Goal: Task Accomplishment & Management: Manage account settings

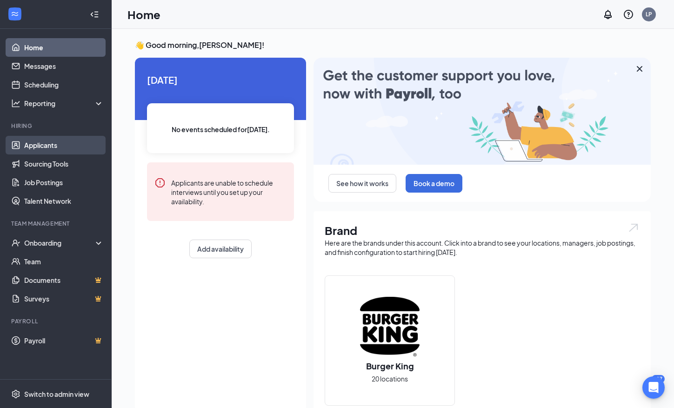
click at [69, 140] on link "Applicants" at bounding box center [63, 145] width 79 height 19
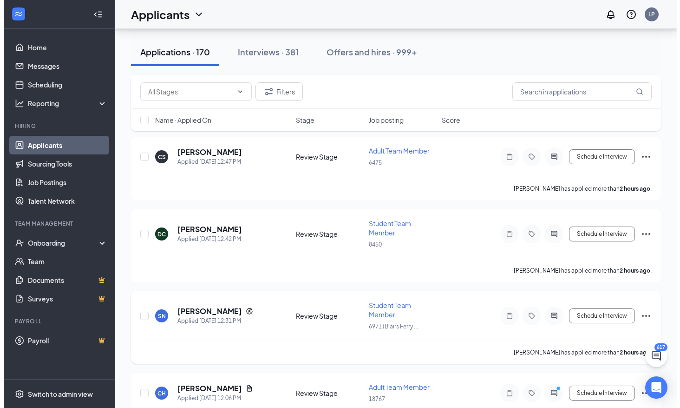
scroll to position [558, 0]
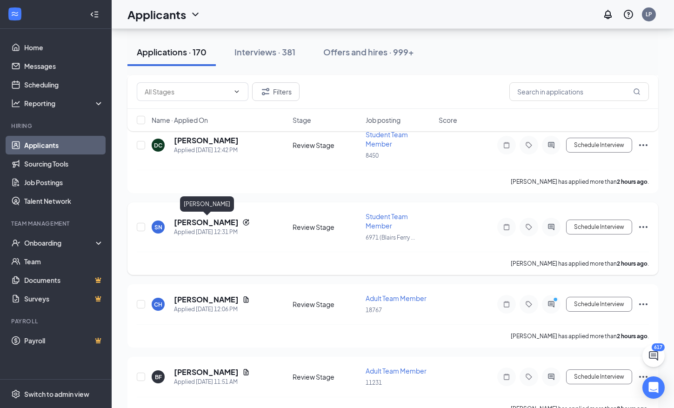
click at [216, 224] on h5 "[PERSON_NAME]" at bounding box center [206, 222] width 65 height 10
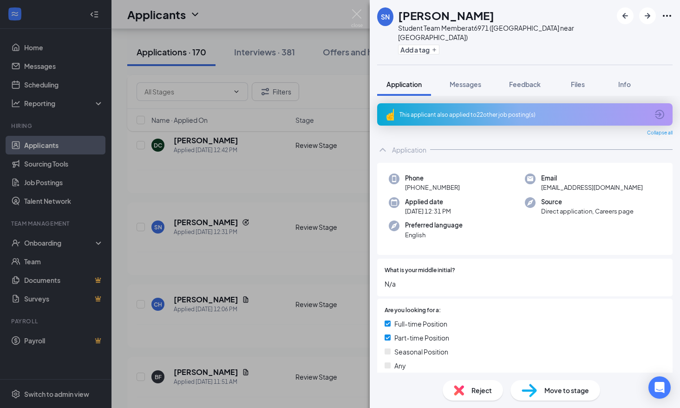
click at [485, 103] on div "This applicant also applied to 22 other job posting(s)" at bounding box center [525, 114] width 296 height 22
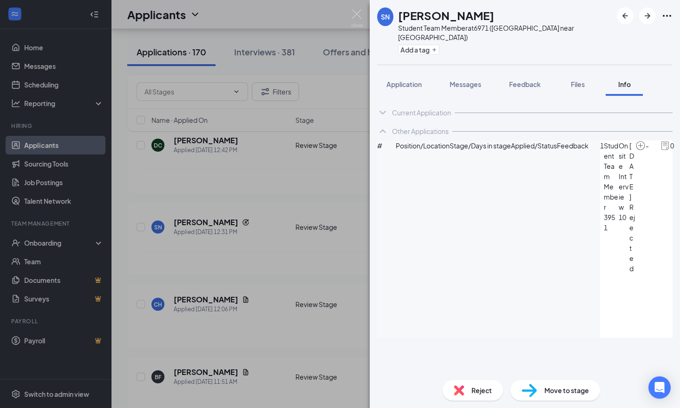
scroll to position [548, 0]
click at [476, 390] on span "Reject" at bounding box center [482, 390] width 20 height 10
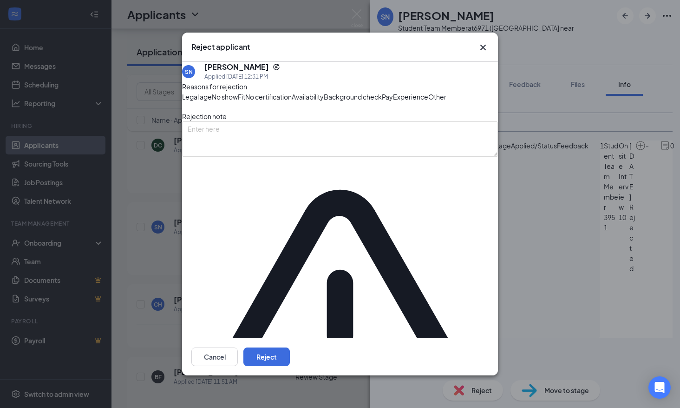
click at [488, 344] on div "Cancel Reject" at bounding box center [340, 356] width 316 height 37
click at [290, 347] on button "Reject" at bounding box center [267, 356] width 46 height 19
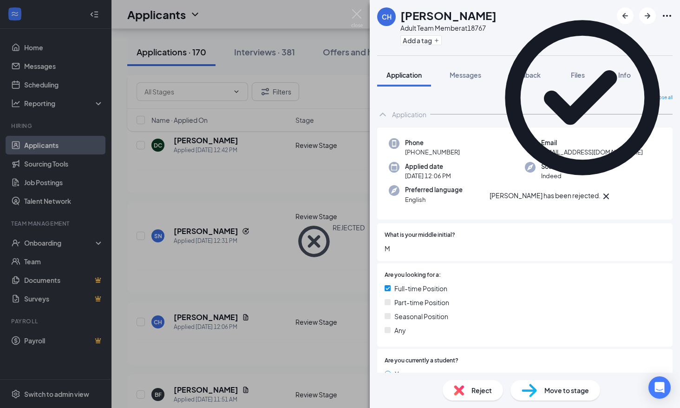
click at [317, 282] on div "CH [PERSON_NAME] Adult Team Member at 18767 Add a tag Application Messages Feed…" at bounding box center [340, 204] width 680 height 408
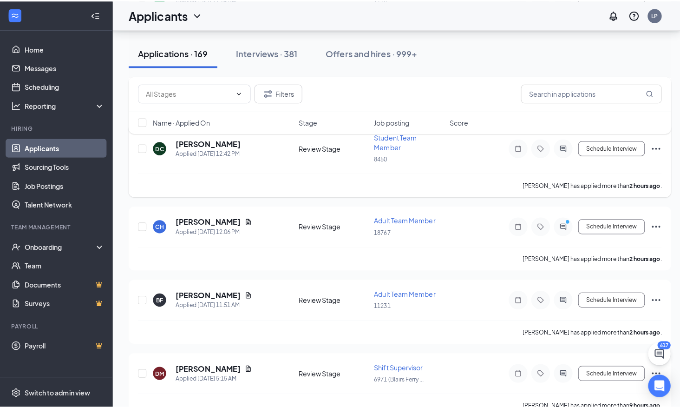
scroll to position [558, 0]
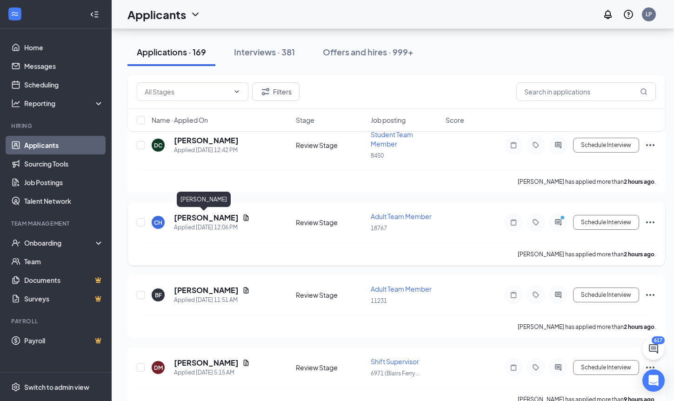
click at [210, 216] on h5 "[PERSON_NAME]" at bounding box center [206, 217] width 65 height 10
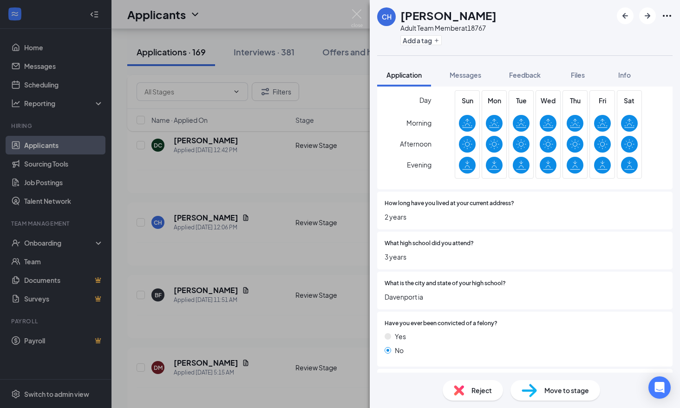
scroll to position [604, 0]
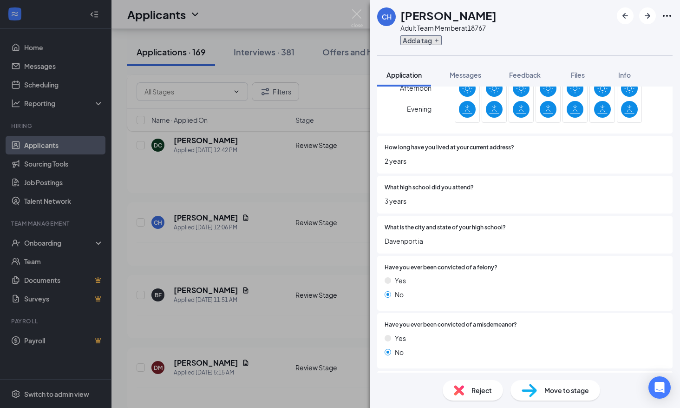
click at [413, 43] on button "Add a tag" at bounding box center [421, 40] width 41 height 10
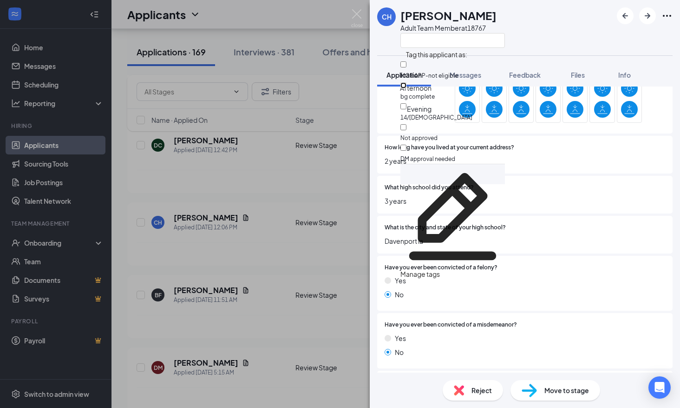
click at [407, 82] on input "bg complete" at bounding box center [404, 85] width 6 height 6
checkbox input "true"
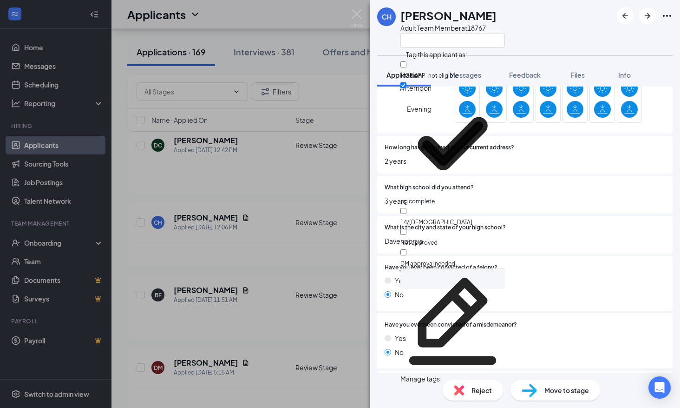
click at [608, 330] on div "Have you ever been convicted of a misdemeanor? Yes No" at bounding box center [525, 340] width 281 height 40
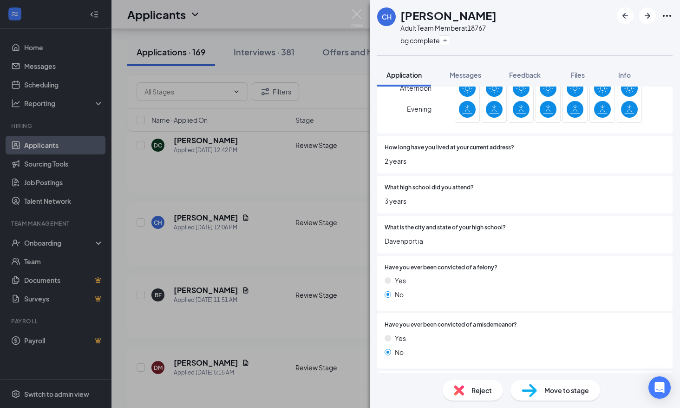
click at [582, 385] on div "Move to stage" at bounding box center [556, 390] width 90 height 20
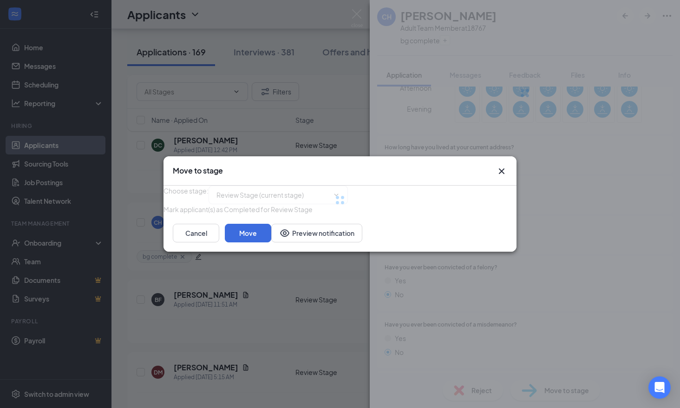
type input "Onsite Interview (next stage)"
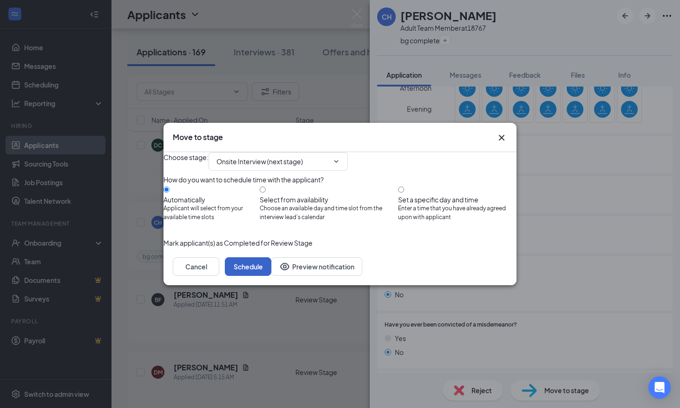
click at [271, 276] on button "Schedule" at bounding box center [248, 266] width 46 height 19
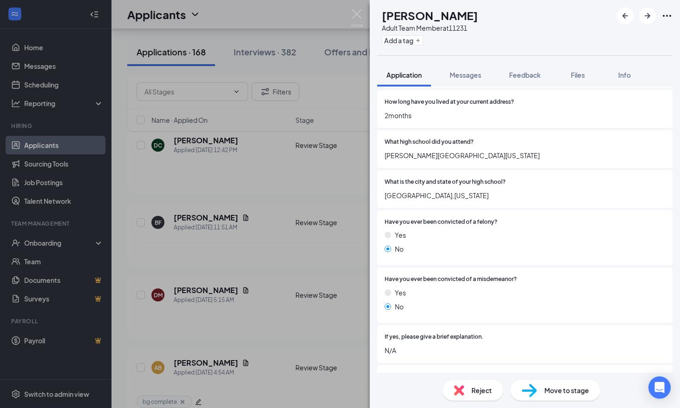
scroll to position [651, 0]
click at [426, 34] on div "Add a tag" at bounding box center [430, 40] width 96 height 15
click at [423, 40] on button "Add a tag" at bounding box center [402, 40] width 41 height 10
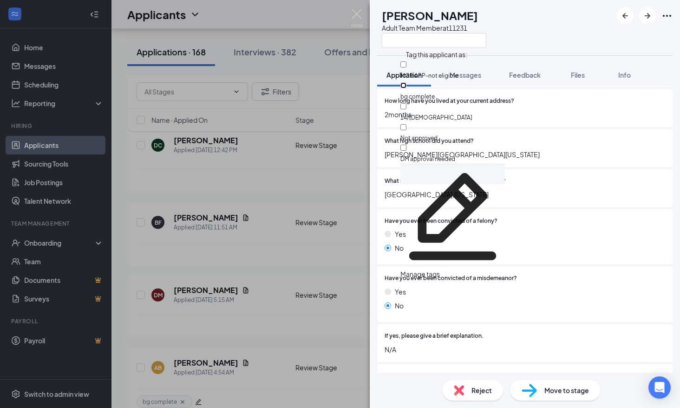
drag, startPoint x: 436, startPoint y: 82, endPoint x: 486, endPoint y: 174, distance: 105.2
click at [407, 82] on input "bg complete" at bounding box center [404, 85] width 6 height 6
checkbox input "true"
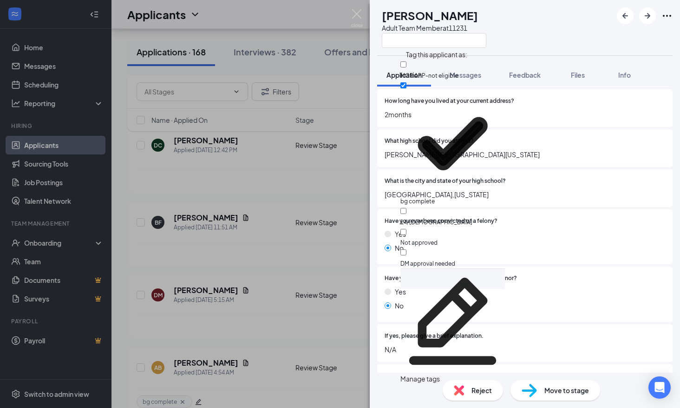
click at [502, 221] on div at bounding box center [582, 221] width 168 height 9
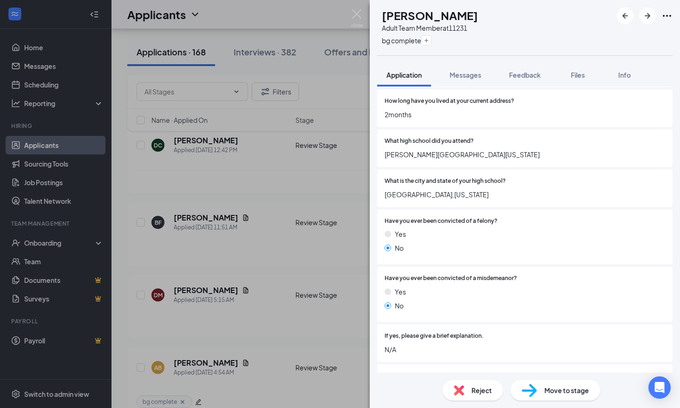
click at [566, 389] on span "Move to stage" at bounding box center [567, 390] width 45 height 10
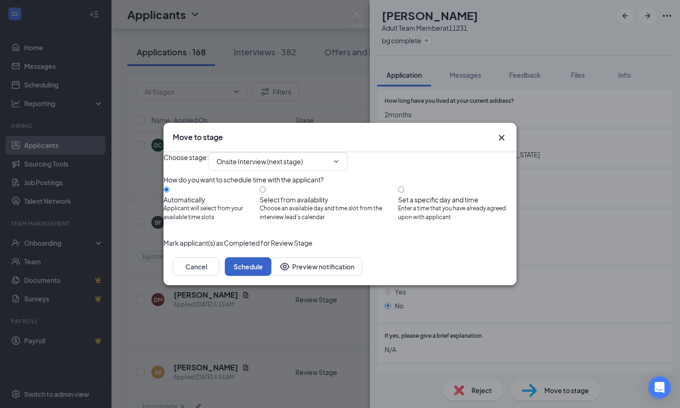
drag, startPoint x: 489, startPoint y: 282, endPoint x: 502, endPoint y: 283, distance: 13.0
click at [271, 276] on button "Schedule" at bounding box center [248, 266] width 46 height 19
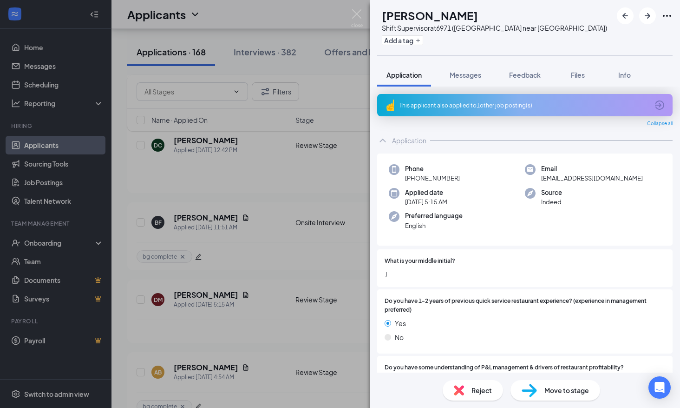
click at [141, 292] on div "[PERSON_NAME] Shift Supervisor at 6971 ([GEOGRAPHIC_DATA] near [GEOGRAPHIC_DATA…" at bounding box center [340, 204] width 680 height 408
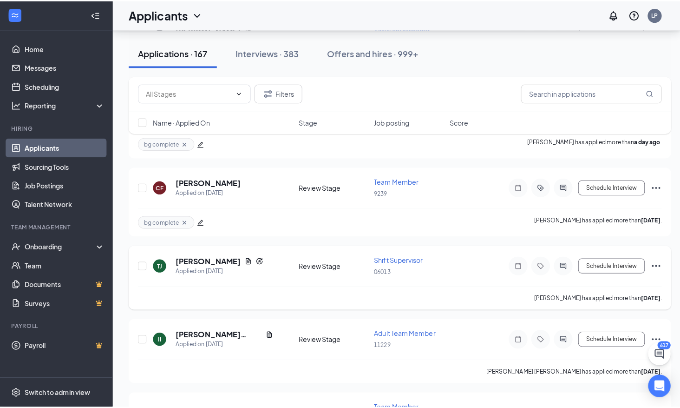
scroll to position [1255, 0]
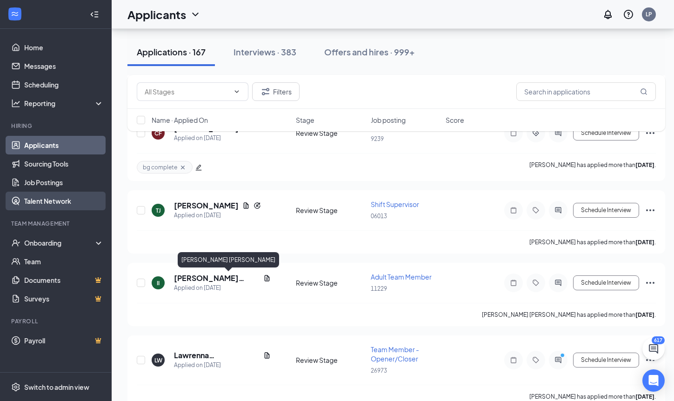
click at [206, 280] on h5 "[PERSON_NAME] [PERSON_NAME]" at bounding box center [217, 278] width 86 height 10
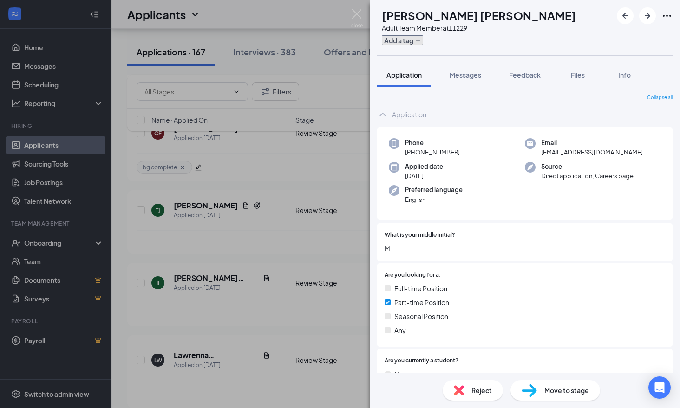
click at [412, 40] on button "Add a tag" at bounding box center [402, 40] width 41 height 10
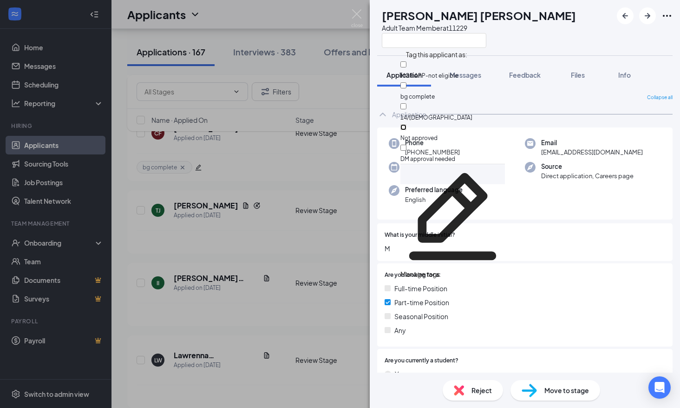
click at [407, 124] on input "Not approved" at bounding box center [404, 127] width 6 height 6
checkbox input "true"
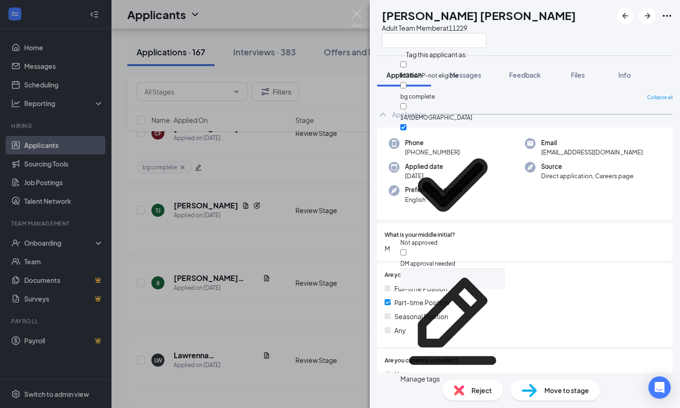
click at [581, 316] on div "Seasonal Position" at bounding box center [525, 316] width 281 height 10
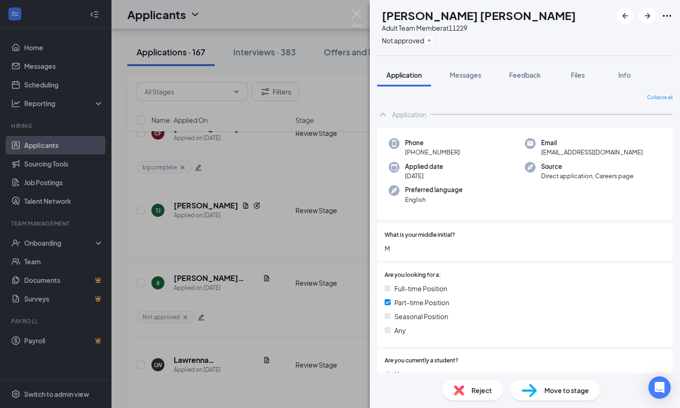
click at [491, 391] on span "Reject" at bounding box center [482, 390] width 20 height 10
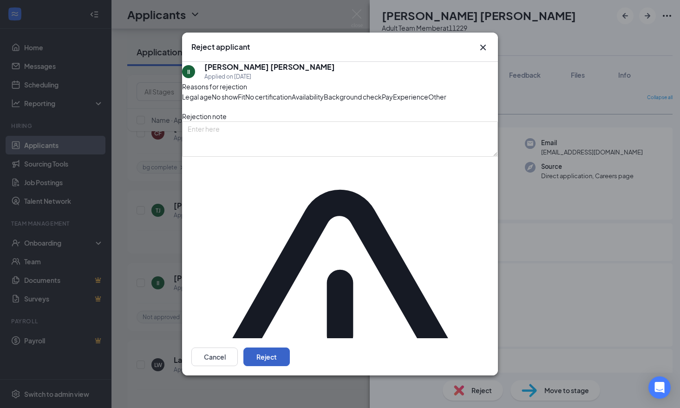
click at [290, 347] on button "Reject" at bounding box center [267, 356] width 46 height 19
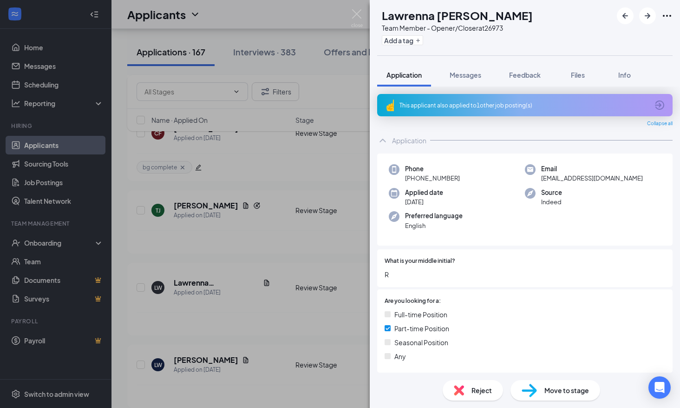
click at [278, 254] on div "LW Lawrenna [PERSON_NAME] Team Member - Opener/Closer at 26973 Add a tag Applic…" at bounding box center [340, 204] width 680 height 408
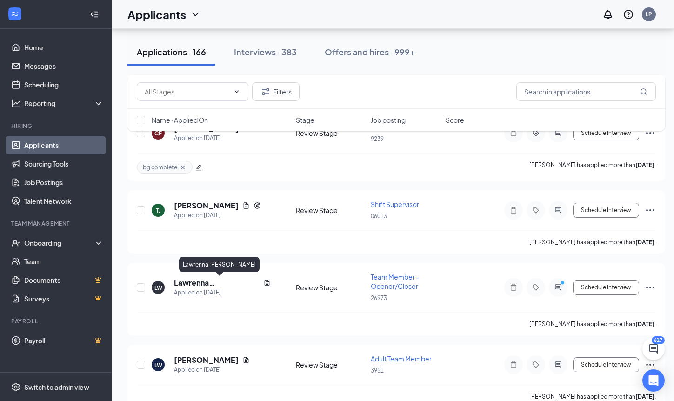
drag, startPoint x: 218, startPoint y: 280, endPoint x: 15, endPoint y: 131, distance: 252.7
click at [218, 280] on h5 "Lawrenna [PERSON_NAME]" at bounding box center [217, 282] width 86 height 10
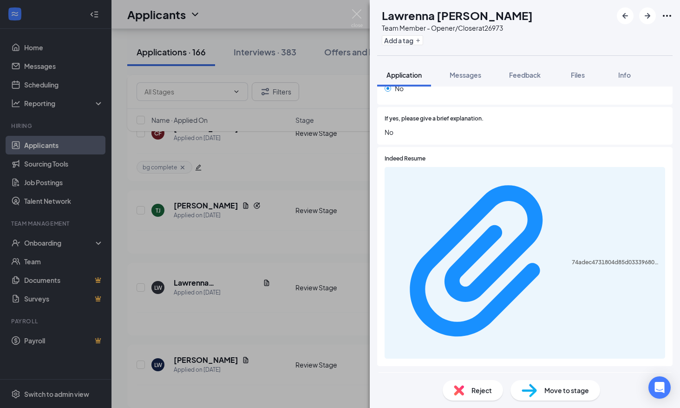
scroll to position [837, 0]
click at [429, 47] on div "LW Lawrenna [PERSON_NAME] Team Member - Opener/Closer at 26973 Add a tag" at bounding box center [525, 27] width 310 height 55
click at [423, 39] on button "Add a tag" at bounding box center [402, 40] width 41 height 10
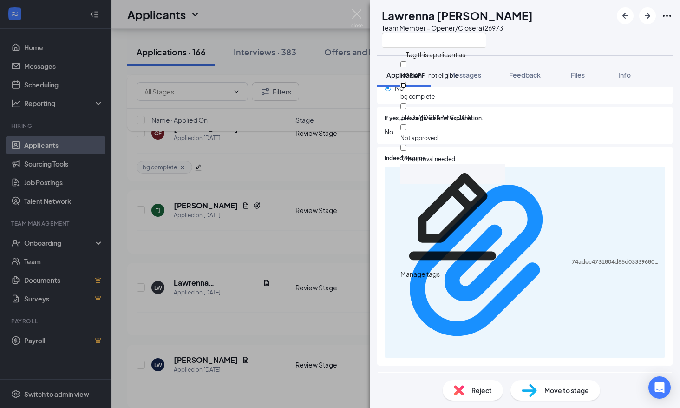
click at [407, 82] on input "bg complete" at bounding box center [404, 85] width 6 height 6
checkbox input "true"
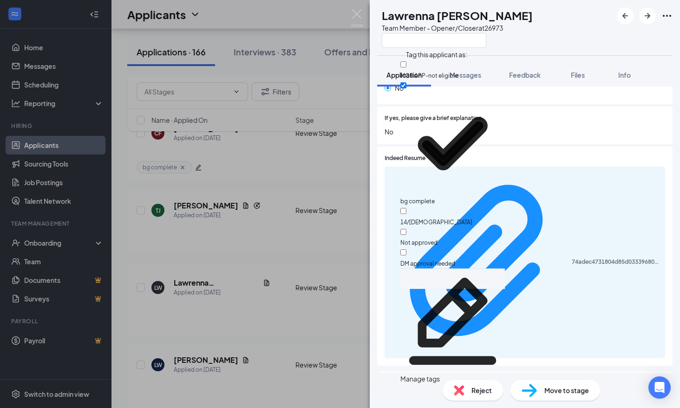
click at [499, 393] on div "yes (Correct)" at bounding box center [525, 398] width 281 height 10
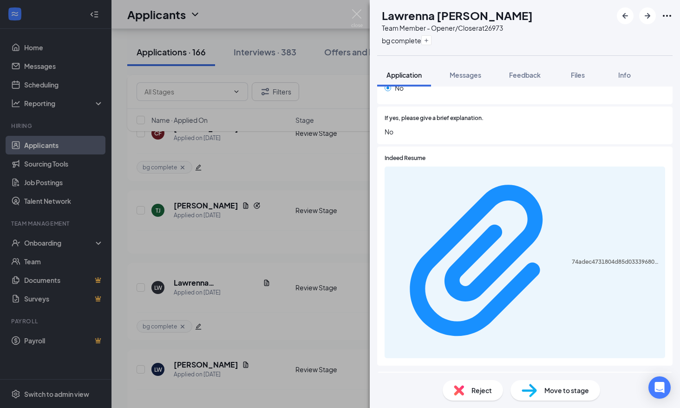
click at [563, 402] on div "Reject Move to stage" at bounding box center [525, 389] width 310 height 35
click at [562, 389] on span "Move to stage" at bounding box center [567, 390] width 45 height 10
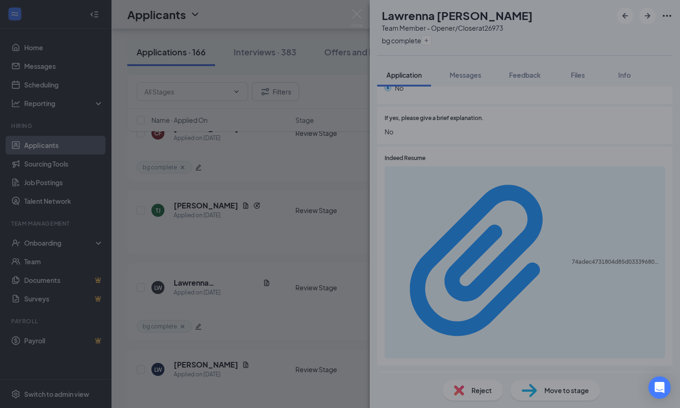
type input "Onsite Interview (next stage)"
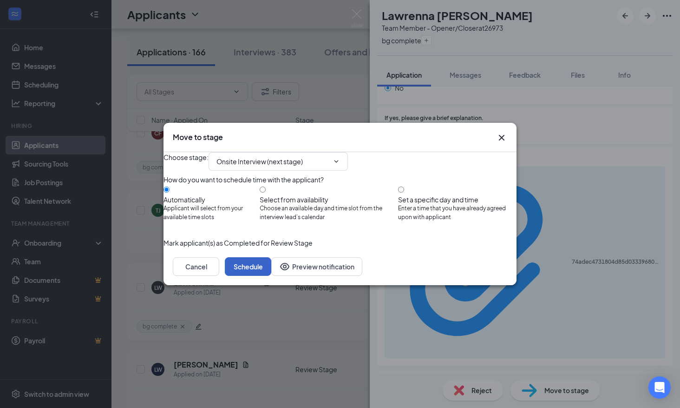
click at [271, 276] on button "Schedule" at bounding box center [248, 266] width 46 height 19
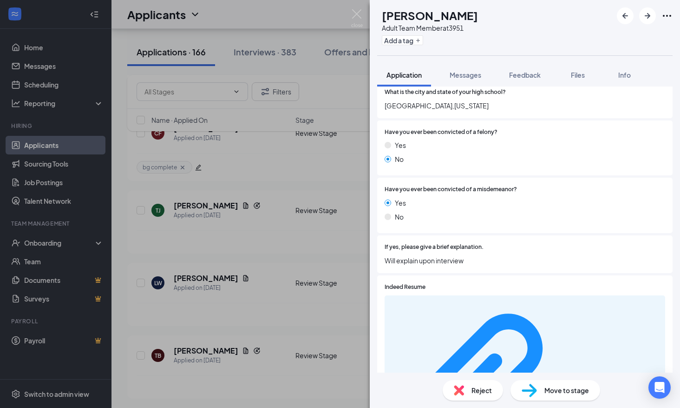
scroll to position [744, 0]
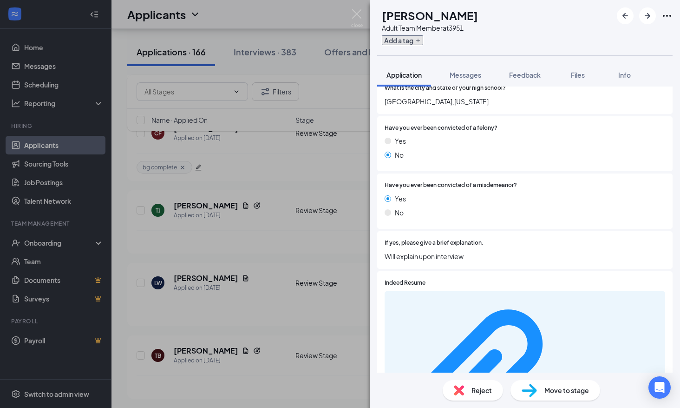
click at [418, 41] on button "Add a tag" at bounding box center [402, 40] width 41 height 10
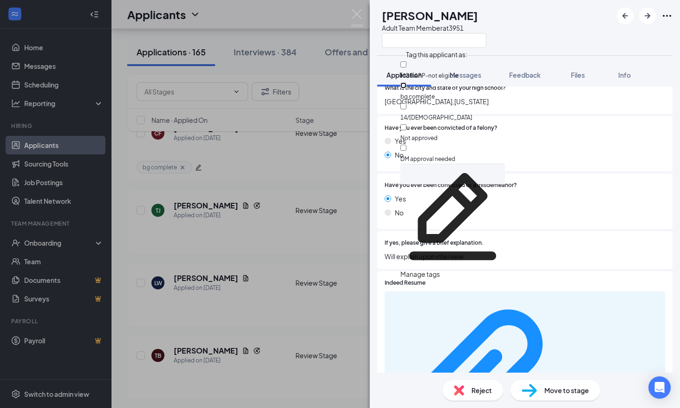
click at [407, 82] on input "bg complete" at bounding box center [404, 85] width 6 height 6
checkbox input "true"
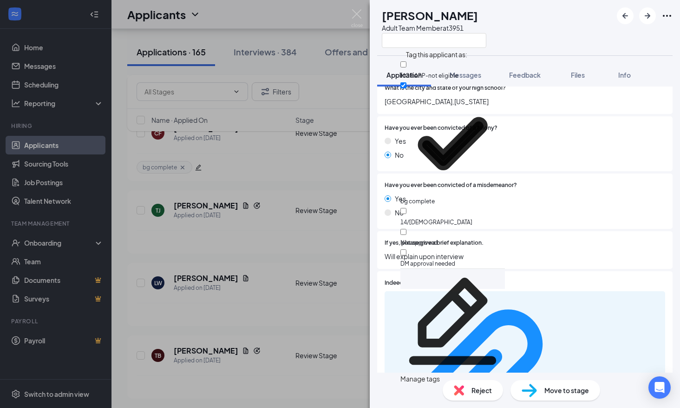
drag, startPoint x: 546, startPoint y: 307, endPoint x: 543, endPoint y: 311, distance: 5.3
click at [547, 307] on div "302459baa962740dc2ad51c727b2621b.pdf" at bounding box center [525, 387] width 281 height 192
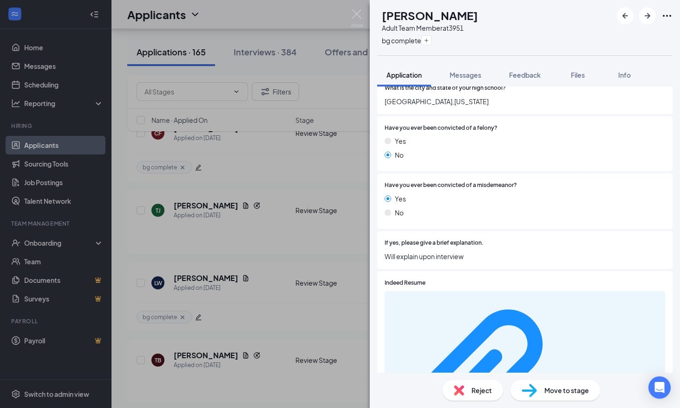
click at [559, 389] on span "Move to stage" at bounding box center [567, 390] width 45 height 10
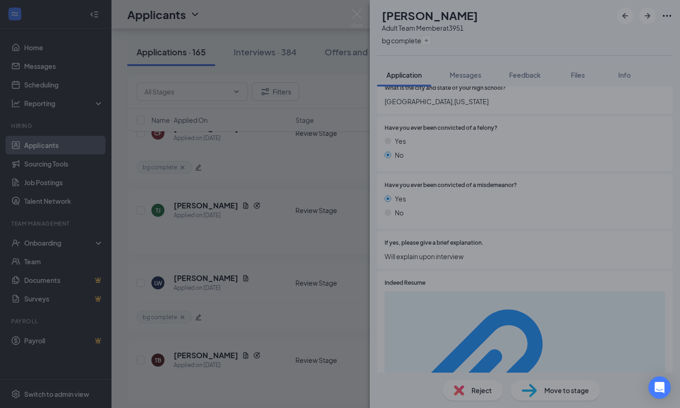
type input "Onsite Interview (next stage)"
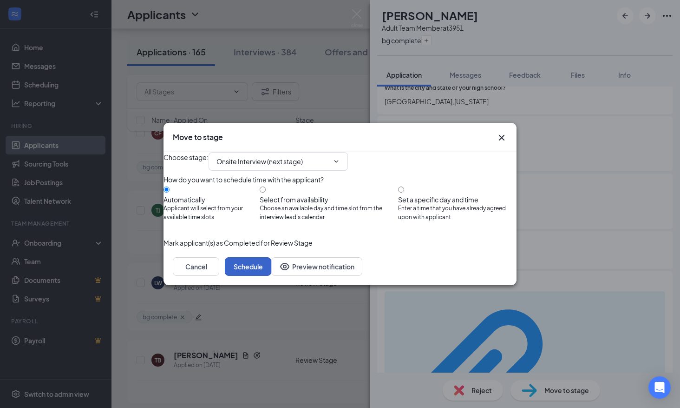
click at [271, 276] on button "Schedule" at bounding box center [248, 266] width 46 height 19
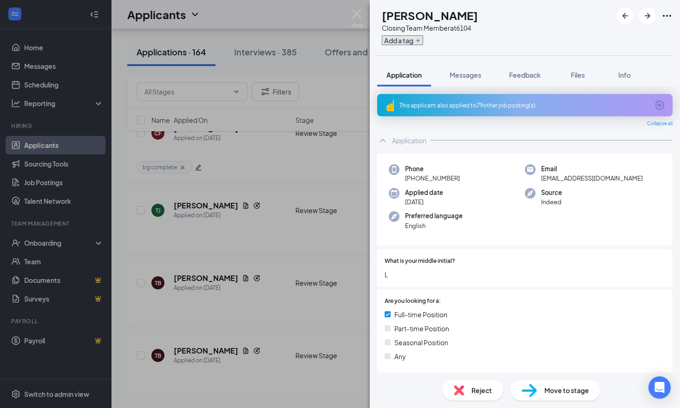
click at [420, 40] on button "Add a tag" at bounding box center [402, 40] width 41 height 10
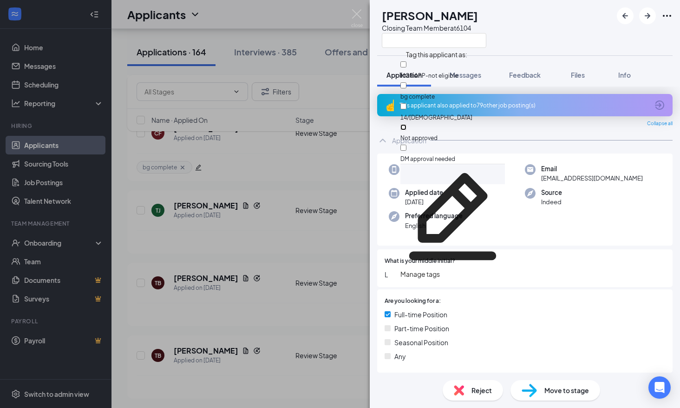
click at [407, 124] on input "Not approved" at bounding box center [404, 127] width 6 height 6
checkbox input "true"
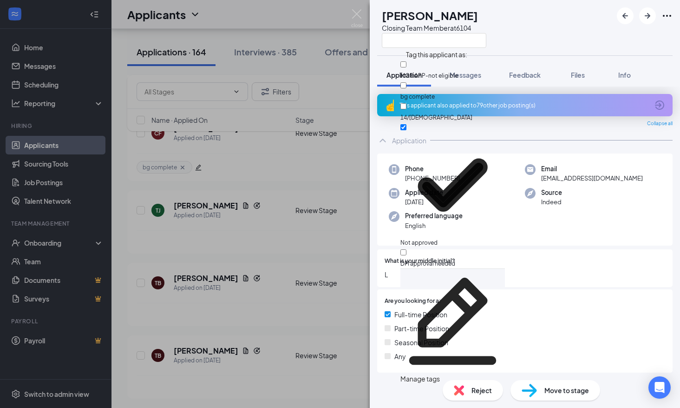
drag, startPoint x: 535, startPoint y: 283, endPoint x: 517, endPoint y: 269, distance: 23.2
click at [535, 283] on div "What is your middle initial? L" at bounding box center [525, 268] width 296 height 38
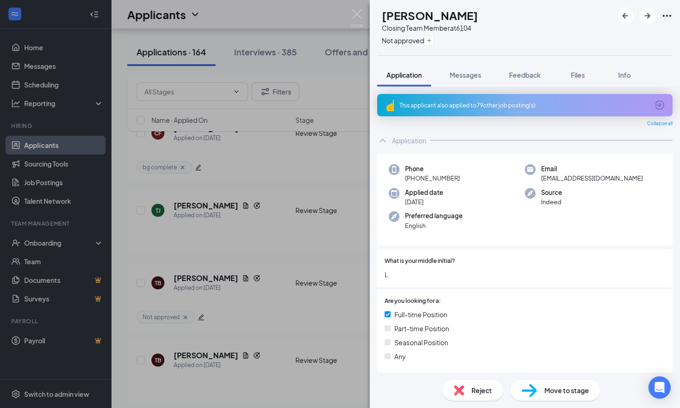
click at [485, 389] on span "Reject" at bounding box center [482, 390] width 20 height 10
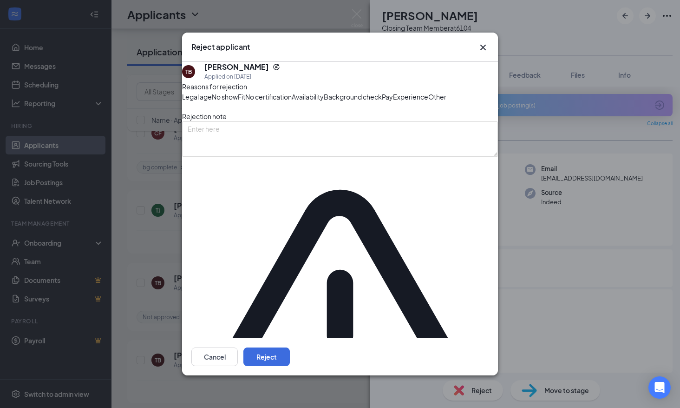
click at [478, 338] on div "Cancel Reject" at bounding box center [340, 356] width 316 height 37
click at [290, 351] on button "Reject" at bounding box center [267, 356] width 46 height 19
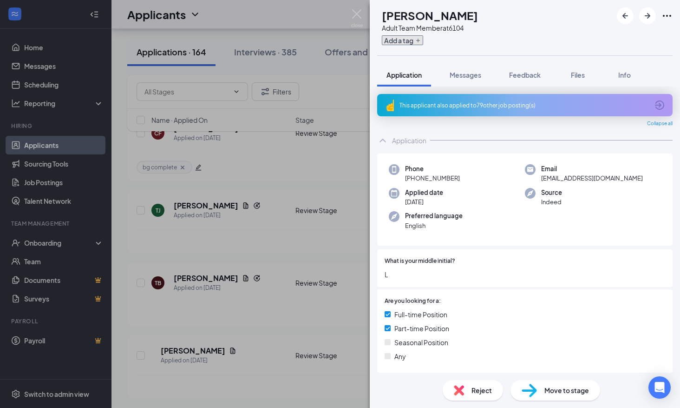
click at [409, 40] on button "Add a tag" at bounding box center [402, 40] width 41 height 10
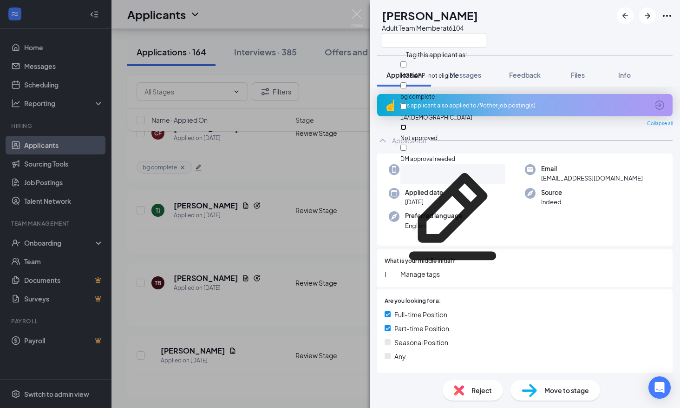
click at [407, 124] on input "Not approved" at bounding box center [404, 127] width 6 height 6
checkbox input "true"
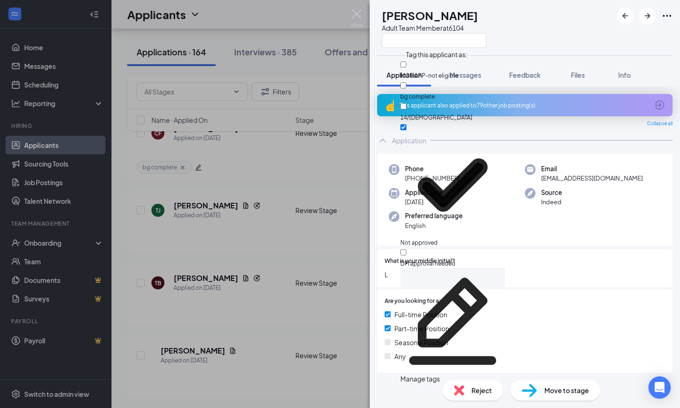
click at [463, 219] on div "Preferred language English" at bounding box center [457, 220] width 136 height 19
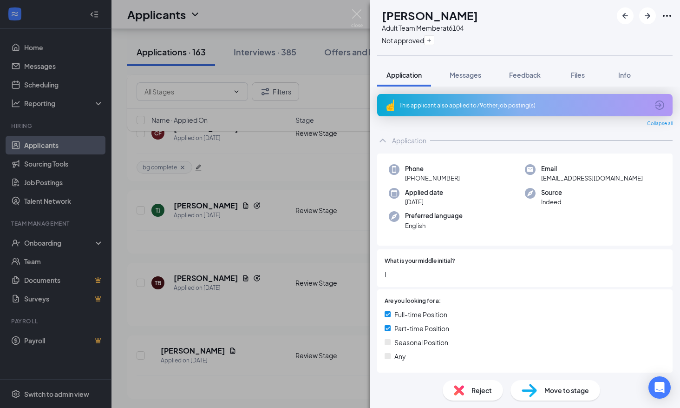
click at [474, 389] on span "Reject" at bounding box center [482, 390] width 20 height 10
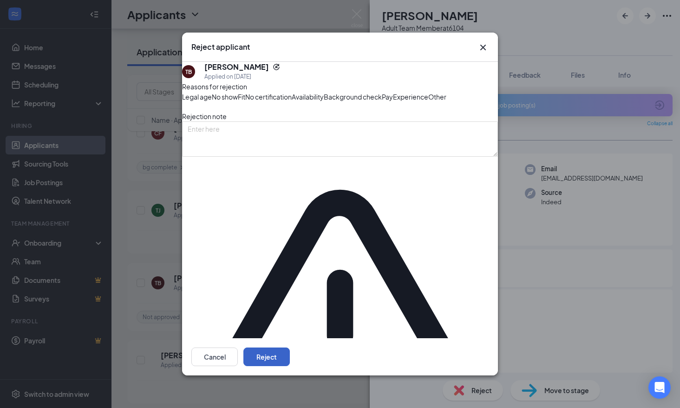
click at [290, 358] on button "Reject" at bounding box center [267, 356] width 46 height 19
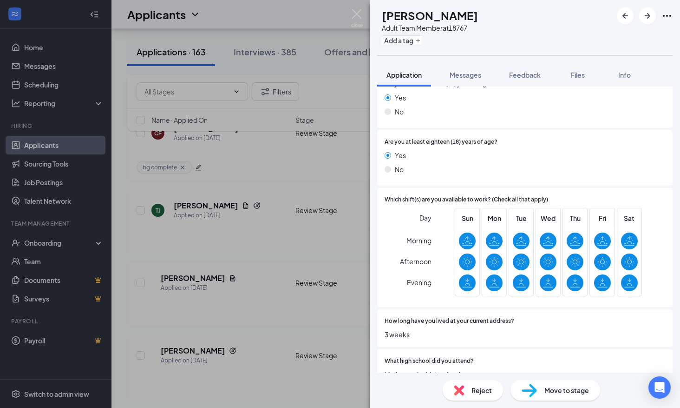
scroll to position [351, 0]
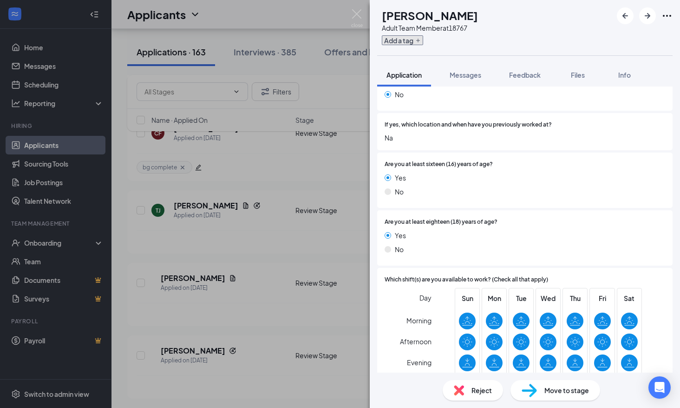
click at [407, 38] on button "Add a tag" at bounding box center [402, 40] width 41 height 10
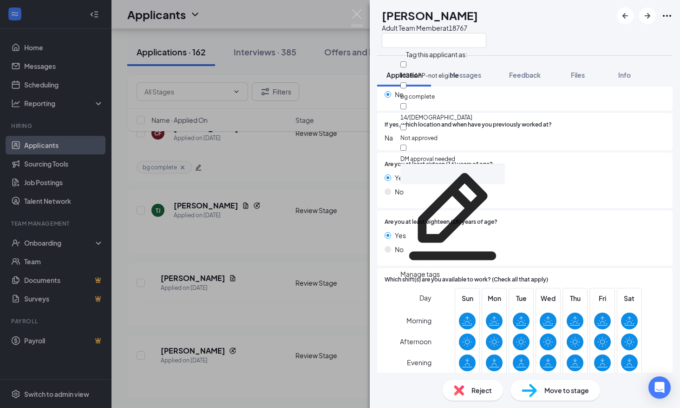
click at [568, 262] on div "Are you at least eighteen (18) years of age? Yes No" at bounding box center [525, 237] width 296 height 55
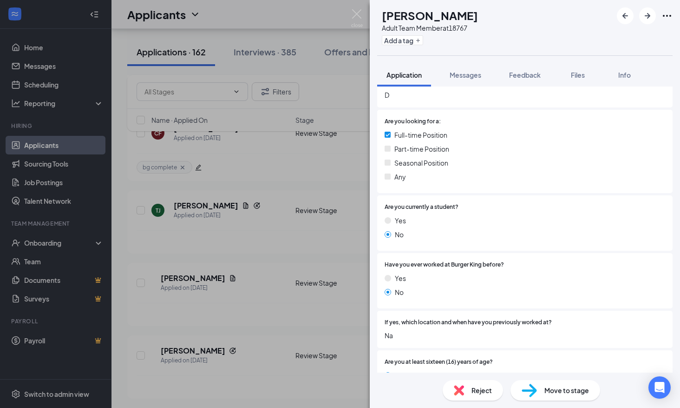
scroll to position [119, 0]
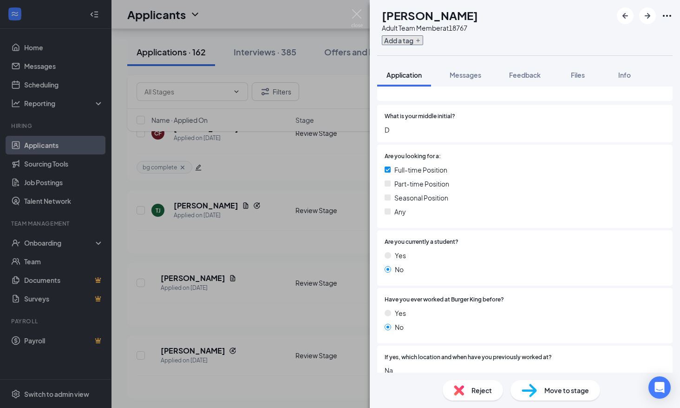
click at [411, 42] on button "Add a tag" at bounding box center [402, 40] width 41 height 10
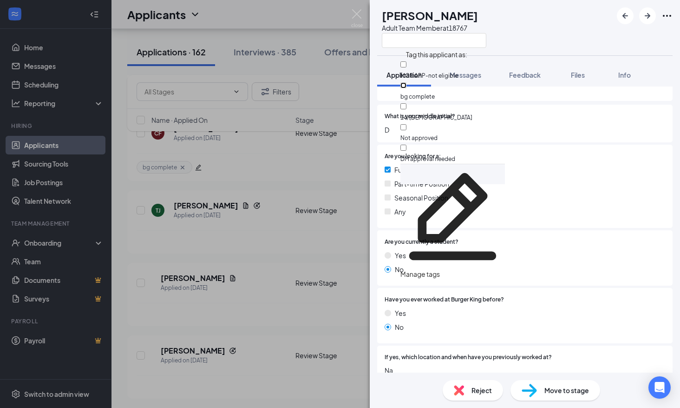
click at [407, 82] on input "bg complete" at bounding box center [404, 85] width 6 height 6
checkbox input "true"
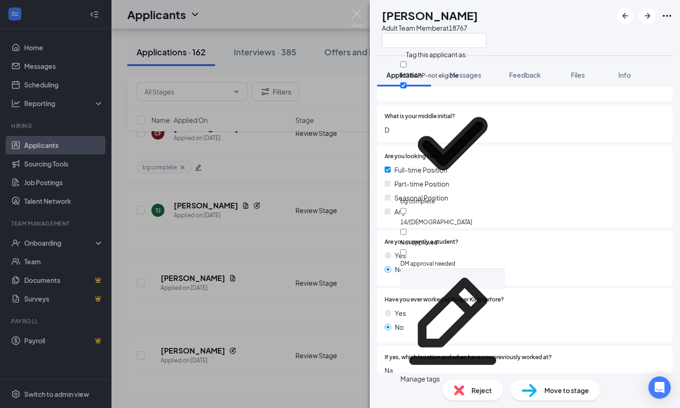
click at [520, 207] on div "Any" at bounding box center [525, 211] width 281 height 10
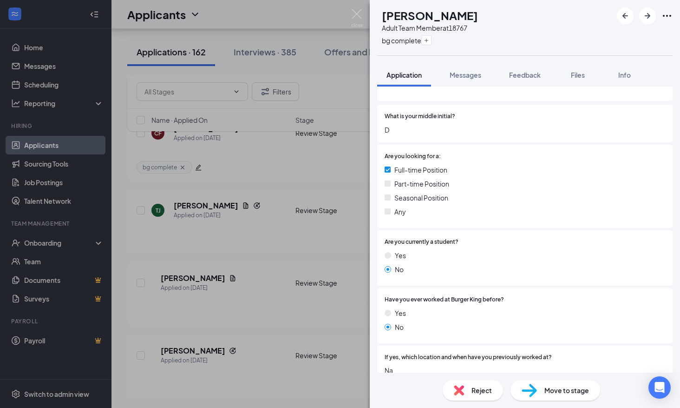
click at [567, 387] on span "Move to stage" at bounding box center [567, 390] width 45 height 10
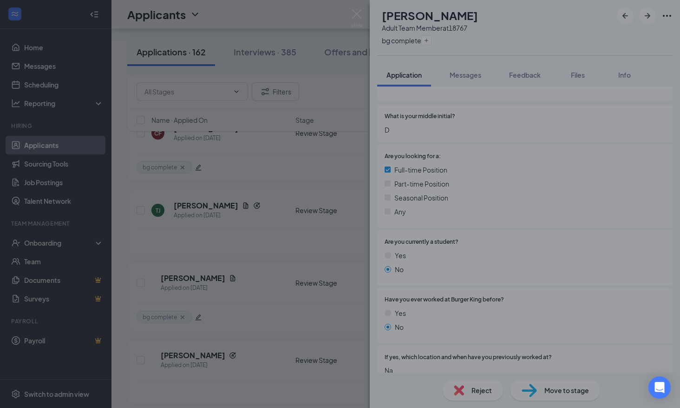
type input "Onsite Interview (next stage)"
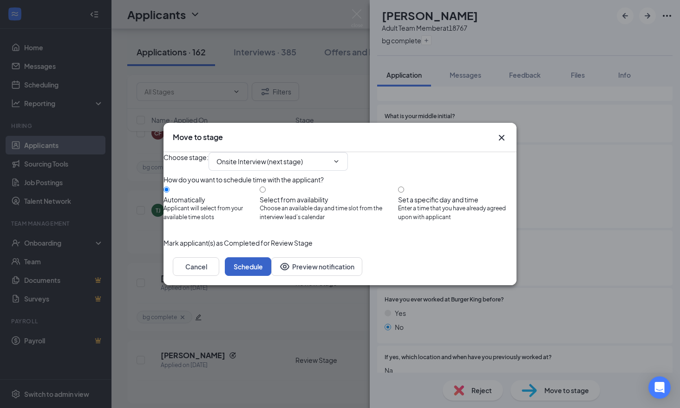
click at [271, 276] on button "Schedule" at bounding box center [248, 266] width 46 height 19
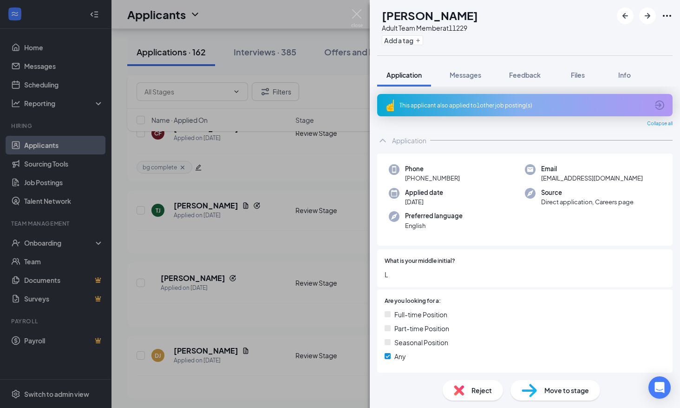
click at [459, 105] on div "This applicant also applied to 1 other job posting(s)" at bounding box center [524, 105] width 249 height 8
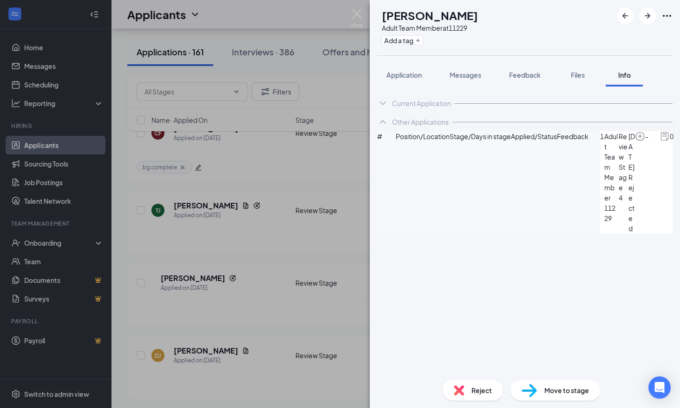
click at [478, 388] on span "Reject" at bounding box center [482, 390] width 20 height 10
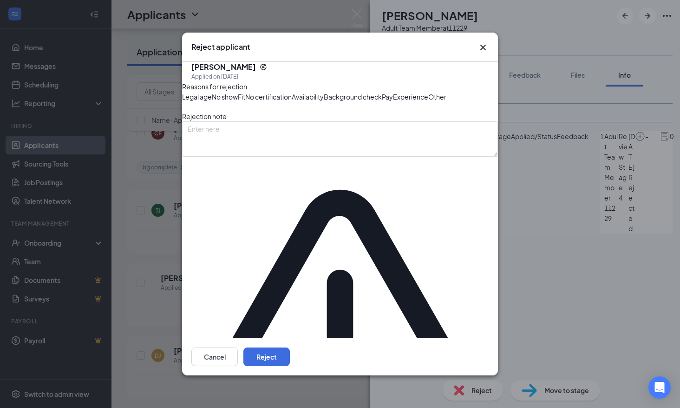
click at [461, 338] on div "Cancel Reject" at bounding box center [340, 356] width 316 height 37
click at [290, 347] on button "Reject" at bounding box center [267, 356] width 46 height 19
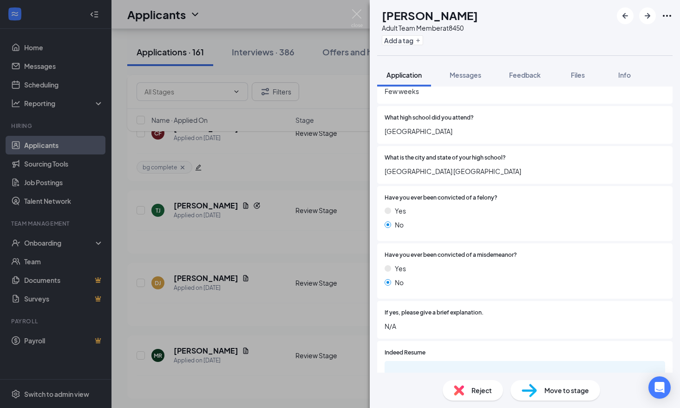
scroll to position [697, 0]
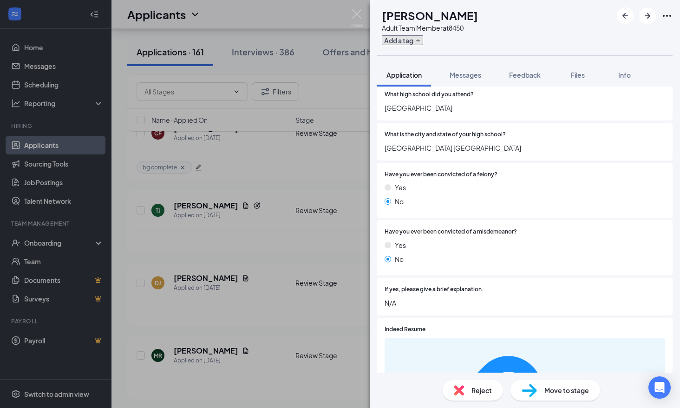
click at [414, 40] on button "Add a tag" at bounding box center [402, 40] width 41 height 10
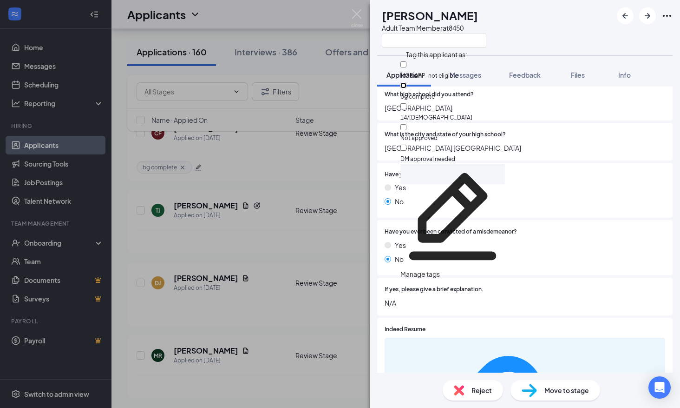
click at [407, 82] on input "bg complete" at bounding box center [404, 85] width 6 height 6
checkbox input "true"
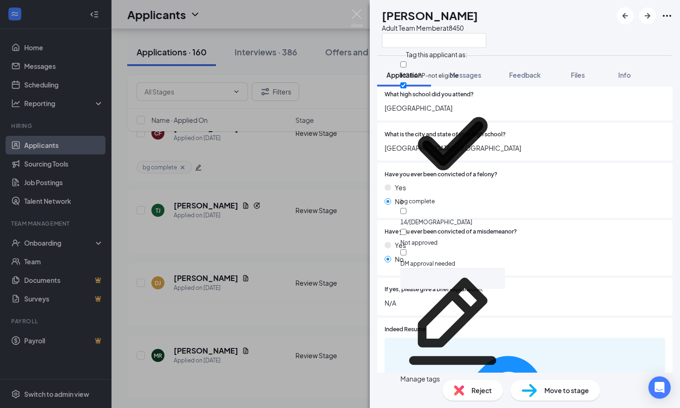
click at [468, 169] on div "Have you ever been convicted of a felony? Yes No" at bounding box center [525, 190] width 296 height 55
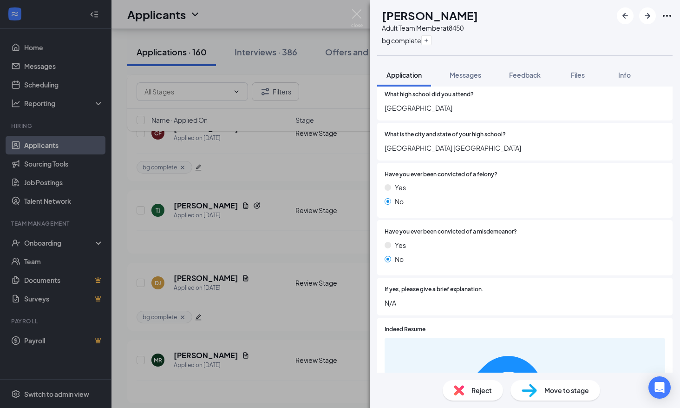
click at [564, 396] on div "Move to stage" at bounding box center [556, 390] width 90 height 20
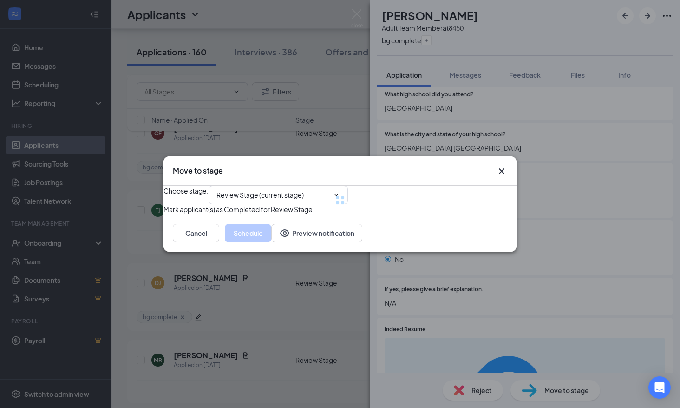
type input "Onsite Interview (next stage)"
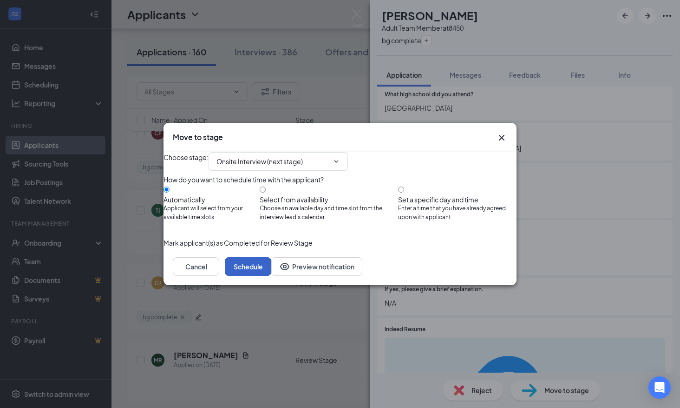
click at [271, 276] on button "Schedule" at bounding box center [248, 266] width 46 height 19
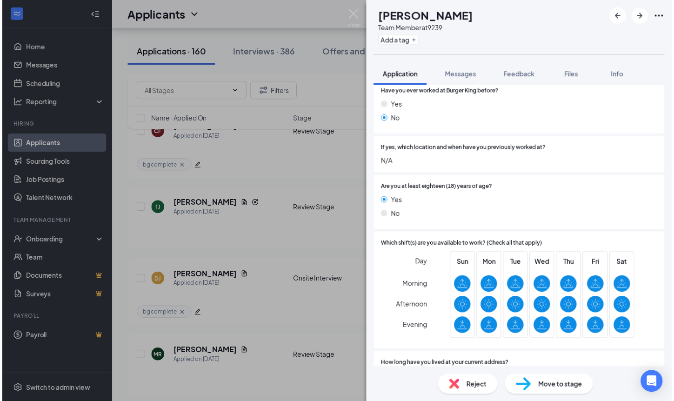
scroll to position [325, 0]
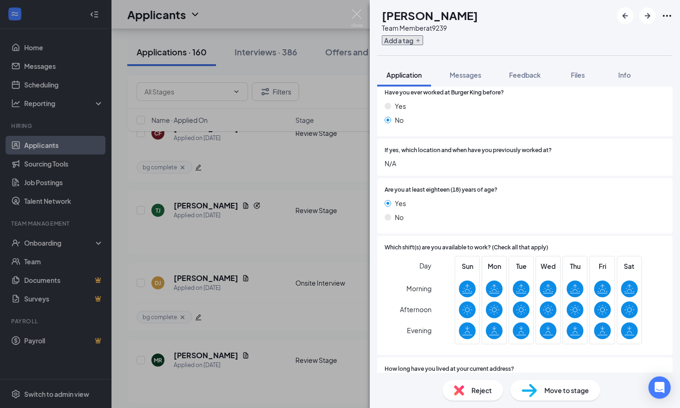
click at [406, 43] on button "Add a tag" at bounding box center [402, 40] width 41 height 10
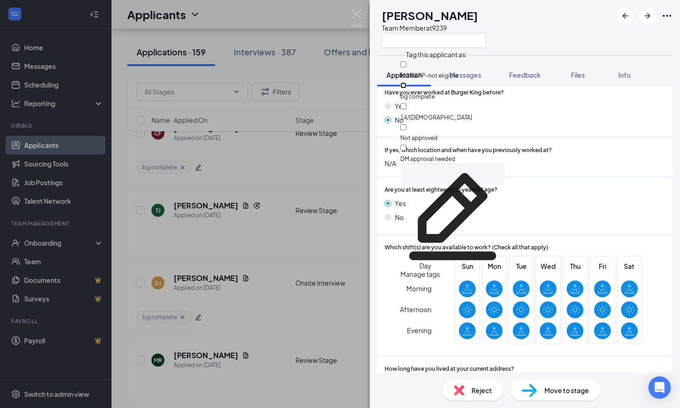
drag, startPoint x: 436, startPoint y: 80, endPoint x: 524, endPoint y: 206, distance: 153.6
click at [407, 82] on input "bg complete" at bounding box center [404, 85] width 6 height 6
checkbox input "true"
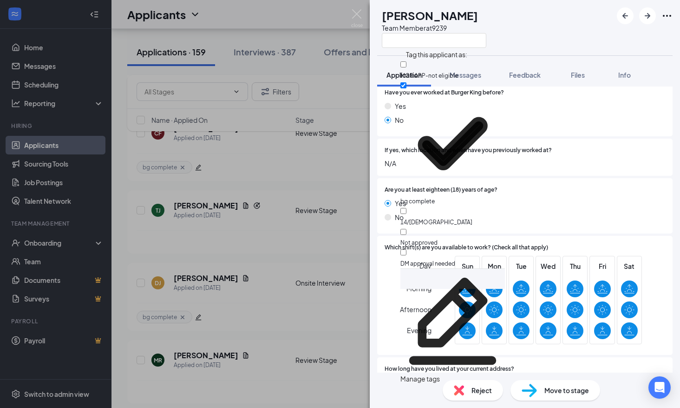
click at [563, 263] on div "Thu" at bounding box center [575, 300] width 25 height 88
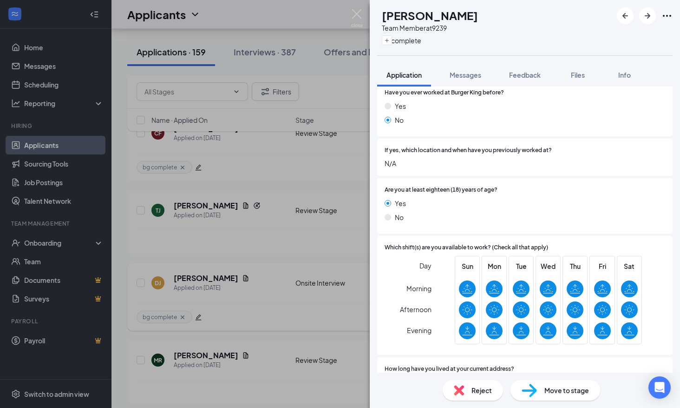
click at [268, 282] on div "[PERSON_NAME] Team Member at 9239 bg complete Application Messages Feedback Fil…" at bounding box center [340, 204] width 680 height 408
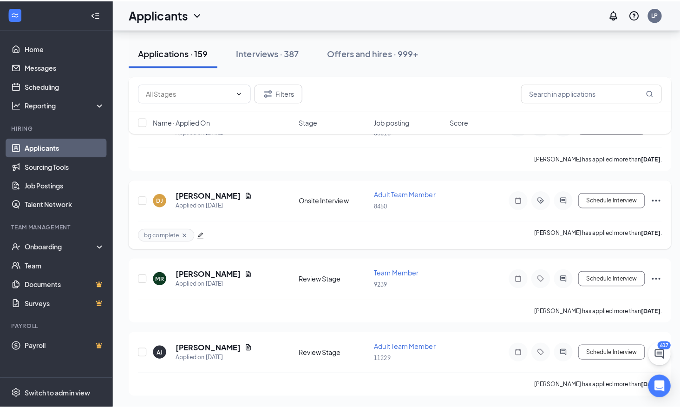
scroll to position [1341, 0]
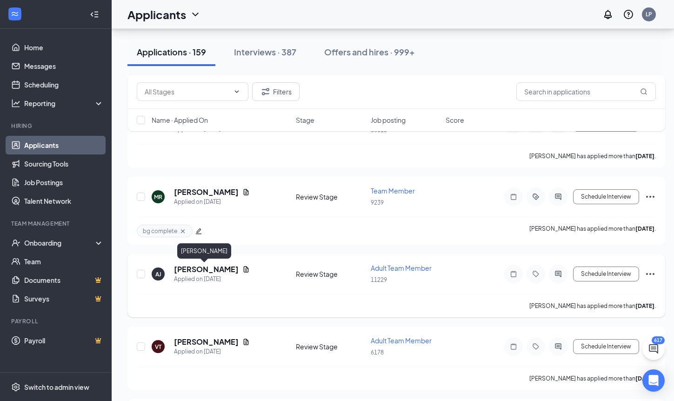
click at [205, 270] on h5 "[PERSON_NAME]" at bounding box center [206, 269] width 65 height 10
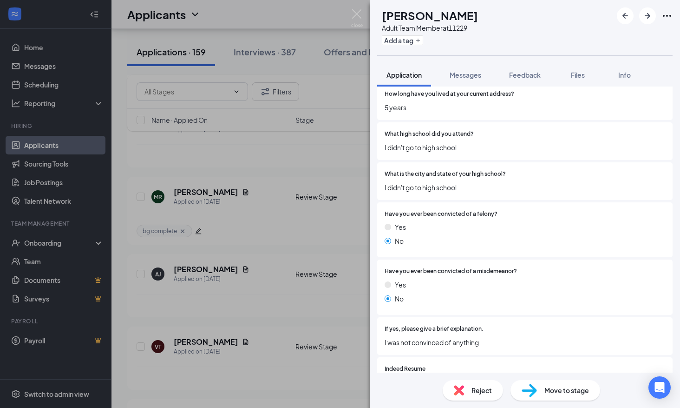
scroll to position [697, 0]
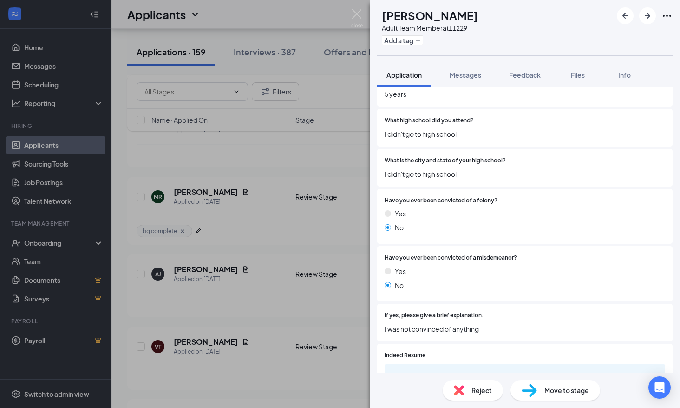
click at [421, 48] on div "[PERSON_NAME] [PERSON_NAME] Adult Team Member at 11229 Add a tag" at bounding box center [525, 27] width 310 height 55
click at [419, 39] on button "Add a tag" at bounding box center [402, 40] width 41 height 10
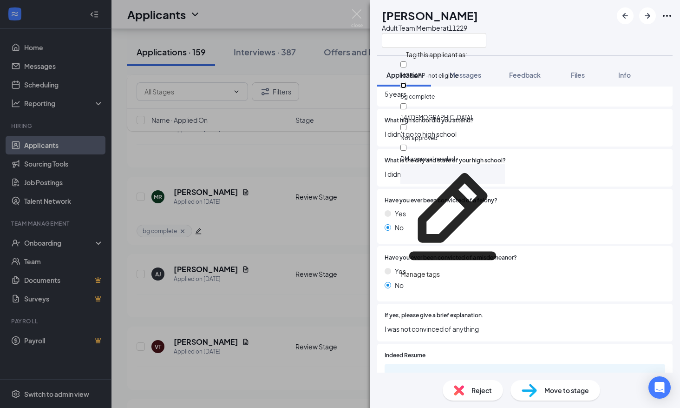
click at [407, 85] on input "bg complete" at bounding box center [404, 85] width 6 height 6
checkbox input "true"
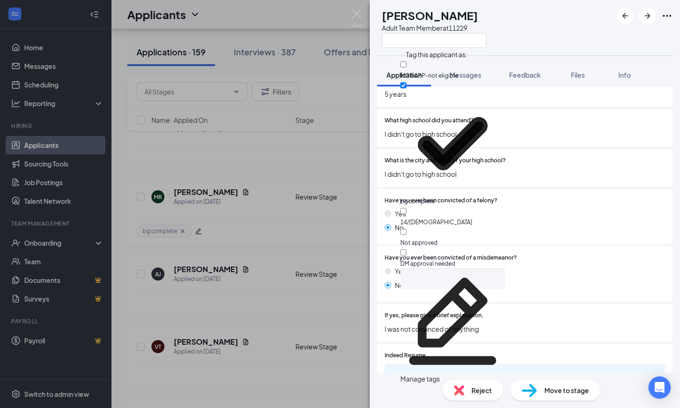
click at [640, 304] on div "If yes, please give a brief explanation. I was not convinced of anything" at bounding box center [525, 323] width 296 height 38
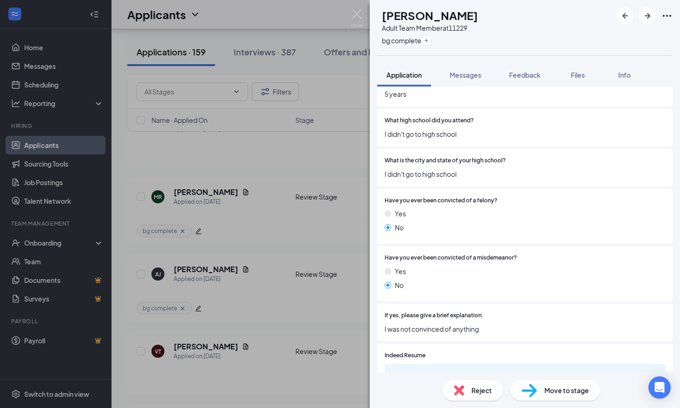
click at [564, 384] on div "Move to stage" at bounding box center [556, 390] width 90 height 20
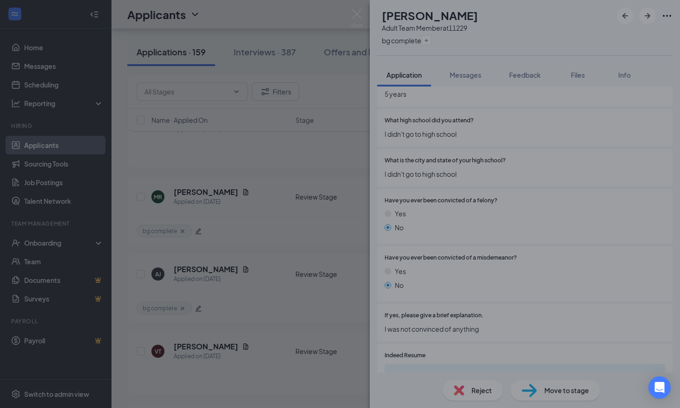
type input "Onsite Interview (next stage)"
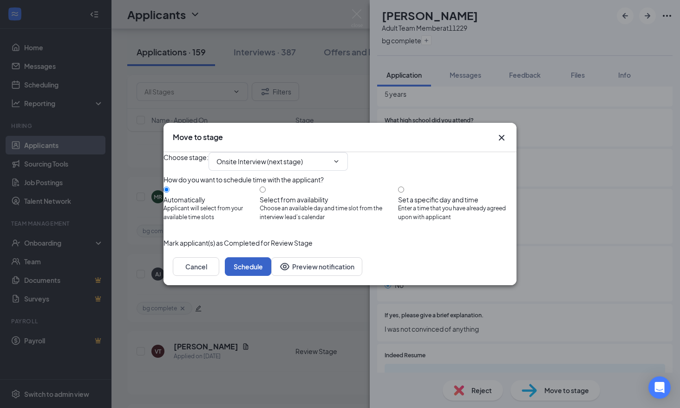
click at [271, 276] on button "Schedule" at bounding box center [248, 266] width 46 height 19
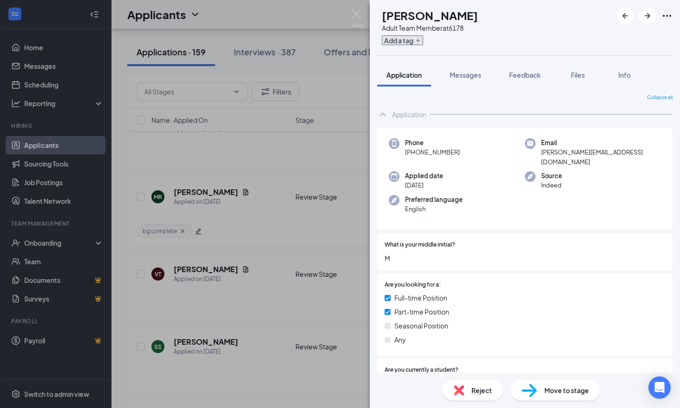
drag, startPoint x: 426, startPoint y: 40, endPoint x: 438, endPoint y: 72, distance: 33.8
click at [423, 40] on button "Add a tag" at bounding box center [402, 40] width 41 height 10
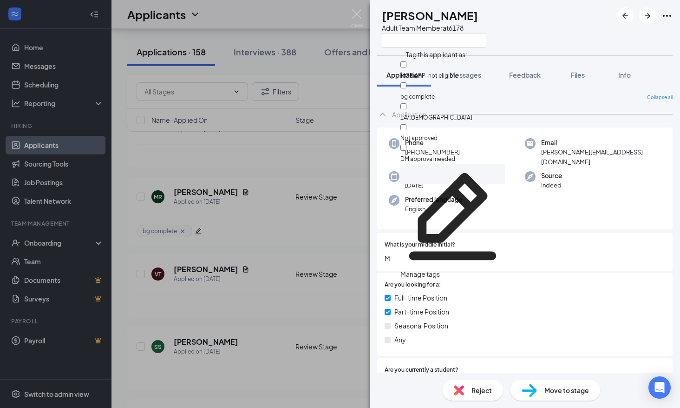
click at [432, 89] on div "bg complete" at bounding box center [453, 90] width 105 height 21
checkbox input "true"
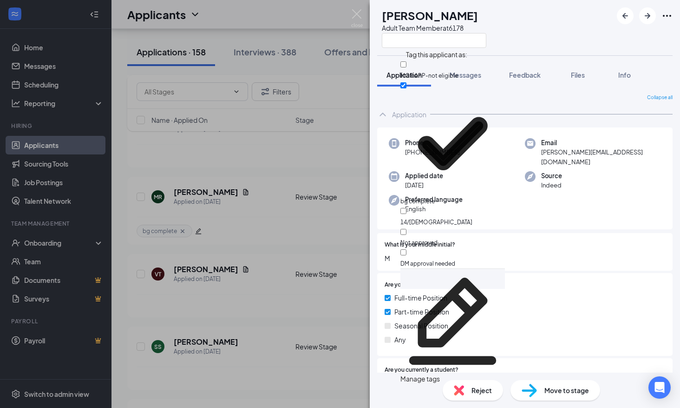
click at [613, 334] on div "Any" at bounding box center [525, 339] width 281 height 10
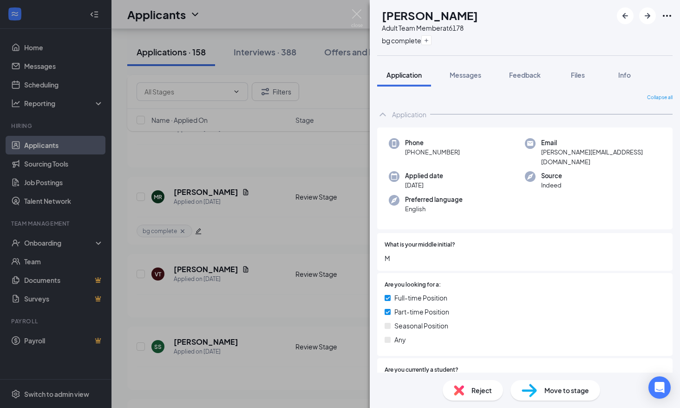
click at [570, 384] on div "Move to stage" at bounding box center [556, 390] width 90 height 20
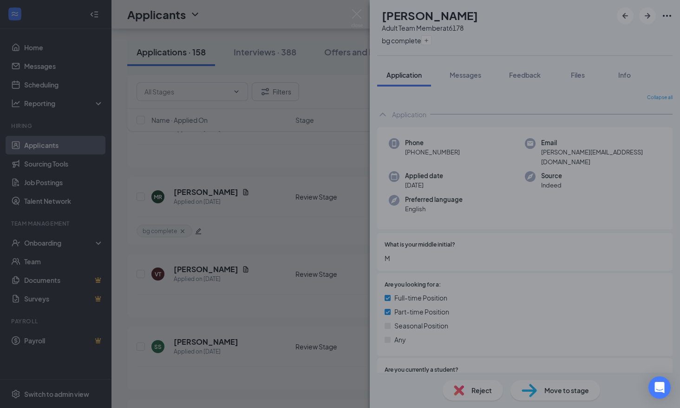
type input "Onsite Interview (next stage)"
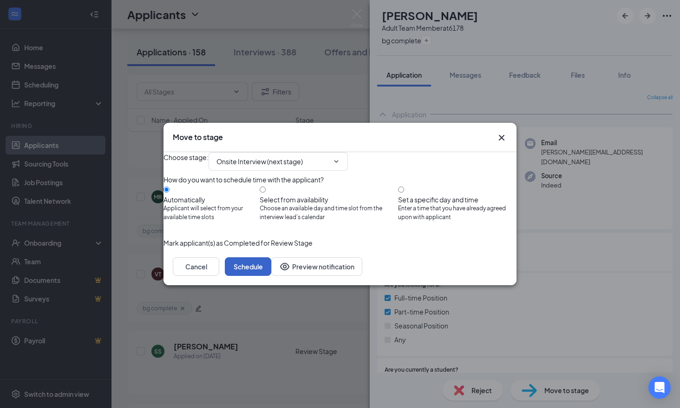
click at [271, 276] on button "Schedule" at bounding box center [248, 266] width 46 height 19
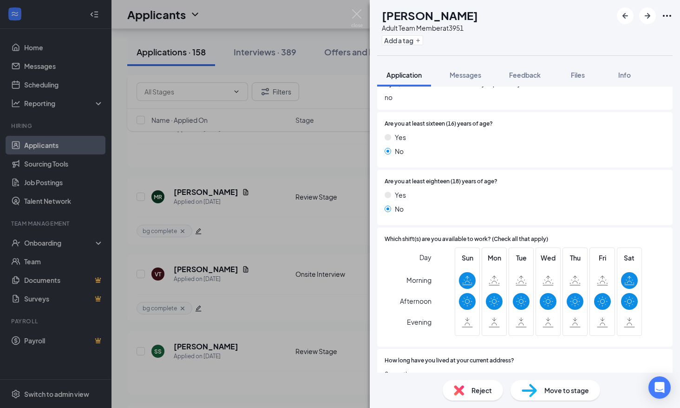
scroll to position [418, 0]
click at [423, 41] on button "Add a tag" at bounding box center [402, 40] width 41 height 10
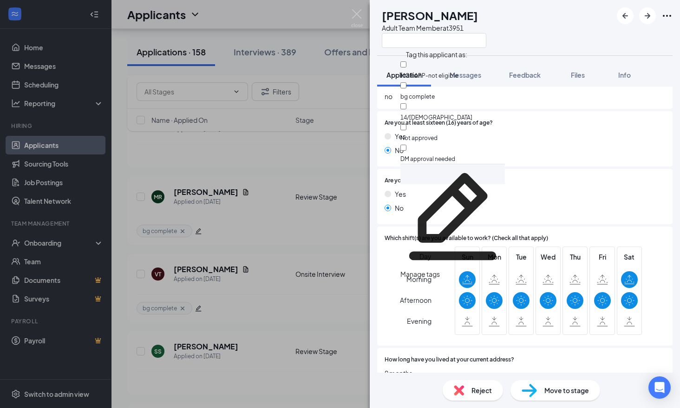
click at [444, 101] on div "14/[DEMOGRAPHIC_DATA]" at bounding box center [453, 111] width 105 height 21
checkbox input "true"
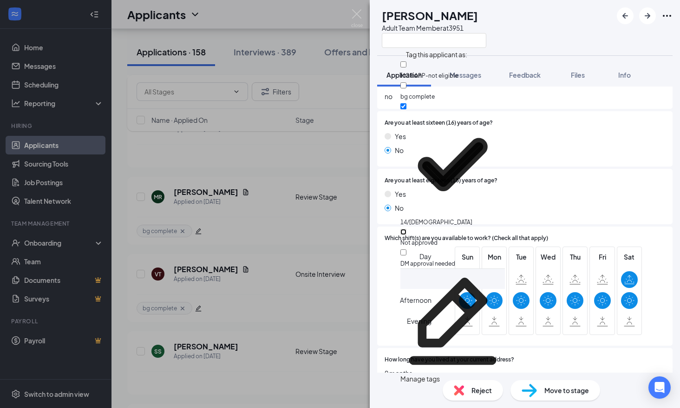
click at [407, 229] on input "Not approved" at bounding box center [404, 232] width 6 height 6
checkbox input "true"
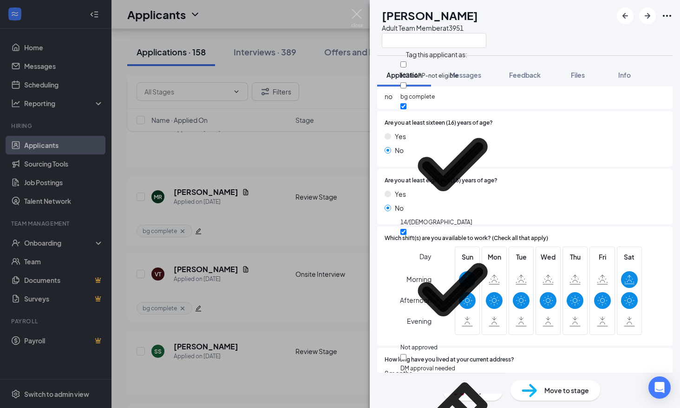
drag, startPoint x: 441, startPoint y: 178, endPoint x: 451, endPoint y: 265, distance: 88.0
click at [441, 178] on span "Are you at least eighteen (18) years of age?" at bounding box center [441, 180] width 113 height 9
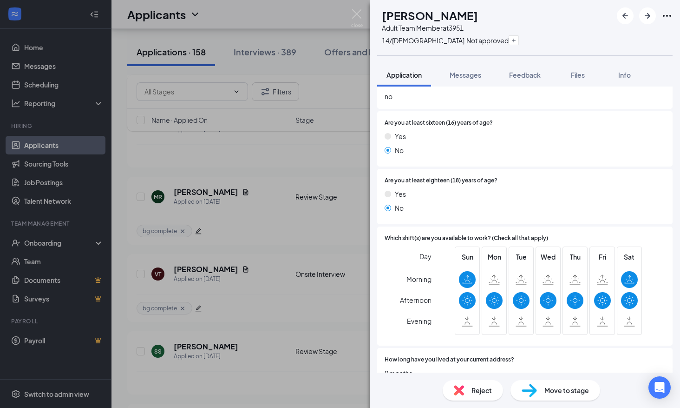
click at [482, 396] on div "Reject" at bounding box center [473, 390] width 60 height 20
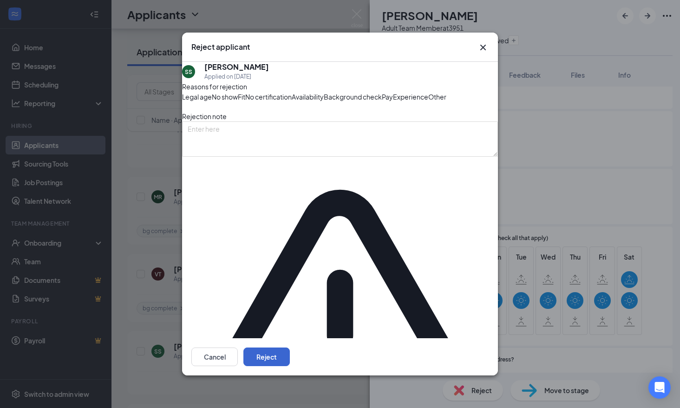
click at [290, 347] on button "Reject" at bounding box center [267, 356] width 46 height 19
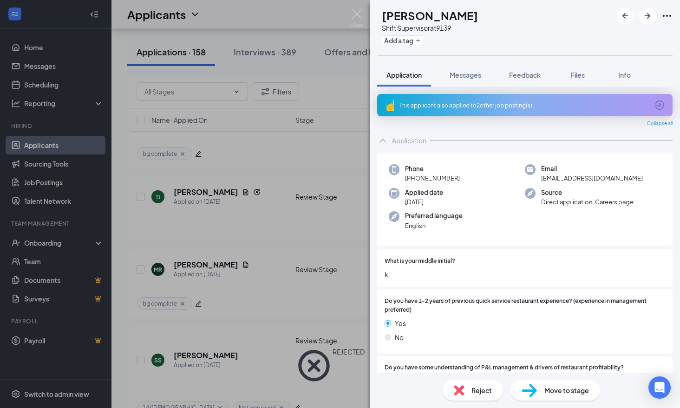
click at [320, 205] on div "AG [PERSON_NAME] Shift Supervisor at 9139 Add a tag Application Messages Feedba…" at bounding box center [340, 204] width 680 height 408
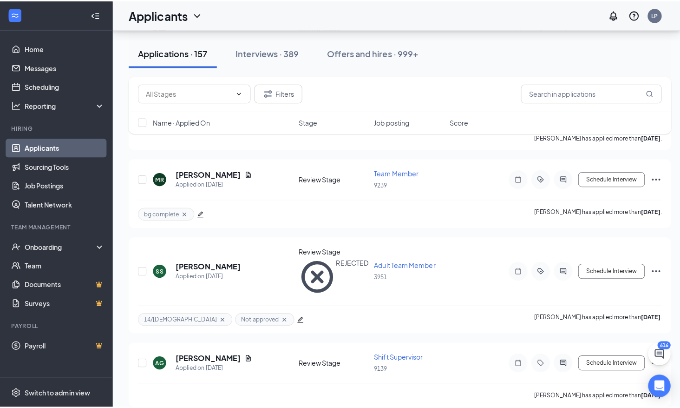
scroll to position [1536, 0]
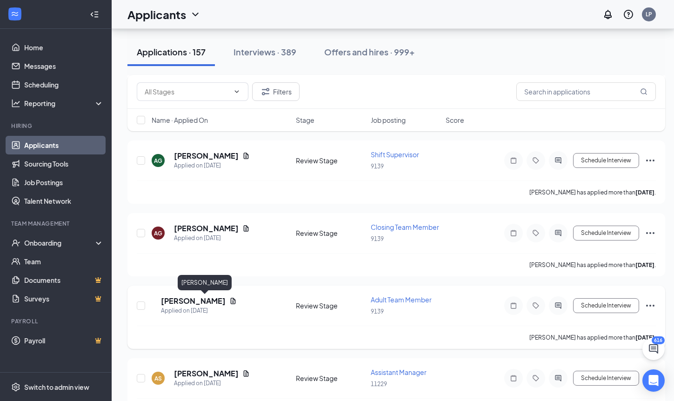
click at [214, 302] on h5 "[PERSON_NAME]" at bounding box center [193, 301] width 65 height 10
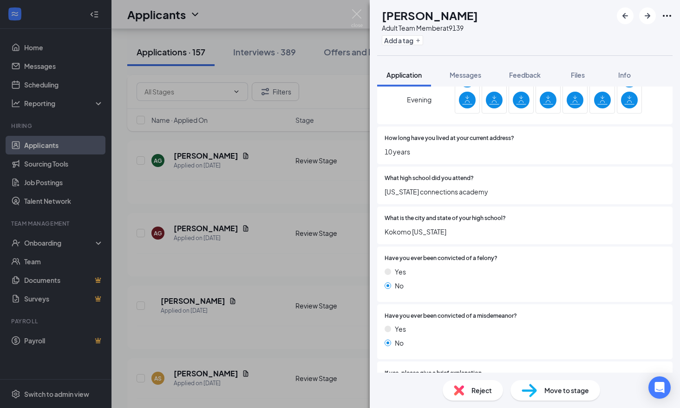
scroll to position [558, 0]
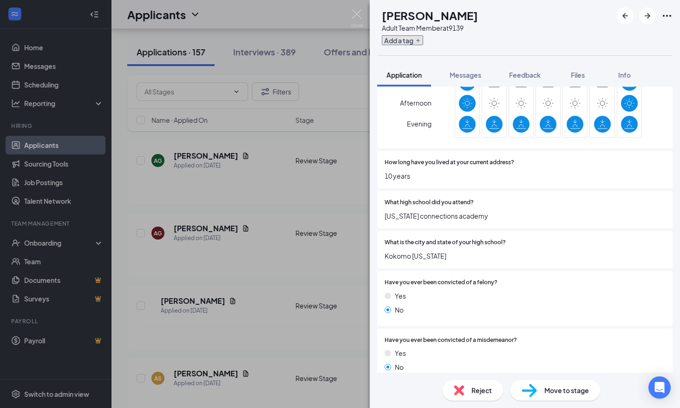
click at [420, 39] on button "Add a tag" at bounding box center [402, 40] width 41 height 10
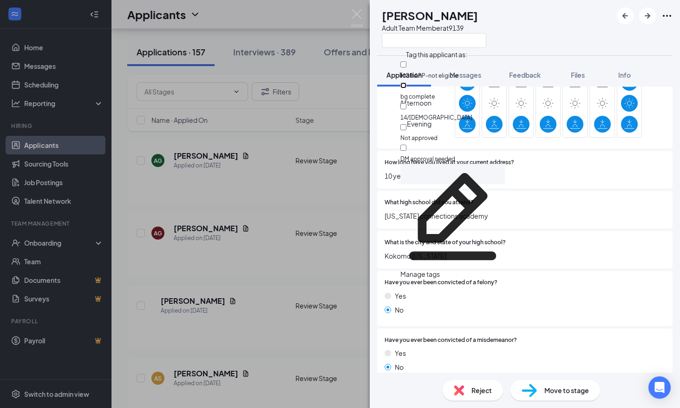
click at [407, 82] on input "bg complete" at bounding box center [404, 85] width 6 height 6
checkbox input "true"
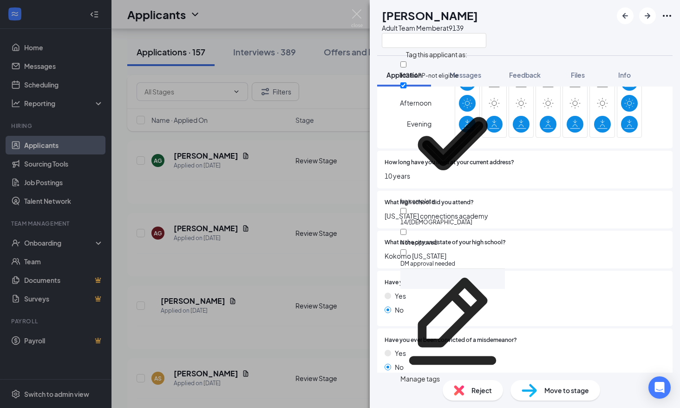
click at [510, 254] on span "Kokomo [US_STATE]" at bounding box center [525, 256] width 281 height 10
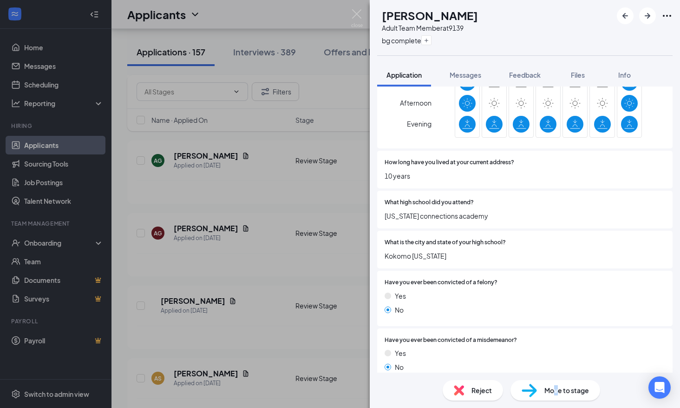
click at [556, 387] on span "Move to stage" at bounding box center [567, 390] width 45 height 10
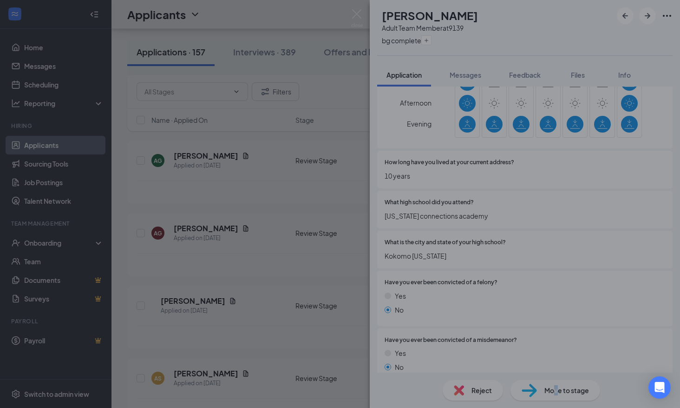
type input "Onsite Interview (next stage)"
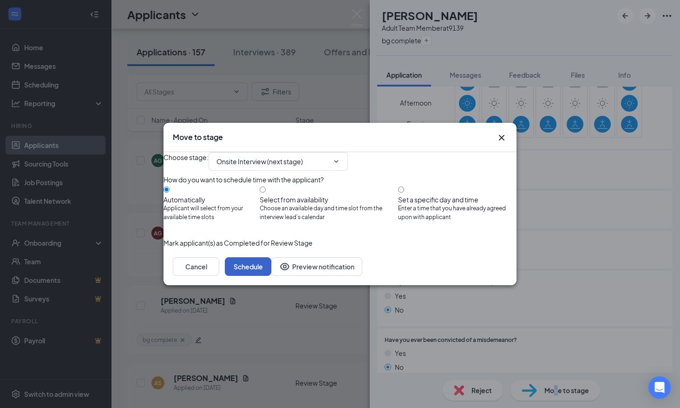
click at [271, 276] on button "Schedule" at bounding box center [248, 266] width 46 height 19
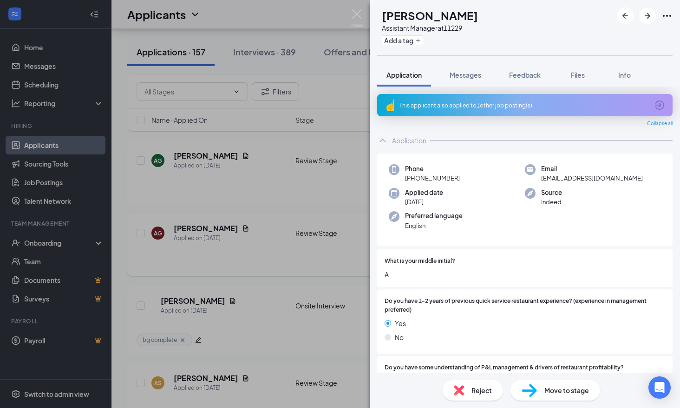
click at [273, 262] on div "AS [PERSON_NAME] Assistant Manager at 11229 Add a tag Application Messages Feed…" at bounding box center [340, 204] width 680 height 408
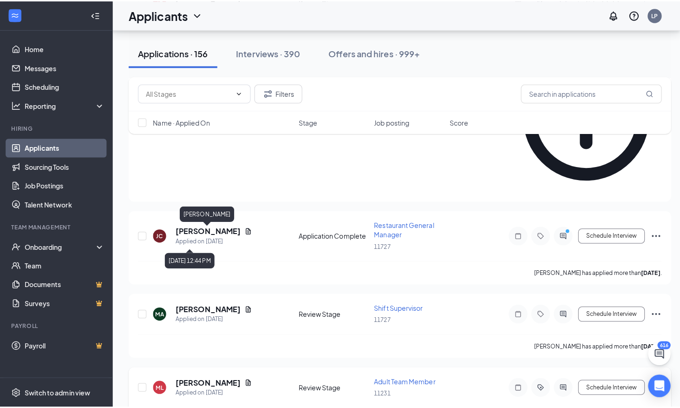
scroll to position [2001, 0]
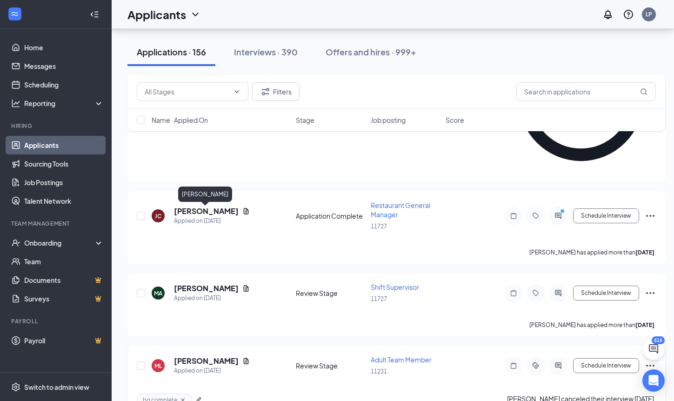
click at [219, 356] on h5 "[PERSON_NAME]" at bounding box center [206, 361] width 65 height 10
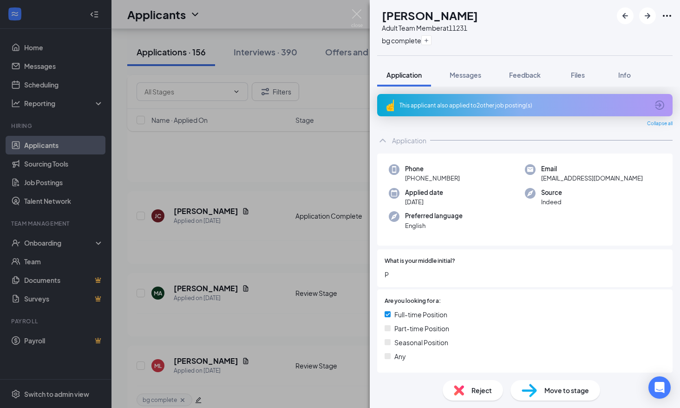
click at [577, 392] on span "Move to stage" at bounding box center [567, 390] width 45 height 10
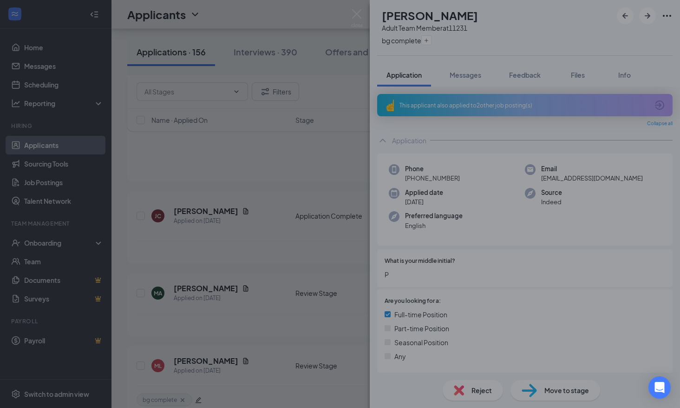
type input "Onsite Interview (next stage)"
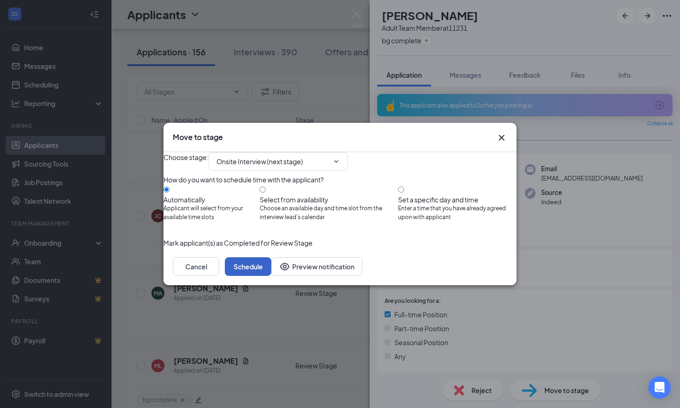
click at [271, 276] on button "Schedule" at bounding box center [248, 266] width 46 height 19
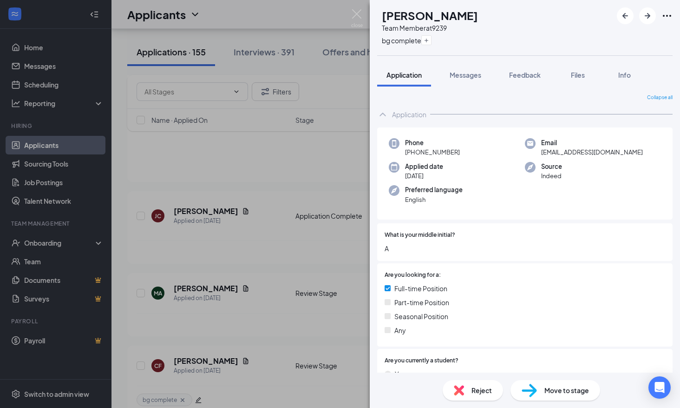
click at [268, 292] on div "CF [PERSON_NAME] Team Member at 9239 bg complete Application Messages Feedback …" at bounding box center [340, 204] width 680 height 408
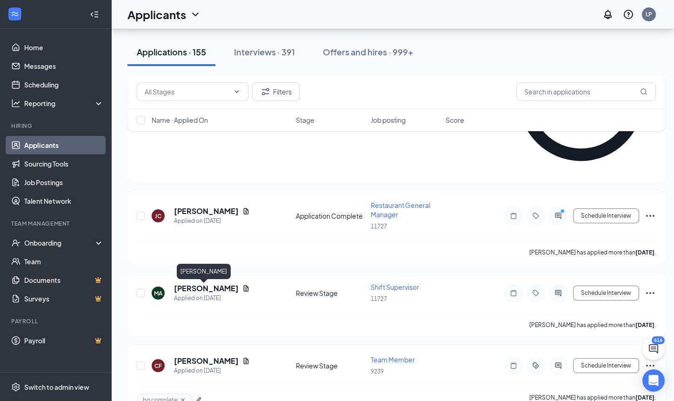
drag, startPoint x: 190, startPoint y: 287, endPoint x: 6, endPoint y: 224, distance: 195.1
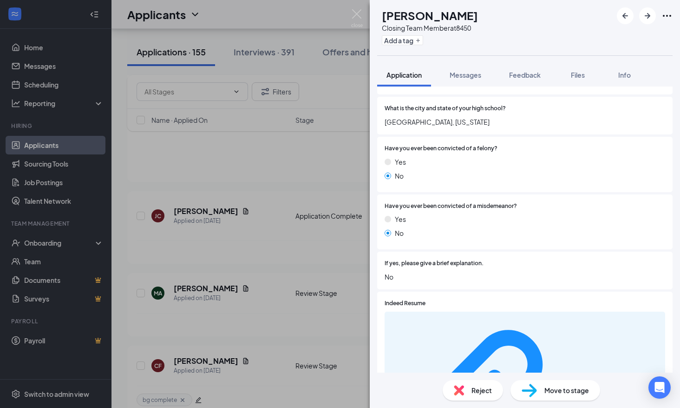
scroll to position [697, 0]
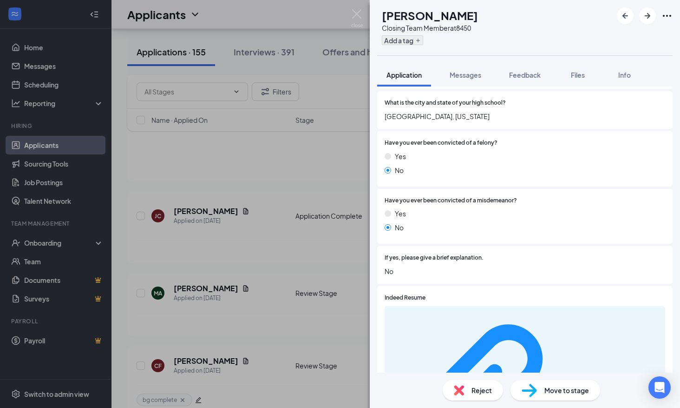
drag, startPoint x: 396, startPoint y: 41, endPoint x: 401, endPoint y: 42, distance: 4.9
click at [396, 40] on div "[PERSON_NAME] Closing Team Member at 8450 Add a tag" at bounding box center [427, 27] width 101 height 40
drag, startPoint x: 401, startPoint y: 42, endPoint x: 443, endPoint y: 58, distance: 44.1
click at [402, 43] on button "Add a tag" at bounding box center [402, 40] width 41 height 10
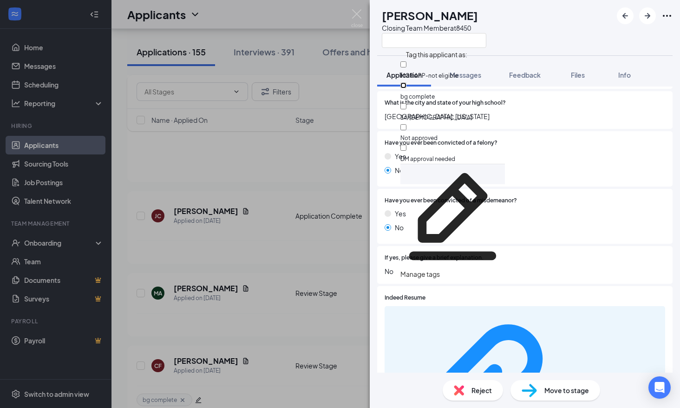
click at [407, 82] on input "bg complete" at bounding box center [404, 85] width 6 height 6
checkbox input "true"
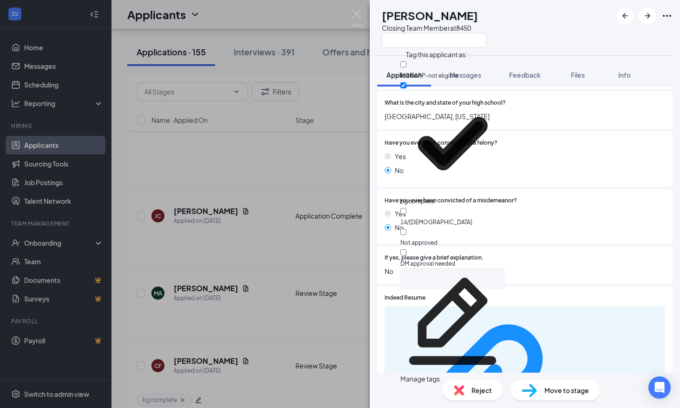
click at [526, 267] on span "No" at bounding box center [525, 271] width 281 height 10
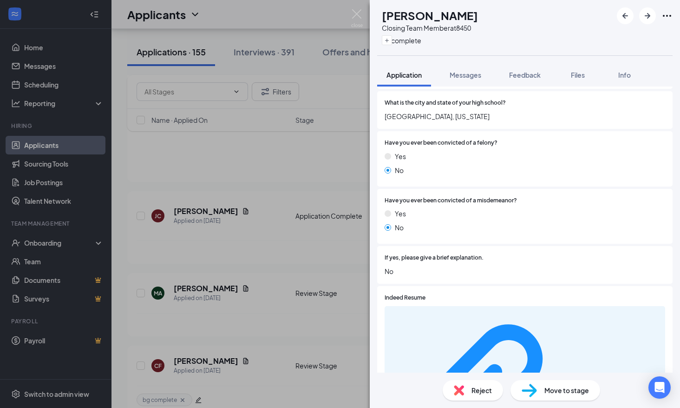
click at [561, 387] on span "Move to stage" at bounding box center [567, 390] width 45 height 10
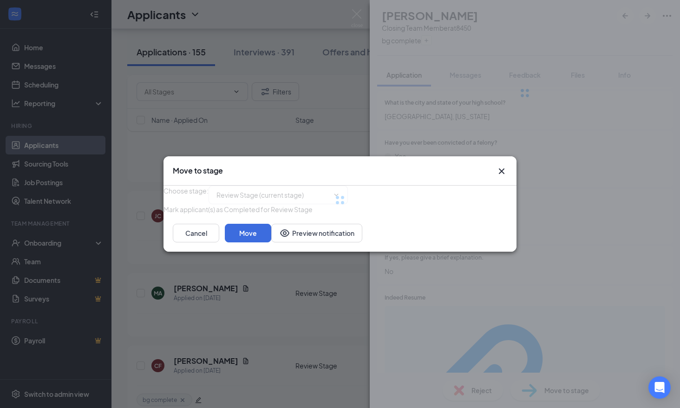
type input "Onsite Interview (next stage)"
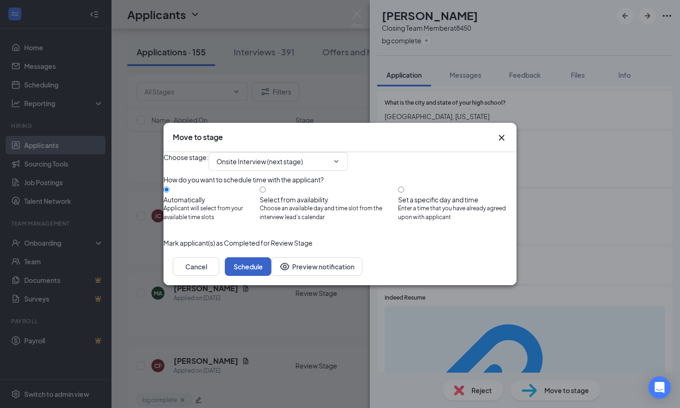
click at [271, 276] on button "Schedule" at bounding box center [248, 266] width 46 height 19
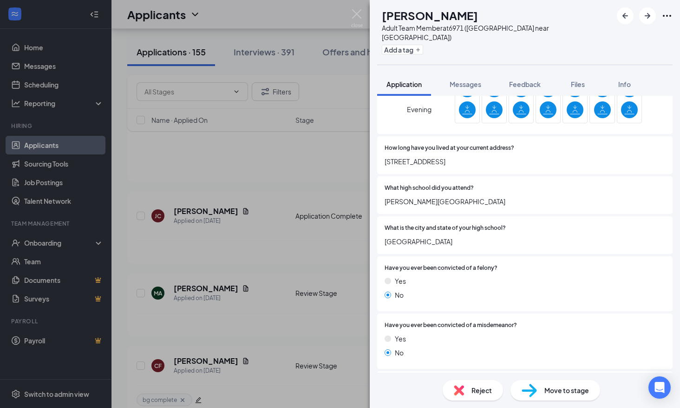
scroll to position [486, 0]
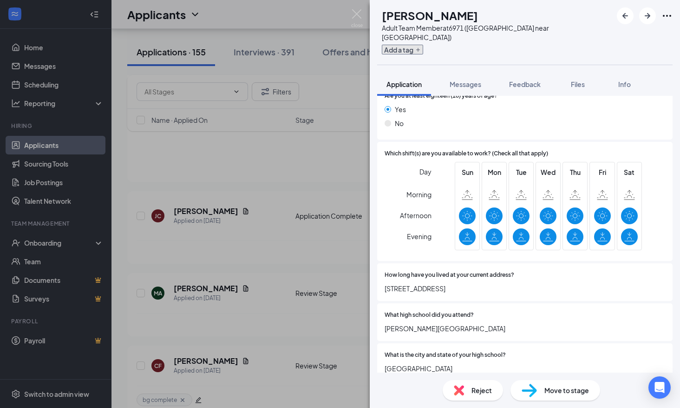
click at [421, 45] on button "Add a tag" at bounding box center [402, 50] width 41 height 10
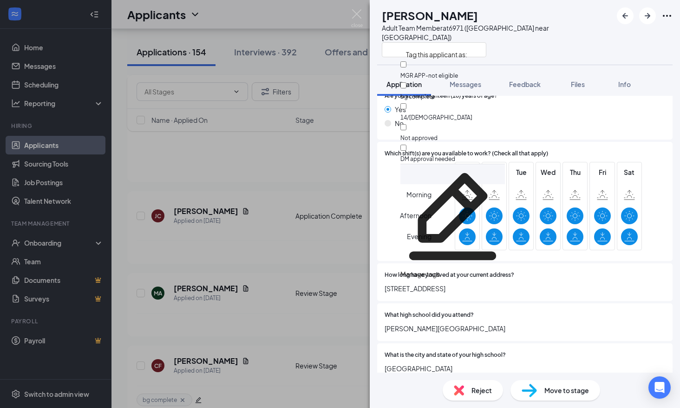
click at [441, 101] on div "14/[DEMOGRAPHIC_DATA]" at bounding box center [453, 111] width 105 height 21
checkbox input "true"
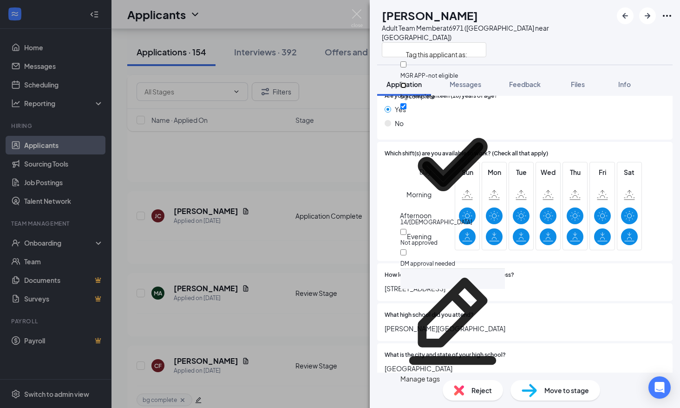
click at [407, 82] on input "bg complete" at bounding box center [404, 85] width 6 height 6
checkbox input "true"
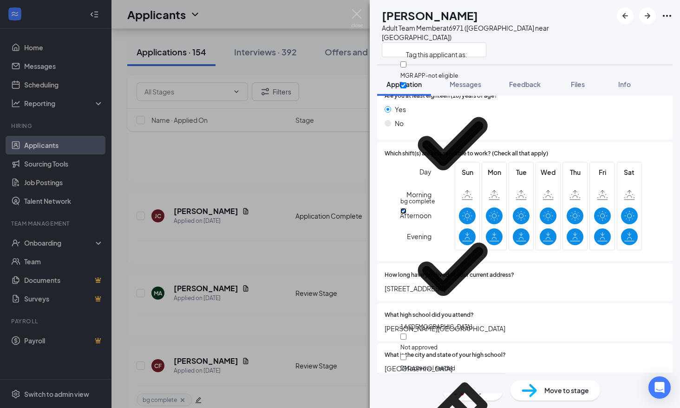
drag, startPoint x: 431, startPoint y: 98, endPoint x: 445, endPoint y: 139, distance: 43.1
click at [407, 208] on input "14/[DEMOGRAPHIC_DATA]" at bounding box center [404, 211] width 6 height 6
checkbox input "false"
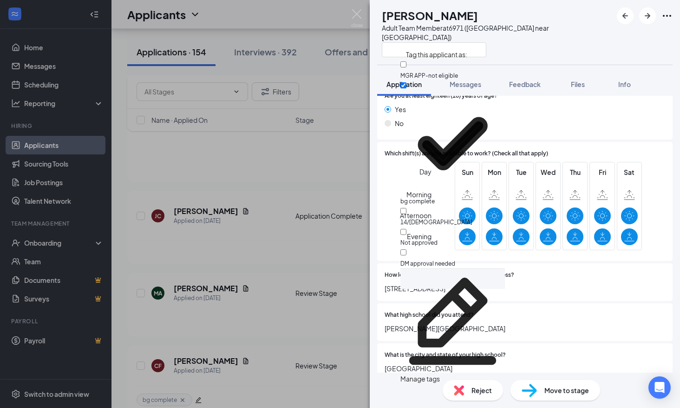
click at [542, 376] on div "Reject Move to stage" at bounding box center [525, 389] width 310 height 35
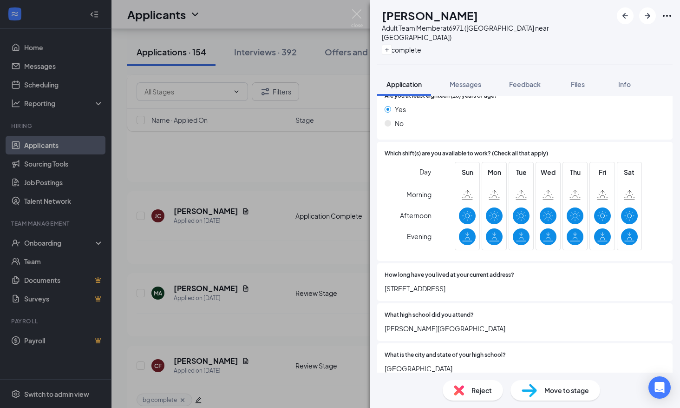
click at [559, 390] on span "Move to stage" at bounding box center [567, 390] width 45 height 10
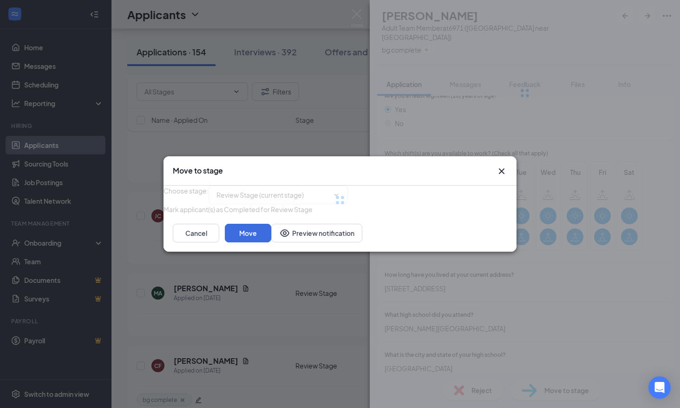
type input "Onsite Interview (next stage)"
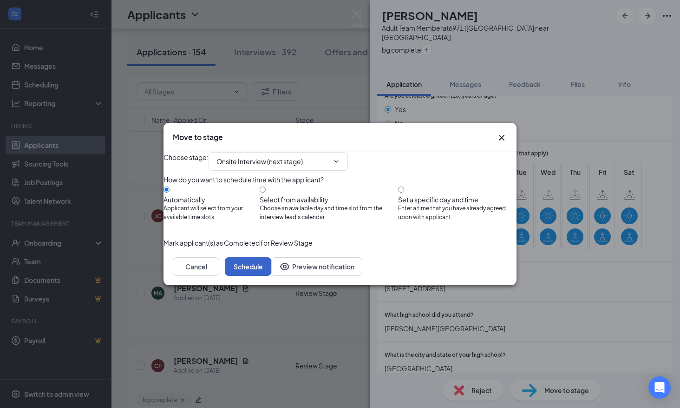
click at [271, 276] on button "Schedule" at bounding box center [248, 266] width 46 height 19
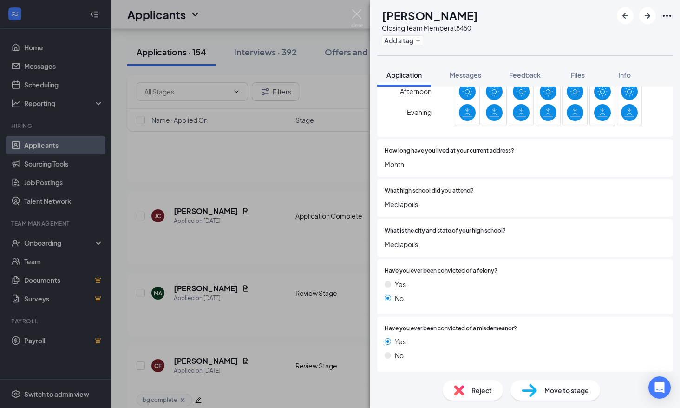
scroll to position [604, 0]
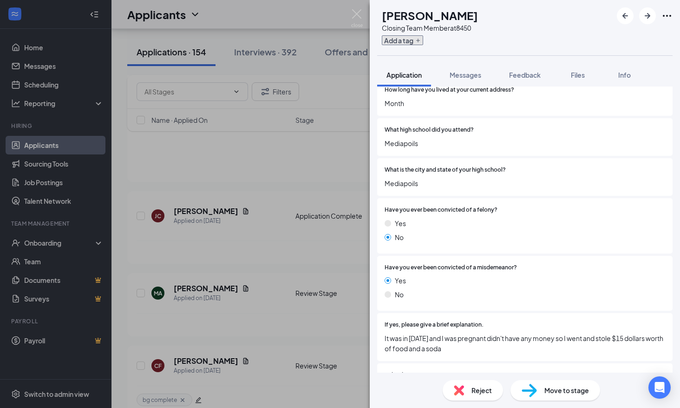
click at [420, 39] on button "Add a tag" at bounding box center [402, 40] width 41 height 10
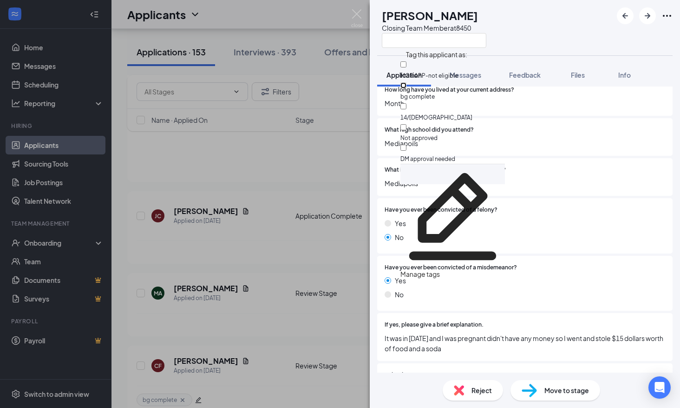
click at [407, 82] on input "bg complete" at bounding box center [404, 85] width 6 height 6
checkbox input "true"
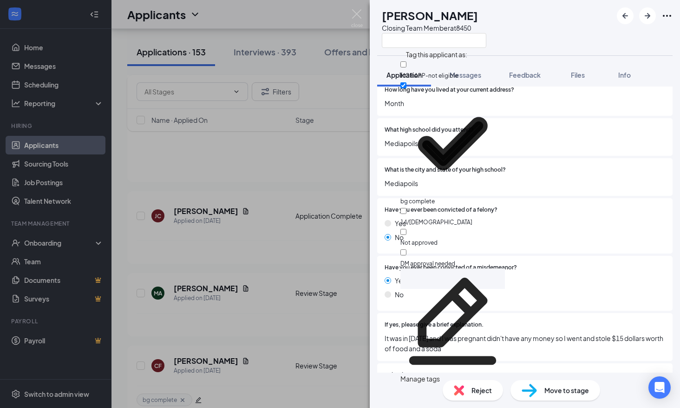
click at [536, 260] on div "Have you ever been convicted of a misdemeanor? Yes No" at bounding box center [525, 283] width 296 height 55
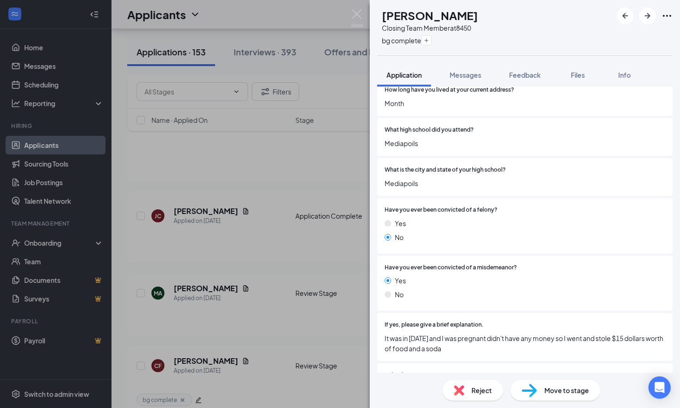
click at [563, 392] on span "Move to stage" at bounding box center [567, 390] width 45 height 10
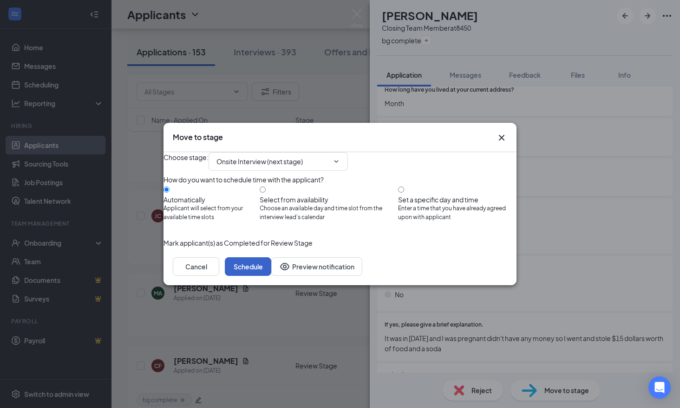
click at [271, 276] on button "Schedule" at bounding box center [248, 266] width 46 height 19
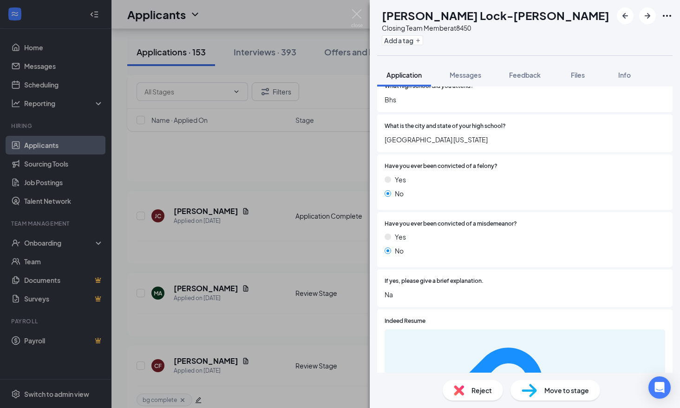
scroll to position [651, 0]
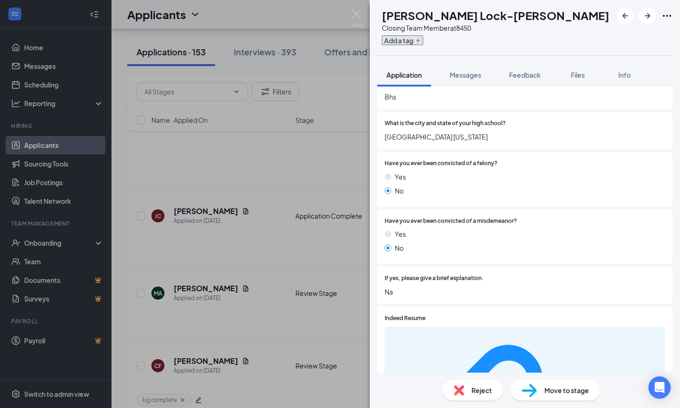
click at [423, 36] on button "Add a tag" at bounding box center [402, 40] width 41 height 10
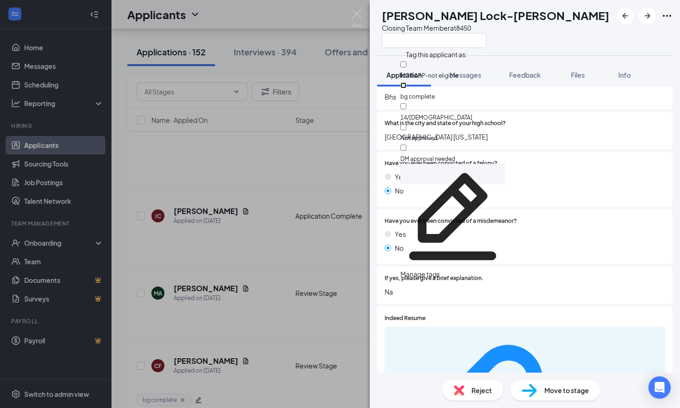
click at [407, 82] on input "bg complete" at bounding box center [404, 85] width 6 height 6
checkbox input "true"
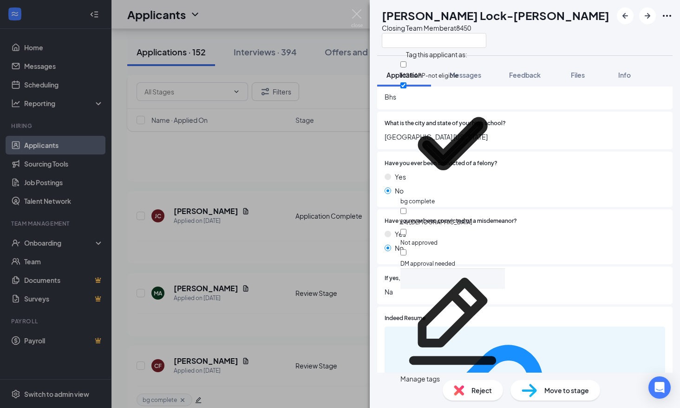
click at [528, 266] on div "If yes, please give a brief explanation. Na" at bounding box center [525, 285] width 296 height 38
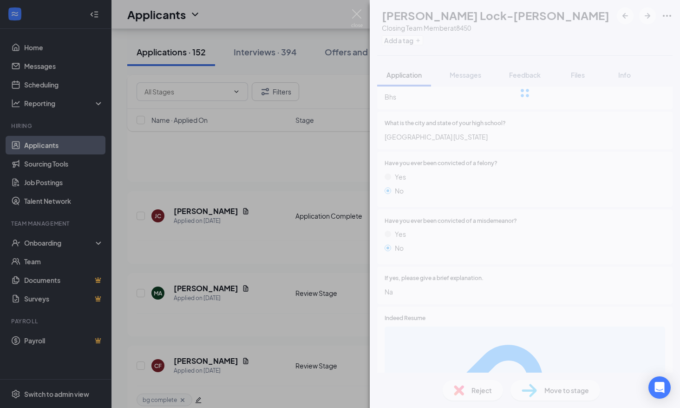
click at [563, 391] on div "AL Audriana Lock-[PERSON_NAME] Closing Team Member at 8450 Add a tag Applicatio…" at bounding box center [525, 204] width 310 height 408
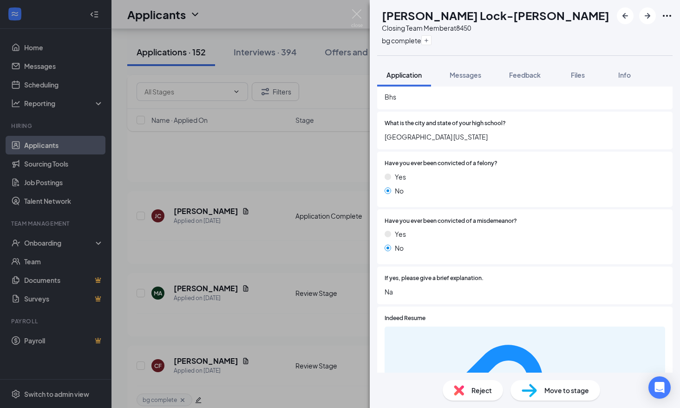
click at [559, 386] on span "Move to stage" at bounding box center [567, 390] width 45 height 10
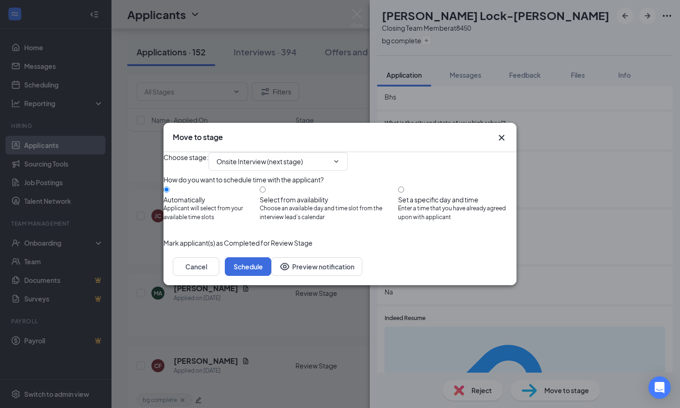
click at [476, 271] on div "Cancel Schedule Preview notification" at bounding box center [340, 266] width 353 height 37
click at [271, 276] on button "Schedule" at bounding box center [248, 266] width 46 height 19
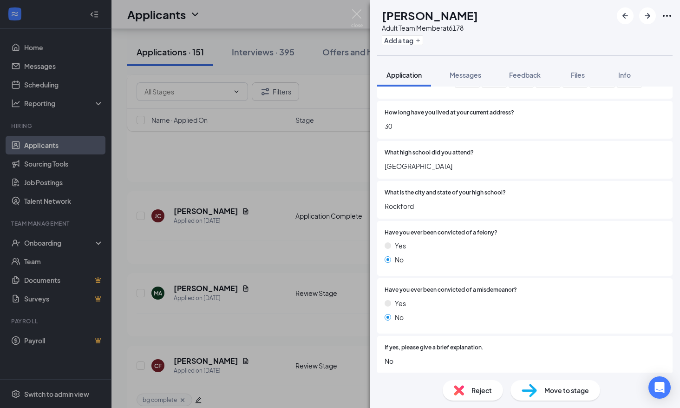
scroll to position [697, 0]
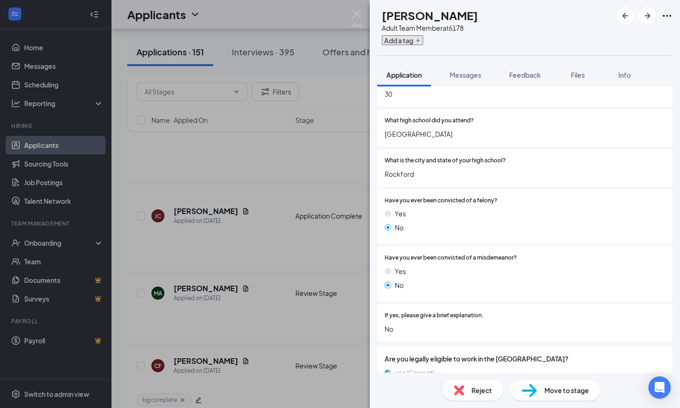
click at [423, 41] on button "Add a tag" at bounding box center [402, 40] width 41 height 10
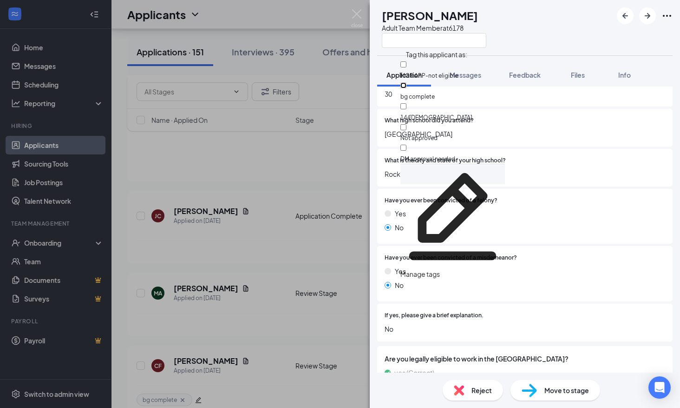
drag, startPoint x: 434, startPoint y: 84, endPoint x: 467, endPoint y: 158, distance: 81.4
click at [407, 84] on input "bg complete" at bounding box center [404, 85] width 6 height 6
checkbox input "true"
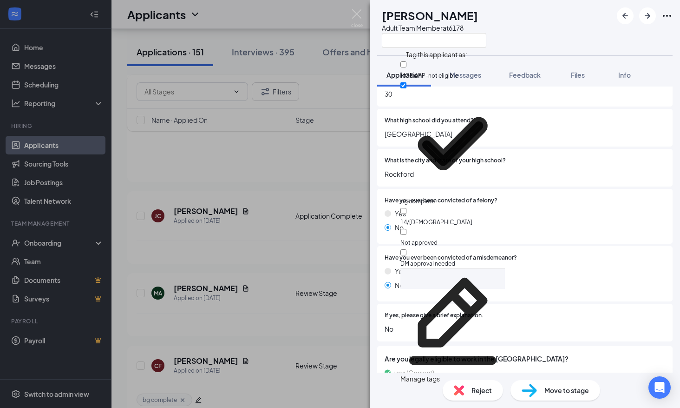
click at [509, 249] on div "Have you ever been convicted of a misdemeanor? Yes No" at bounding box center [525, 273] width 296 height 55
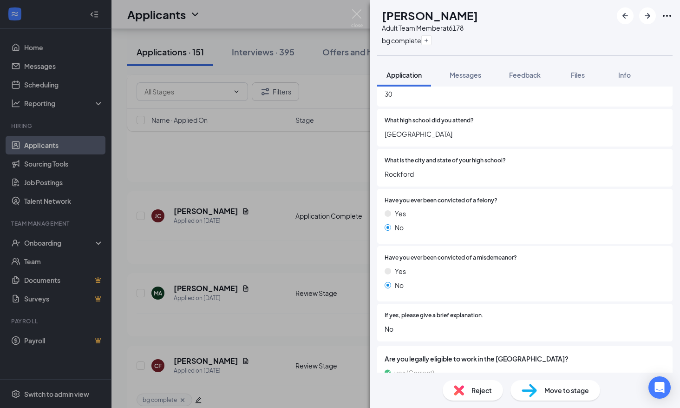
click at [572, 390] on span "Move to stage" at bounding box center [567, 390] width 45 height 10
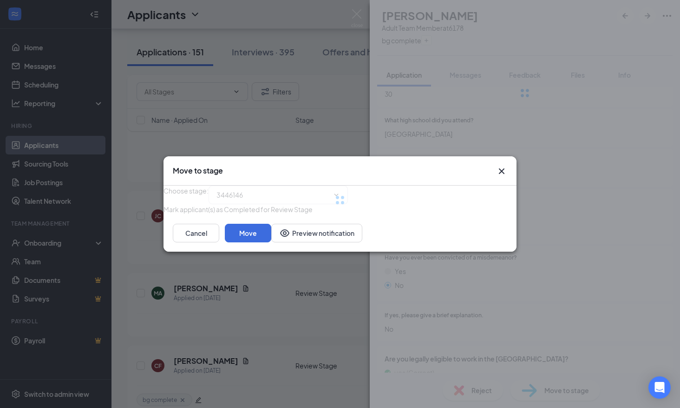
type input "Onsite Interview (next stage)"
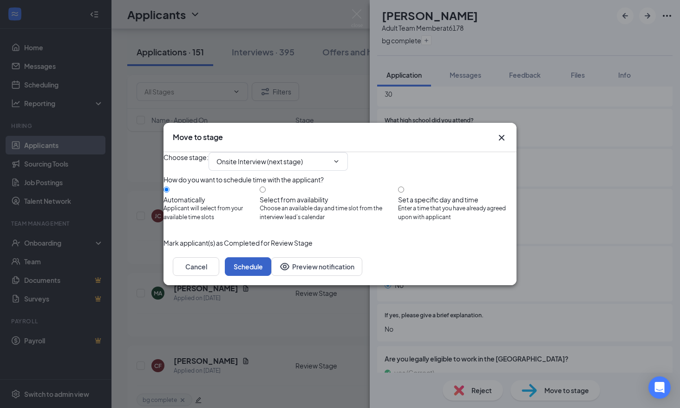
click at [271, 276] on button "Schedule" at bounding box center [248, 266] width 46 height 19
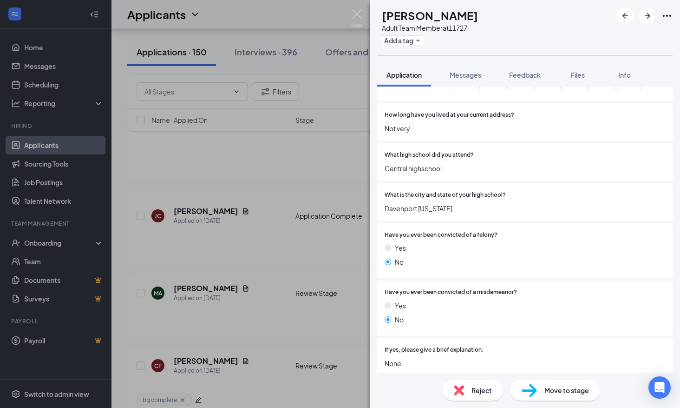
scroll to position [651, 0]
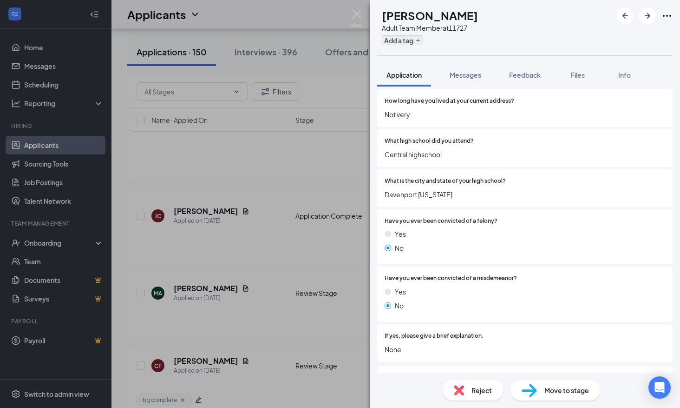
click at [407, 34] on div "Add a tag" at bounding box center [430, 40] width 96 height 15
click at [407, 38] on button "Add a tag" at bounding box center [402, 40] width 41 height 10
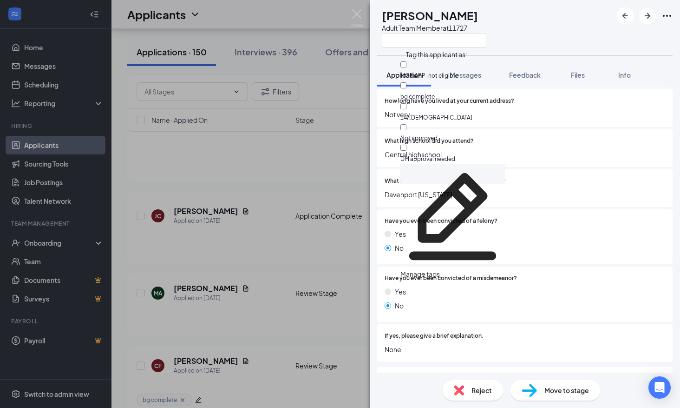
click at [456, 87] on div "bg complete" at bounding box center [453, 90] width 105 height 21
checkbox input "true"
click at [542, 231] on div "Yes" at bounding box center [525, 234] width 281 height 10
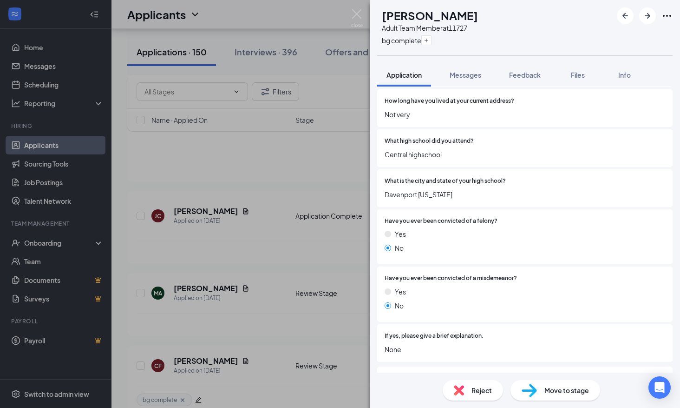
click at [585, 389] on span "Move to stage" at bounding box center [567, 390] width 45 height 10
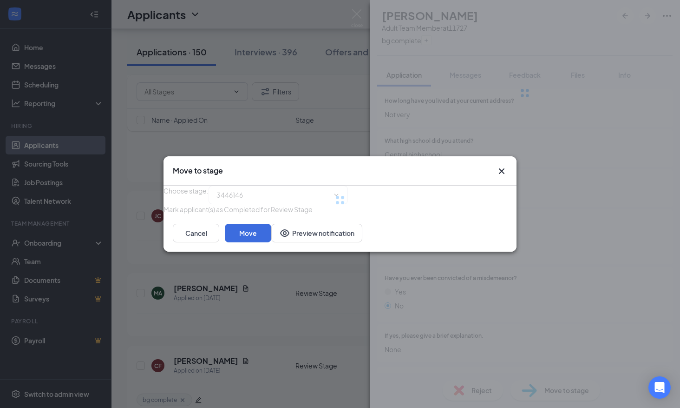
type input "Onsite Interview (next stage)"
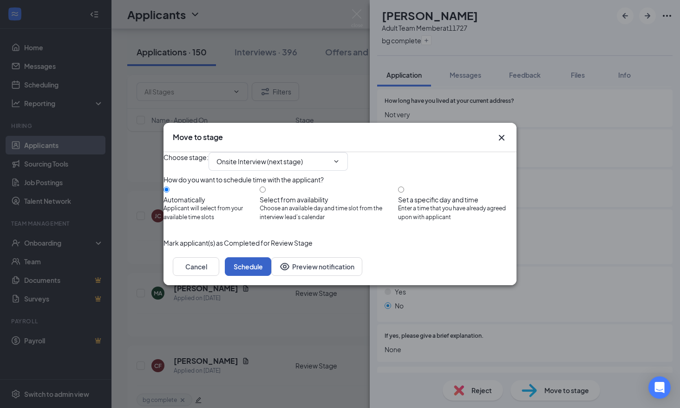
click at [271, 276] on button "Schedule" at bounding box center [248, 266] width 46 height 19
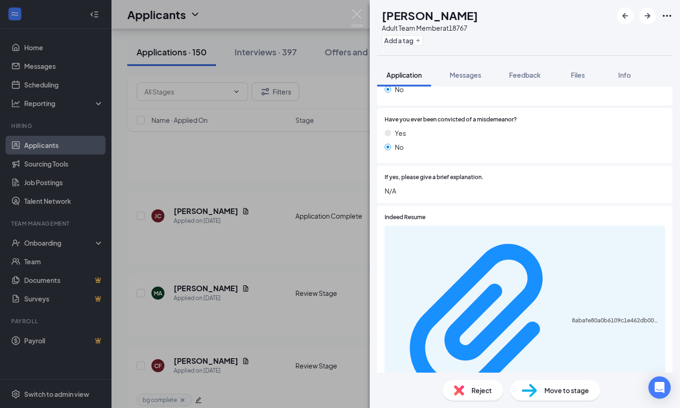
scroll to position [816, 0]
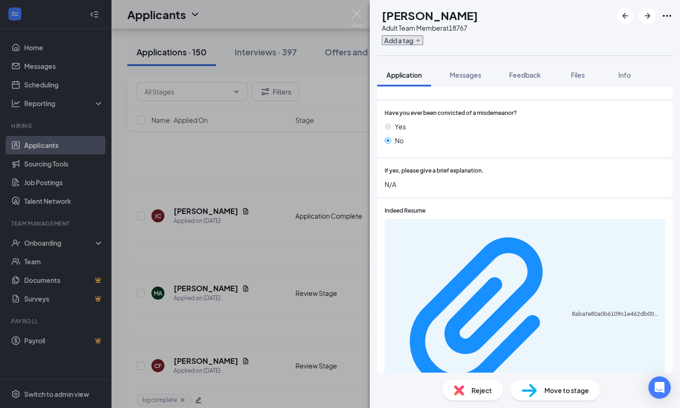
click at [417, 39] on button "Add a tag" at bounding box center [402, 40] width 41 height 10
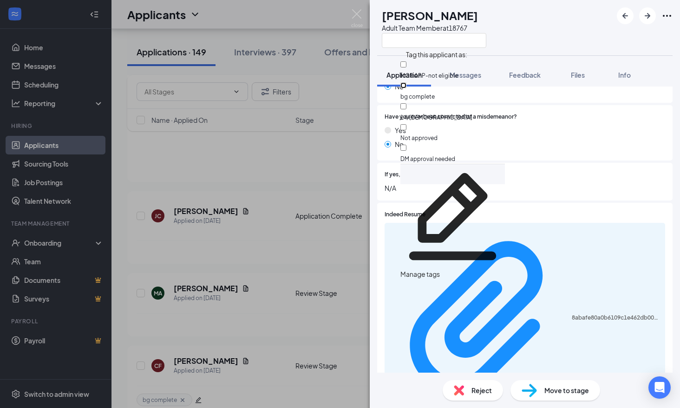
click at [407, 82] on input "bg complete" at bounding box center [404, 85] width 6 height 6
checkbox input "true"
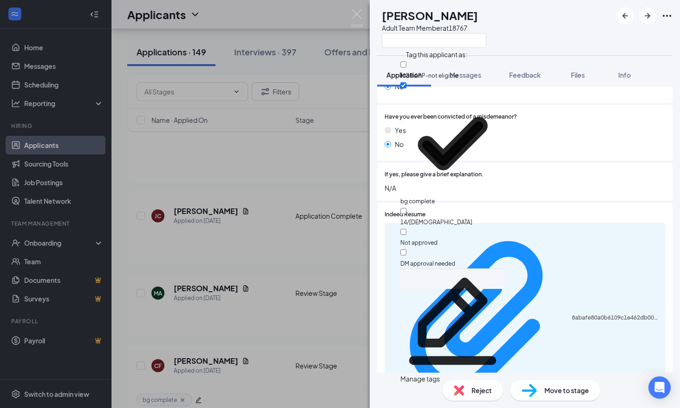
click at [509, 218] on div at bounding box center [546, 214] width 240 height 9
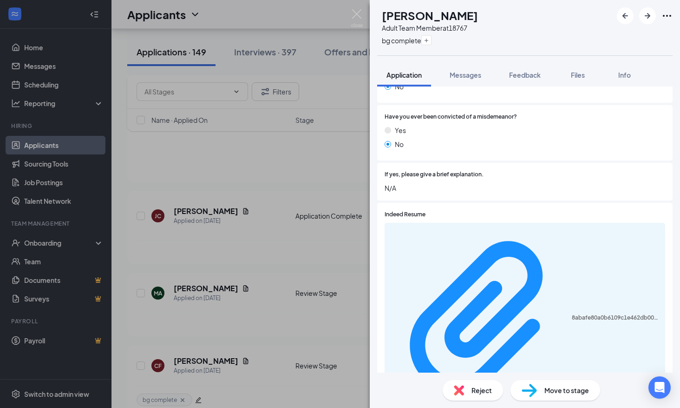
click at [565, 389] on span "Move to stage" at bounding box center [567, 390] width 45 height 10
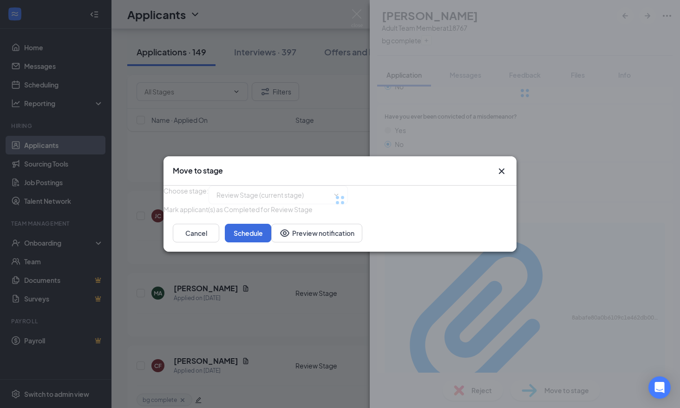
type input "Onsite Interview (next stage)"
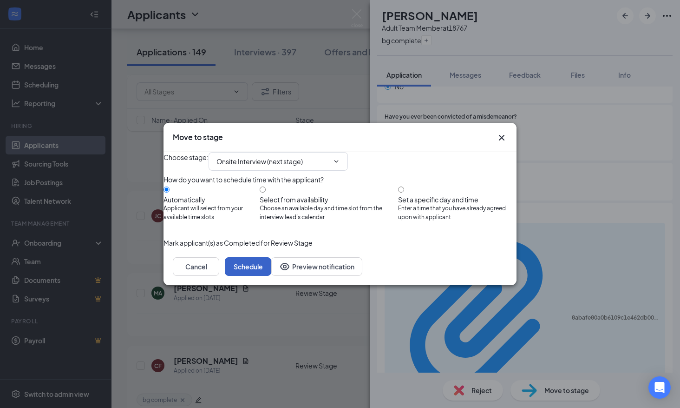
drag, startPoint x: 488, startPoint y: 284, endPoint x: 466, endPoint y: 269, distance: 26.7
click at [271, 276] on button "Schedule" at bounding box center [248, 266] width 46 height 19
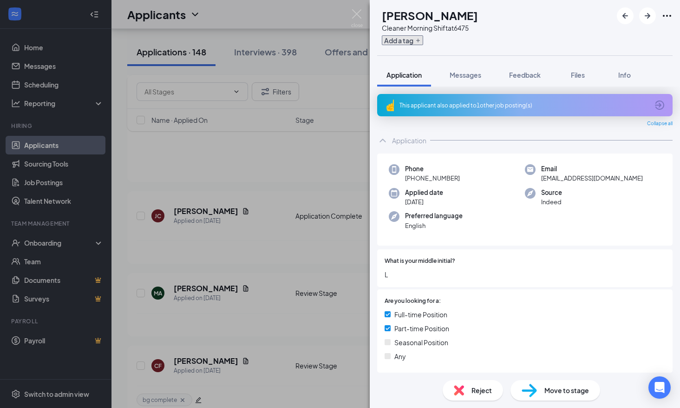
click at [422, 43] on button "Add a tag" at bounding box center [402, 40] width 41 height 10
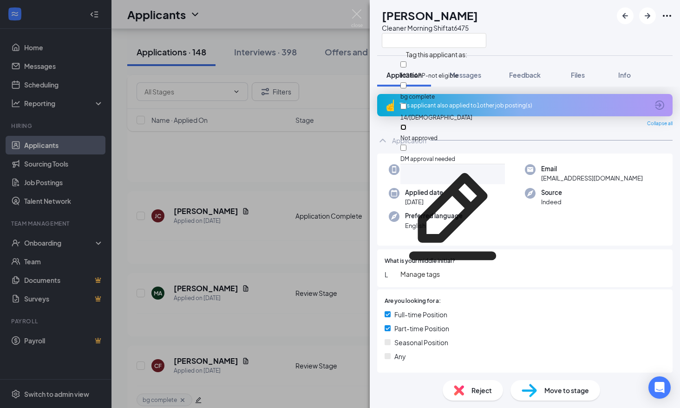
drag, startPoint x: 432, startPoint y: 110, endPoint x: 455, endPoint y: 187, distance: 80.6
click at [407, 124] on input "Not approved" at bounding box center [404, 127] width 6 height 6
checkbox input "true"
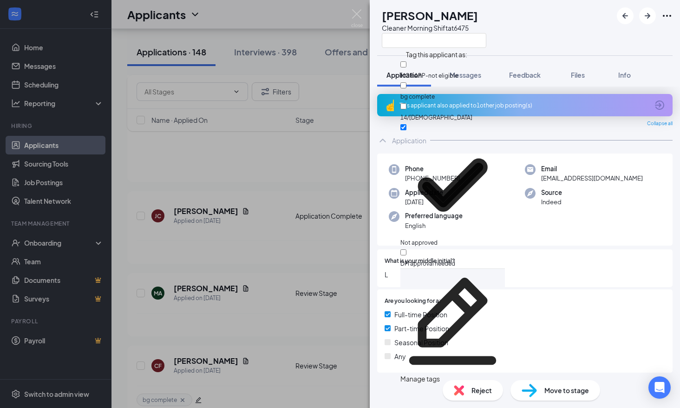
drag, startPoint x: 476, startPoint y: 223, endPoint x: 504, endPoint y: 350, distance: 130.1
click at [476, 224] on div "Preferred language English" at bounding box center [457, 220] width 136 height 19
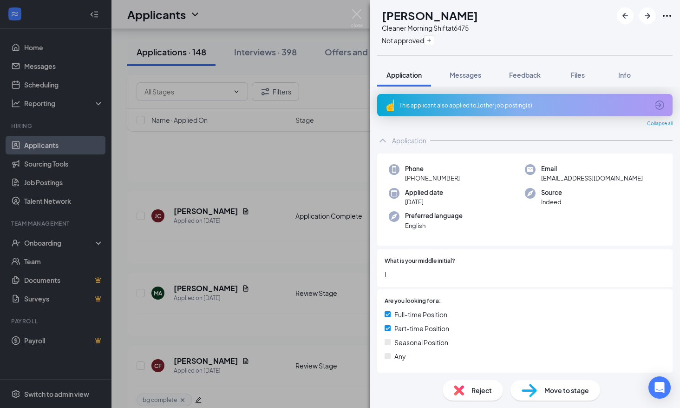
click at [484, 388] on span "Reject" at bounding box center [482, 390] width 20 height 10
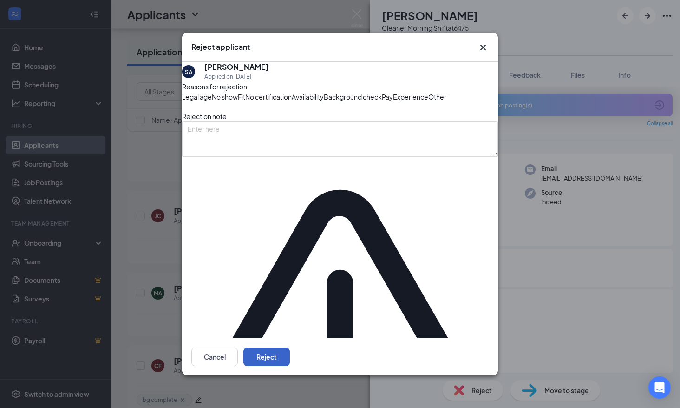
click at [290, 347] on button "Reject" at bounding box center [267, 356] width 46 height 19
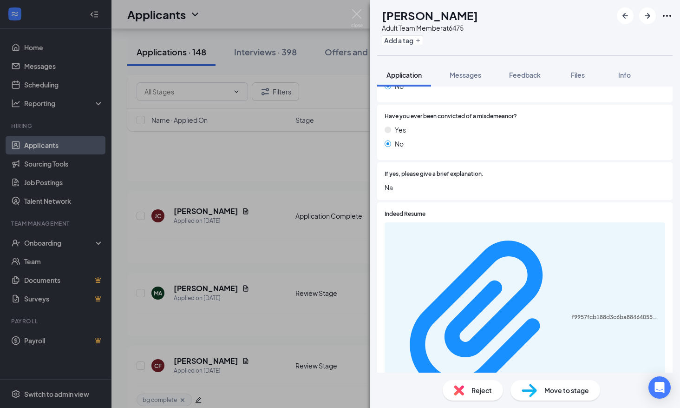
scroll to position [842, 0]
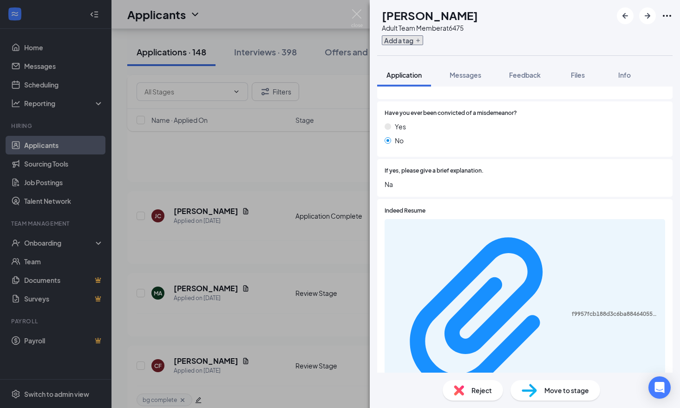
click at [417, 38] on button "Add a tag" at bounding box center [402, 40] width 41 height 10
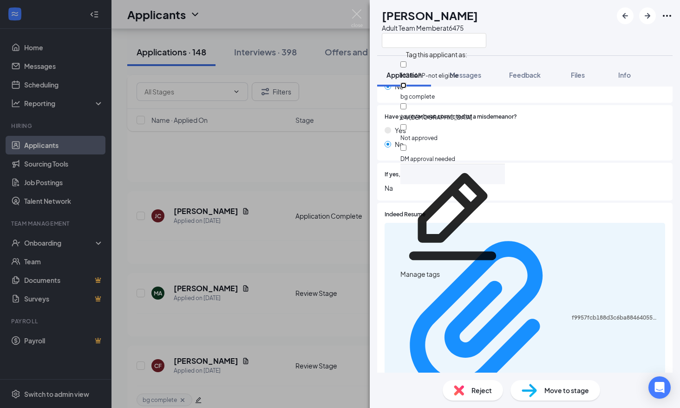
click at [407, 86] on input "bg complete" at bounding box center [404, 85] width 6 height 6
checkbox input "true"
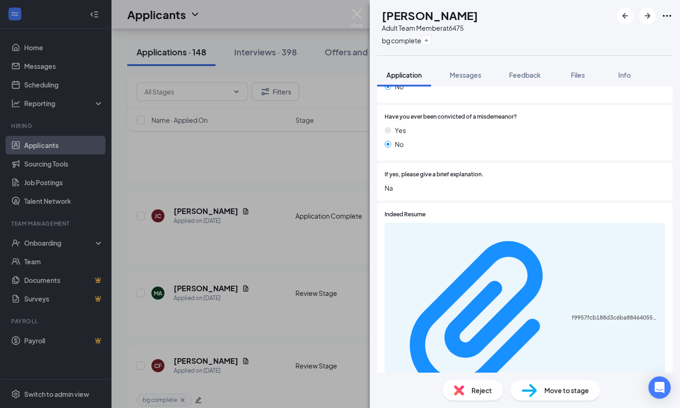
click at [553, 383] on div "Move to stage" at bounding box center [556, 390] width 90 height 20
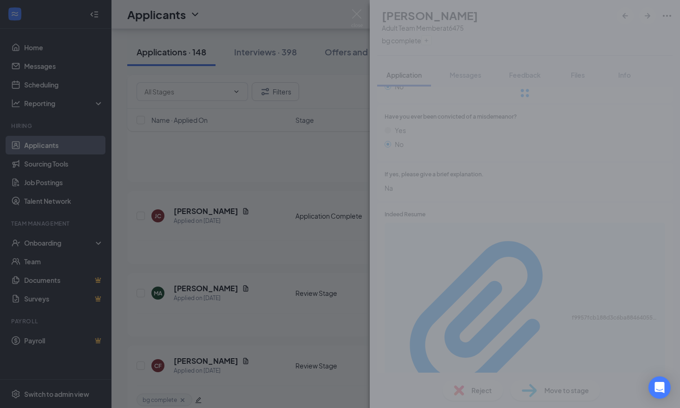
type input "Onsite Interview (next stage)"
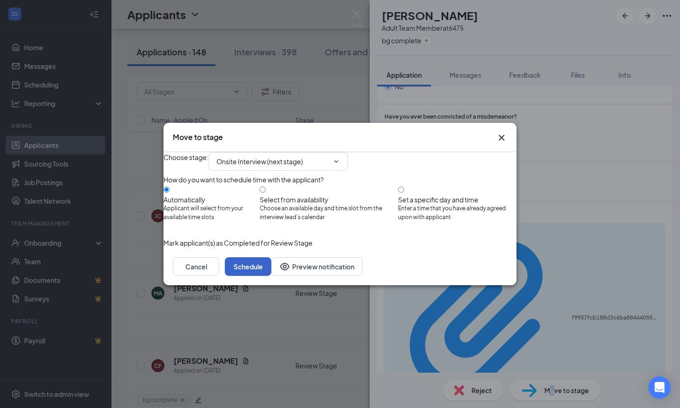
click at [271, 276] on button "Schedule" at bounding box center [248, 266] width 46 height 19
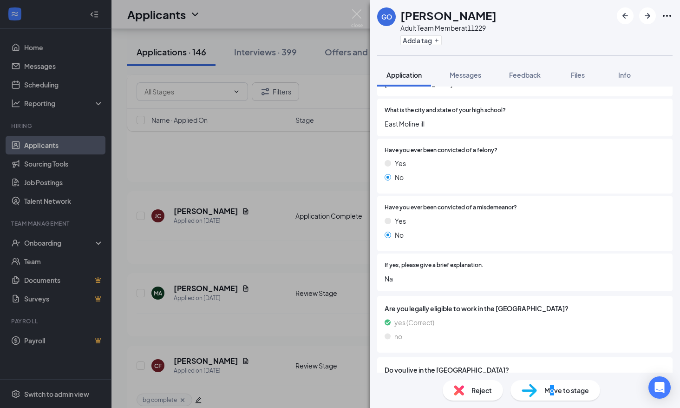
scroll to position [744, 0]
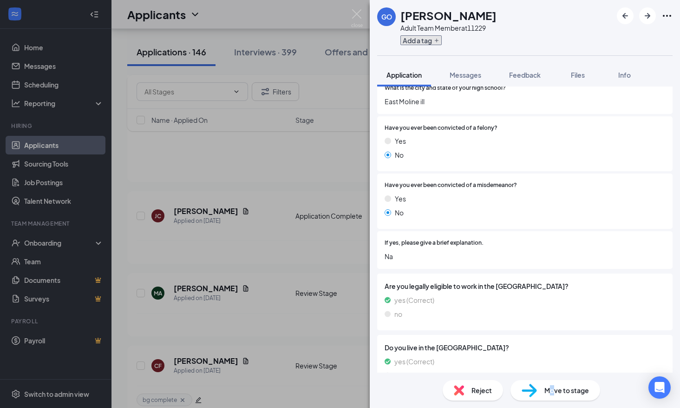
click at [427, 43] on button "Add a tag" at bounding box center [421, 40] width 41 height 10
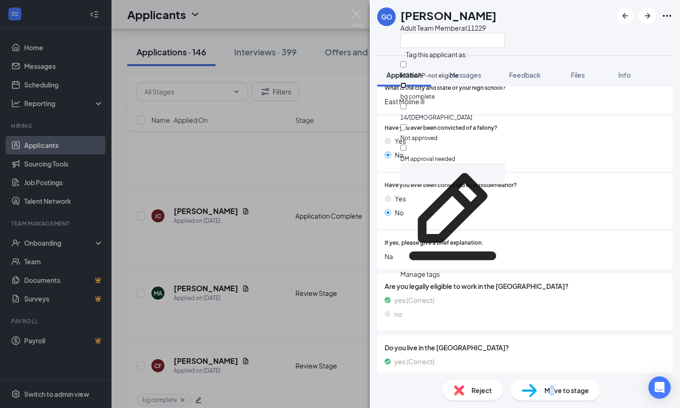
click at [407, 84] on input "bg complete" at bounding box center [404, 85] width 6 height 6
checkbox input "true"
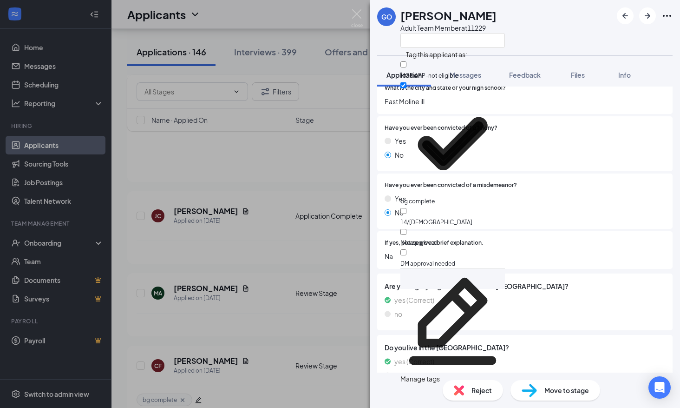
click at [502, 236] on div "If yes, please give a brief explanation. Na" at bounding box center [525, 250] width 296 height 38
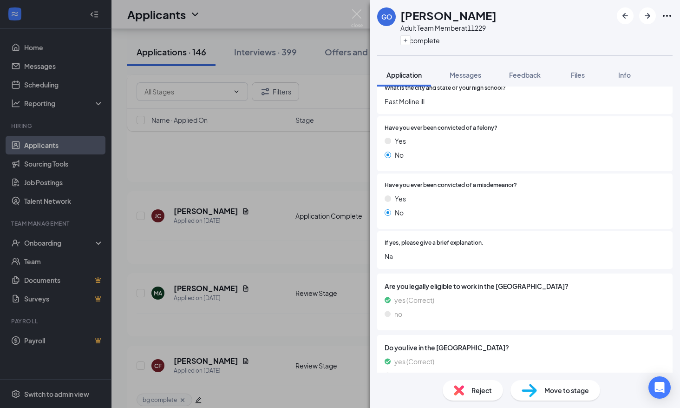
click at [565, 385] on div "Move to stage" at bounding box center [556, 390] width 90 height 20
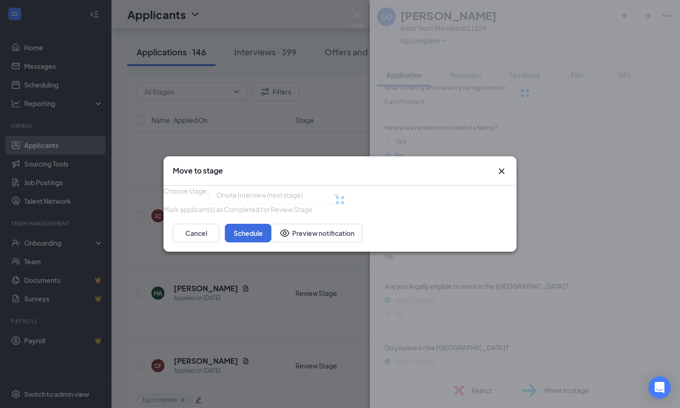
type input "Onsite Interview (next stage)"
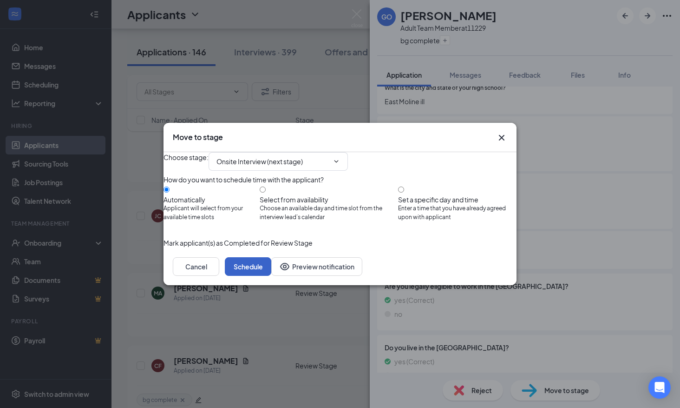
click at [271, 276] on button "Schedule" at bounding box center [248, 266] width 46 height 19
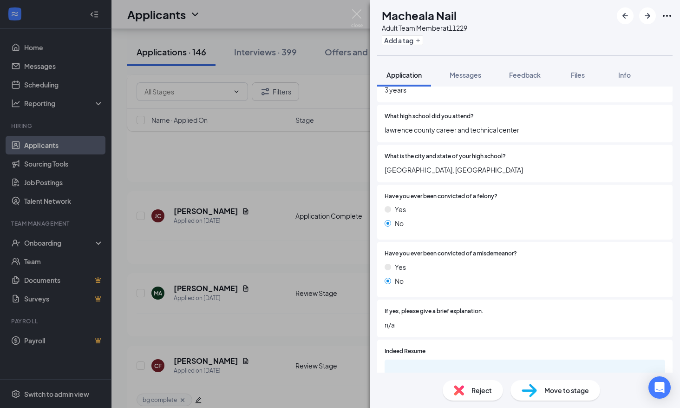
scroll to position [697, 0]
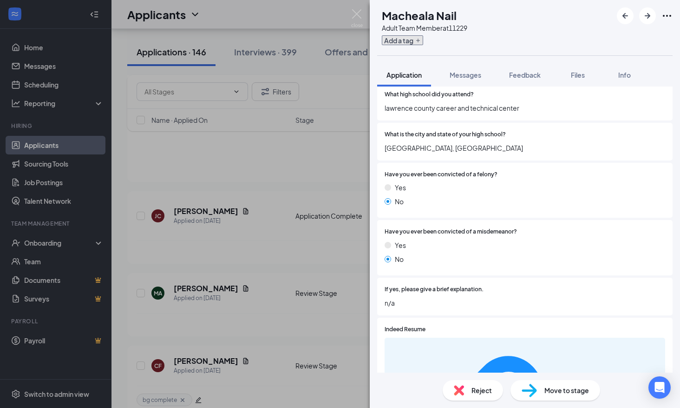
click at [423, 42] on button "Add a tag" at bounding box center [402, 40] width 41 height 10
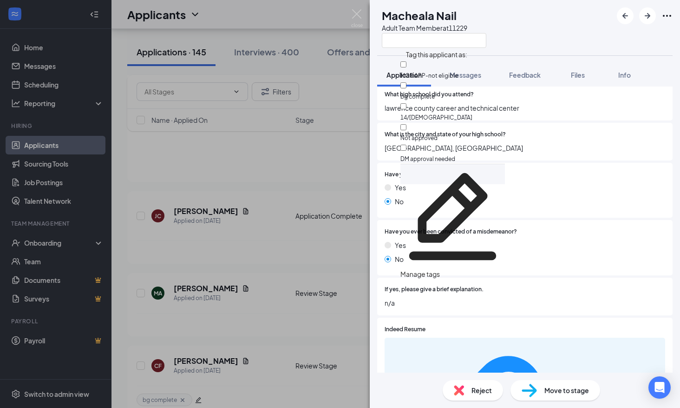
click at [432, 87] on div "bg complete" at bounding box center [453, 90] width 105 height 21
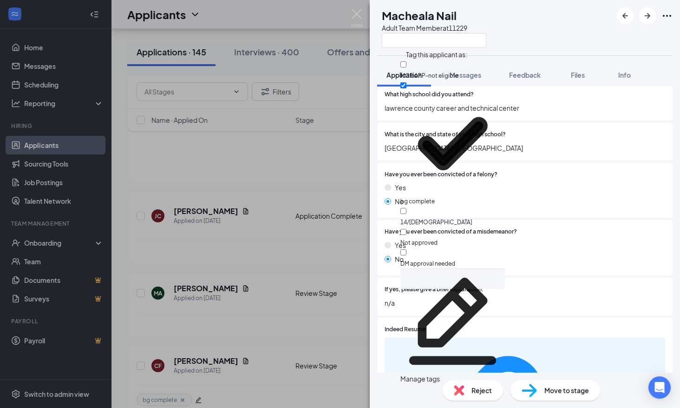
checkbox input "true"
click at [509, 260] on div "No" at bounding box center [525, 259] width 281 height 10
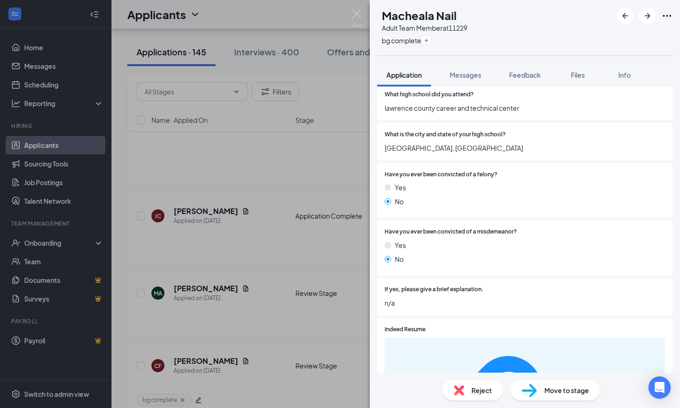
click at [557, 386] on span "Move to stage" at bounding box center [567, 390] width 45 height 10
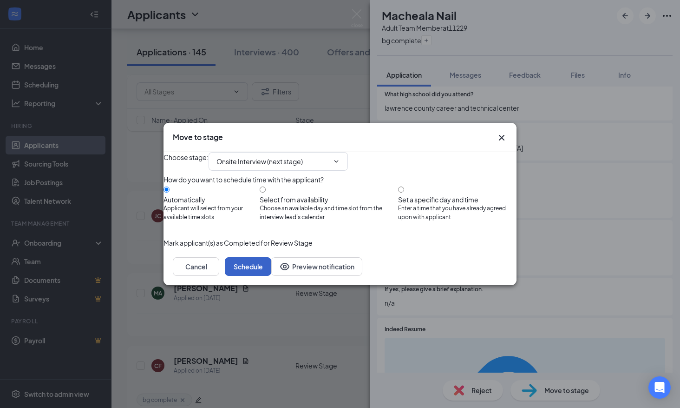
click at [271, 276] on button "Schedule" at bounding box center [248, 266] width 46 height 19
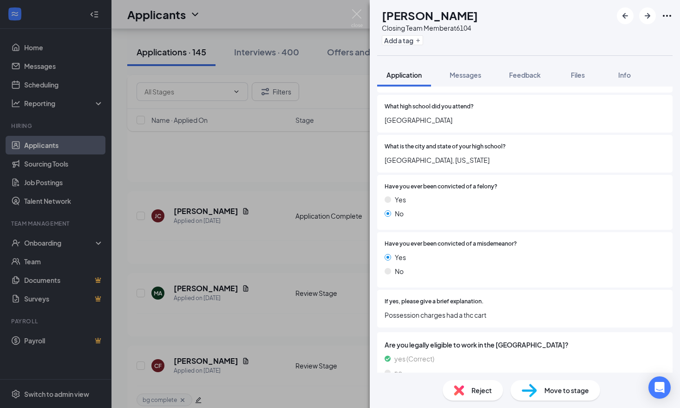
scroll to position [744, 0]
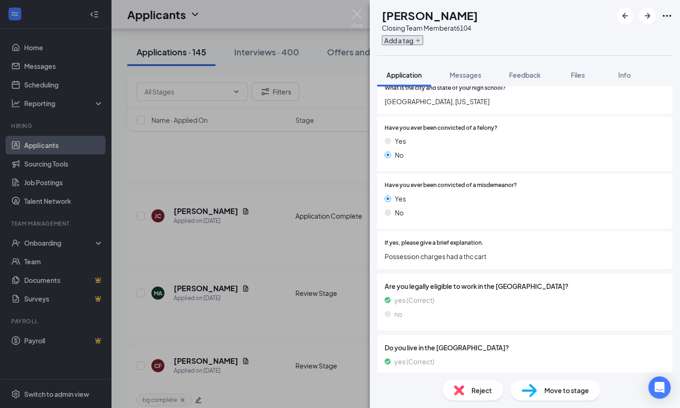
click at [414, 40] on button "Add a tag" at bounding box center [402, 40] width 41 height 10
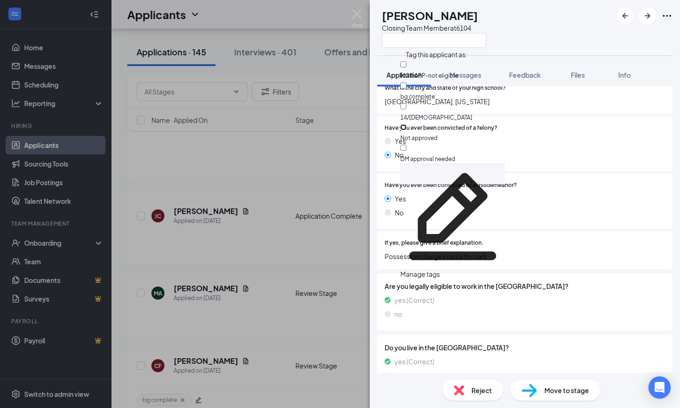
click at [407, 124] on input "Not approved" at bounding box center [404, 127] width 6 height 6
checkbox input "true"
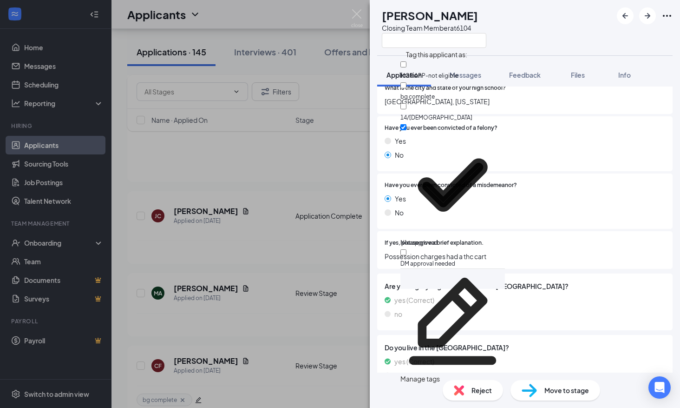
click at [496, 266] on div "If yes, please give a brief explanation. Possession charges had a thc cart" at bounding box center [525, 250] width 296 height 38
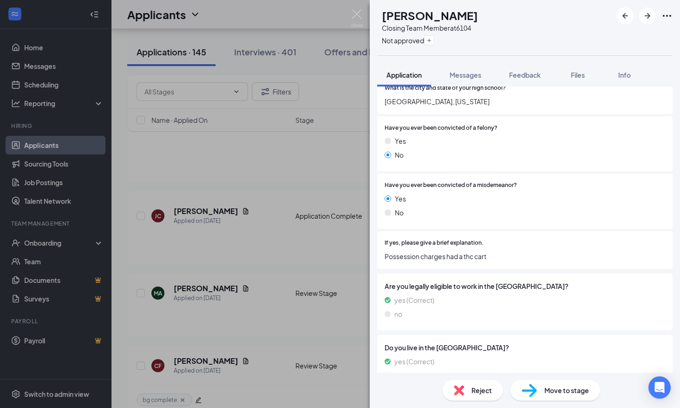
click at [478, 390] on span "Reject" at bounding box center [482, 390] width 20 height 10
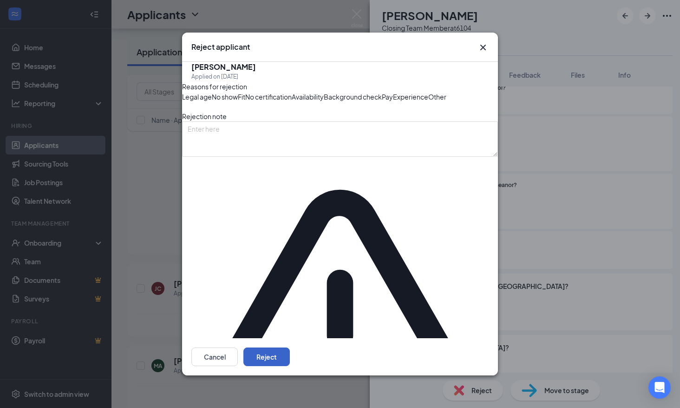
click at [290, 347] on button "Reject" at bounding box center [267, 356] width 46 height 19
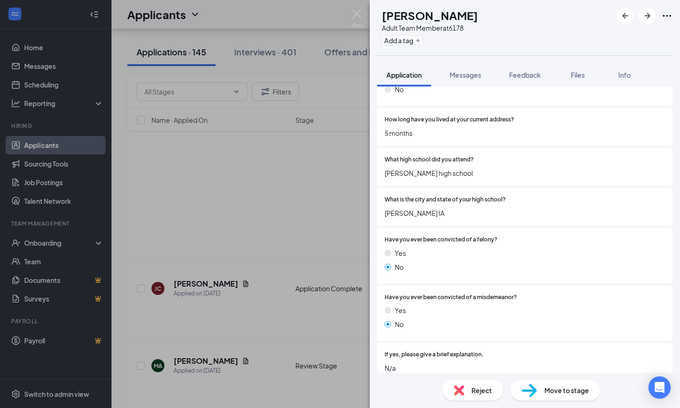
scroll to position [511, 0]
click at [417, 42] on button "Add a tag" at bounding box center [402, 40] width 41 height 10
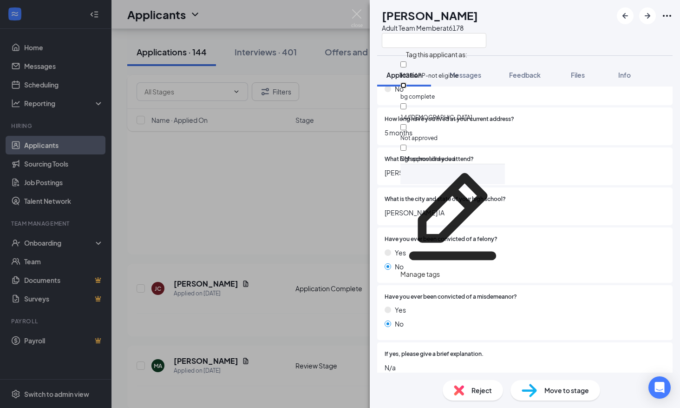
click at [407, 82] on input "bg complete" at bounding box center [404, 85] width 6 height 6
checkbox input "true"
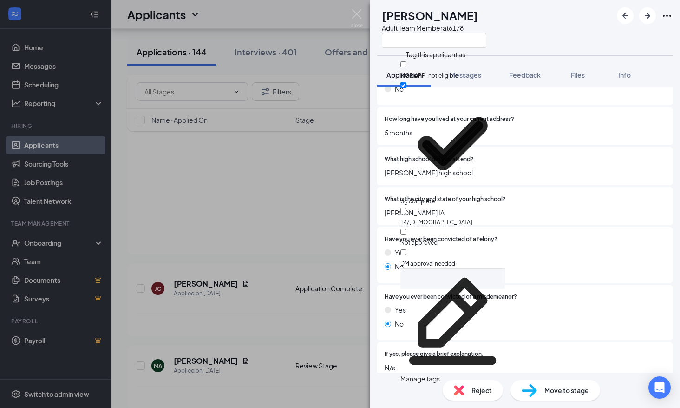
click at [550, 252] on div "Yes" at bounding box center [525, 252] width 281 height 10
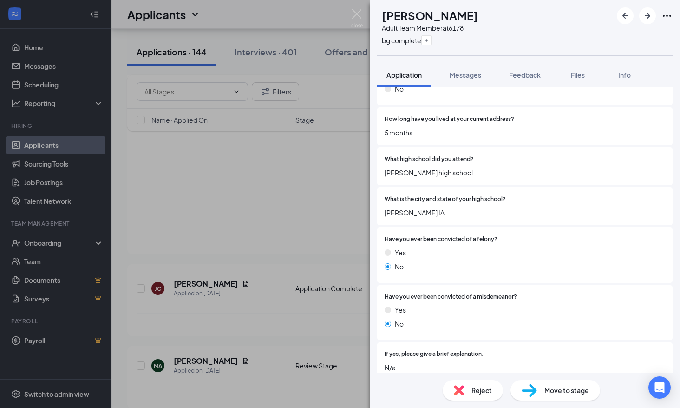
click at [557, 385] on span "Move to stage" at bounding box center [567, 390] width 45 height 10
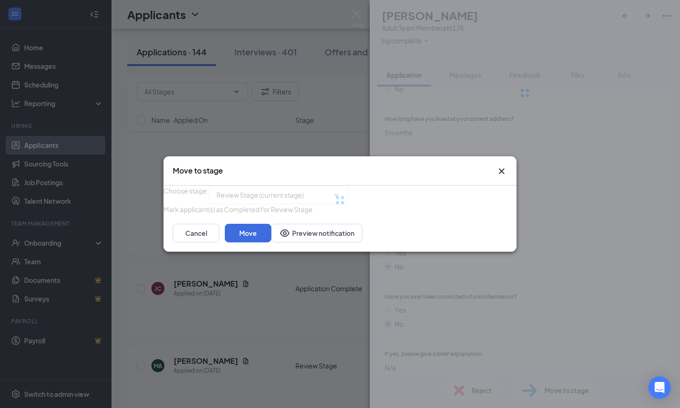
type input "Onsite Interview (next stage)"
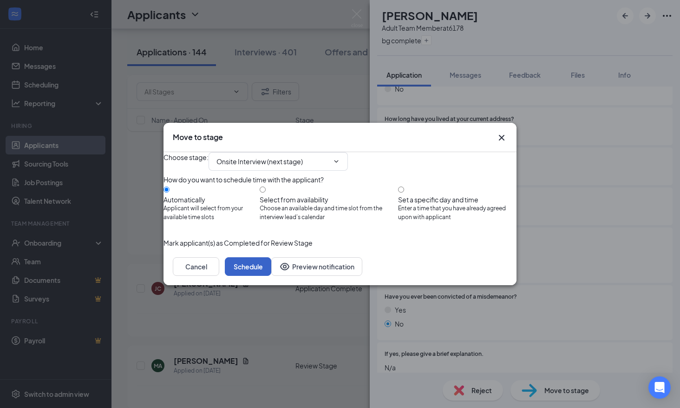
click at [271, 276] on button "Schedule" at bounding box center [248, 266] width 46 height 19
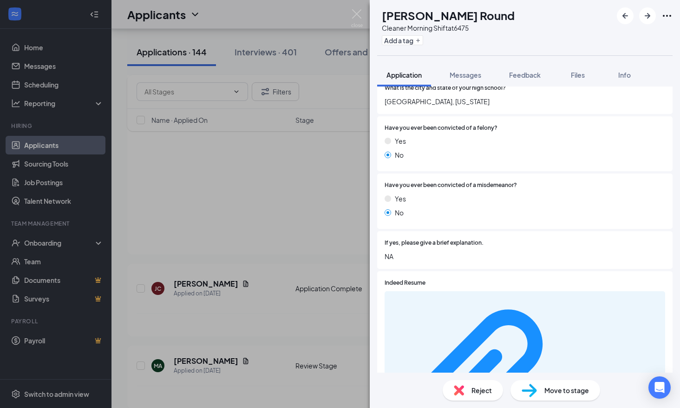
scroll to position [790, 0]
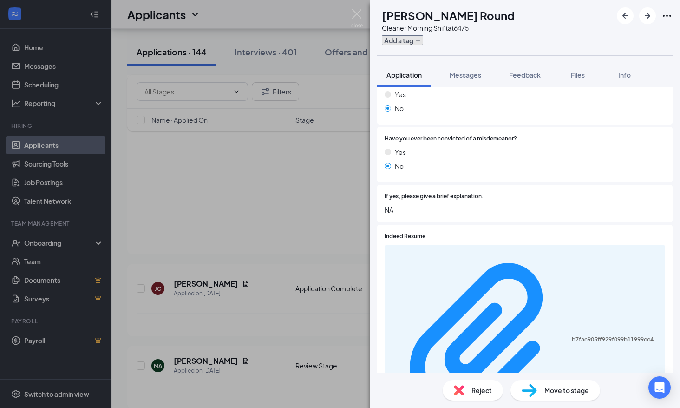
click at [412, 41] on button "Add a tag" at bounding box center [402, 40] width 41 height 10
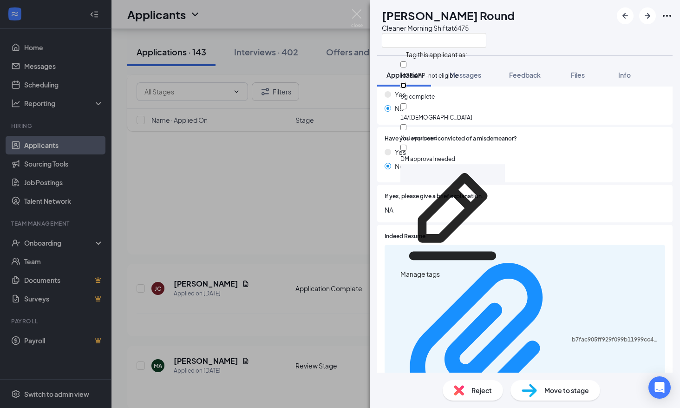
click at [407, 82] on input "bg complete" at bounding box center [404, 85] width 6 height 6
checkbox input "true"
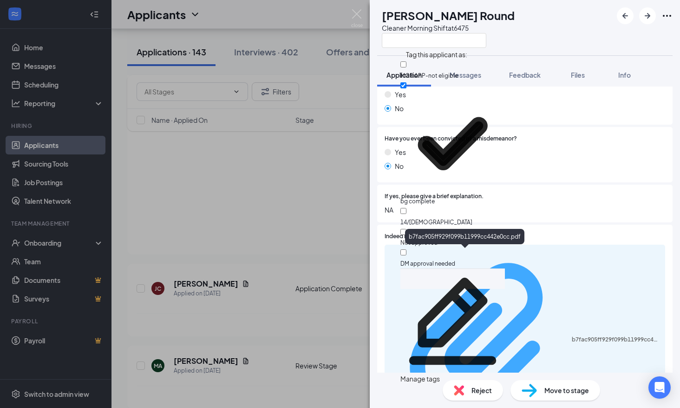
click at [572, 336] on div "b7fac905ff929f099b11999cc442e0cc.pdf" at bounding box center [616, 339] width 88 height 7
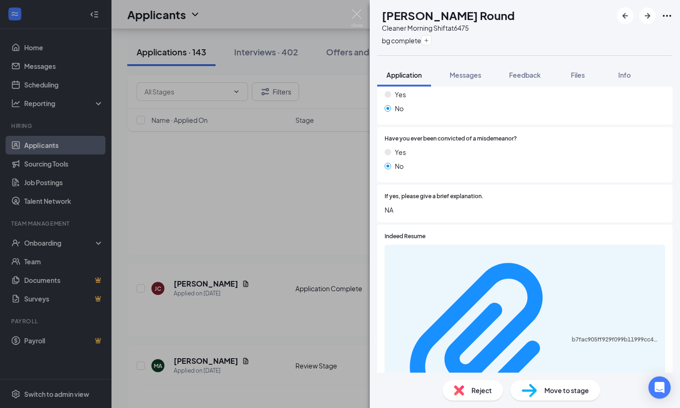
click at [584, 390] on span "Move to stage" at bounding box center [567, 390] width 45 height 10
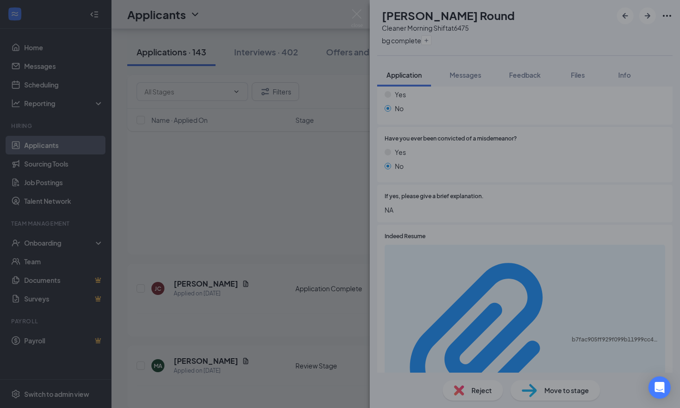
type input "Onsite Interview (next stage)"
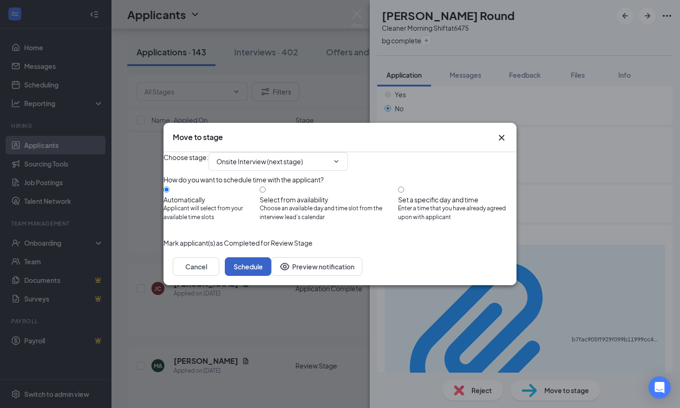
click at [271, 276] on button "Schedule" at bounding box center [248, 266] width 46 height 19
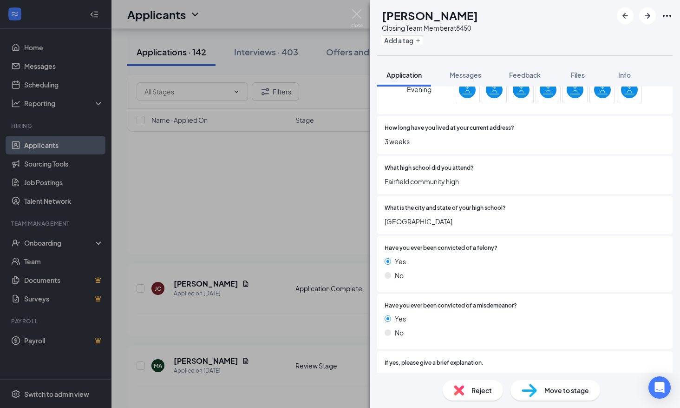
scroll to position [604, 0]
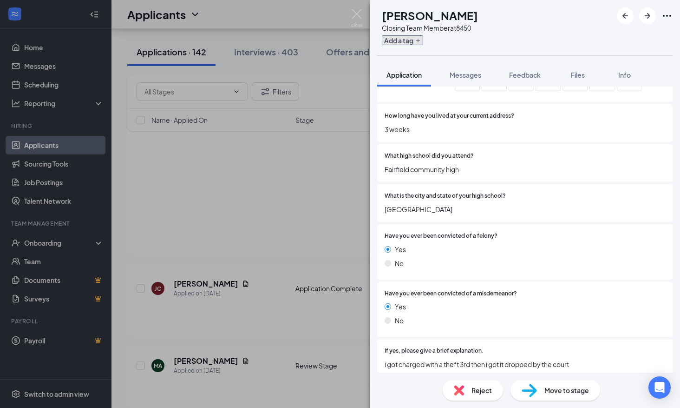
click at [421, 43] on button "Add a tag" at bounding box center [402, 40] width 41 height 10
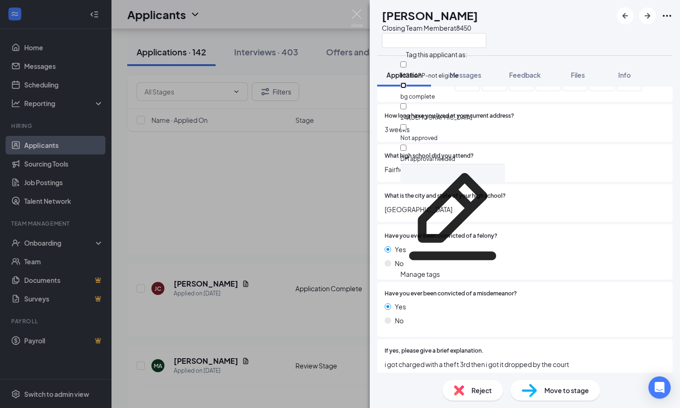
click at [407, 82] on input "bg complete" at bounding box center [404, 85] width 6 height 6
checkbox input "true"
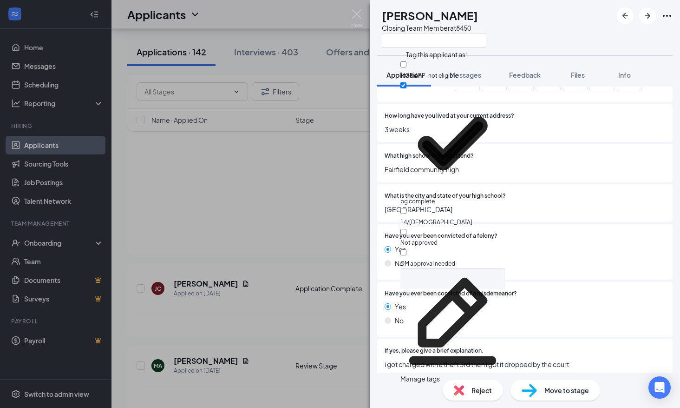
click at [510, 231] on div "Have you ever been convicted of a felony? Yes No" at bounding box center [525, 251] width 296 height 55
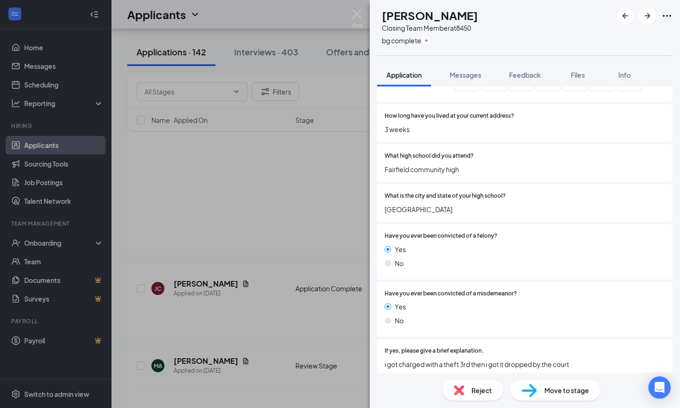
click at [551, 392] on span "Move to stage" at bounding box center [567, 390] width 45 height 10
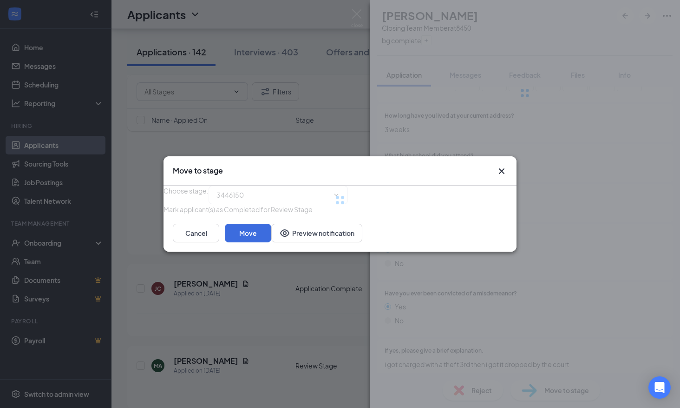
type input "Onsite Interview (next stage)"
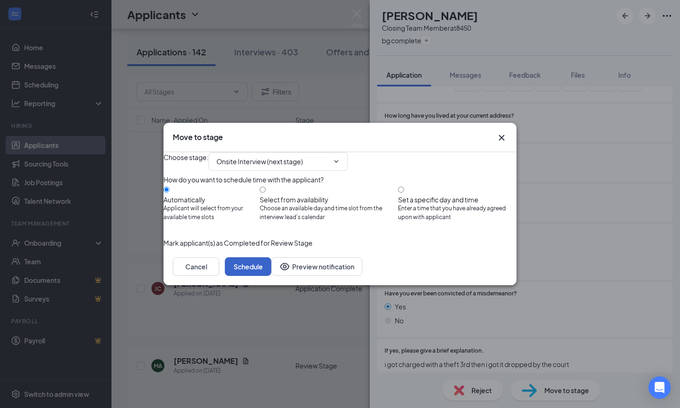
click at [271, 276] on button "Schedule" at bounding box center [248, 266] width 46 height 19
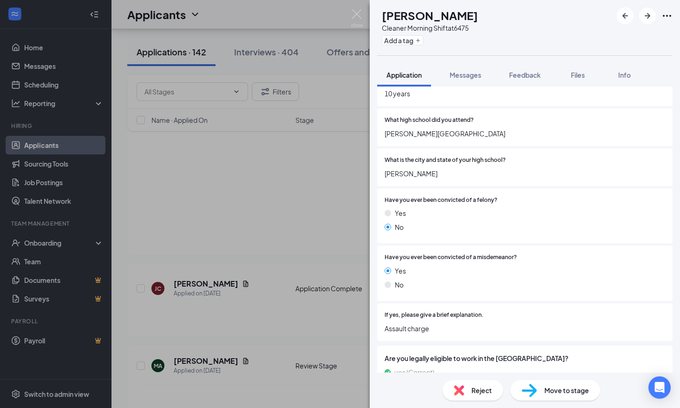
scroll to position [672, 0]
click at [416, 33] on div "Add a tag" at bounding box center [430, 40] width 96 height 15
click at [418, 40] on button "Add a tag" at bounding box center [402, 40] width 41 height 10
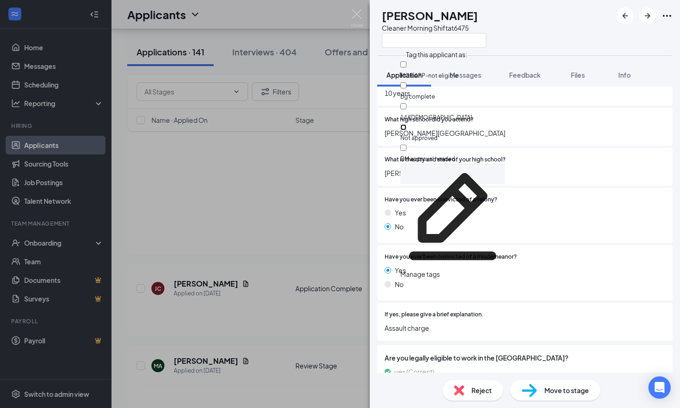
click at [407, 124] on input "Not approved" at bounding box center [404, 127] width 6 height 6
checkbox input "true"
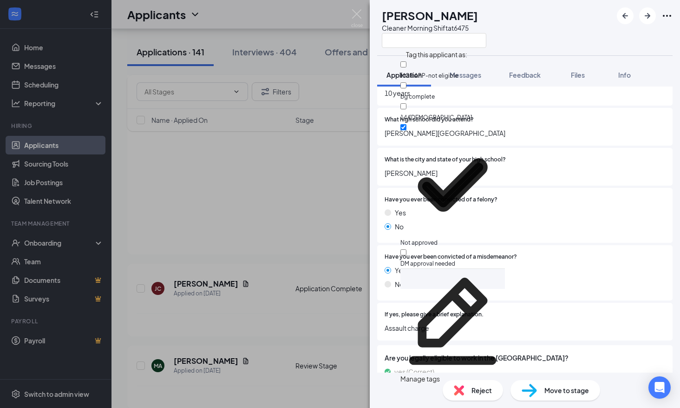
click at [504, 229] on div "No" at bounding box center [525, 226] width 281 height 10
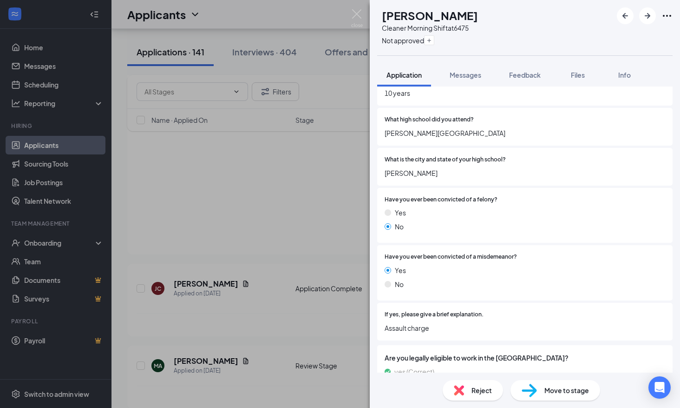
click at [483, 391] on span "Reject" at bounding box center [482, 390] width 20 height 10
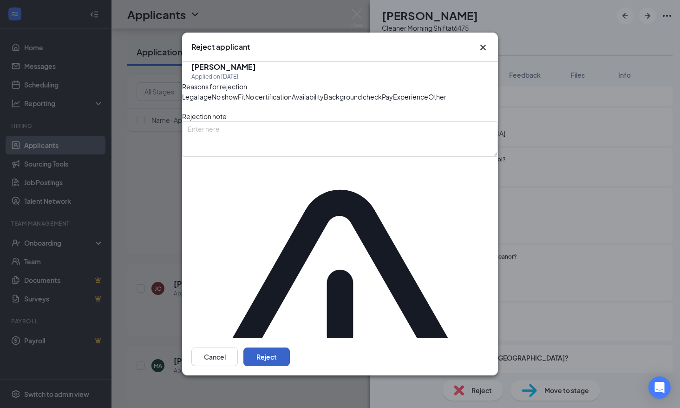
click at [290, 347] on button "Reject" at bounding box center [267, 356] width 46 height 19
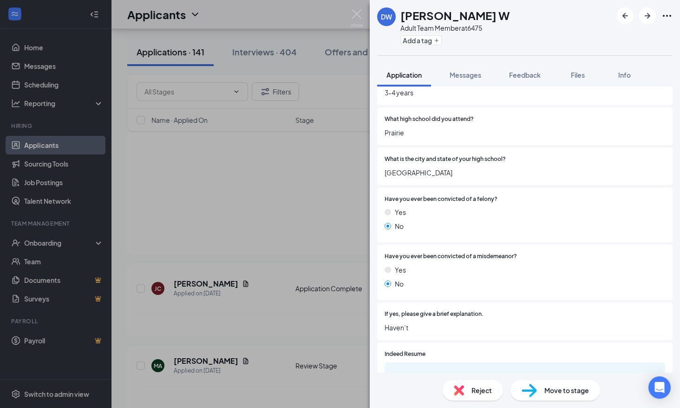
scroll to position [697, 0]
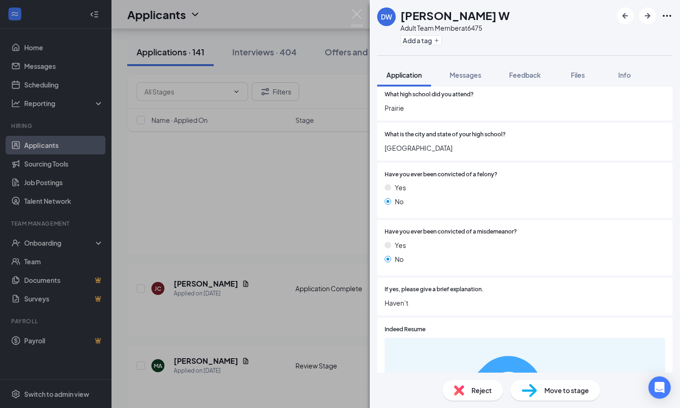
click at [435, 40] on icon "Plus" at bounding box center [437, 41] width 6 height 6
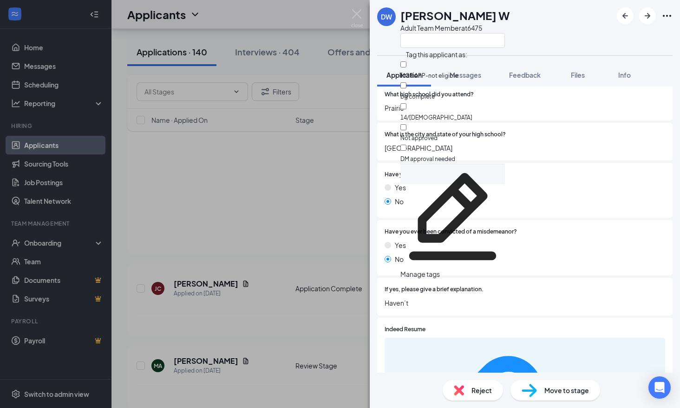
drag, startPoint x: 477, startPoint y: 195, endPoint x: 507, endPoint y: 259, distance: 70.1
click at [479, 198] on div "Yes No" at bounding box center [525, 196] width 281 height 28
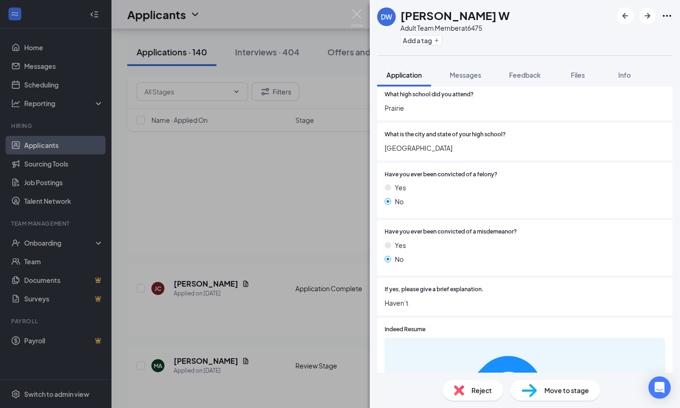
click at [470, 383] on div "Reject" at bounding box center [473, 390] width 60 height 20
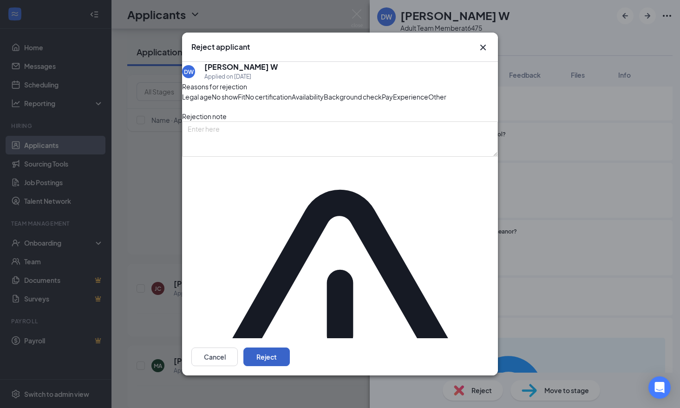
click at [290, 347] on button "Reject" at bounding box center [267, 356] width 46 height 19
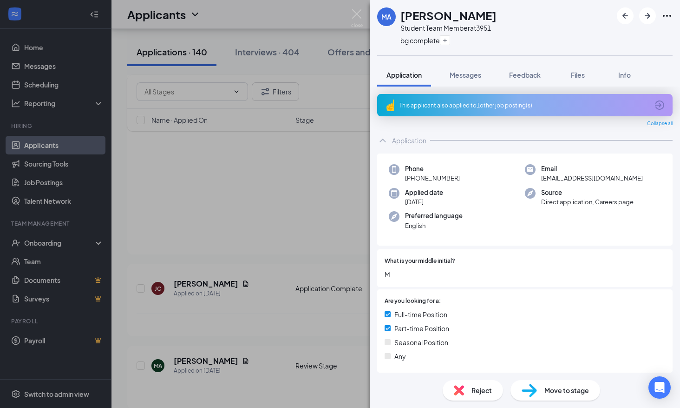
click at [267, 216] on div "MA [PERSON_NAME] Student Team Member at 3951 bg complete Application Messages F…" at bounding box center [340, 204] width 680 height 408
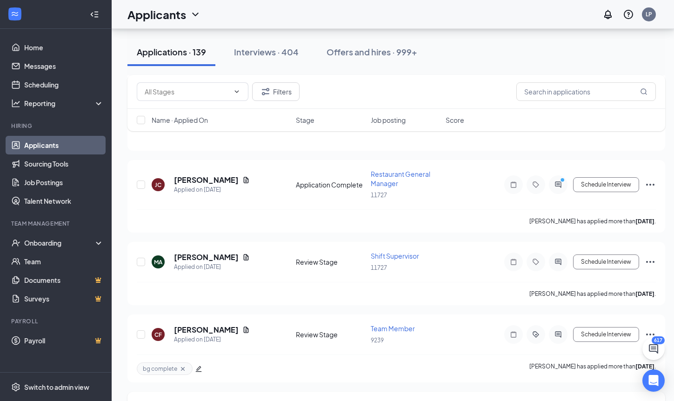
scroll to position [2108, 0]
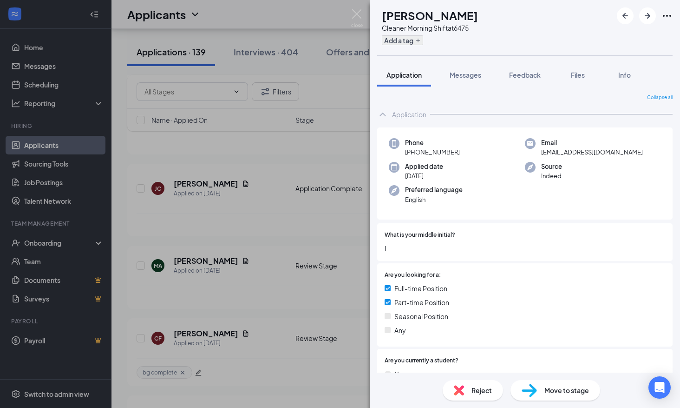
click at [414, 33] on div "Add a tag" at bounding box center [430, 40] width 96 height 15
click at [415, 39] on button "Add a tag" at bounding box center [402, 40] width 41 height 10
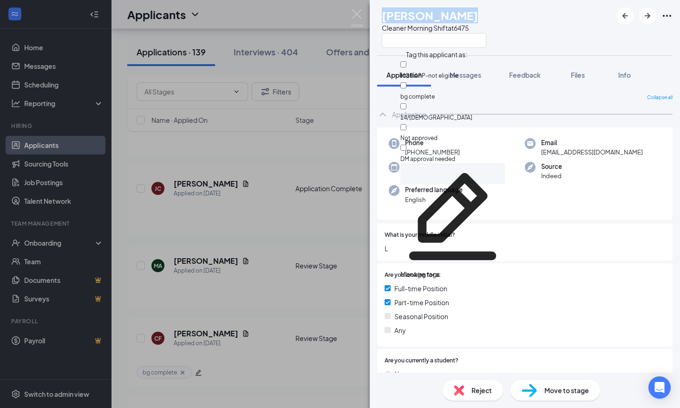
drag, startPoint x: 484, startPoint y: 14, endPoint x: 386, endPoint y: 8, distance: 98.7
click at [386, 8] on div "[PERSON_NAME] Cleaner Morning Shift at 6475" at bounding box center [431, 27] width 109 height 40
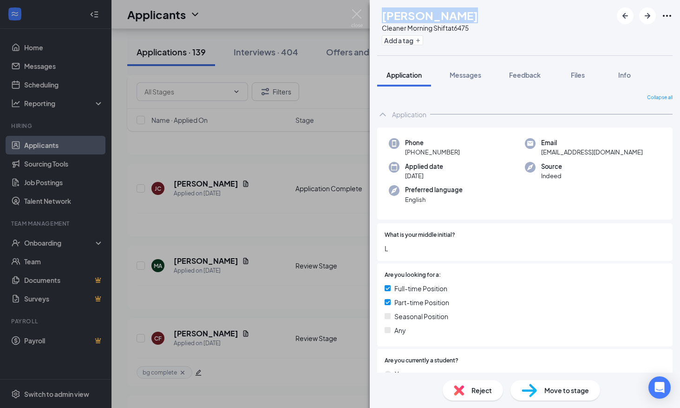
copy div "M [PERSON_NAME]"
click at [420, 41] on button "Add a tag" at bounding box center [402, 40] width 41 height 10
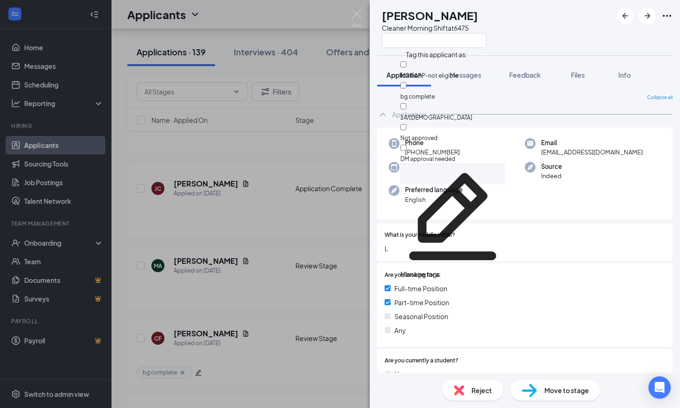
click at [458, 122] on div "Not approved" at bounding box center [453, 132] width 105 height 21
checkbox input "true"
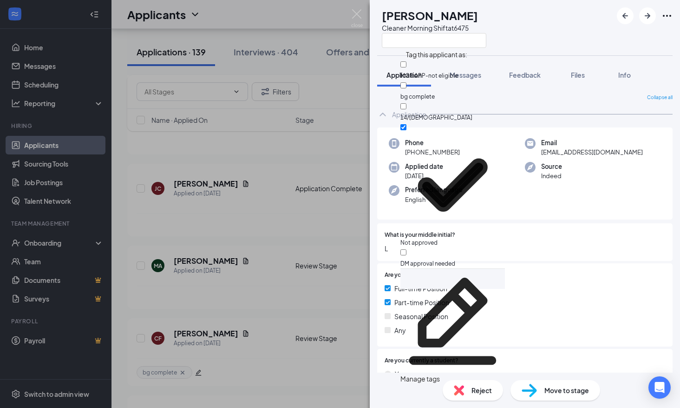
click at [517, 249] on span "L" at bounding box center [525, 248] width 281 height 10
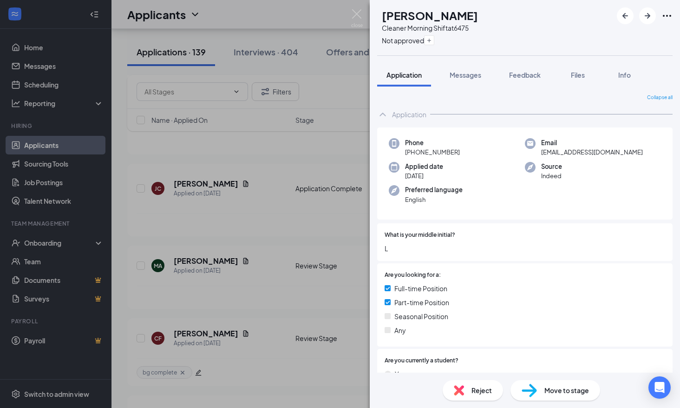
click at [474, 386] on span "Reject" at bounding box center [482, 390] width 20 height 10
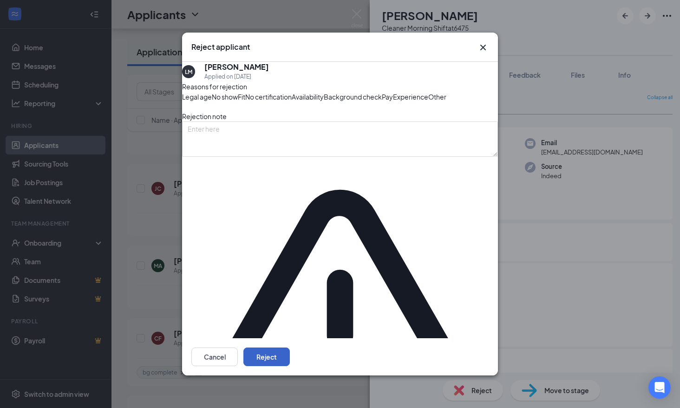
click at [290, 347] on button "Reject" at bounding box center [267, 356] width 46 height 19
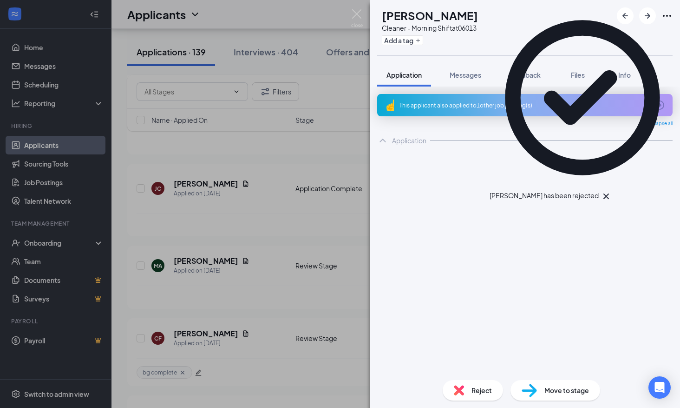
click at [235, 225] on div "TS Tre’[PERSON_NAME] Cleaner - Morning Shift at 06013 Add a tag Application Mes…" at bounding box center [340, 204] width 680 height 408
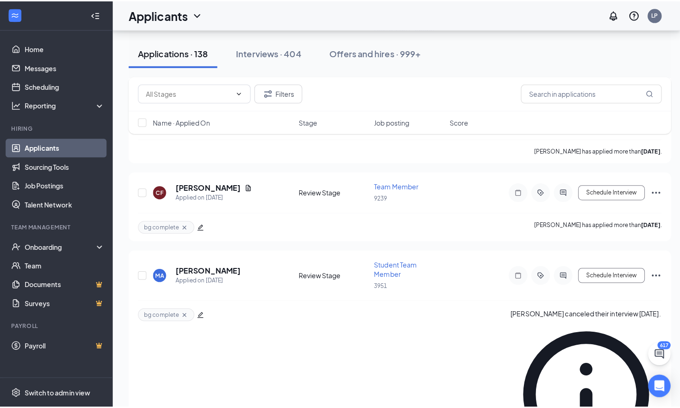
scroll to position [2287, 0]
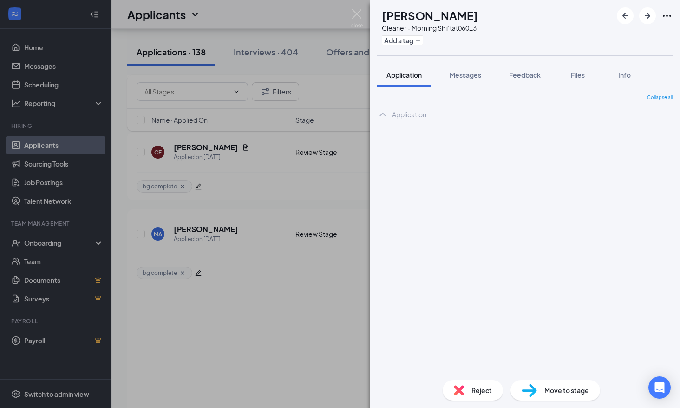
drag, startPoint x: 241, startPoint y: 217, endPoint x: 225, endPoint y: 188, distance: 32.5
click at [242, 217] on div "[PERSON_NAME] Cleaner - Morning Shift at 06013 Add a tag Application Messages F…" at bounding box center [340, 204] width 680 height 408
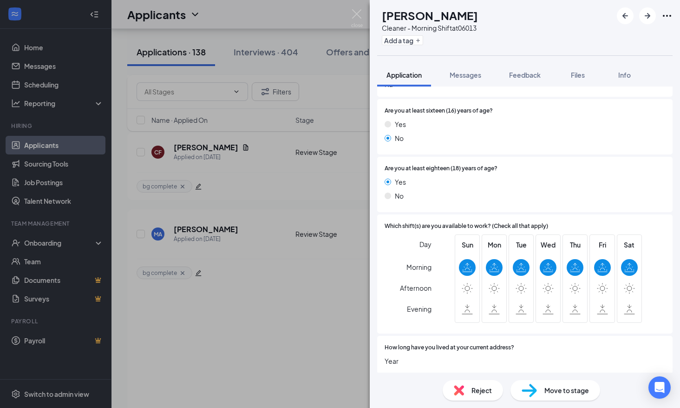
scroll to position [418, 0]
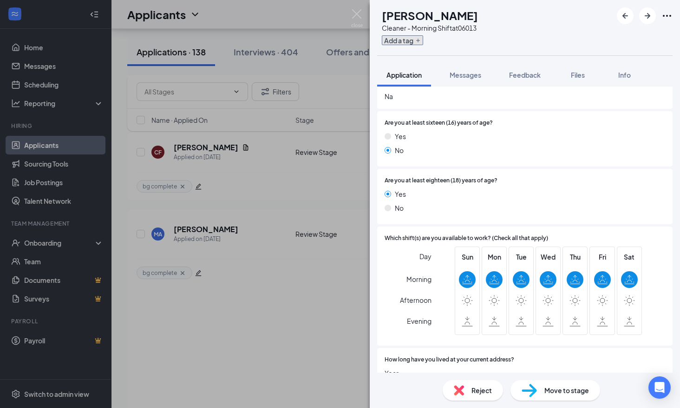
click at [413, 41] on button "Add a tag" at bounding box center [402, 40] width 41 height 10
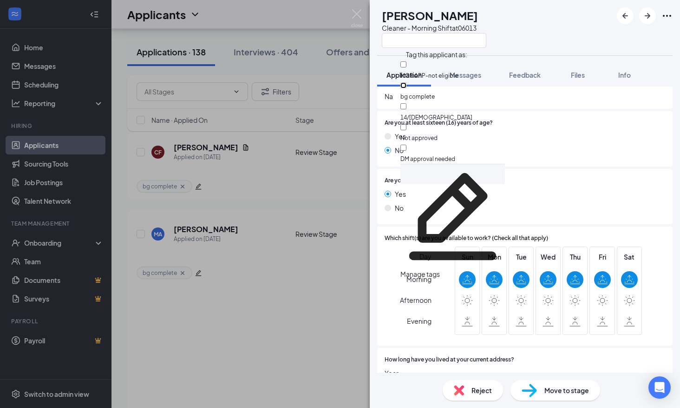
click at [407, 82] on input "bg complete" at bounding box center [404, 85] width 6 height 6
checkbox input "true"
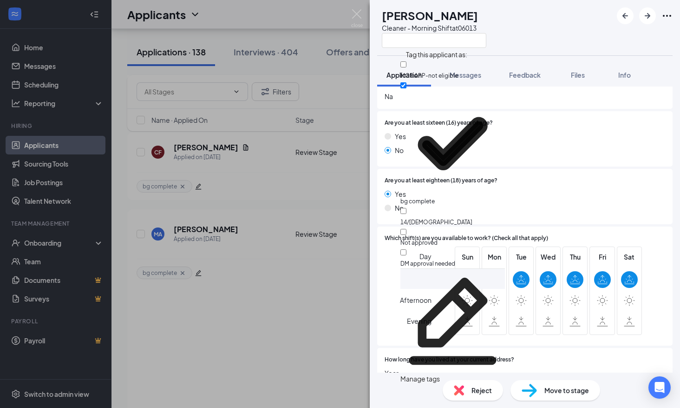
click at [490, 195] on div "Yes" at bounding box center [525, 194] width 281 height 10
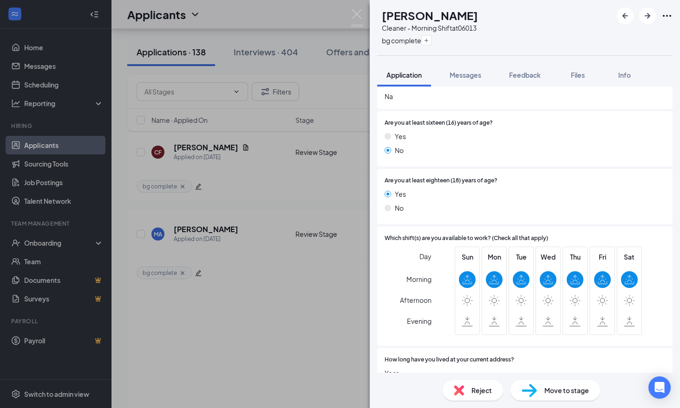
click at [554, 382] on div "Move to stage" at bounding box center [556, 390] width 90 height 20
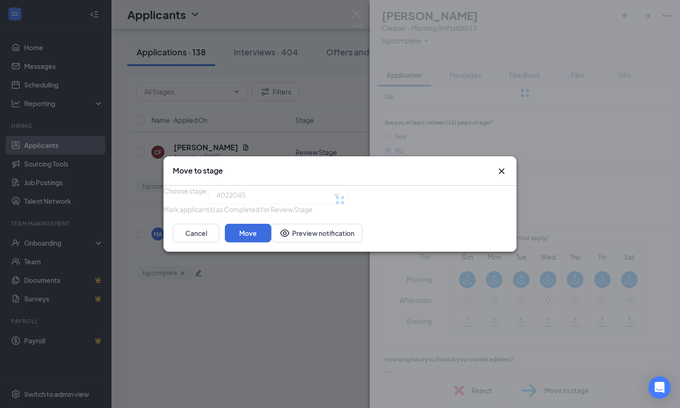
type input "Onsite Interview (next stage)"
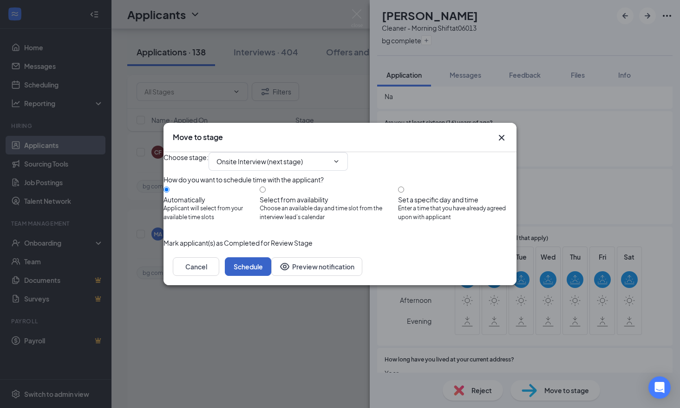
click at [271, 276] on button "Schedule" at bounding box center [248, 266] width 46 height 19
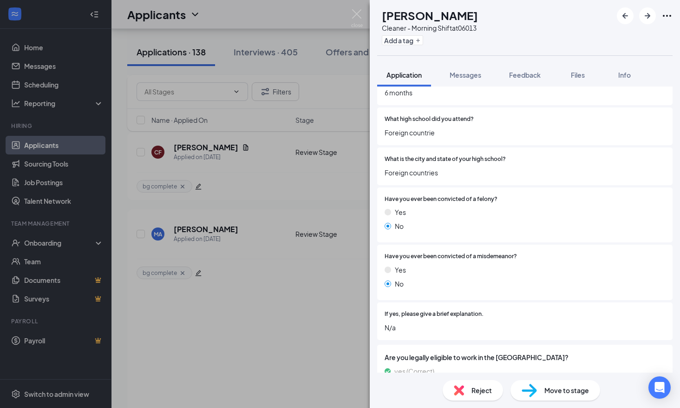
scroll to position [672, 0]
click at [409, 43] on button "Add a tag" at bounding box center [402, 40] width 41 height 10
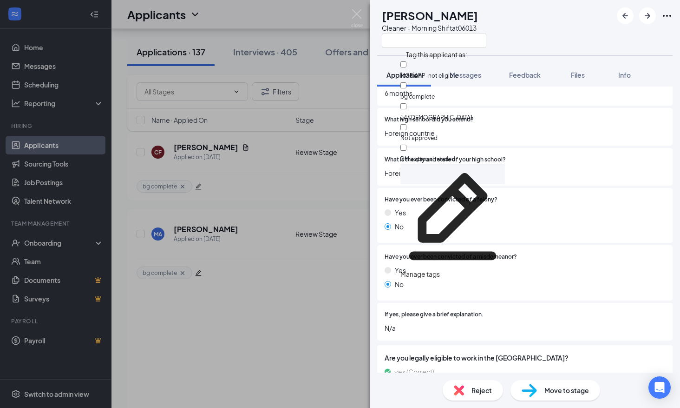
click at [429, 89] on div "bg complete" at bounding box center [453, 90] width 105 height 21
checkbox input "true"
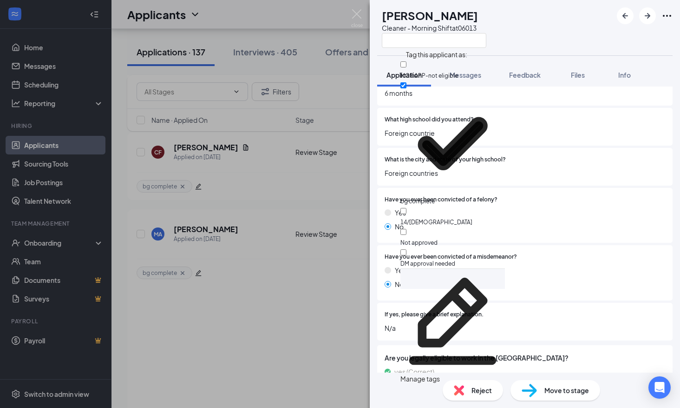
click at [515, 225] on div "No" at bounding box center [525, 226] width 281 height 10
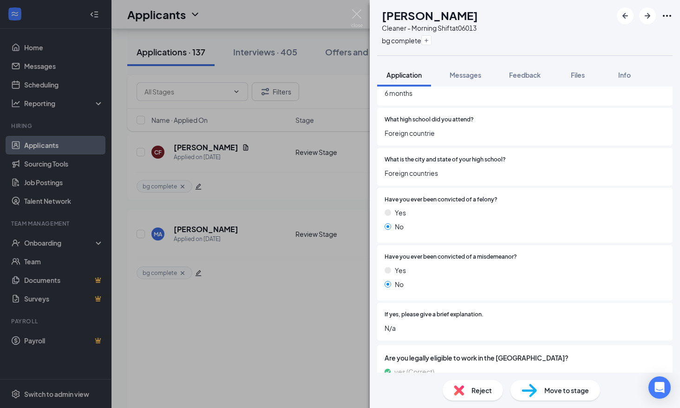
click at [561, 385] on span "Move to stage" at bounding box center [567, 390] width 45 height 10
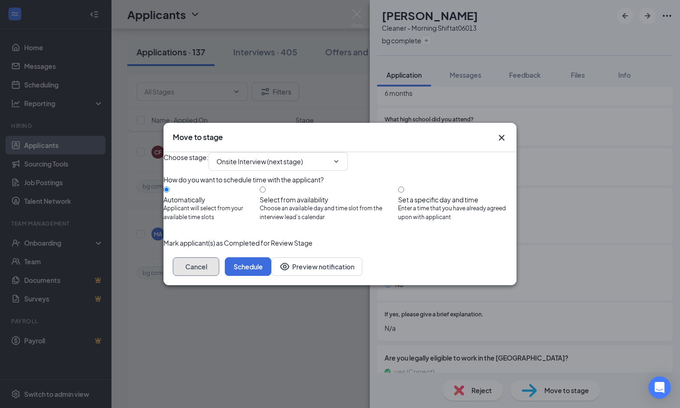
click at [219, 276] on button "Cancel" at bounding box center [196, 266] width 46 height 19
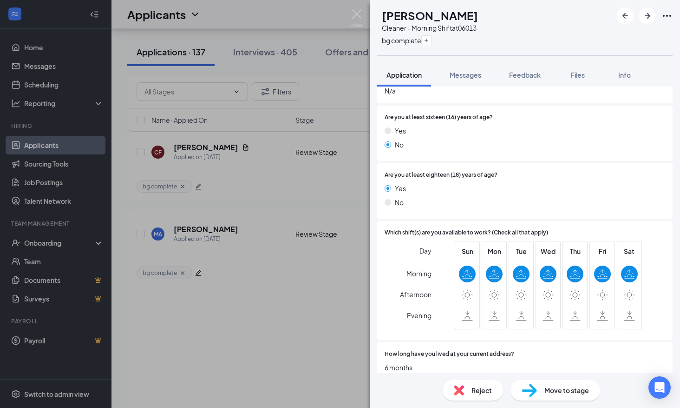
scroll to position [393, 0]
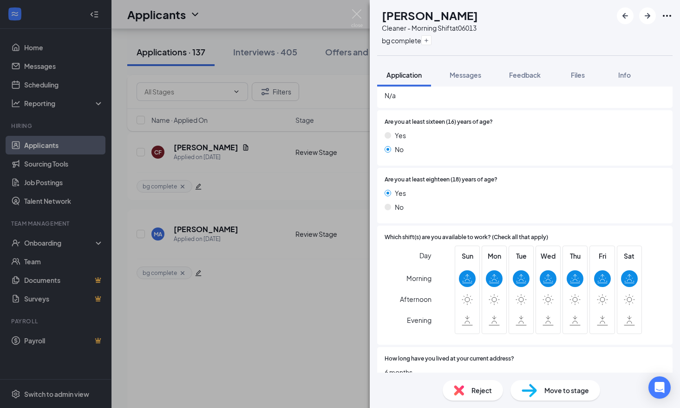
click at [573, 395] on div "Move to stage" at bounding box center [556, 390] width 90 height 20
type input "Onsite Interview (next stage)"
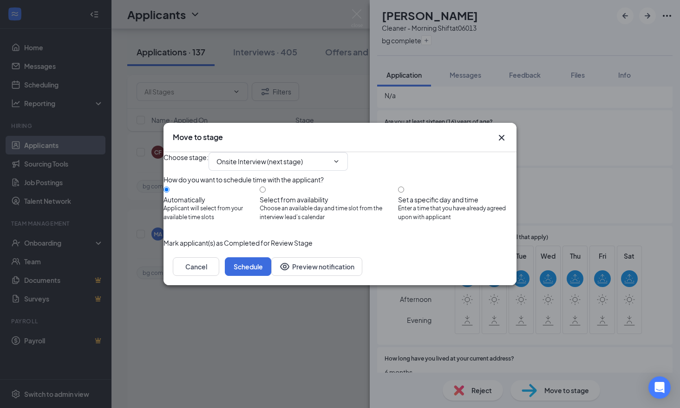
click at [482, 275] on div "Cancel Schedule Preview notification" at bounding box center [340, 266] width 353 height 37
click at [271, 276] on button "Schedule" at bounding box center [248, 266] width 46 height 19
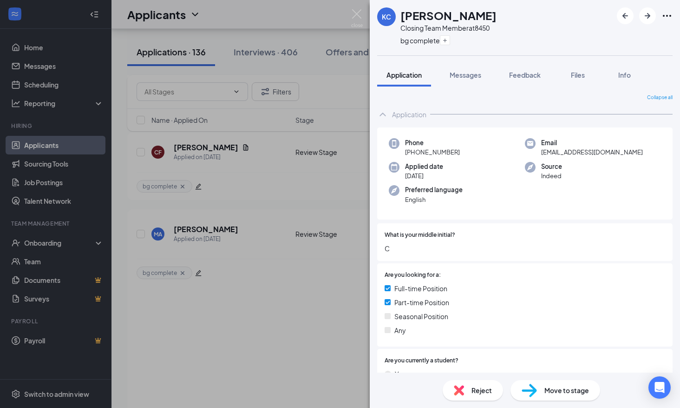
click at [251, 314] on div "[PERSON_NAME] [PERSON_NAME] Closing Team Member at 8450 bg complete Application…" at bounding box center [340, 204] width 680 height 408
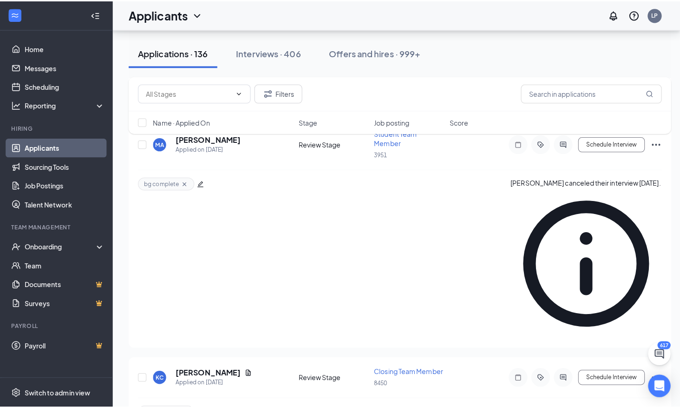
scroll to position [2380, 0]
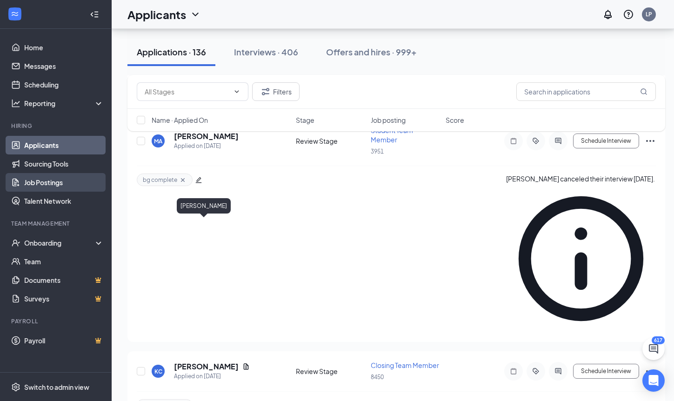
drag, startPoint x: 185, startPoint y: 228, endPoint x: 30, endPoint y: 179, distance: 163.2
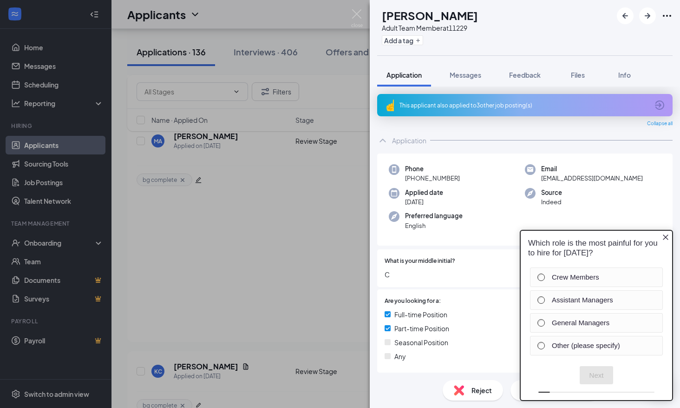
click at [665, 235] on icon "Close button" at bounding box center [665, 236] width 7 height 7
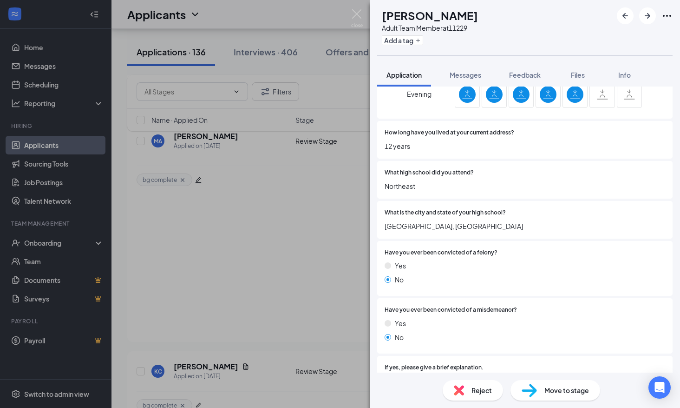
scroll to position [697, 0]
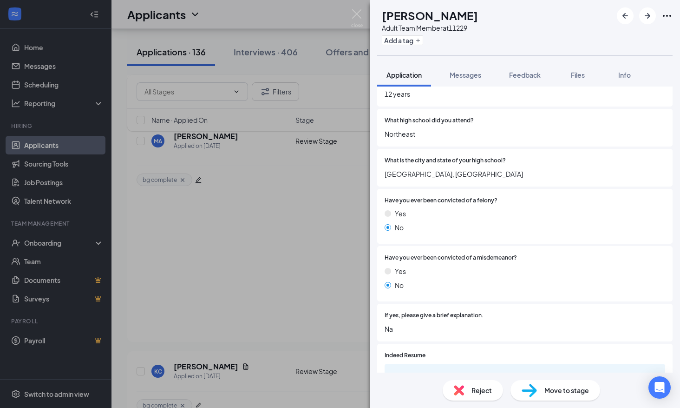
drag, startPoint x: 417, startPoint y: 34, endPoint x: 418, endPoint y: 40, distance: 6.1
click at [417, 35] on div "Add a tag" at bounding box center [430, 40] width 96 height 15
click at [418, 40] on button "Add a tag" at bounding box center [402, 40] width 41 height 10
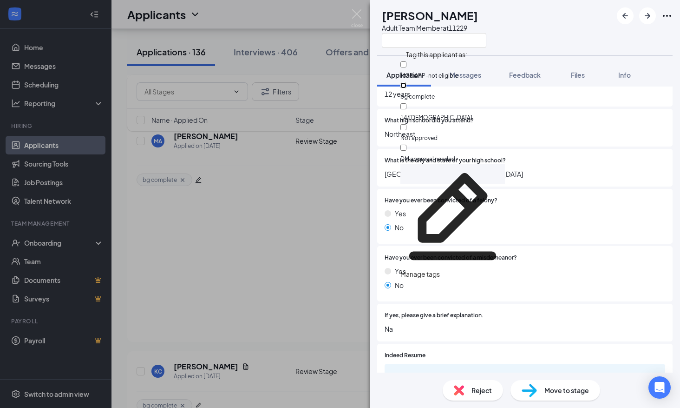
click at [407, 87] on input "bg complete" at bounding box center [404, 85] width 6 height 6
checkbox input "true"
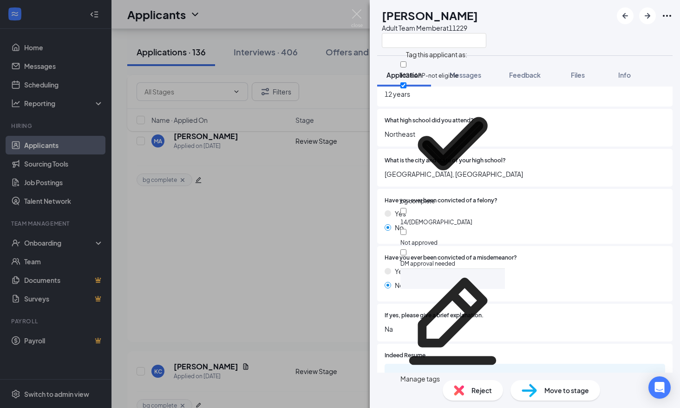
click at [499, 268] on div "Manage tags" at bounding box center [453, 278] width 105 height 20
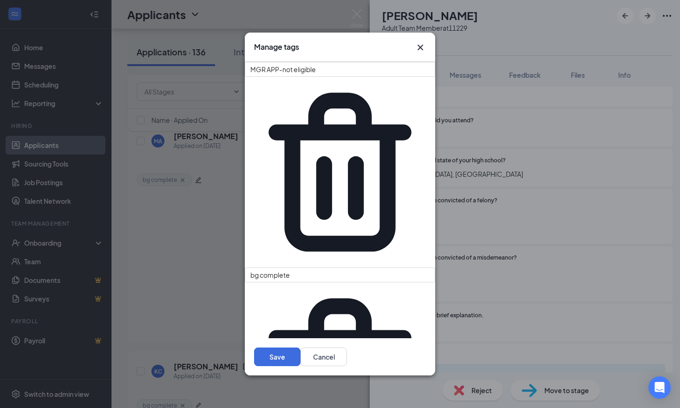
click at [420, 53] on icon "Cross" at bounding box center [420, 47] width 11 height 11
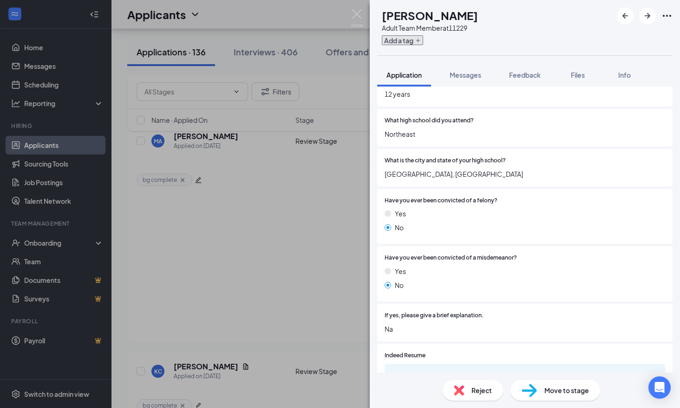
click at [422, 40] on button "Add a tag" at bounding box center [402, 40] width 41 height 10
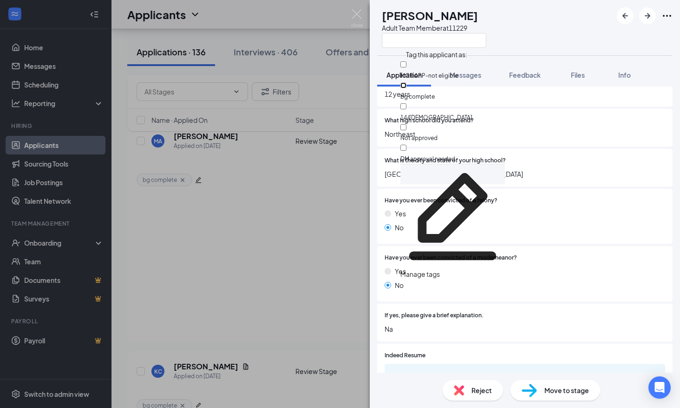
click at [407, 82] on input "bg complete" at bounding box center [404, 85] width 6 height 6
checkbox input "true"
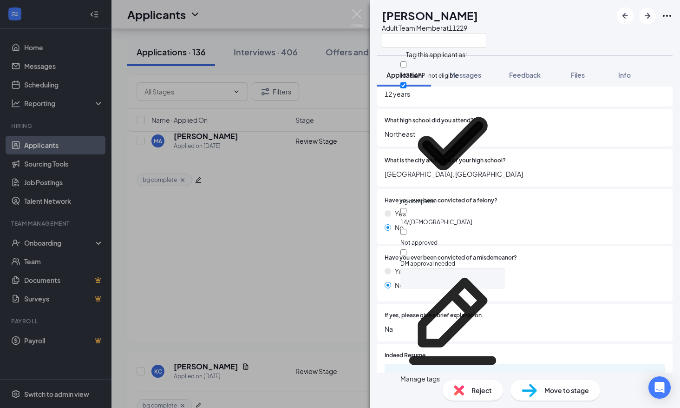
click at [566, 198] on div at bounding box center [582, 200] width 168 height 9
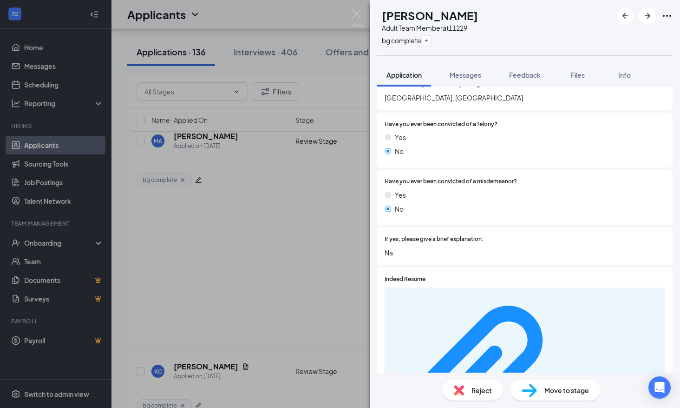
scroll to position [790, 0]
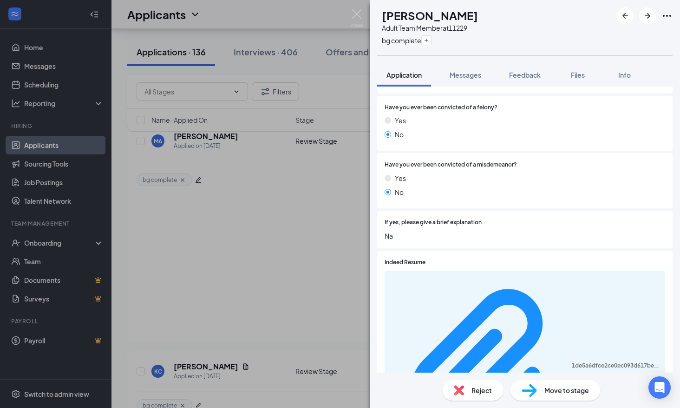
click at [542, 389] on div "Move to stage" at bounding box center [556, 390] width 90 height 20
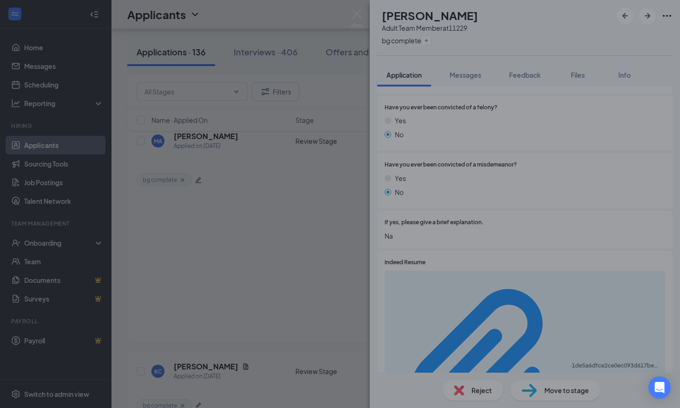
type input "Onsite Interview (next stage)"
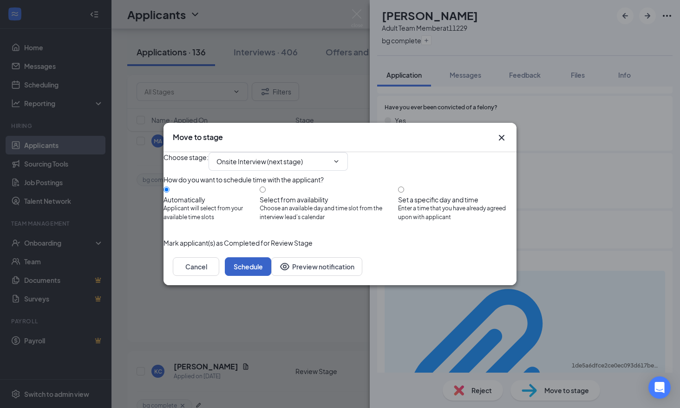
click at [271, 276] on button "Schedule" at bounding box center [248, 266] width 46 height 19
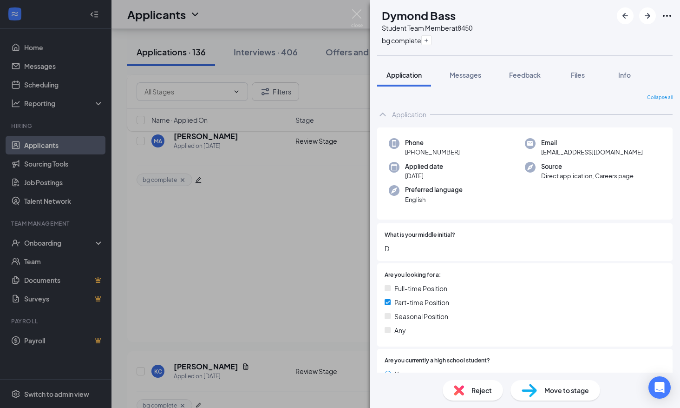
click at [299, 277] on div "[PERSON_NAME] Bass Student Team Member at 8450 bg complete Application Messages…" at bounding box center [340, 204] width 680 height 408
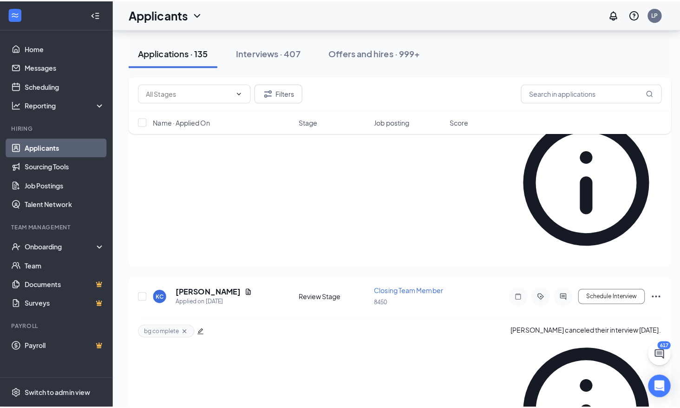
scroll to position [2473, 0]
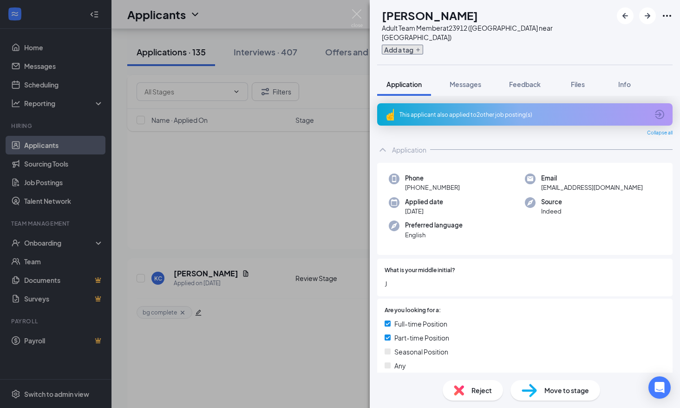
click at [423, 45] on button "Add a tag" at bounding box center [402, 50] width 41 height 10
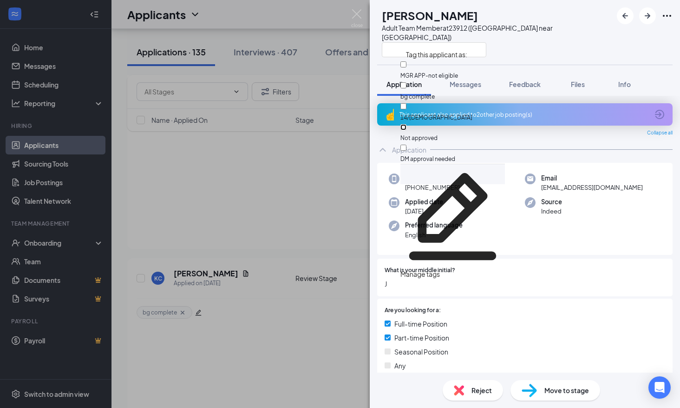
click at [407, 124] on input "Not approved" at bounding box center [404, 127] width 6 height 6
checkbox input "true"
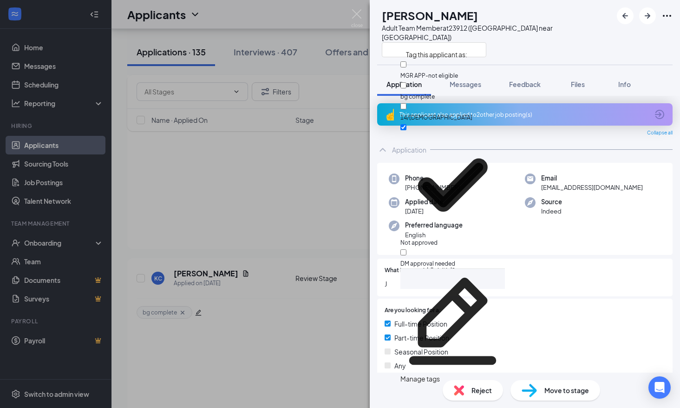
drag, startPoint x: 493, startPoint y: 261, endPoint x: 489, endPoint y: 297, distance: 36.9
click at [493, 266] on div at bounding box center [561, 270] width 210 height 9
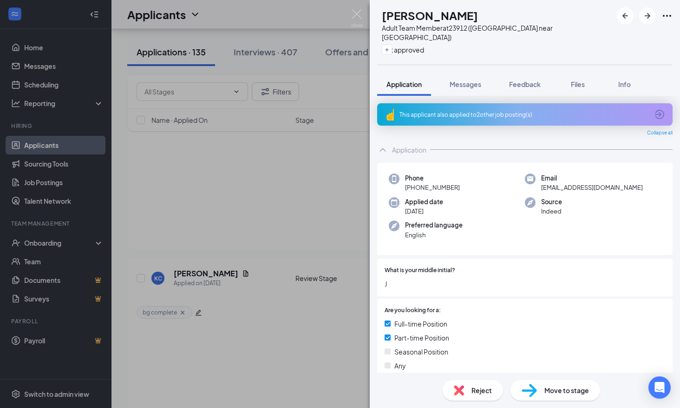
click at [480, 388] on div "[PERSON_NAME] Euniceshia [PERSON_NAME] Adult Team Member at 23912 (Blairs Ferry…" at bounding box center [525, 204] width 310 height 408
click at [473, 387] on span "Reject" at bounding box center [482, 390] width 20 height 10
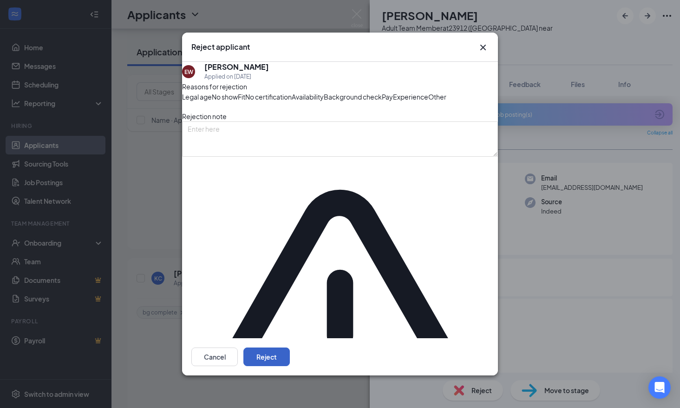
click at [290, 347] on button "Reject" at bounding box center [267, 356] width 46 height 19
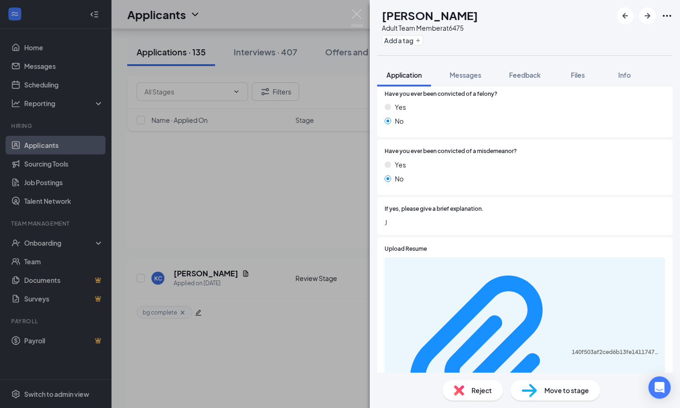
scroll to position [723, 0]
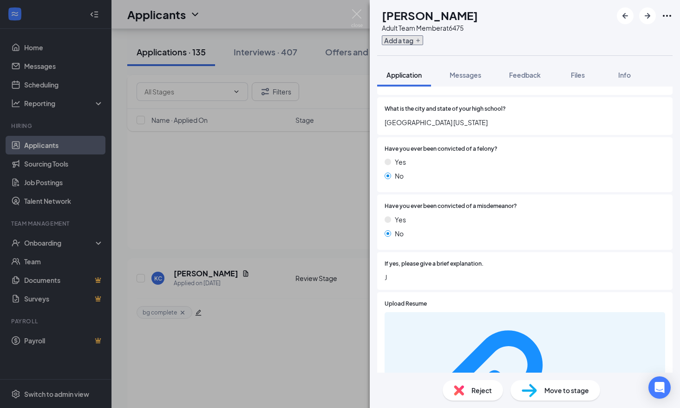
click at [417, 40] on button "Add a tag" at bounding box center [402, 40] width 41 height 10
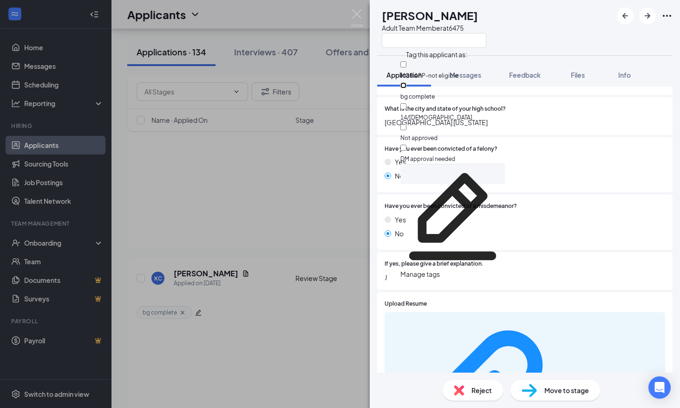
click at [407, 82] on input "bg complete" at bounding box center [404, 85] width 6 height 6
checkbox input "true"
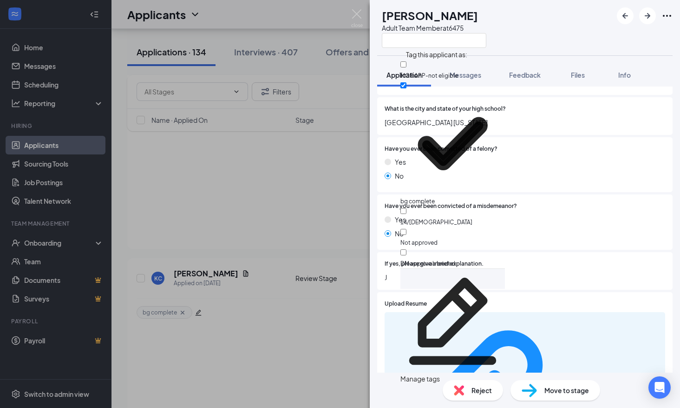
click at [569, 249] on div "Have you ever been convicted of a misdemeanor? Yes No" at bounding box center [525, 221] width 296 height 55
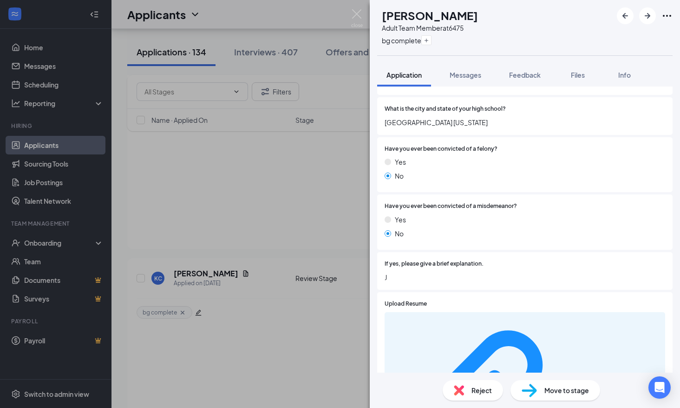
click at [563, 388] on span "Move to stage" at bounding box center [567, 390] width 45 height 10
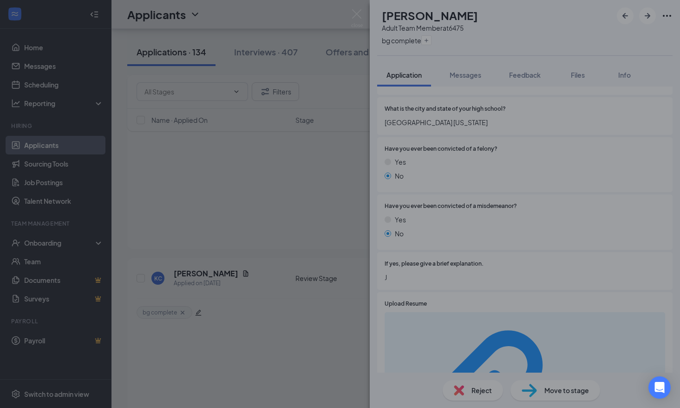
type input "Onsite Interview (next stage)"
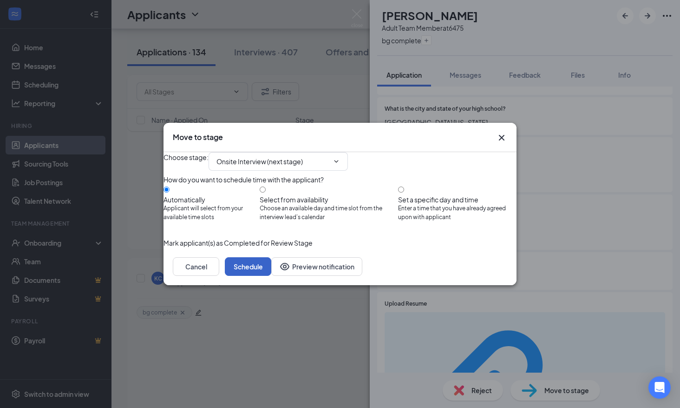
drag, startPoint x: 483, startPoint y: 282, endPoint x: 507, endPoint y: 278, distance: 23.5
click at [271, 276] on button "Schedule" at bounding box center [248, 266] width 46 height 19
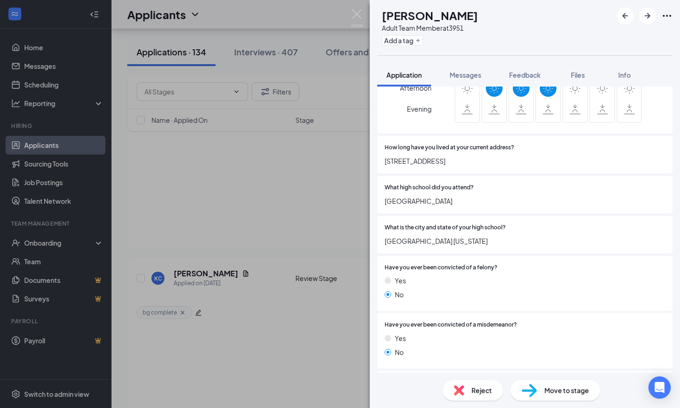
scroll to position [697, 0]
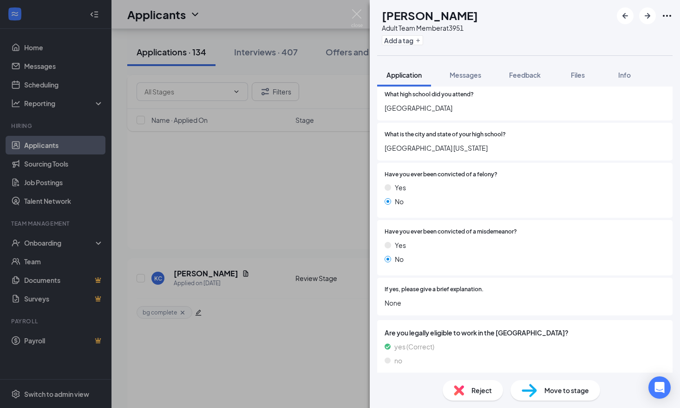
click at [408, 26] on div "Adult Team Member at 3951" at bounding box center [430, 27] width 96 height 9
click at [411, 40] on button "Add a tag" at bounding box center [402, 40] width 41 height 10
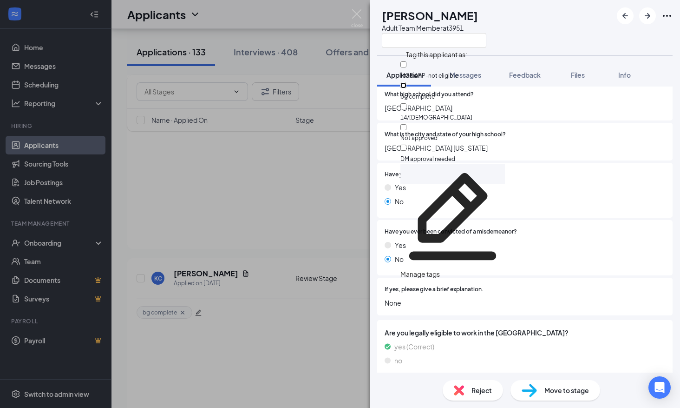
click at [407, 83] on input "bg complete" at bounding box center [404, 85] width 6 height 6
checkbox input "true"
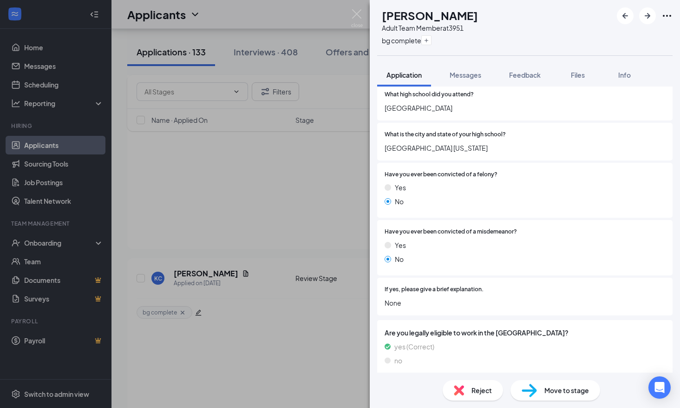
click at [562, 394] on span "Move to stage" at bounding box center [567, 390] width 45 height 10
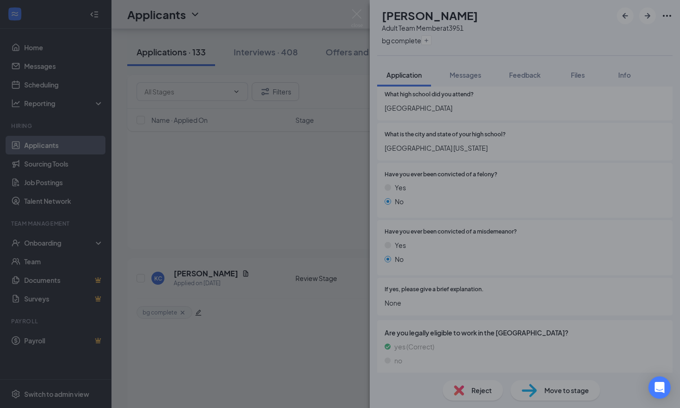
type input "Onsite Interview (next stage)"
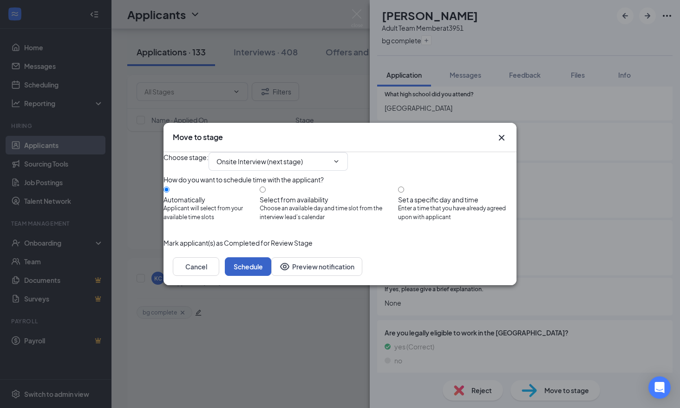
drag, startPoint x: 491, startPoint y: 289, endPoint x: 487, endPoint y: 286, distance: 5.3
click at [271, 276] on button "Schedule" at bounding box center [248, 266] width 46 height 19
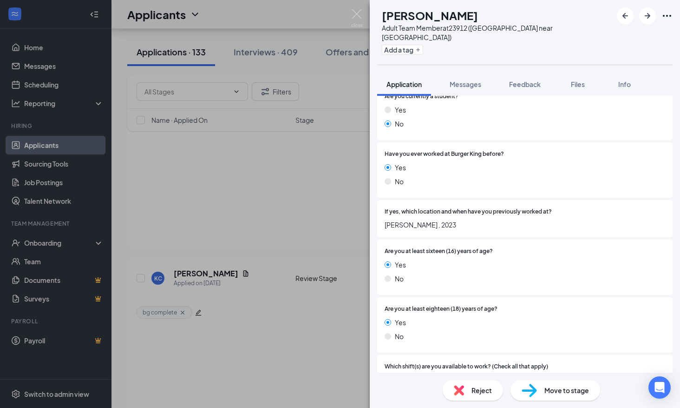
scroll to position [279, 0]
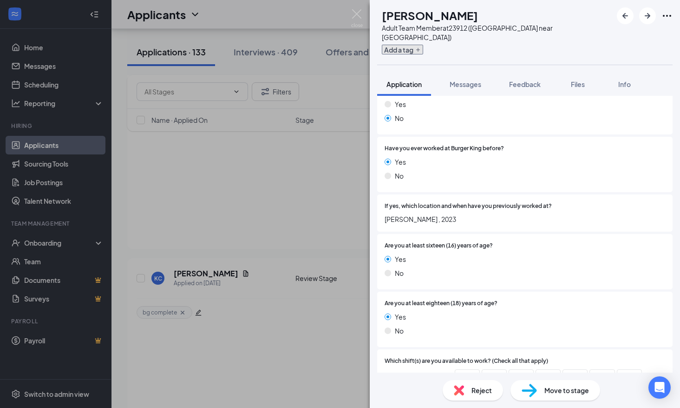
click at [423, 45] on button "Add a tag" at bounding box center [402, 50] width 41 height 10
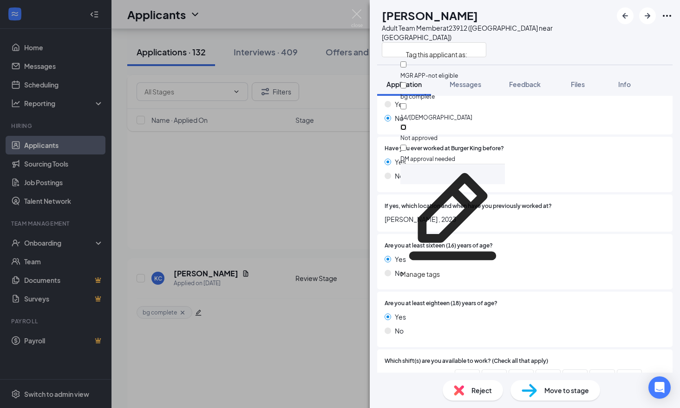
click at [407, 124] on input "Not approved" at bounding box center [404, 127] width 6 height 6
checkbox input "true"
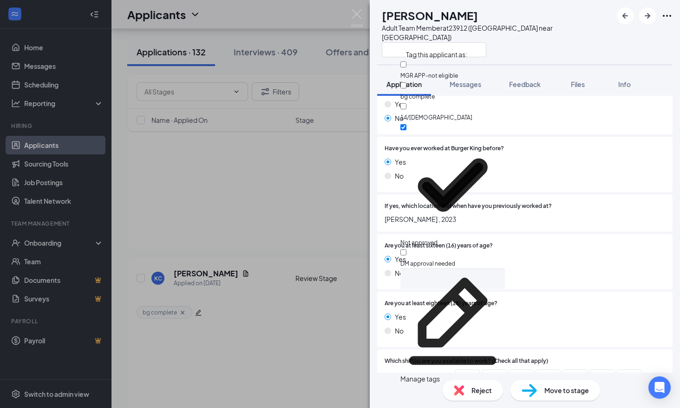
click at [478, 214] on span "[PERSON_NAME] , 2023" at bounding box center [525, 219] width 281 height 10
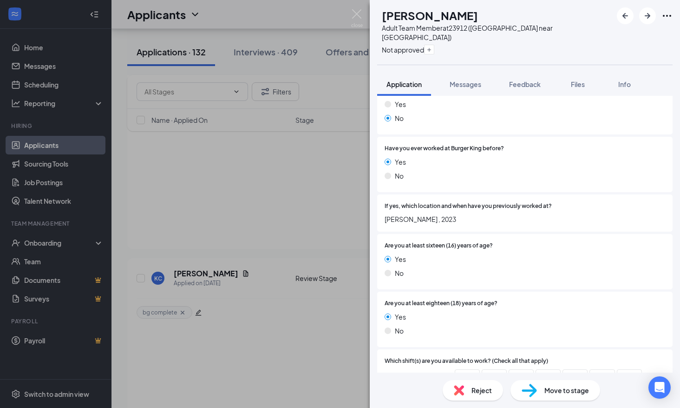
click at [480, 387] on span "Reject" at bounding box center [482, 390] width 20 height 10
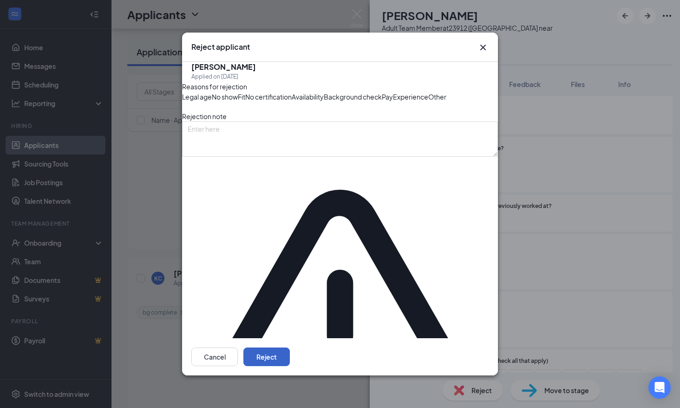
click at [290, 347] on button "Reject" at bounding box center [267, 356] width 46 height 19
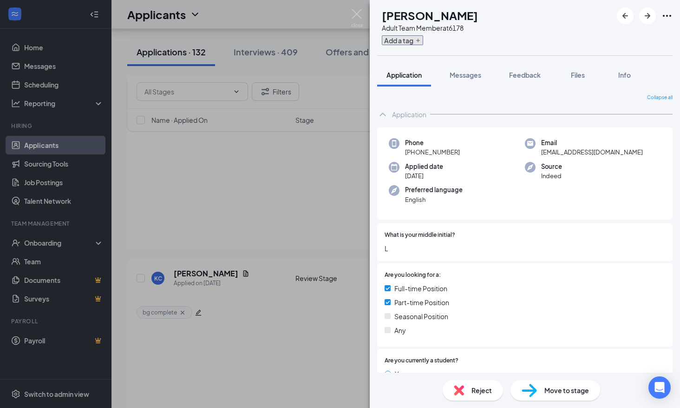
click at [423, 39] on button "Add a tag" at bounding box center [402, 40] width 41 height 10
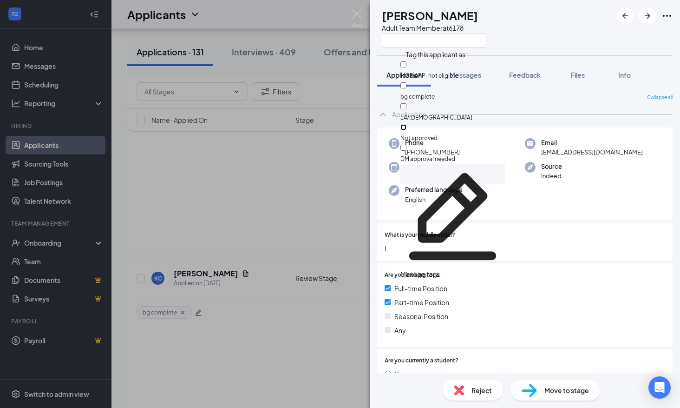
click at [407, 124] on input "Not approved" at bounding box center [404, 127] width 6 height 6
checkbox input "true"
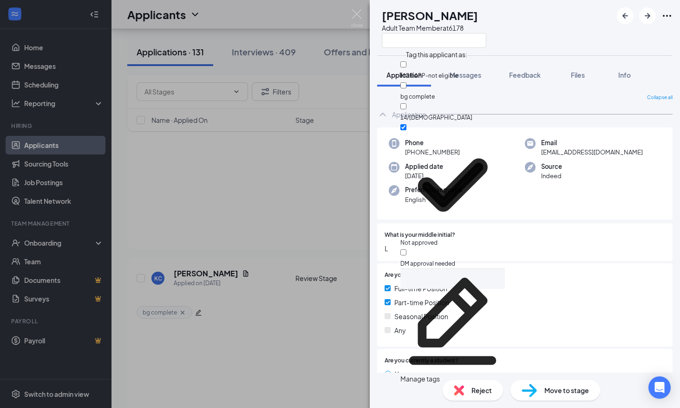
click at [507, 241] on div "What is your middle initial? L" at bounding box center [525, 242] width 281 height 23
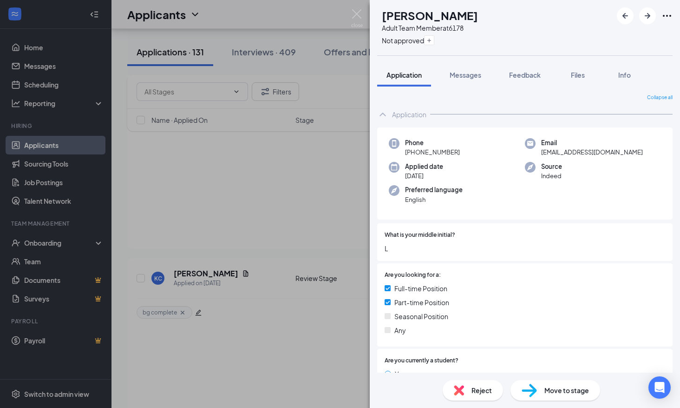
click at [485, 392] on span "Reject" at bounding box center [482, 390] width 20 height 10
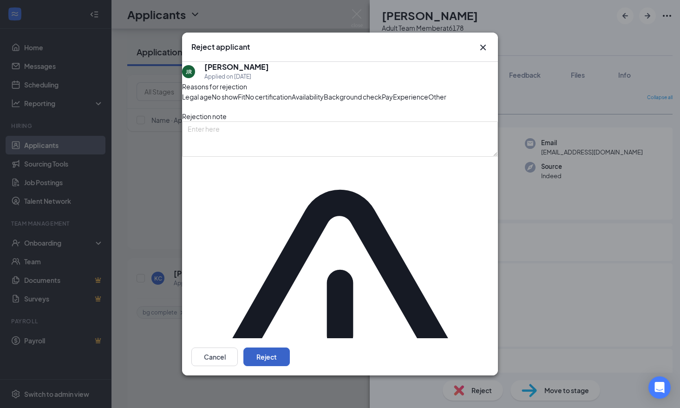
click at [290, 347] on button "Reject" at bounding box center [267, 356] width 46 height 19
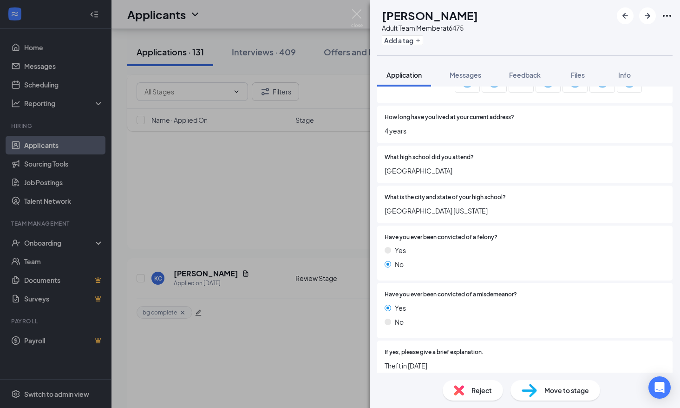
scroll to position [744, 0]
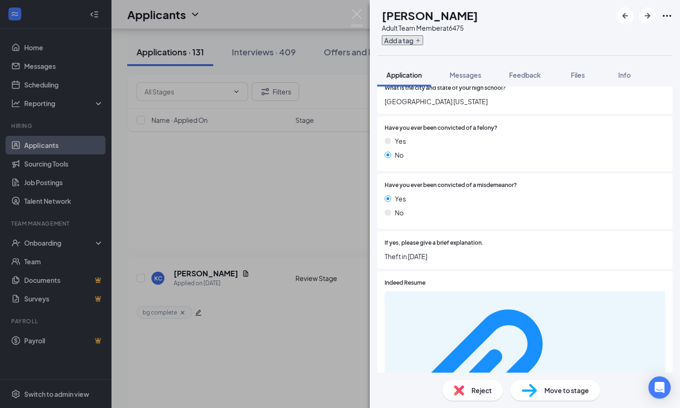
click at [416, 41] on button "Add a tag" at bounding box center [402, 40] width 41 height 10
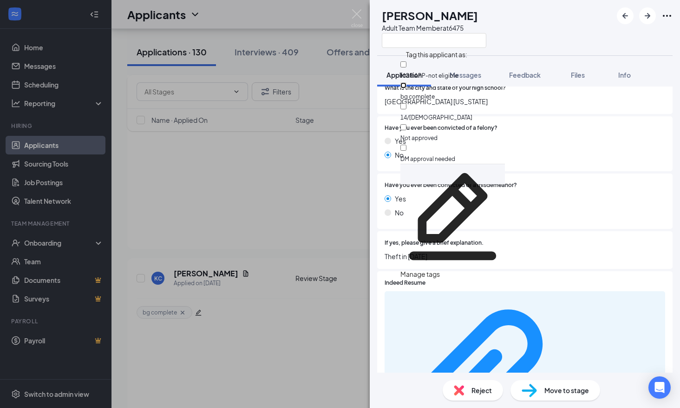
click at [407, 85] on input "bg complete" at bounding box center [404, 85] width 6 height 6
checkbox input "true"
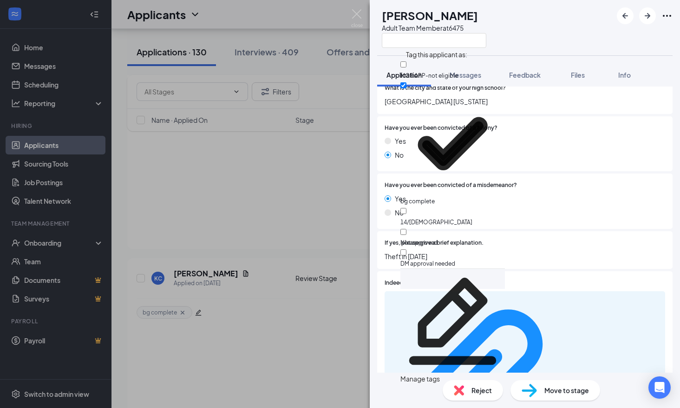
click at [580, 251] on div "If yes, please give a brief explanation. Theft in [DATE]" at bounding box center [525, 249] width 281 height 23
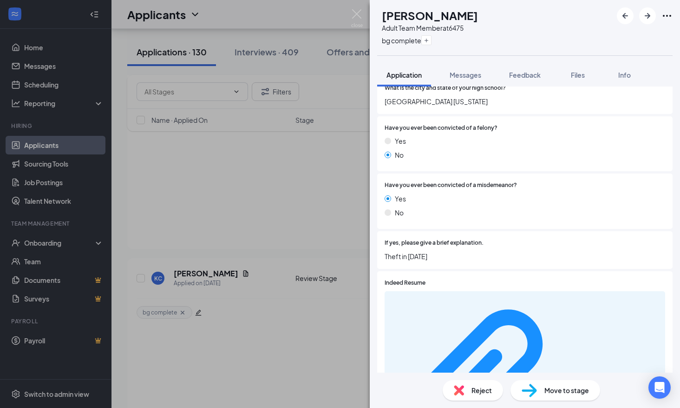
click at [576, 388] on span "Move to stage" at bounding box center [567, 390] width 45 height 10
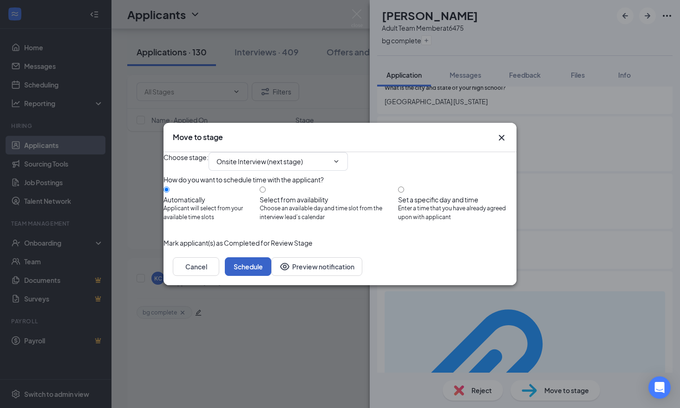
drag, startPoint x: 486, startPoint y: 286, endPoint x: 498, endPoint y: 299, distance: 17.4
click at [271, 276] on button "Schedule" at bounding box center [248, 266] width 46 height 19
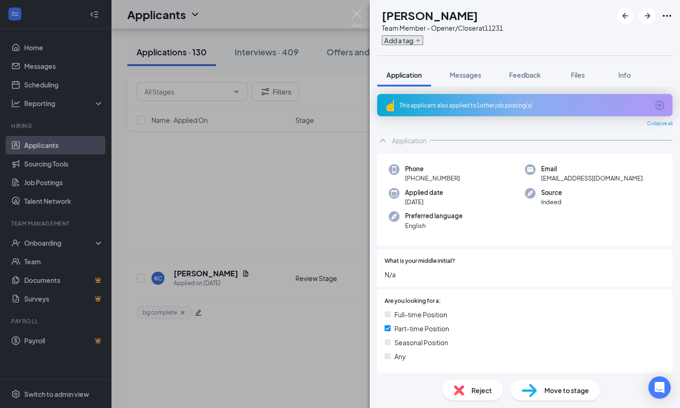
click at [421, 40] on icon "Plus" at bounding box center [419, 41] width 6 height 6
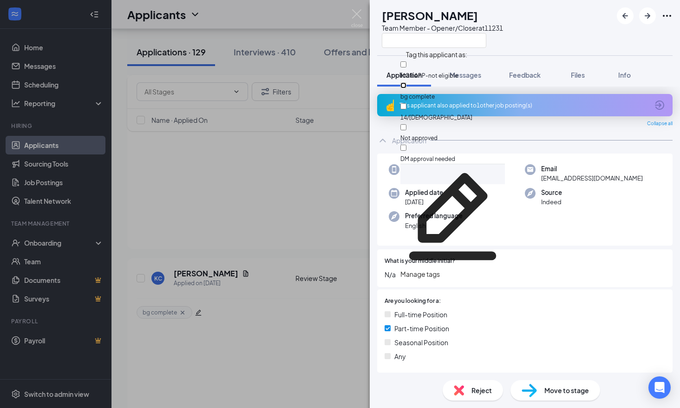
click at [407, 84] on input "bg complete" at bounding box center [404, 85] width 6 height 6
checkbox input "true"
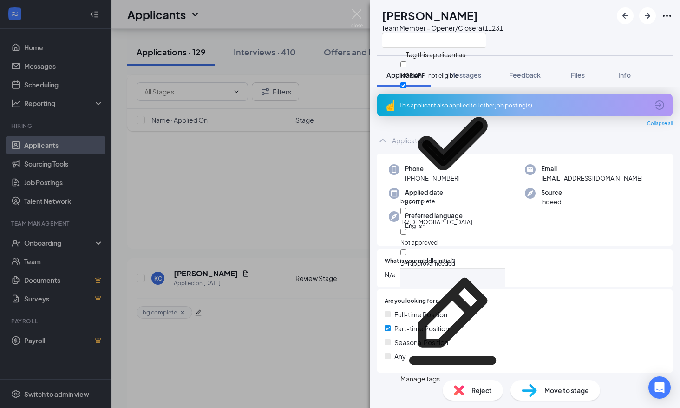
click at [584, 370] on div "Are you looking for a: Full-time Position Part-time Position Seasonal Position …" at bounding box center [525, 330] width 296 height 83
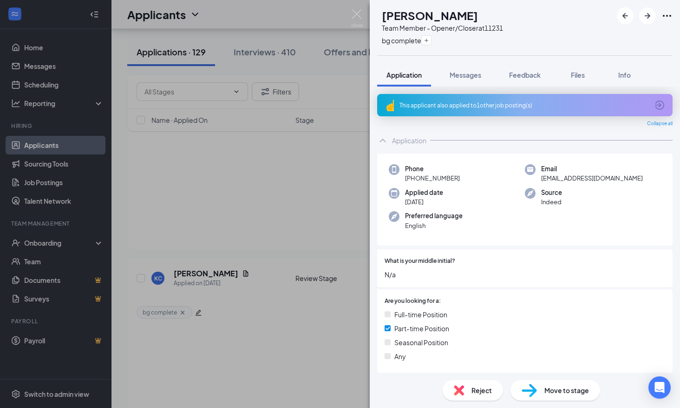
click at [564, 388] on span "Move to stage" at bounding box center [567, 390] width 45 height 10
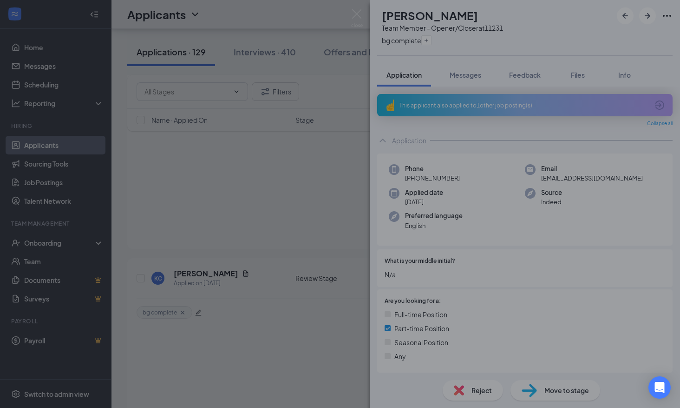
type input "Onsite Interview (next stage)"
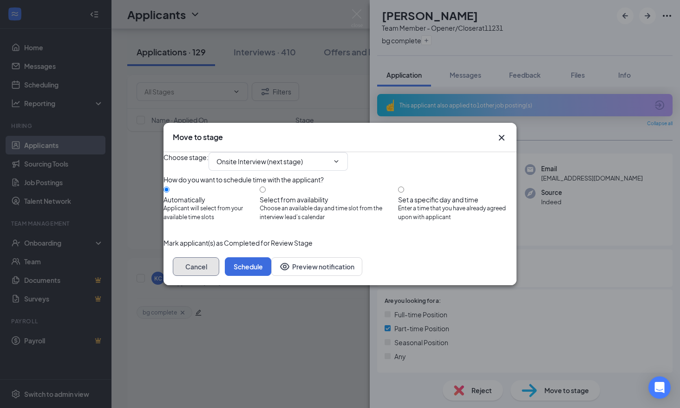
click at [219, 276] on button "Cancel" at bounding box center [196, 266] width 46 height 19
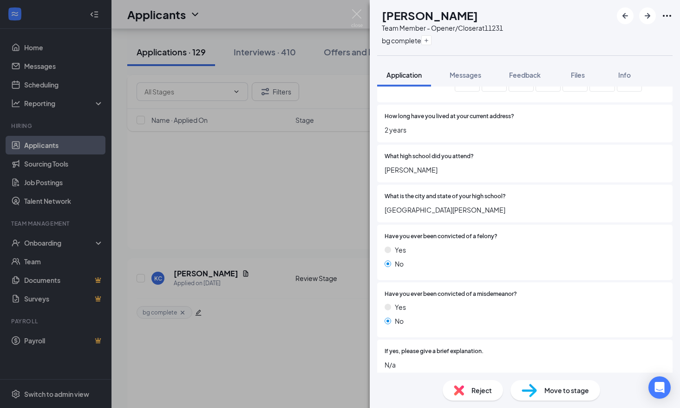
scroll to position [604, 0]
click at [548, 398] on div "Move to stage" at bounding box center [556, 390] width 90 height 20
type input "Onsite Interview (next stage)"
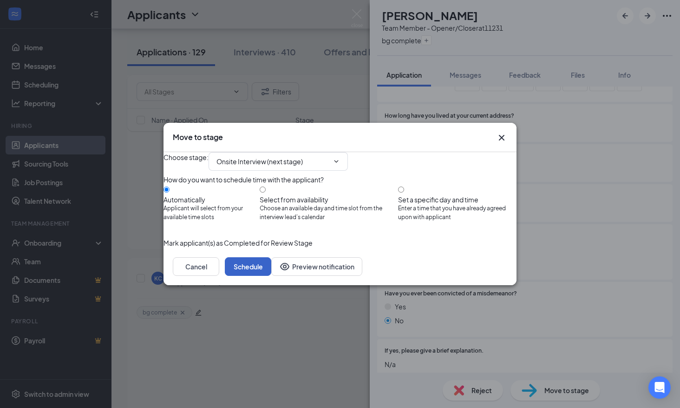
click at [271, 276] on button "Schedule" at bounding box center [248, 266] width 46 height 19
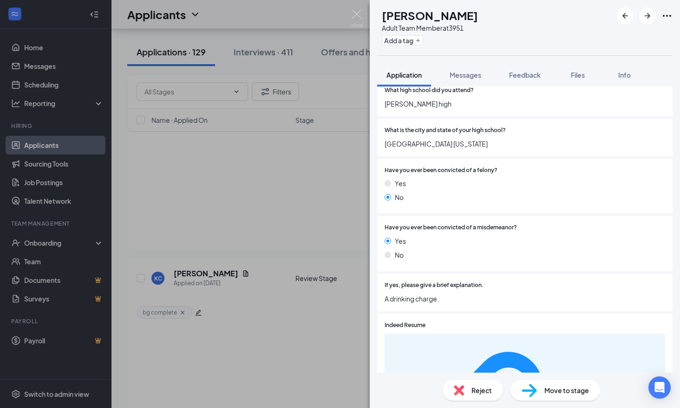
scroll to position [744, 0]
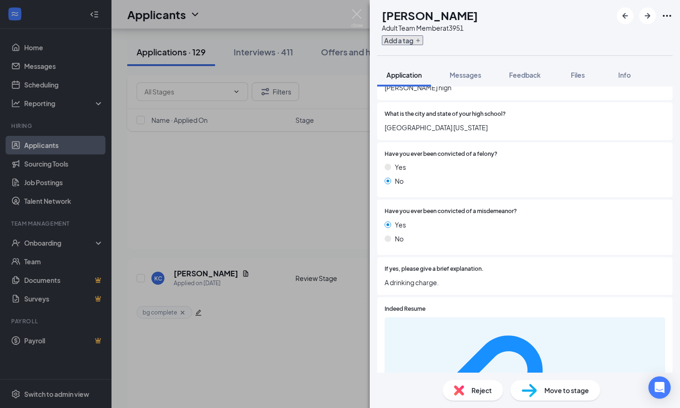
click at [423, 39] on button "Add a tag" at bounding box center [402, 40] width 41 height 10
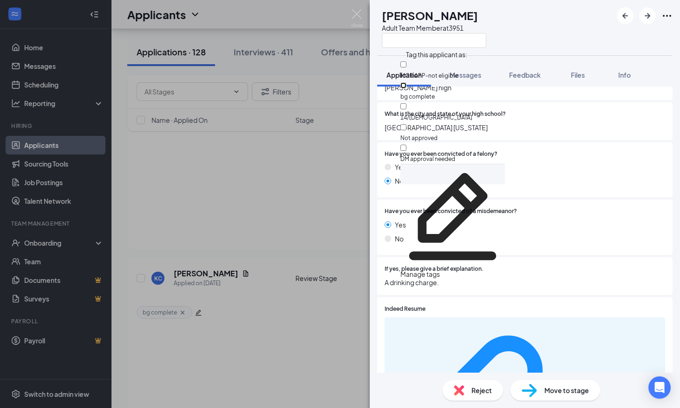
click at [407, 86] on input "bg complete" at bounding box center [404, 85] width 6 height 6
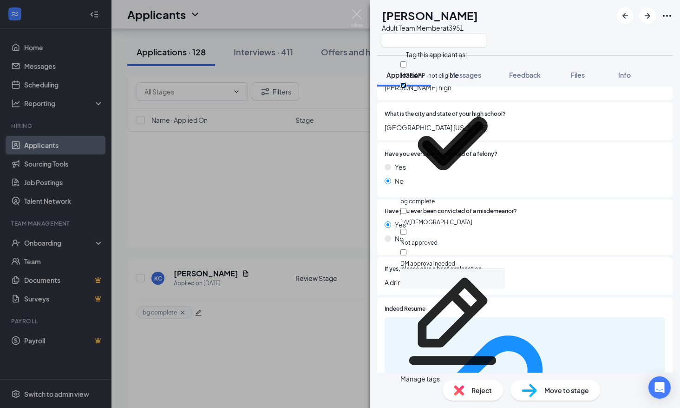
click at [407, 82] on input "bg complete" at bounding box center [404, 85] width 6 height 6
checkbox input "false"
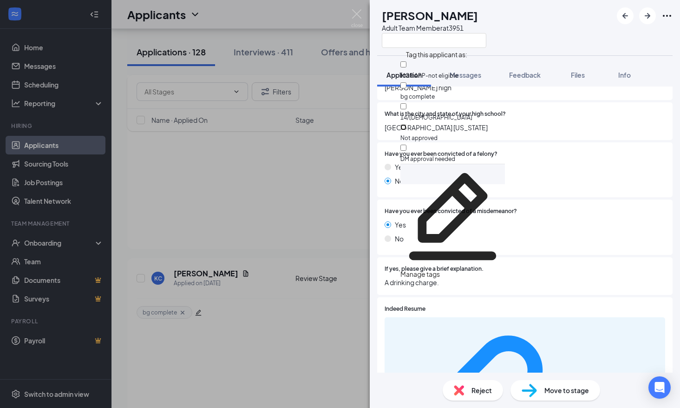
click at [407, 124] on input "Not approved" at bounding box center [404, 127] width 6 height 6
click at [511, 243] on div "No" at bounding box center [525, 238] width 281 height 10
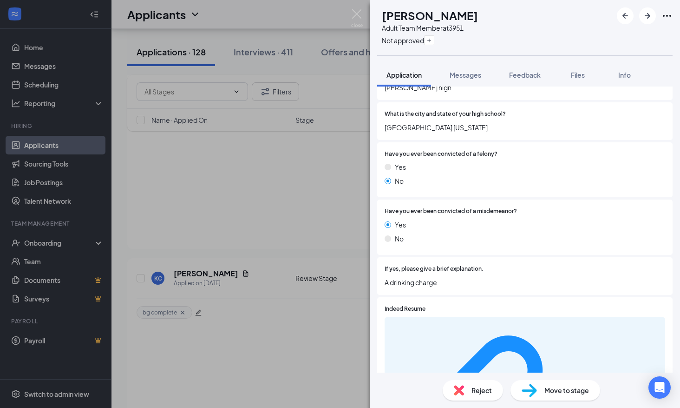
click at [474, 393] on span "Reject" at bounding box center [482, 390] width 20 height 10
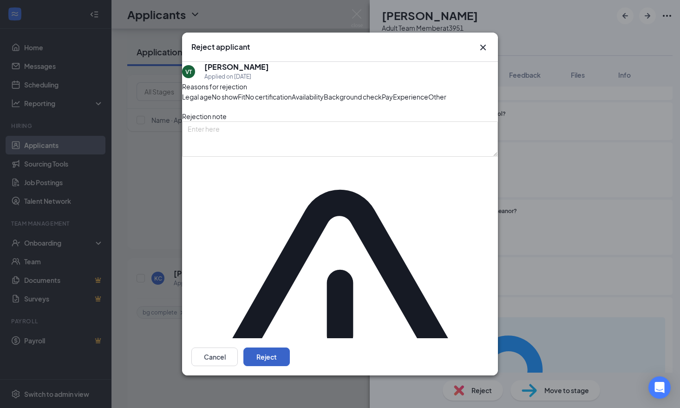
click at [290, 347] on button "Reject" at bounding box center [267, 356] width 46 height 19
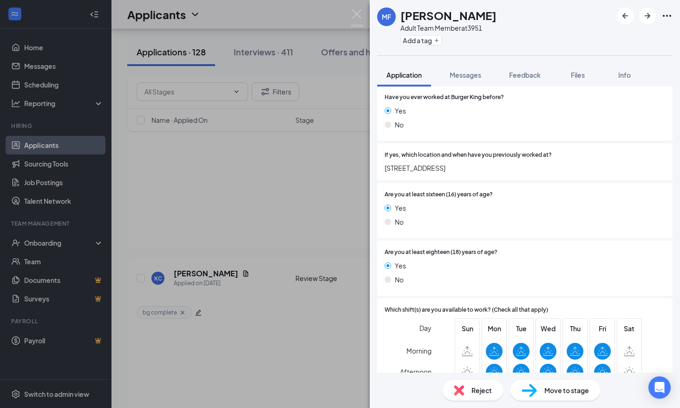
scroll to position [304, 0]
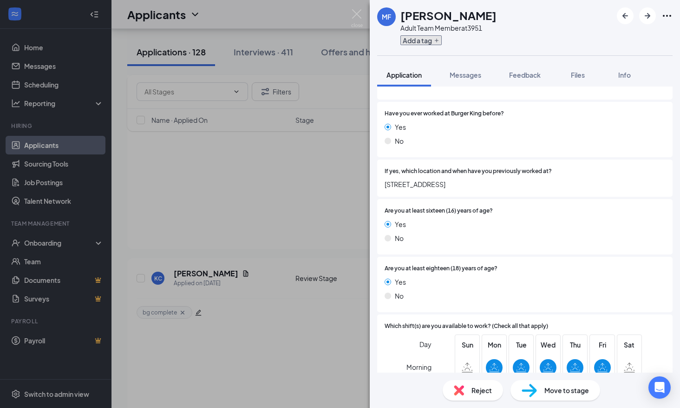
click at [417, 42] on button "Add a tag" at bounding box center [421, 40] width 41 height 10
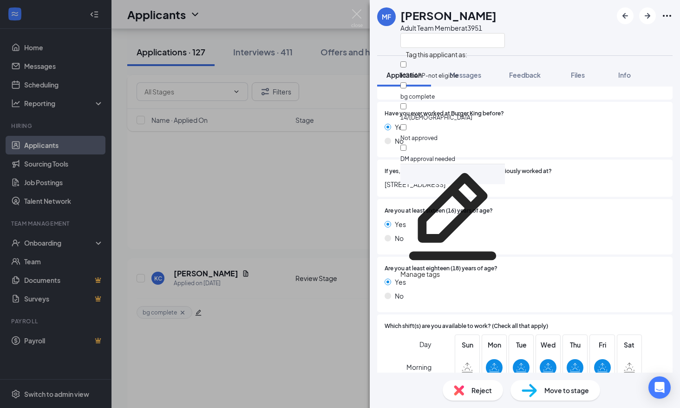
click at [444, 122] on div "Not approved" at bounding box center [453, 132] width 105 height 21
checkbox input "true"
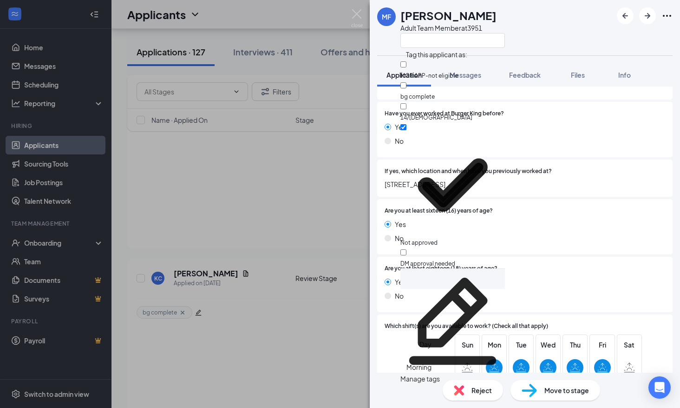
drag, startPoint x: 478, startPoint y: 205, endPoint x: 492, endPoint y: 271, distance: 66.6
click at [478, 206] on div "Are you at least sixteen (16) years of age? Yes No" at bounding box center [525, 226] width 296 height 55
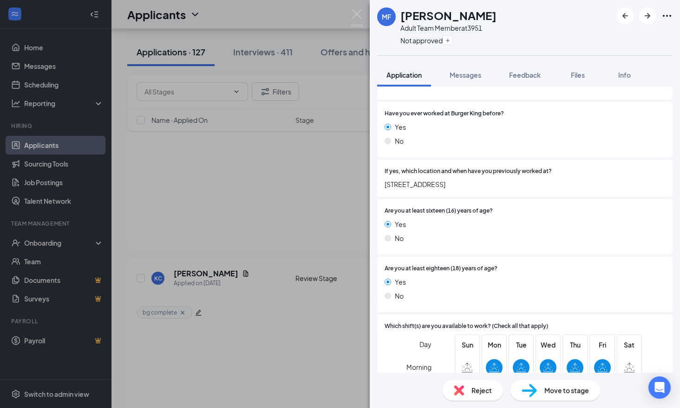
click at [479, 389] on span "Reject" at bounding box center [482, 390] width 20 height 10
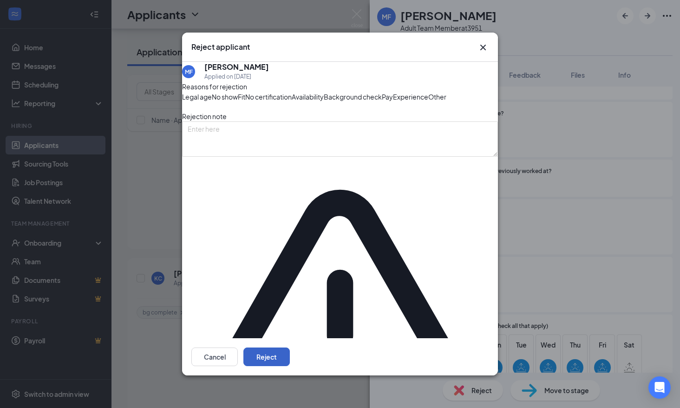
click at [290, 347] on button "Reject" at bounding box center [267, 356] width 46 height 19
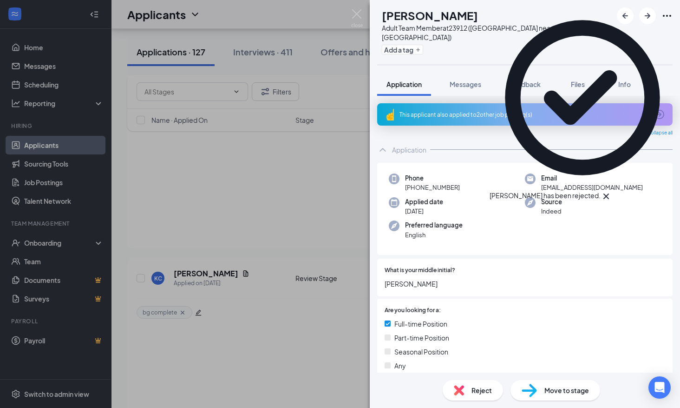
click at [412, 42] on div "Add a tag" at bounding box center [497, 49] width 231 height 15
click at [410, 45] on button "Add a tag" at bounding box center [402, 50] width 41 height 10
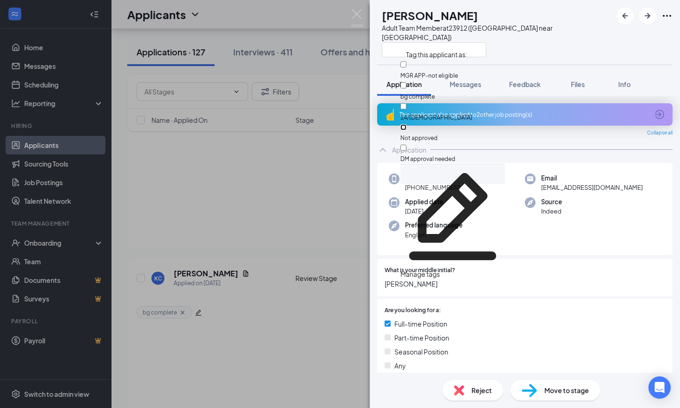
click at [407, 124] on input "Not approved" at bounding box center [404, 127] width 6 height 6
checkbox input "true"
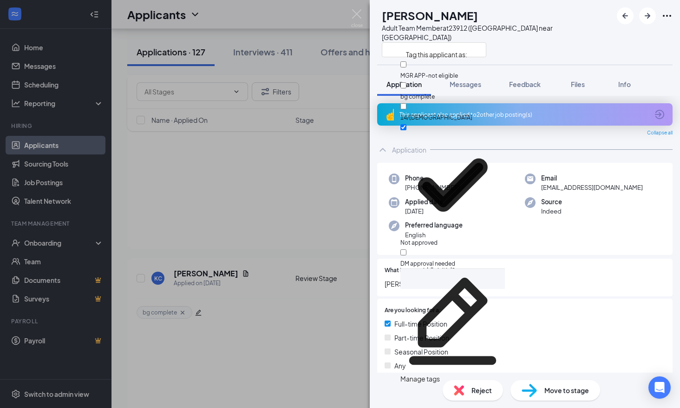
drag, startPoint x: 498, startPoint y: 262, endPoint x: 499, endPoint y: 267, distance: 5.1
click at [499, 266] on div at bounding box center [561, 270] width 210 height 9
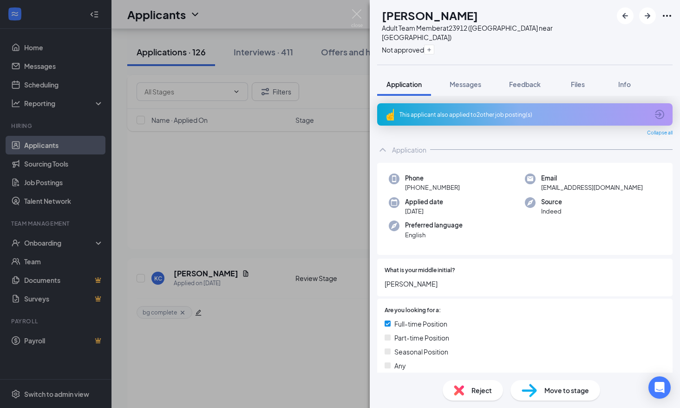
click at [477, 392] on span "Reject" at bounding box center [482, 390] width 20 height 10
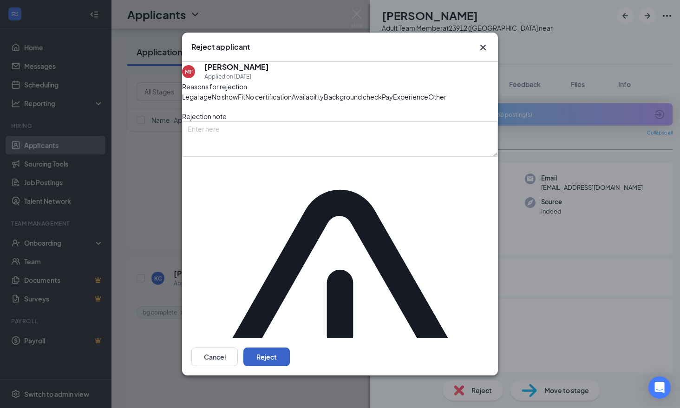
click at [290, 353] on button "Reject" at bounding box center [267, 356] width 46 height 19
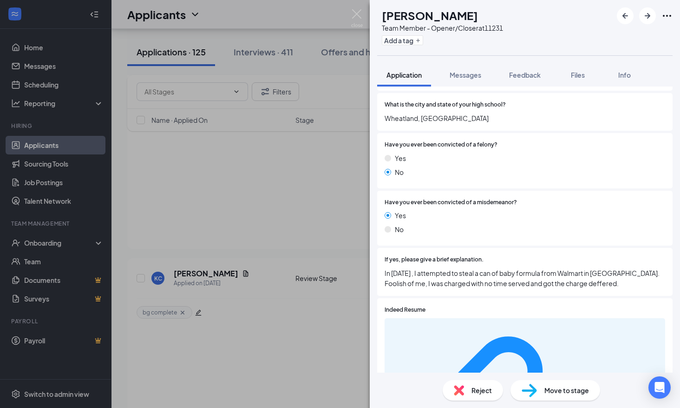
scroll to position [697, 0]
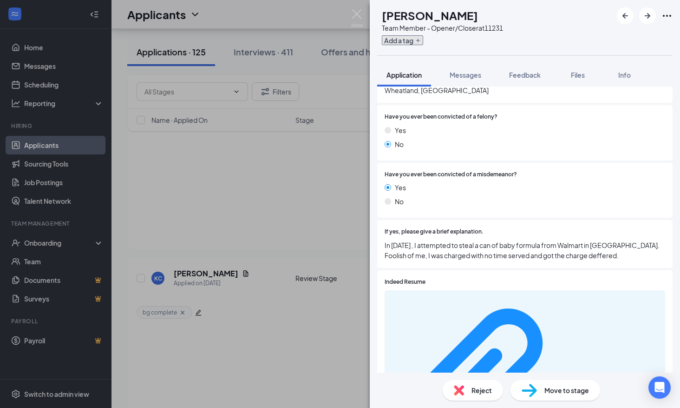
click at [416, 43] on button "Add a tag" at bounding box center [402, 40] width 41 height 10
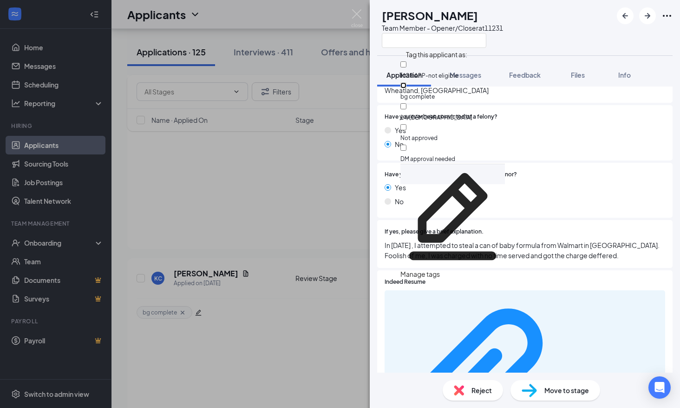
click at [407, 83] on input "bg complete" at bounding box center [404, 85] width 6 height 6
checkbox input "true"
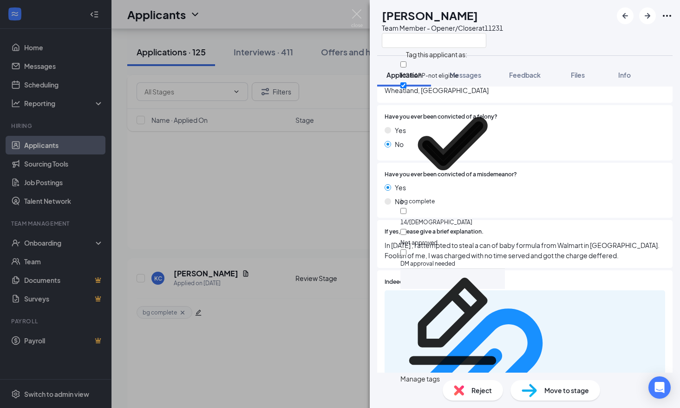
click at [601, 159] on div "Have you ever been convicted of a felony? Yes No" at bounding box center [525, 132] width 296 height 55
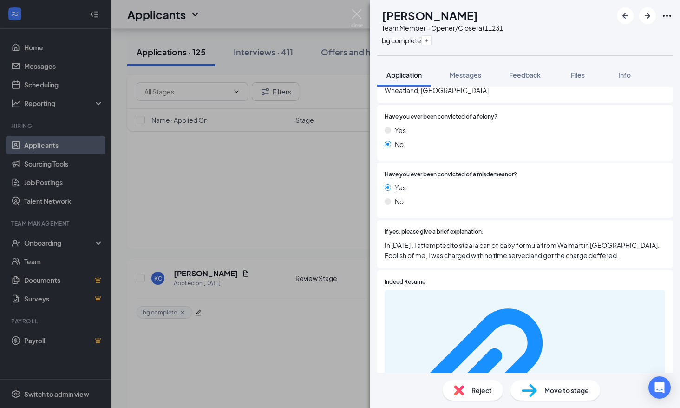
click at [564, 396] on div "Move to stage" at bounding box center [556, 390] width 90 height 20
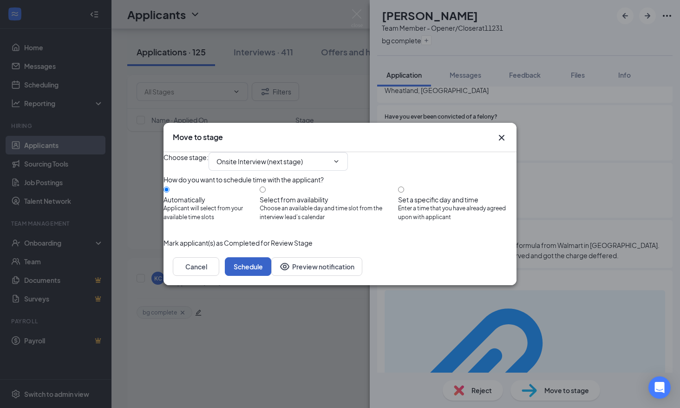
click at [271, 276] on button "Schedule" at bounding box center [248, 266] width 46 height 19
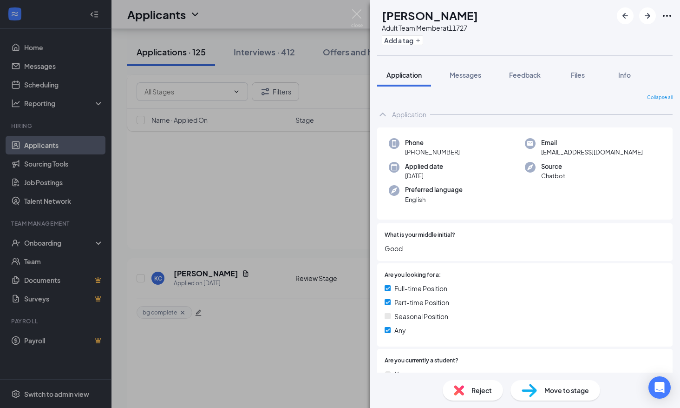
drag, startPoint x: 327, startPoint y: 244, endPoint x: 297, endPoint y: 246, distance: 29.3
click at [326, 244] on div "SN [PERSON_NAME] Adult Team Member at 11727 Add a tag Application Messages Feed…" at bounding box center [340, 204] width 680 height 408
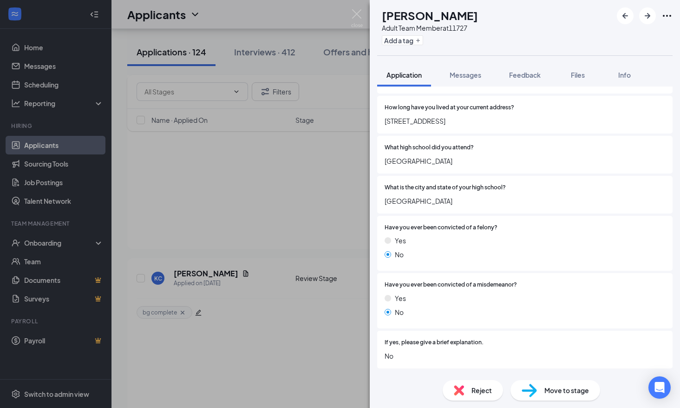
scroll to position [651, 0]
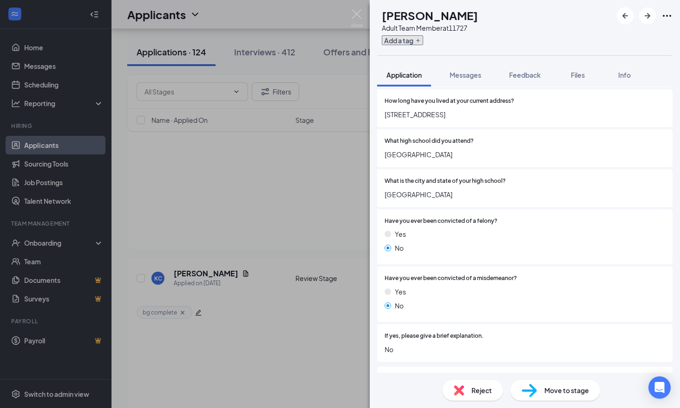
drag, startPoint x: 429, startPoint y: 37, endPoint x: 440, endPoint y: 53, distance: 18.8
click at [423, 37] on button "Add a tag" at bounding box center [402, 40] width 41 height 10
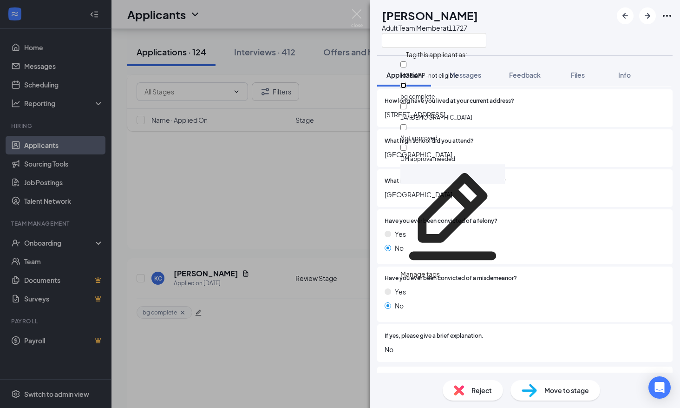
drag, startPoint x: 438, startPoint y: 80, endPoint x: 565, endPoint y: 271, distance: 229.2
click at [407, 82] on input "bg complete" at bounding box center [404, 85] width 6 height 6
checkbox input "true"
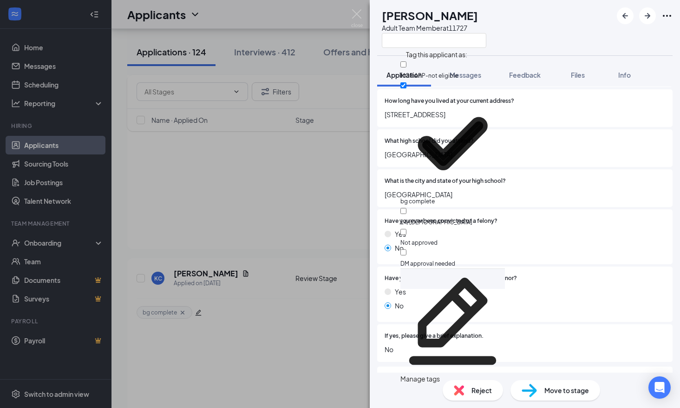
click at [586, 296] on div "Yes" at bounding box center [525, 291] width 281 height 10
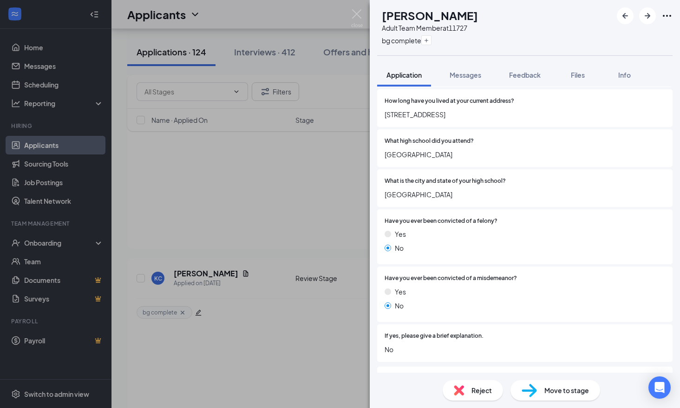
click at [577, 390] on span "Move to stage" at bounding box center [567, 390] width 45 height 10
type input "Onsite Interview (next stage)"
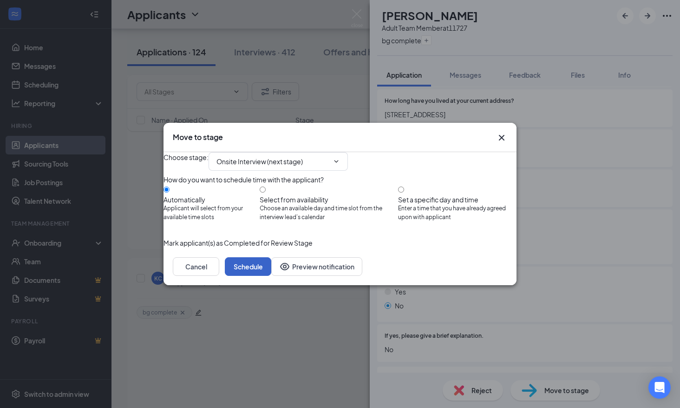
click at [271, 276] on button "Schedule" at bounding box center [248, 266] width 46 height 19
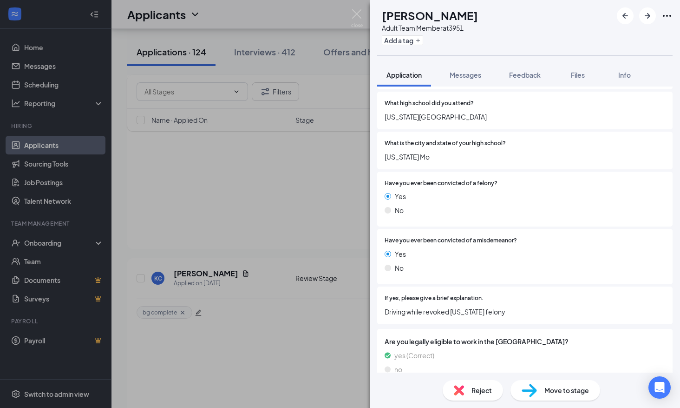
scroll to position [744, 0]
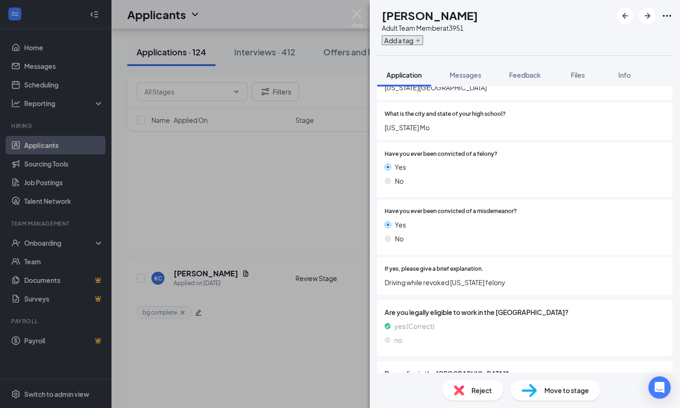
click at [423, 40] on button "Add a tag" at bounding box center [402, 40] width 41 height 10
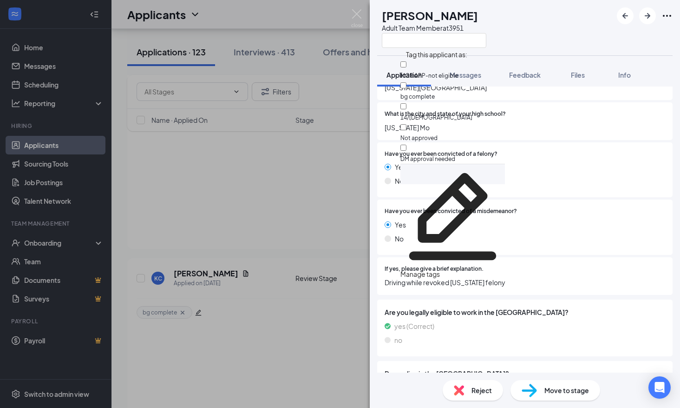
click at [439, 88] on div "bg complete" at bounding box center [453, 90] width 105 height 21
checkbox input "true"
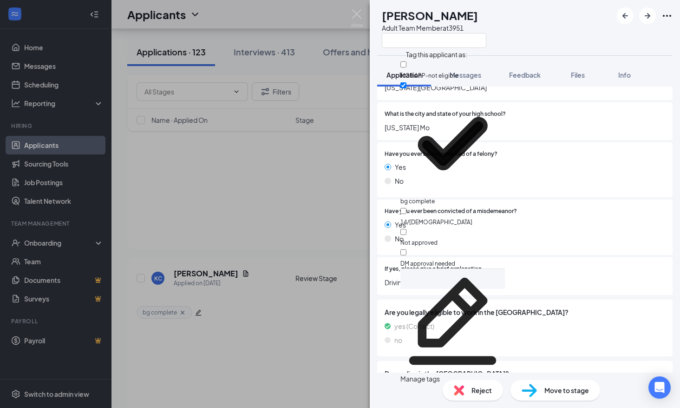
click at [531, 319] on div "Are you legally eligible to work in the [GEOGRAPHIC_DATA]? yes (Correct) no" at bounding box center [525, 328] width 281 height 42
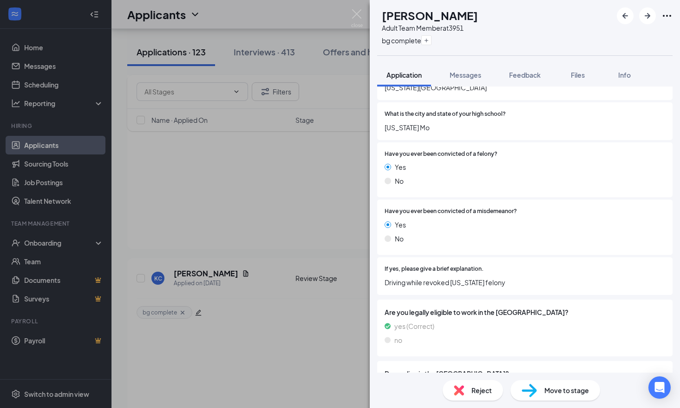
click at [547, 385] on div "Move to stage" at bounding box center [556, 390] width 90 height 20
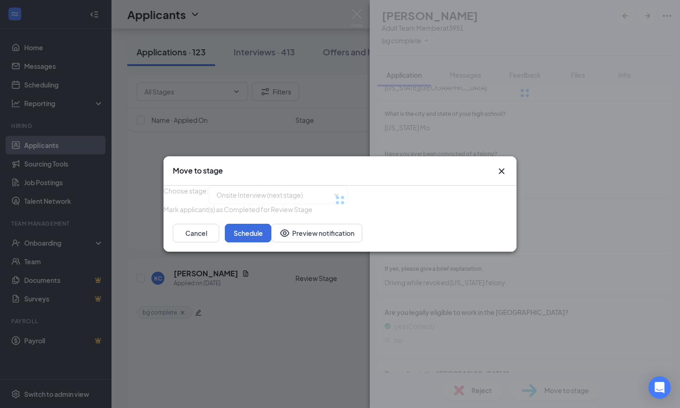
type input "Onsite Interview (next stage)"
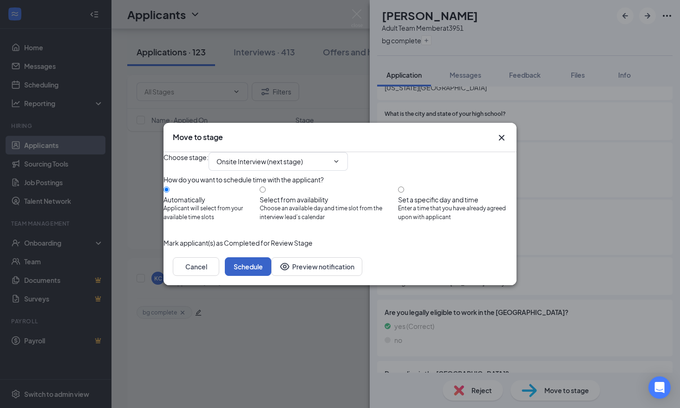
click at [271, 276] on button "Schedule" at bounding box center [248, 266] width 46 height 19
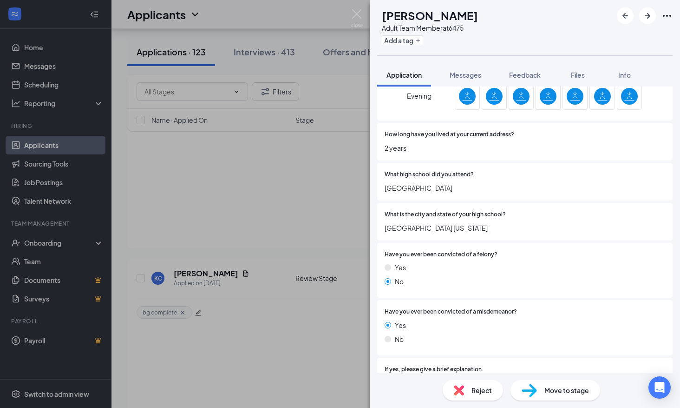
scroll to position [651, 0]
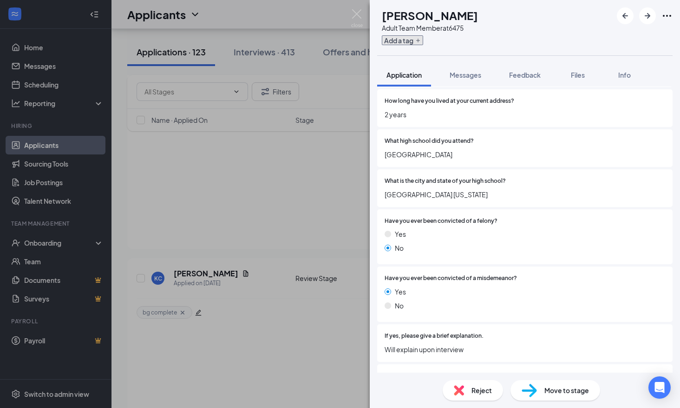
click at [410, 43] on button "Add a tag" at bounding box center [402, 40] width 41 height 10
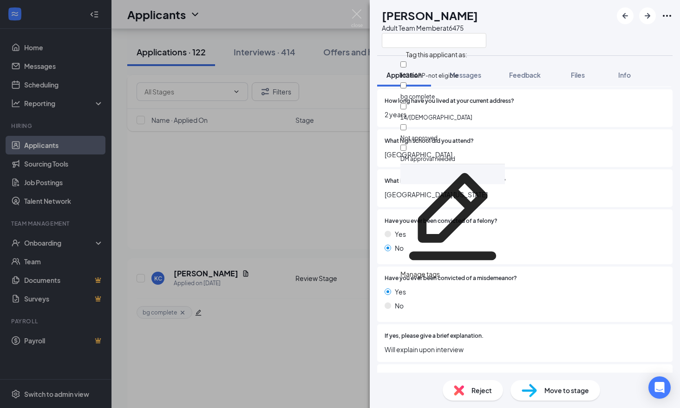
click at [461, 122] on div "Not approved" at bounding box center [453, 132] width 105 height 21
checkbox input "true"
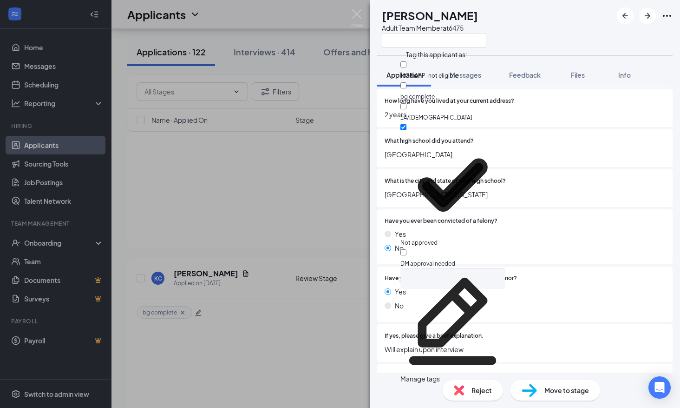
click at [487, 201] on div "What is the city and state of your high school? [GEOGRAPHIC_DATA] [US_STATE]" at bounding box center [525, 188] width 296 height 38
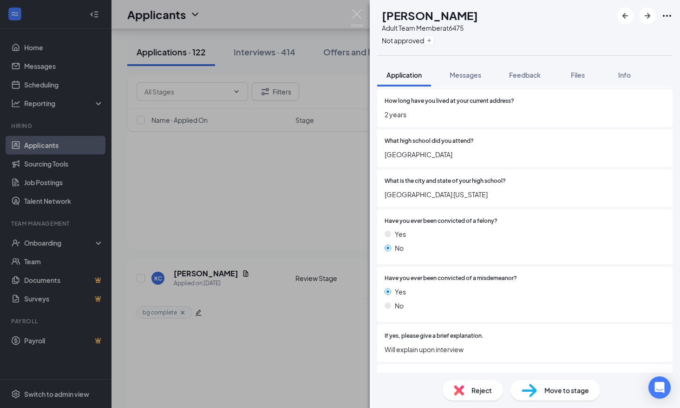
click at [473, 380] on div "Reject" at bounding box center [473, 390] width 60 height 20
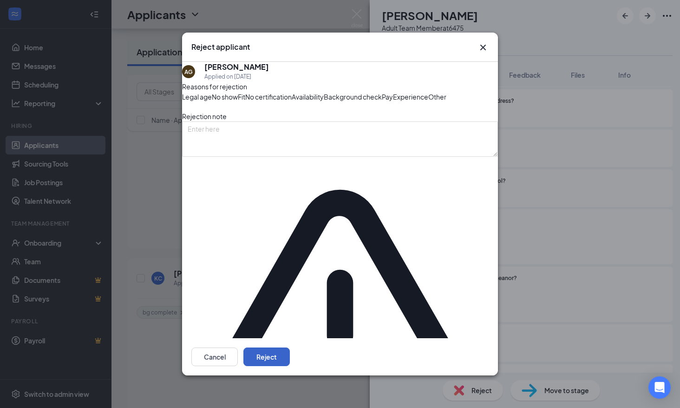
click at [290, 347] on button "Reject" at bounding box center [267, 356] width 46 height 19
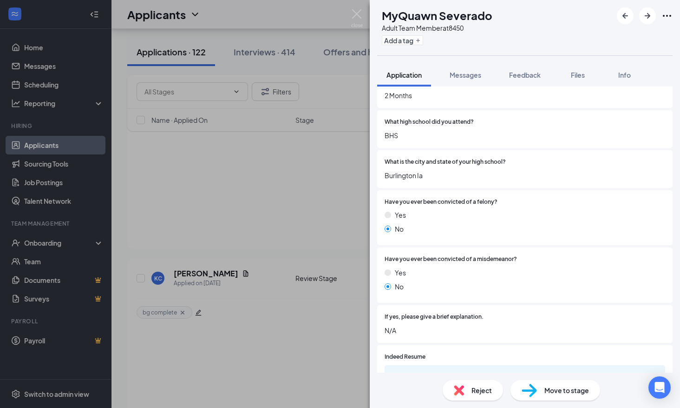
scroll to position [697, 0]
click at [423, 41] on button "Add a tag" at bounding box center [402, 40] width 41 height 10
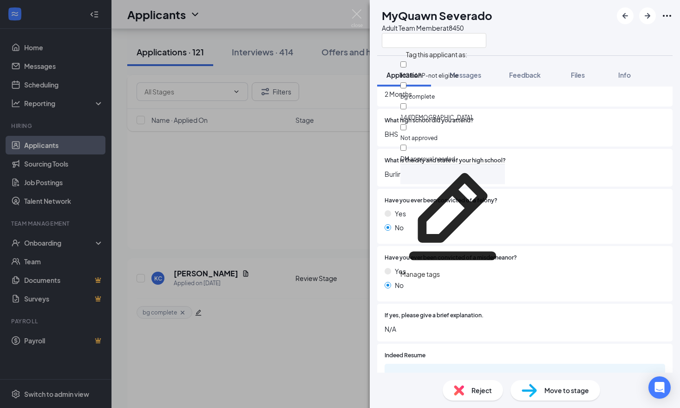
click at [435, 80] on div "bg complete" at bounding box center [453, 90] width 105 height 21
checkbox input "true"
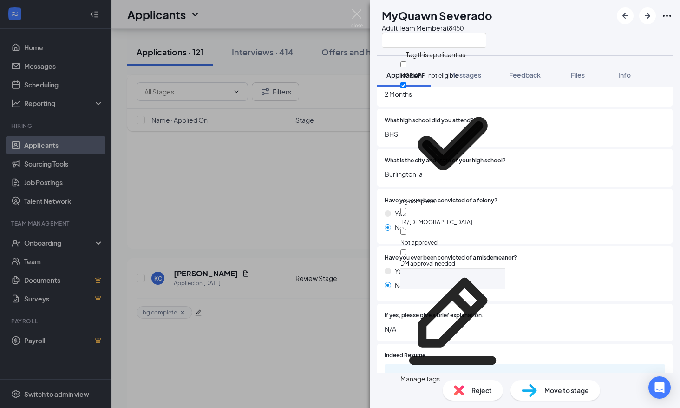
click at [530, 280] on div "Yes No" at bounding box center [525, 280] width 281 height 28
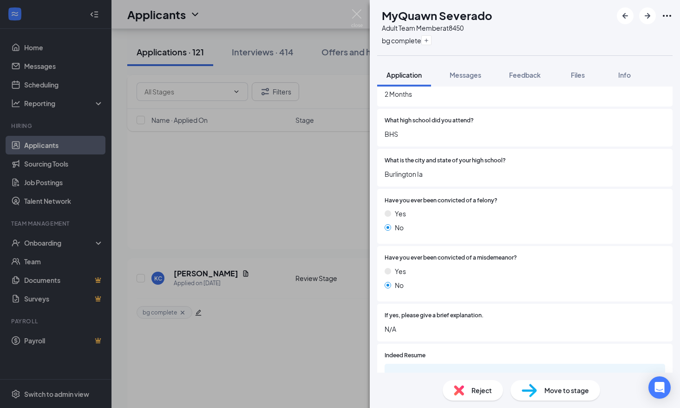
click at [543, 389] on div "Move to stage" at bounding box center [556, 390] width 90 height 20
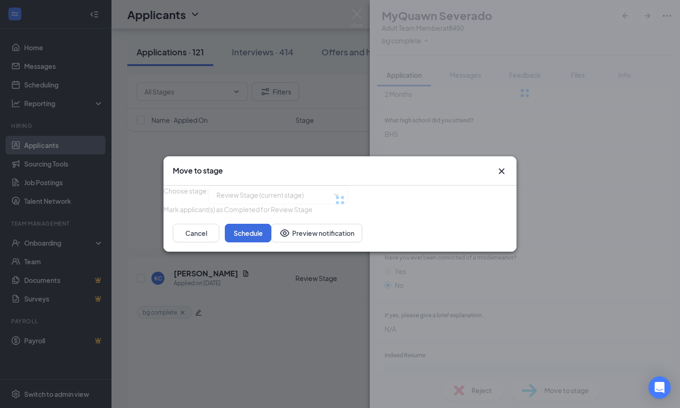
type input "Onsite Interview (next stage)"
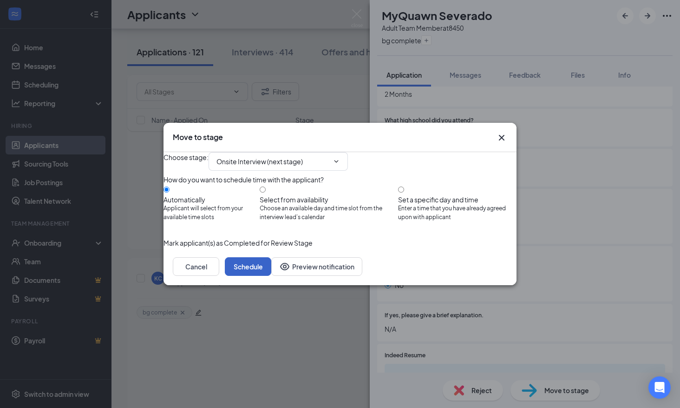
click at [271, 276] on button "Schedule" at bounding box center [248, 266] width 46 height 19
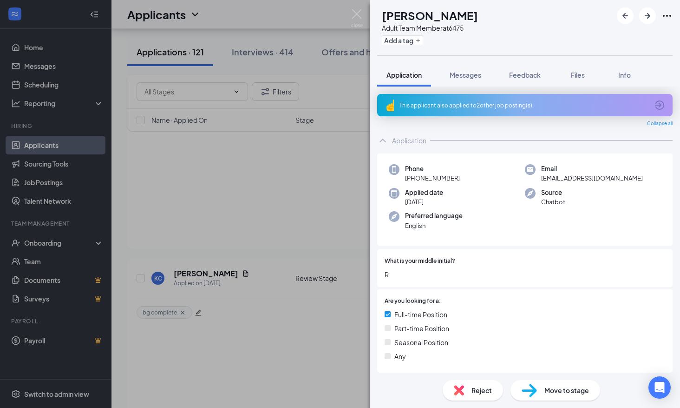
click at [451, 104] on div "This applicant also applied to 2 other job posting(s)" at bounding box center [524, 105] width 249 height 8
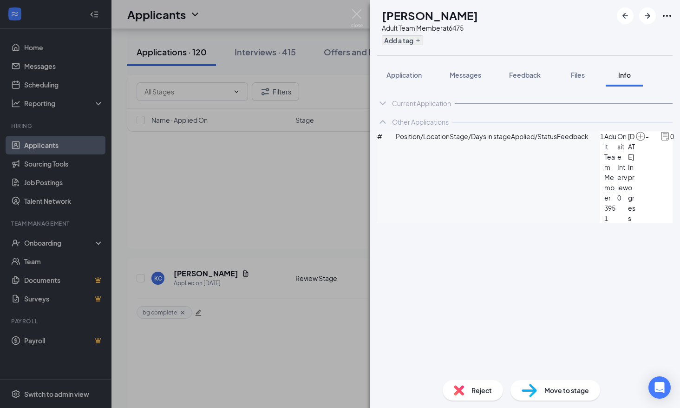
click at [412, 35] on div "Add a tag" at bounding box center [430, 40] width 96 height 15
click at [412, 35] on button "Add a tag" at bounding box center [402, 40] width 41 height 10
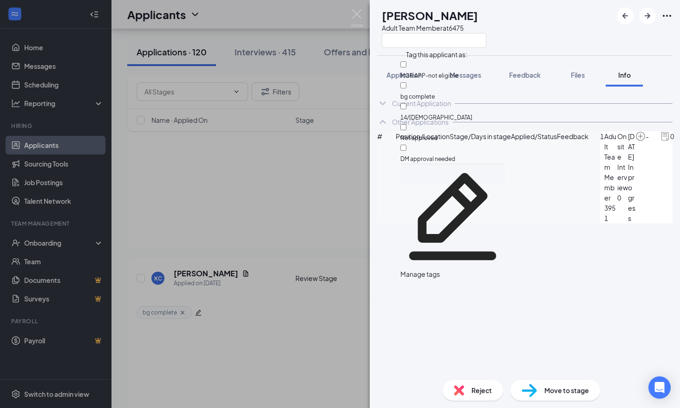
click at [423, 80] on div "bg complete" at bounding box center [453, 90] width 105 height 21
checkbox input "true"
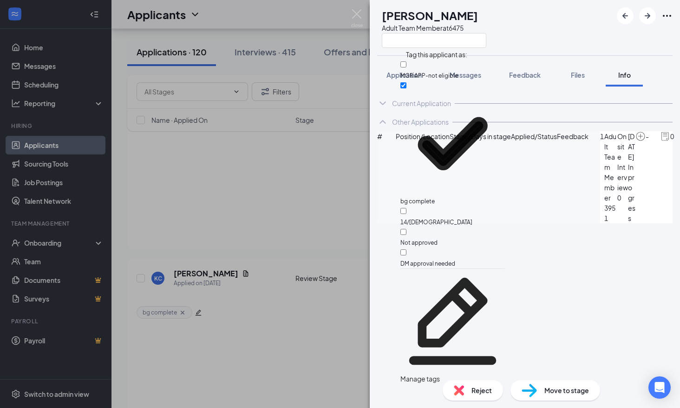
drag, startPoint x: 557, startPoint y: 384, endPoint x: 550, endPoint y: 372, distance: 14.0
click at [550, 373] on div "Reject Move to stage" at bounding box center [525, 389] width 310 height 35
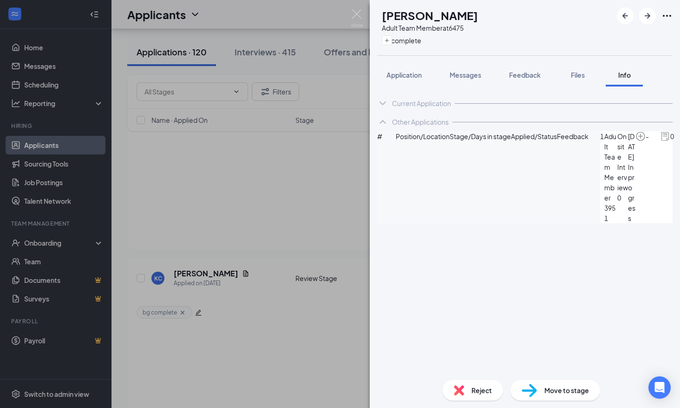
click at [563, 400] on div "Reject Move to stage" at bounding box center [525, 389] width 310 height 35
click at [565, 386] on span "Move to stage" at bounding box center [567, 390] width 45 height 10
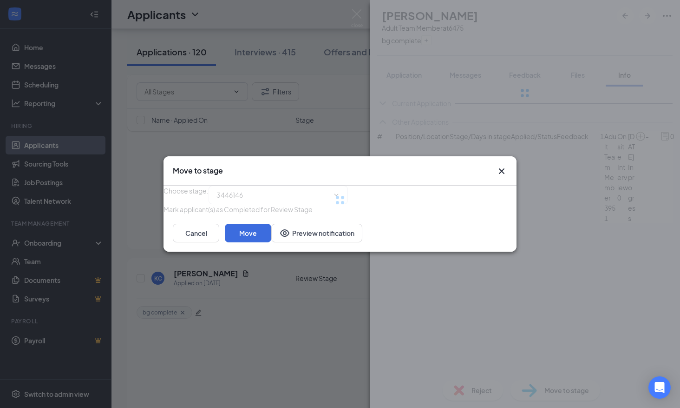
type input "Onsite Interview (next stage)"
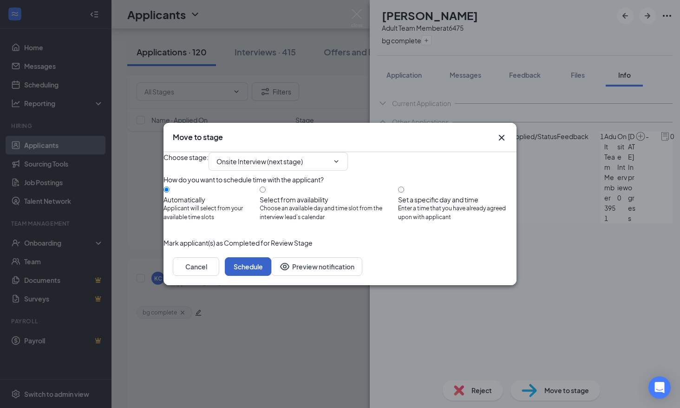
click at [271, 276] on button "Schedule" at bounding box center [248, 266] width 46 height 19
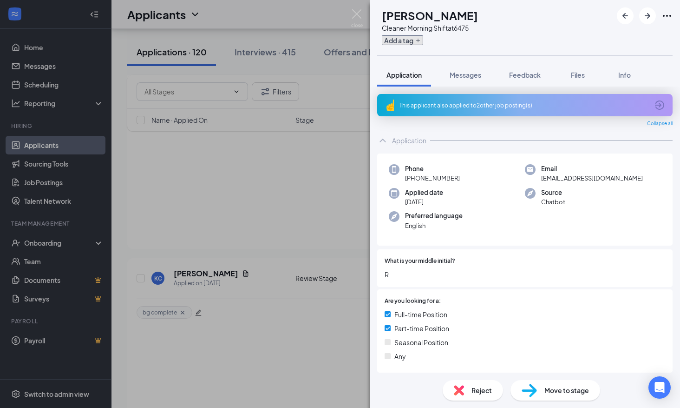
click at [423, 38] on button "Add a tag" at bounding box center [402, 40] width 41 height 10
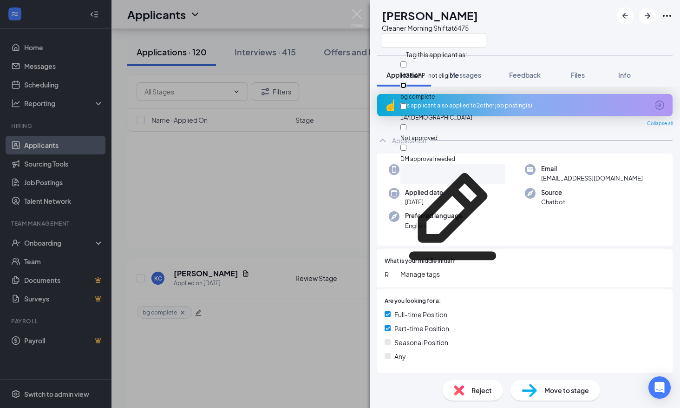
click at [407, 86] on input "bg complete" at bounding box center [404, 85] width 6 height 6
checkbox input "true"
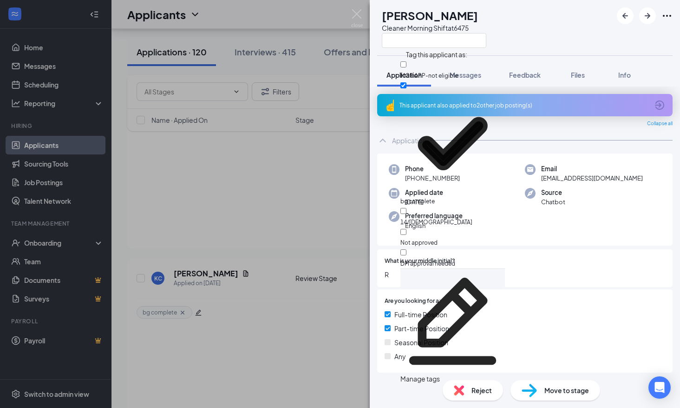
click at [488, 196] on div "Applied date [DATE]" at bounding box center [457, 197] width 136 height 19
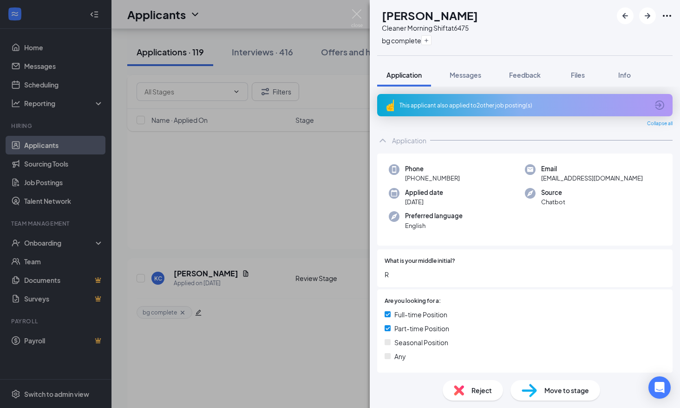
click at [541, 397] on div "Move to stage" at bounding box center [556, 390] width 90 height 20
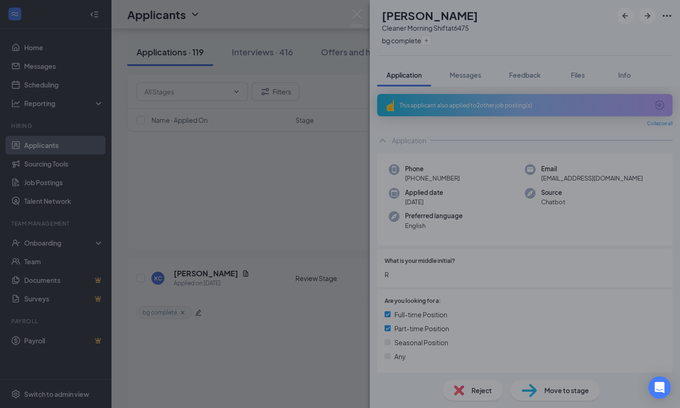
type input "Onsite Interview (next stage)"
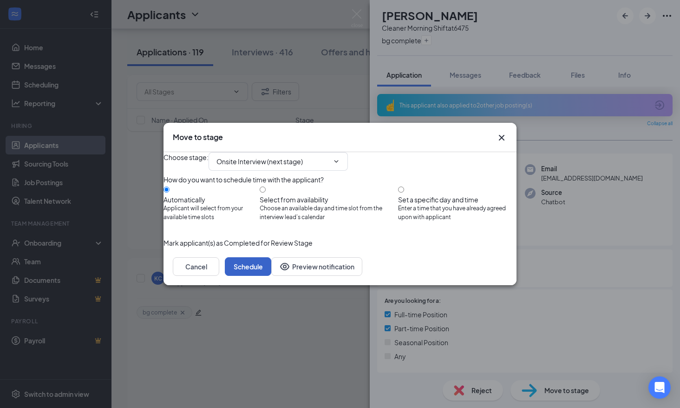
click at [271, 276] on button "Schedule" at bounding box center [248, 266] width 46 height 19
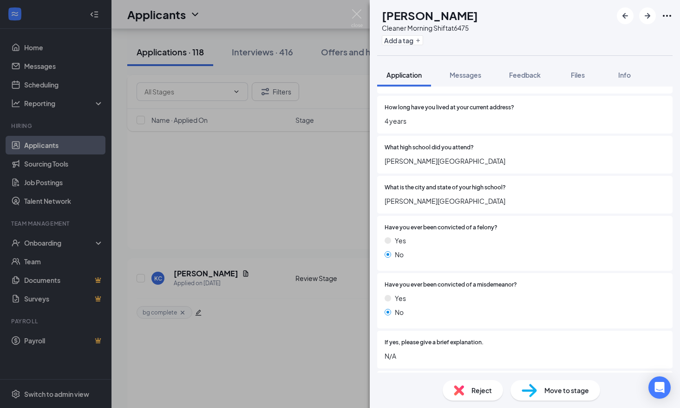
scroll to position [651, 0]
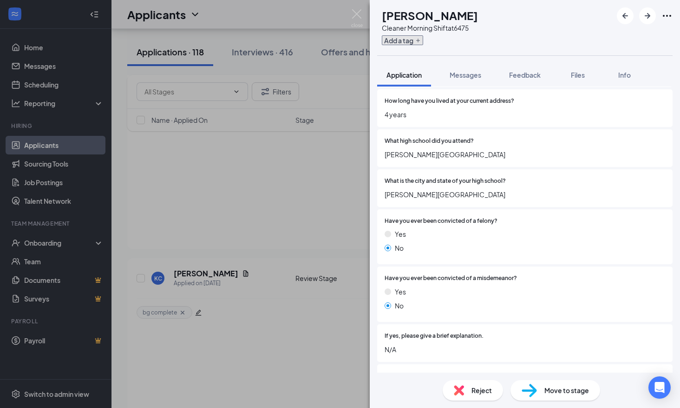
click at [423, 43] on button "Add a tag" at bounding box center [402, 40] width 41 height 10
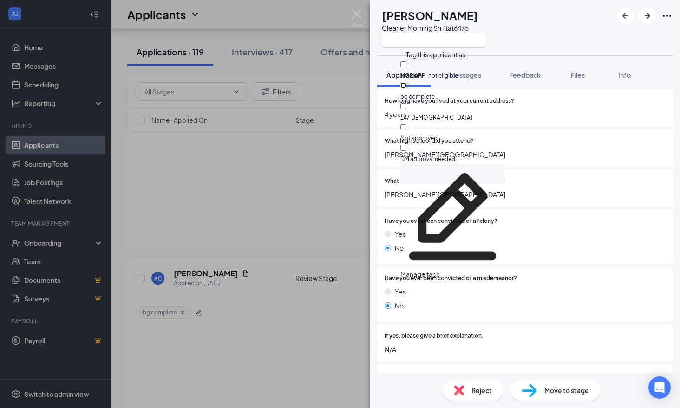
click at [407, 85] on input "bg complete" at bounding box center [404, 85] width 6 height 6
checkbox input "true"
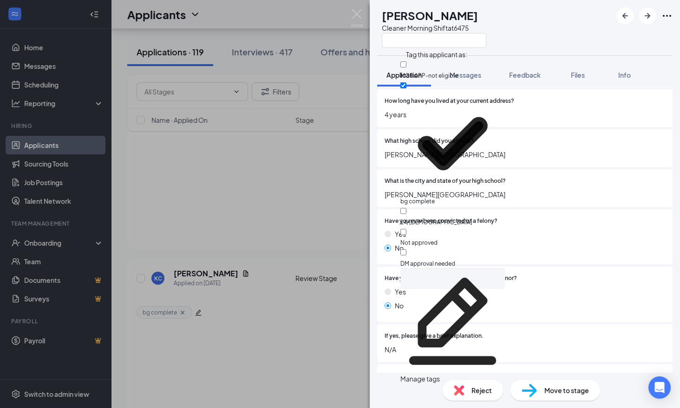
click at [520, 238] on div "Yes" at bounding box center [525, 234] width 281 height 10
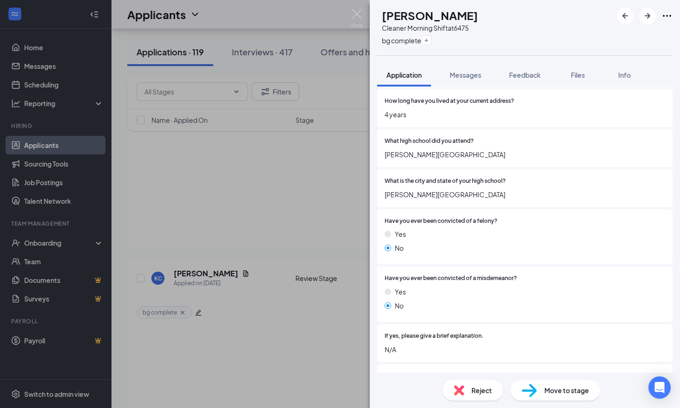
click at [564, 385] on span "Move to stage" at bounding box center [567, 390] width 45 height 10
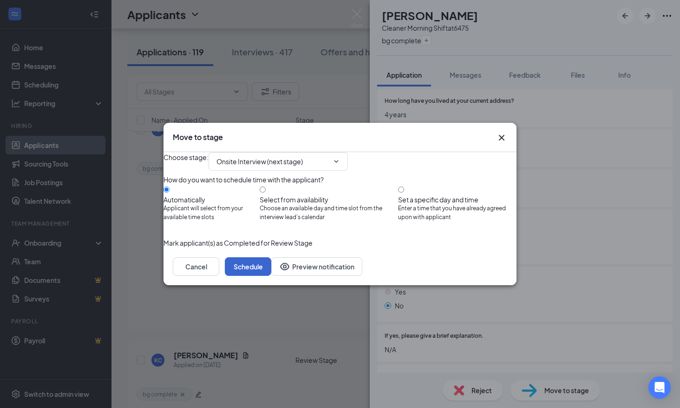
scroll to position [2468, 0]
click at [484, 285] on div "Cancel Schedule Preview notification" at bounding box center [340, 266] width 353 height 37
click at [271, 276] on button "Schedule" at bounding box center [248, 266] width 46 height 19
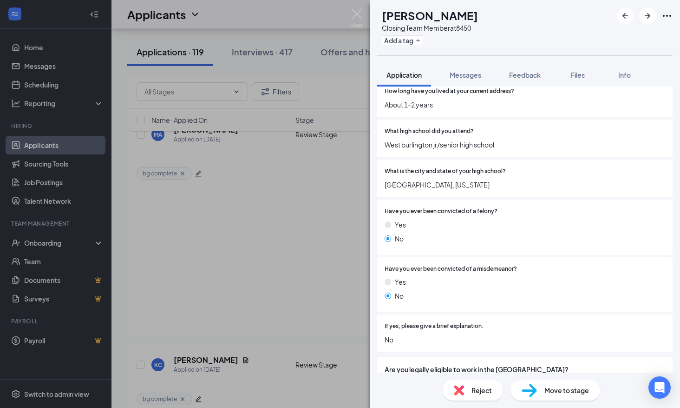
scroll to position [604, 0]
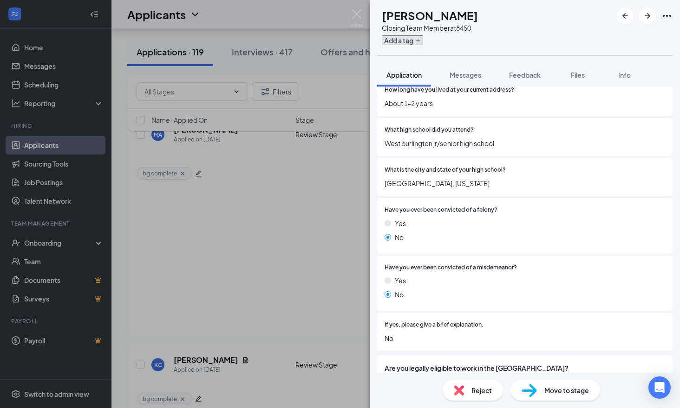
click at [423, 39] on button "Add a tag" at bounding box center [402, 40] width 41 height 10
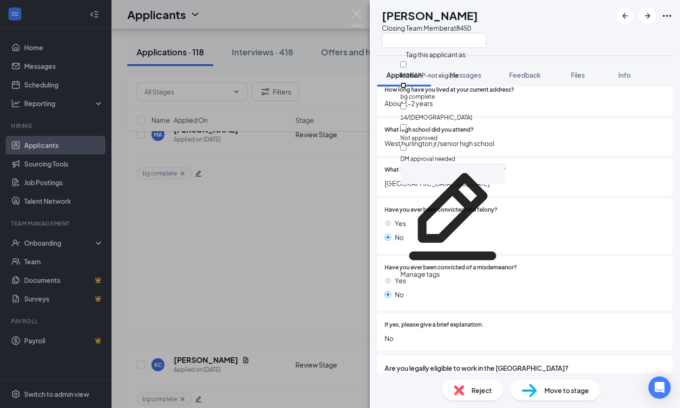
click at [407, 86] on input "bg complete" at bounding box center [404, 85] width 6 height 6
checkbox input "true"
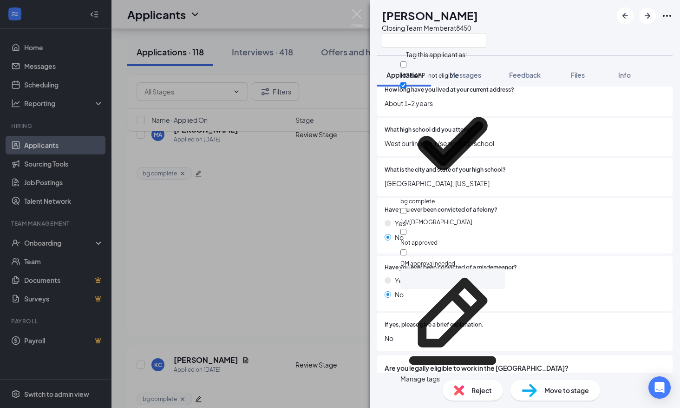
click at [571, 266] on div at bounding box center [591, 267] width 148 height 9
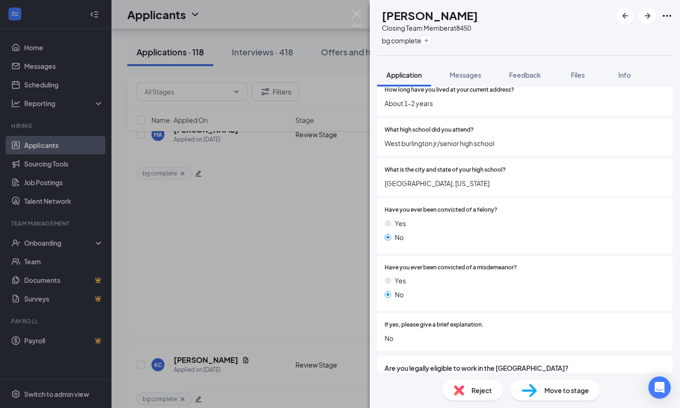
click at [561, 382] on div "Move to stage" at bounding box center [556, 390] width 90 height 20
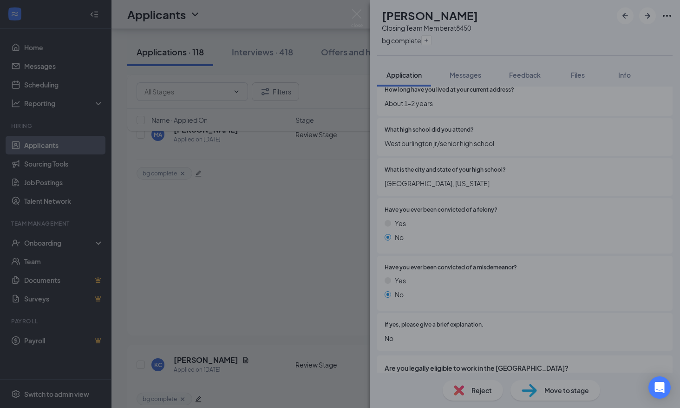
type input "Onsite Interview (next stage)"
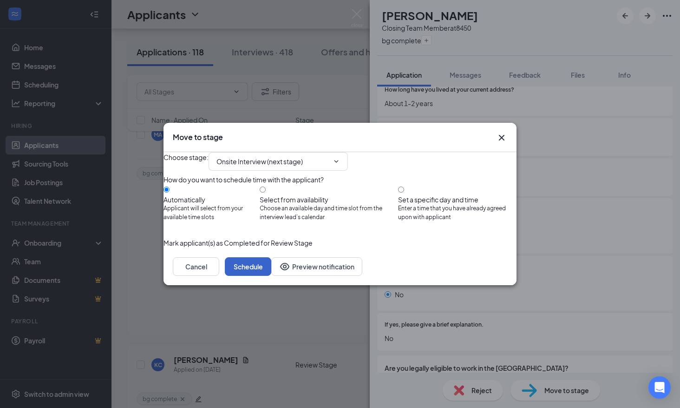
click at [271, 276] on button "Schedule" at bounding box center [248, 266] width 46 height 19
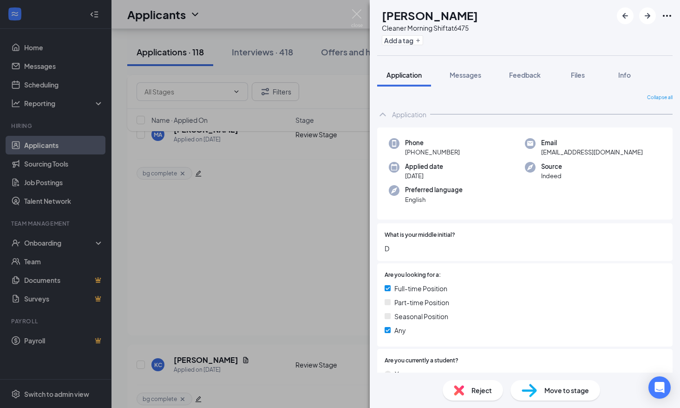
click at [245, 301] on div "JN [PERSON_NAME] Cleaner Morning Shift at 6475 Add a tag Application Messages F…" at bounding box center [340, 204] width 680 height 408
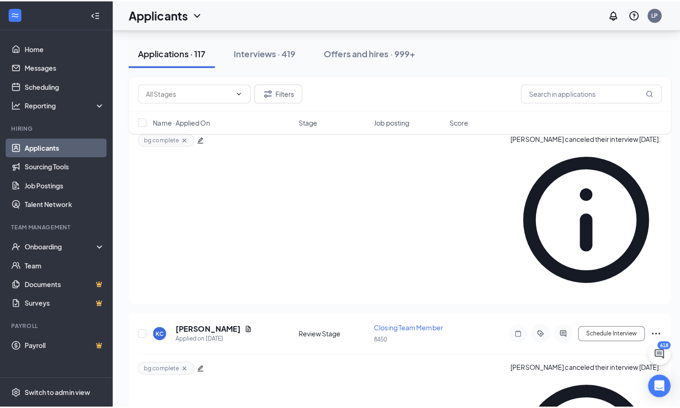
scroll to position [2515, 0]
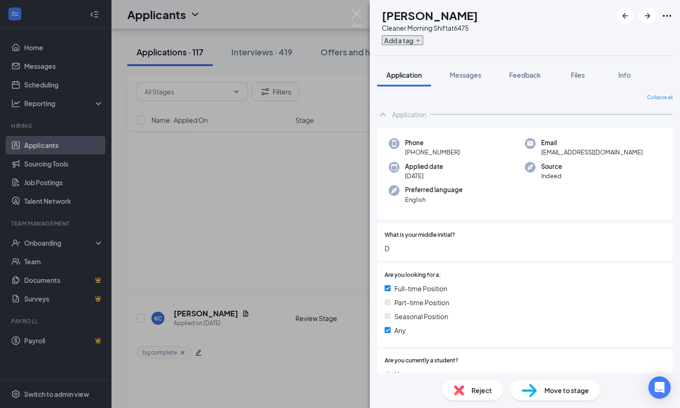
click at [423, 41] on button "Add a tag" at bounding box center [402, 40] width 41 height 10
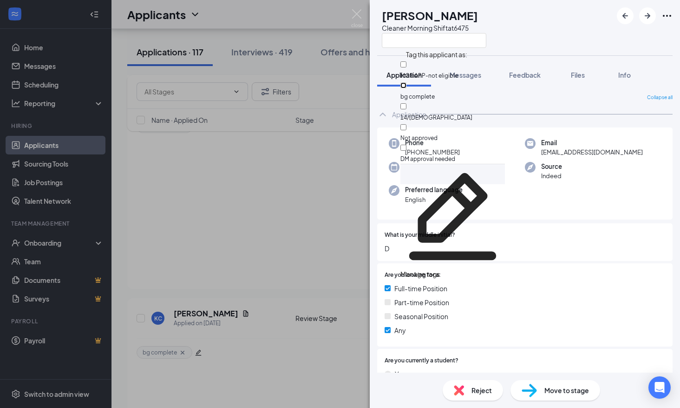
click at [407, 82] on input "bg complete" at bounding box center [404, 85] width 6 height 6
checkbox input "true"
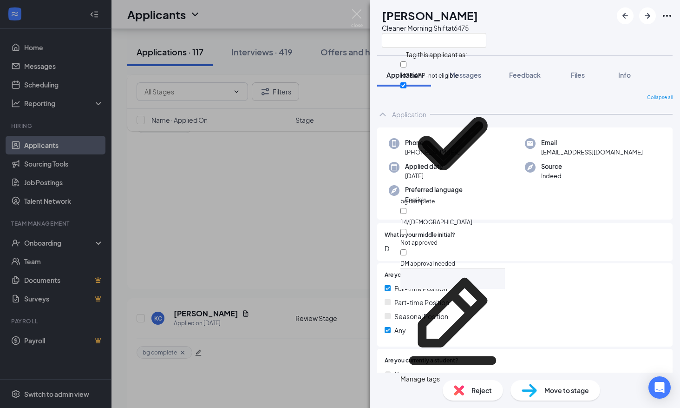
click at [551, 231] on div "What is your middle initial? D" at bounding box center [525, 242] width 296 height 38
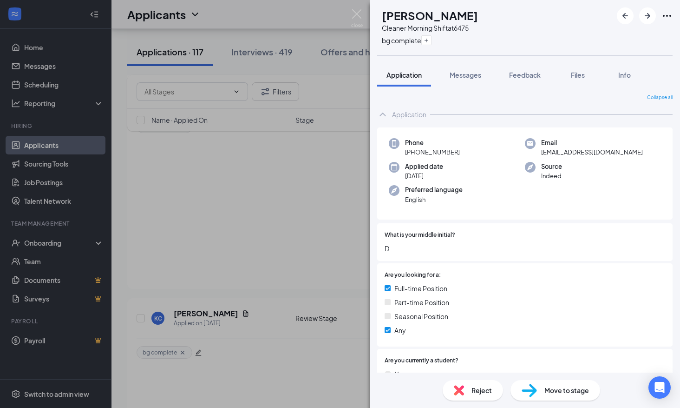
click at [551, 388] on span "Move to stage" at bounding box center [567, 390] width 45 height 10
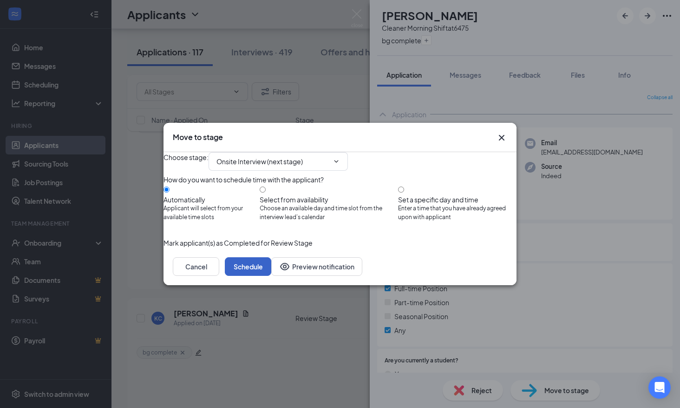
click at [271, 276] on button "Schedule" at bounding box center [248, 266] width 46 height 19
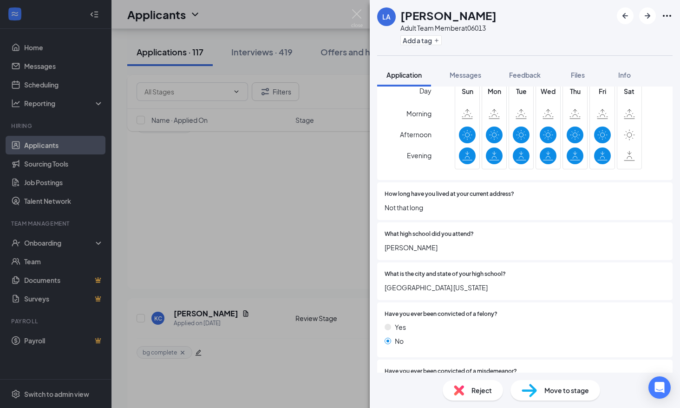
scroll to position [651, 0]
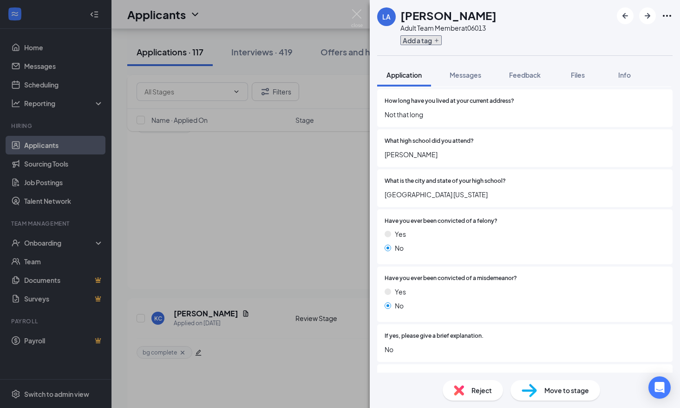
click at [407, 38] on button "Add a tag" at bounding box center [421, 40] width 41 height 10
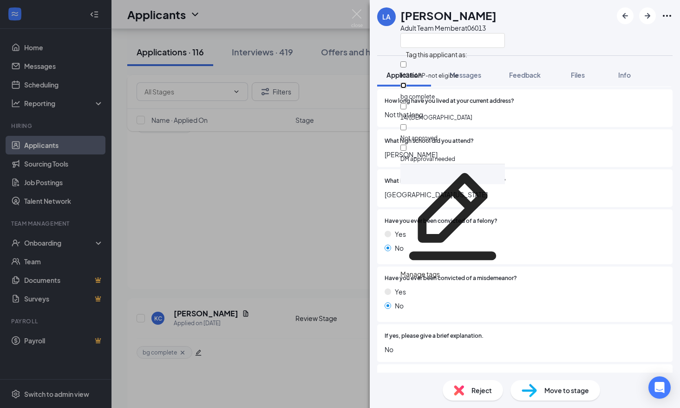
drag, startPoint x: 424, startPoint y: 79, endPoint x: 490, endPoint y: 186, distance: 125.9
click at [407, 82] on input "bg complete" at bounding box center [404, 85] width 6 height 6
checkbox input "true"
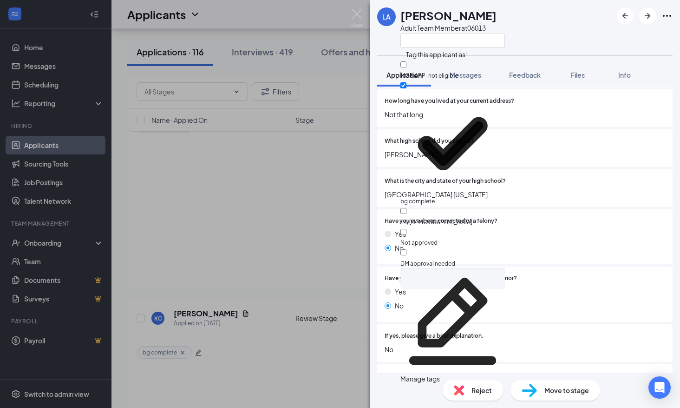
click at [594, 315] on div "Have you ever been convicted of a misdemeanor? Yes No" at bounding box center [525, 293] width 296 height 55
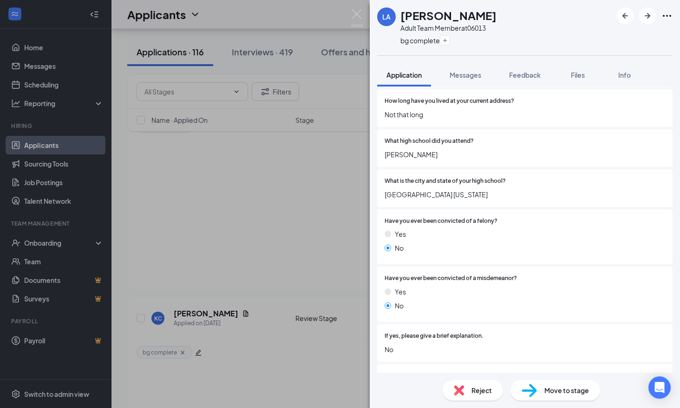
click at [559, 394] on span "Move to stage" at bounding box center [567, 390] width 45 height 10
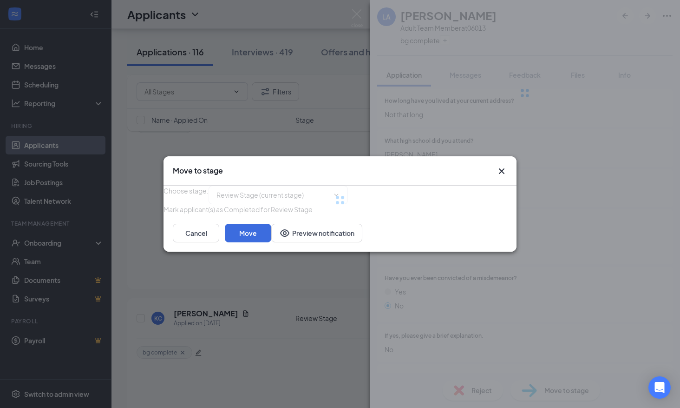
type input "Onsite Interview (next stage)"
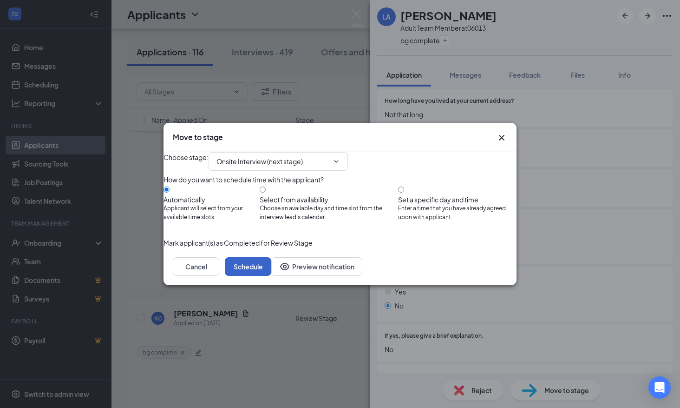
click at [271, 276] on button "Schedule" at bounding box center [248, 266] width 46 height 19
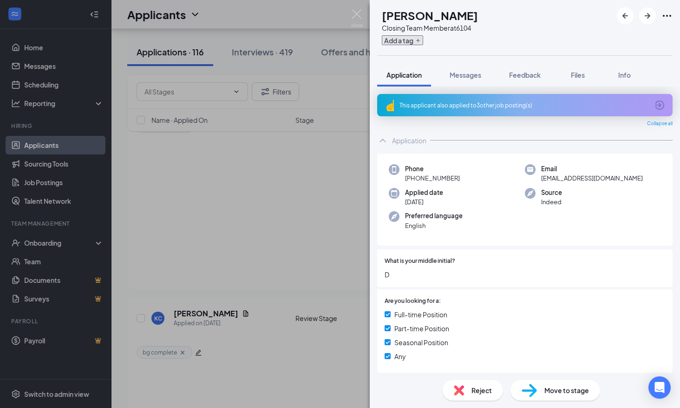
click at [423, 36] on button "Add a tag" at bounding box center [402, 40] width 41 height 10
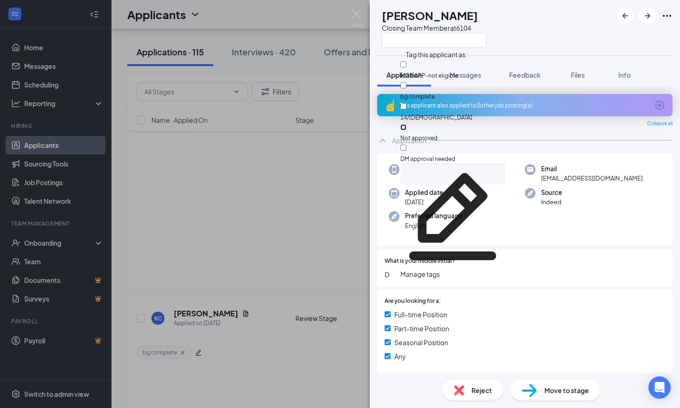
click at [407, 124] on input "Not approved" at bounding box center [404, 127] width 6 height 6
checkbox input "true"
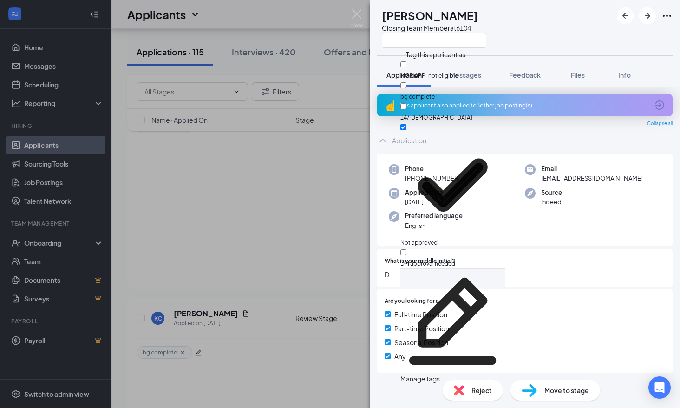
click at [518, 232] on div "Phone [PHONE_NUMBER] Email [EMAIL_ADDRESS][DOMAIN_NAME] Applied date [DATE] Sou…" at bounding box center [525, 199] width 296 height 92
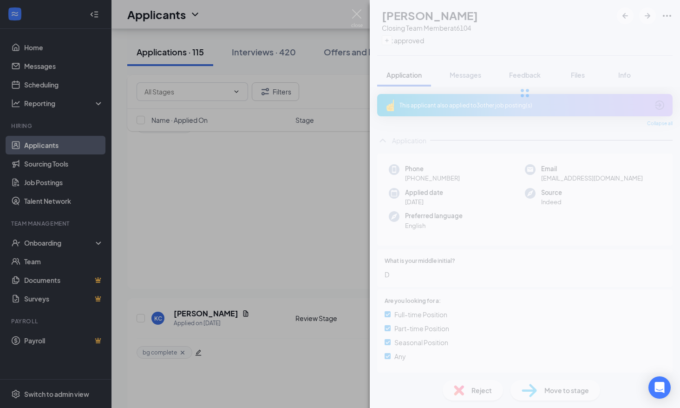
click at [477, 388] on div "TS [PERSON_NAME] Closing Team Member at 6104 Not approved Application Messages …" at bounding box center [525, 204] width 310 height 408
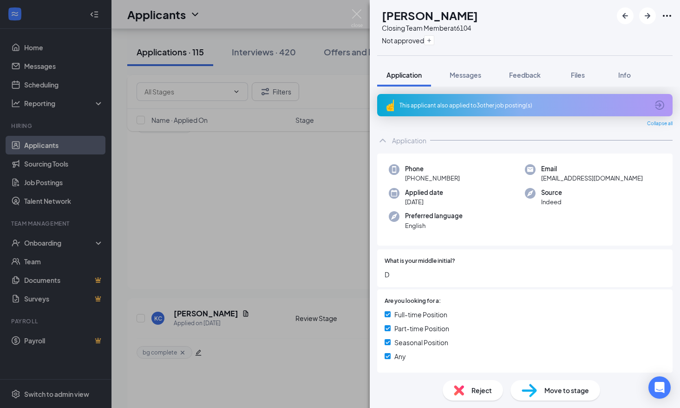
click at [473, 389] on span "Reject" at bounding box center [482, 390] width 20 height 10
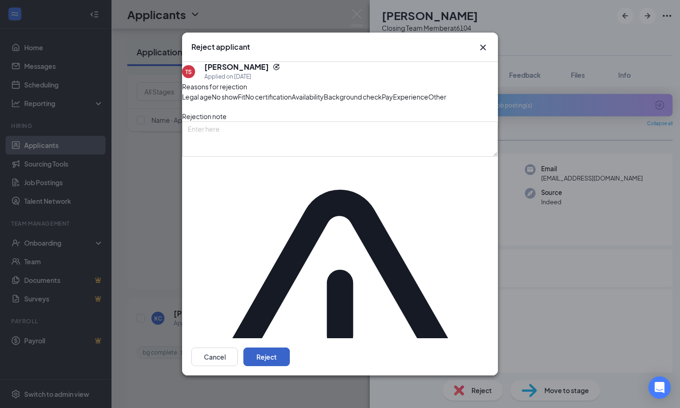
click at [290, 347] on button "Reject" at bounding box center [267, 356] width 46 height 19
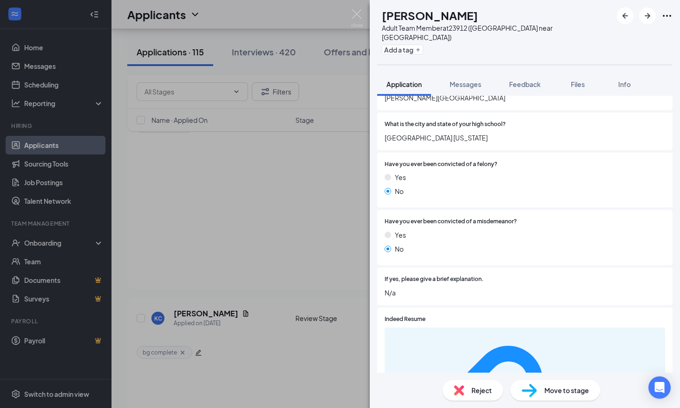
scroll to position [744, 0]
click at [418, 45] on button "Add a tag" at bounding box center [402, 50] width 41 height 10
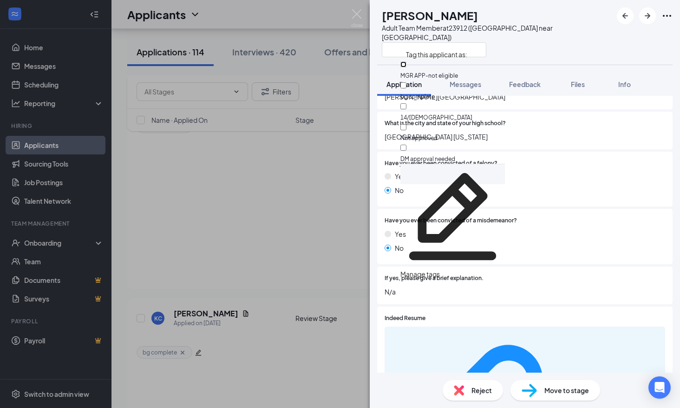
click at [407, 67] on input "MGR APP-not eligible" at bounding box center [404, 64] width 6 height 6
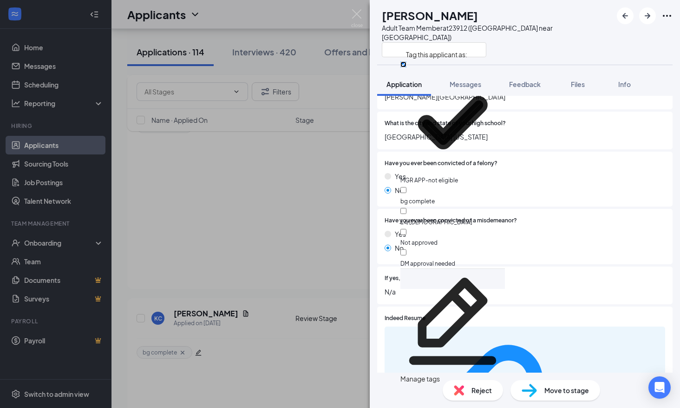
click at [407, 67] on input "MGR APP-not eligible" at bounding box center [404, 64] width 6 height 6
checkbox input "false"
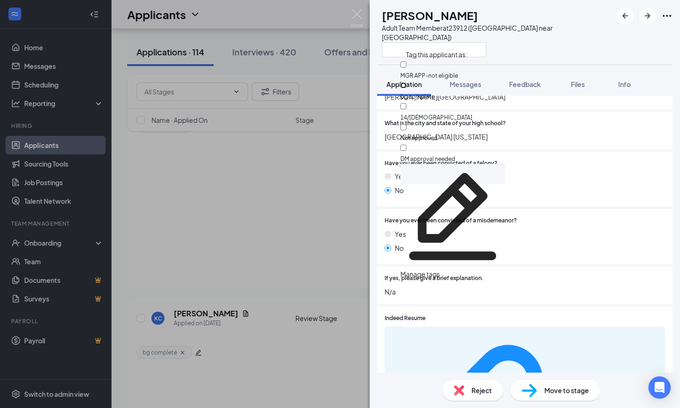
drag, startPoint x: 426, startPoint y: 80, endPoint x: 504, endPoint y: 218, distance: 158.2
click at [407, 82] on input "bg complete" at bounding box center [404, 85] width 6 height 6
checkbox input "true"
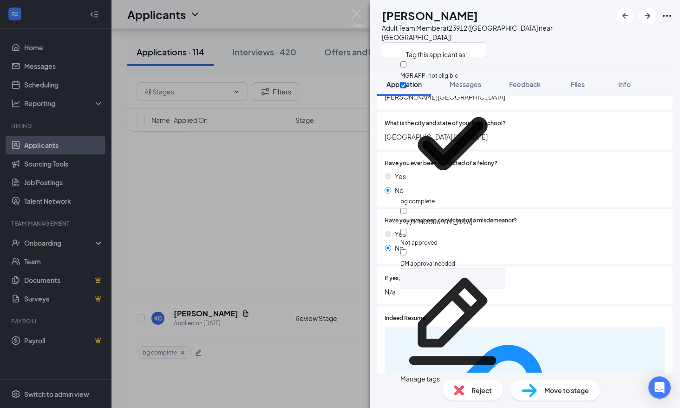
click at [505, 219] on div "Have you ever been convicted of a misdemeanor? Yes No" at bounding box center [525, 236] width 281 height 40
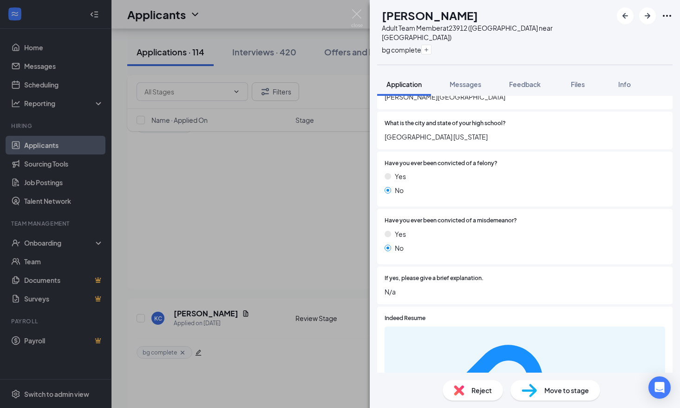
click at [548, 392] on span "Move to stage" at bounding box center [567, 390] width 45 height 10
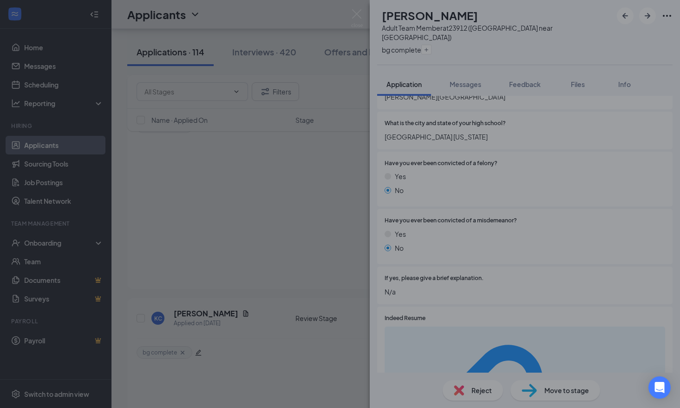
type input "Onsite Interview (next stage)"
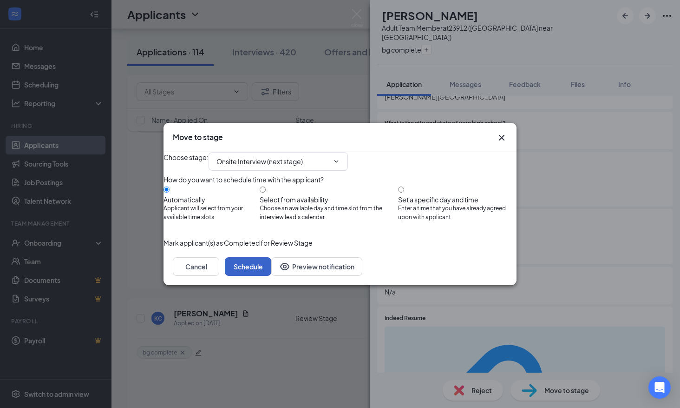
drag, startPoint x: 487, startPoint y: 282, endPoint x: 501, endPoint y: 280, distance: 13.6
click at [271, 276] on button "Schedule" at bounding box center [248, 266] width 46 height 19
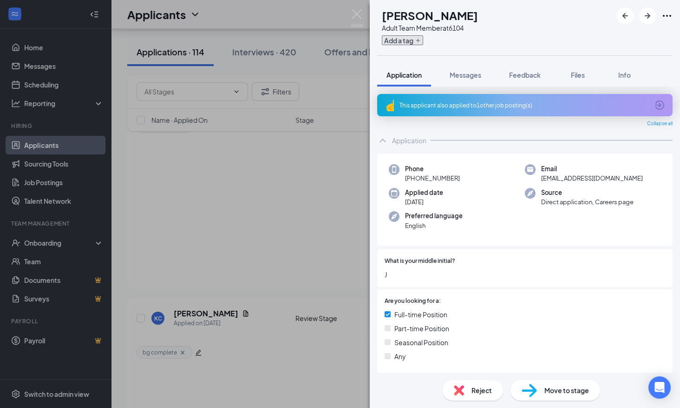
click at [423, 44] on button "Add a tag" at bounding box center [402, 40] width 41 height 10
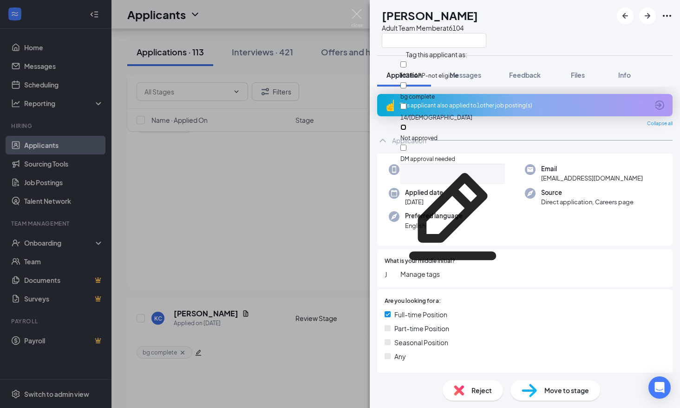
click at [407, 124] on input "Not approved" at bounding box center [404, 127] width 6 height 6
checkbox input "true"
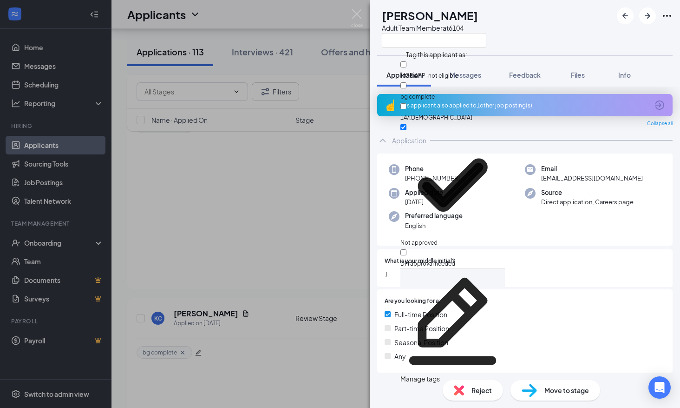
drag, startPoint x: 517, startPoint y: 222, endPoint x: 517, endPoint y: 209, distance: 13.0
click at [517, 223] on div "Preferred language English" at bounding box center [457, 220] width 136 height 19
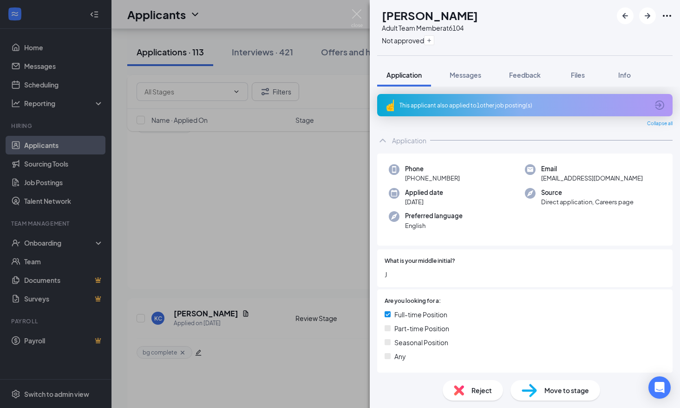
click at [475, 396] on div "Reject" at bounding box center [473, 390] width 60 height 20
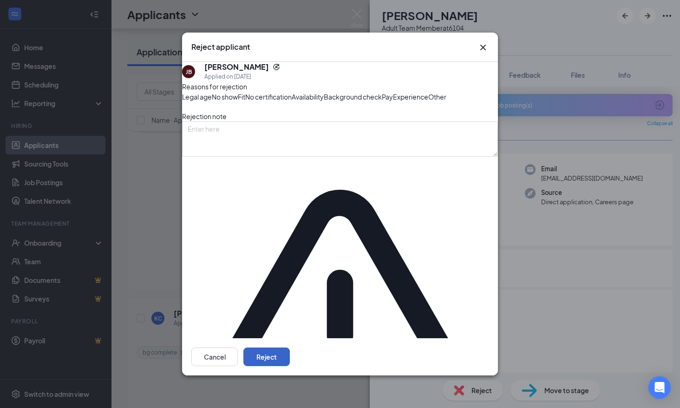
click at [290, 347] on button "Reject" at bounding box center [267, 356] width 46 height 19
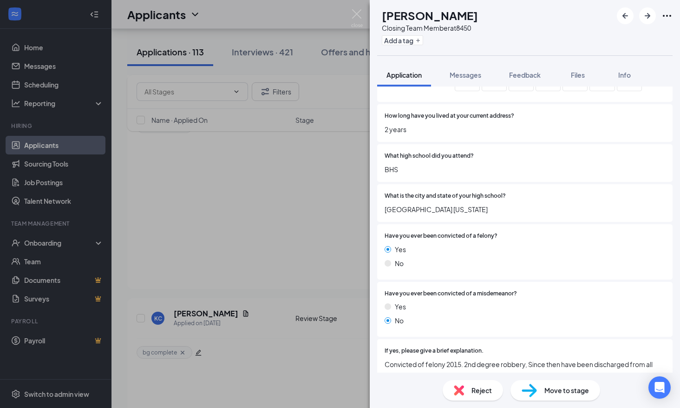
scroll to position [651, 0]
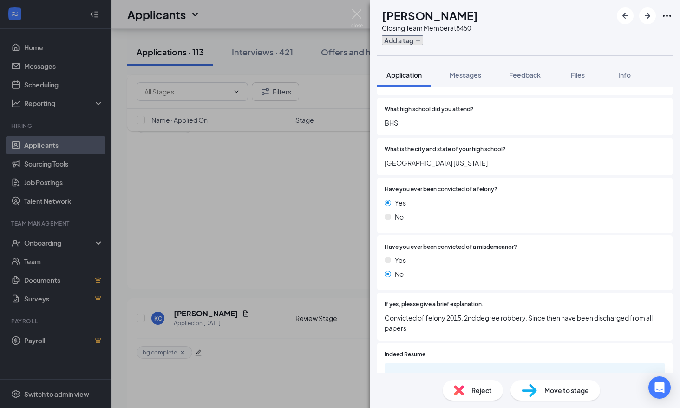
click at [423, 43] on button "Add a tag" at bounding box center [402, 40] width 41 height 10
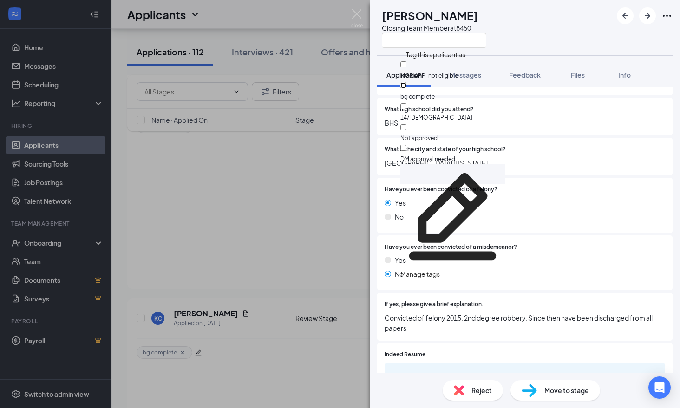
click at [407, 83] on input "bg complete" at bounding box center [404, 85] width 6 height 6
checkbox input "true"
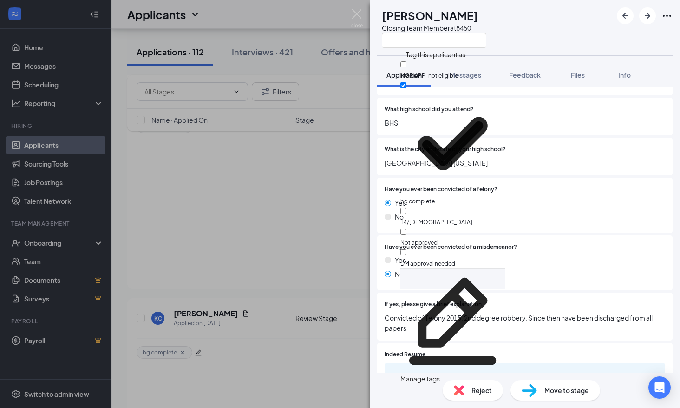
click at [574, 220] on div "No" at bounding box center [525, 216] width 281 height 10
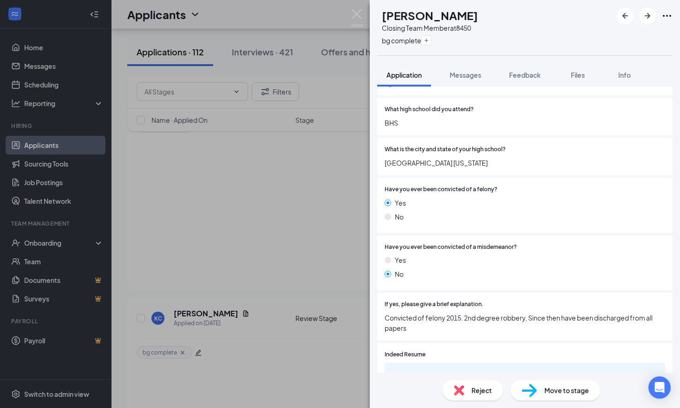
click at [568, 386] on span "Move to stage" at bounding box center [567, 390] width 45 height 10
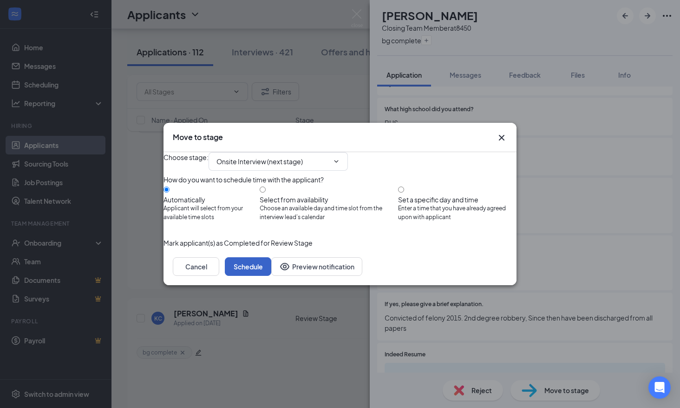
click at [271, 276] on button "Schedule" at bounding box center [248, 266] width 46 height 19
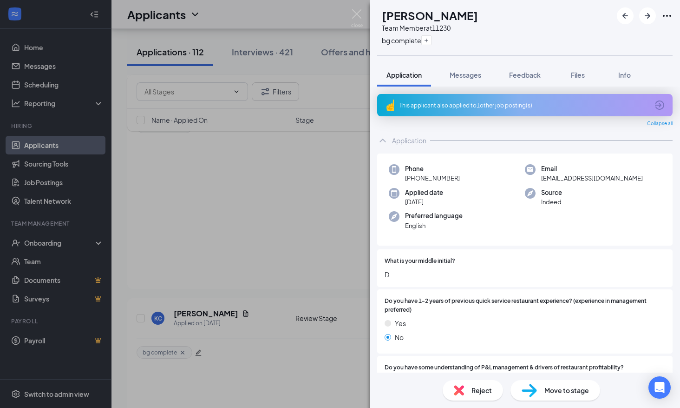
click at [318, 245] on div "BW [PERSON_NAME] Team Member at 11230 bg complete Application Messages Feedback…" at bounding box center [340, 204] width 680 height 408
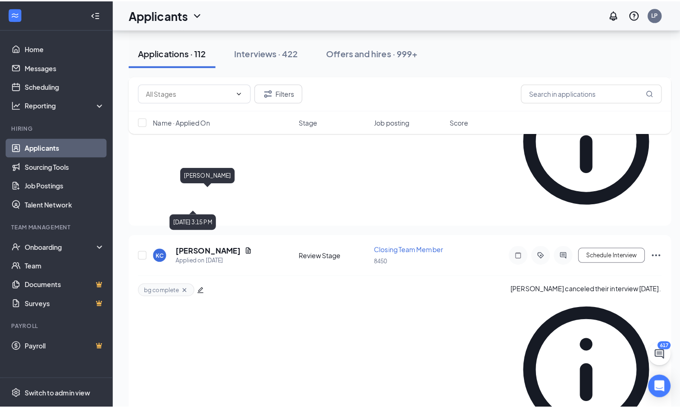
scroll to position [2649, 0]
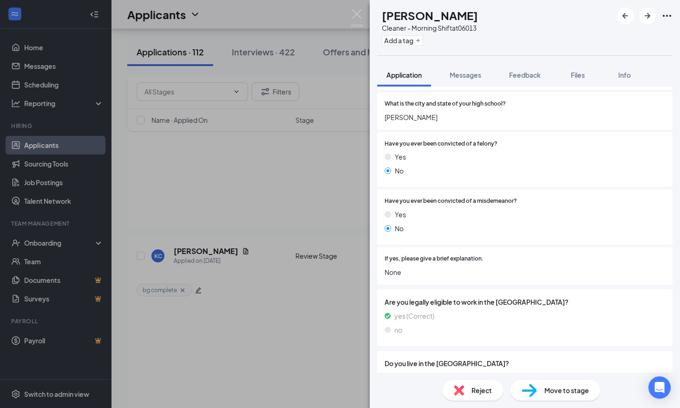
scroll to position [765, 0]
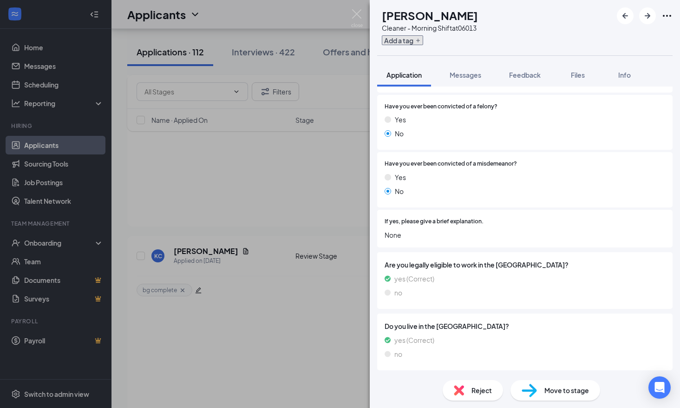
click at [423, 37] on button "Add a tag" at bounding box center [402, 40] width 41 height 10
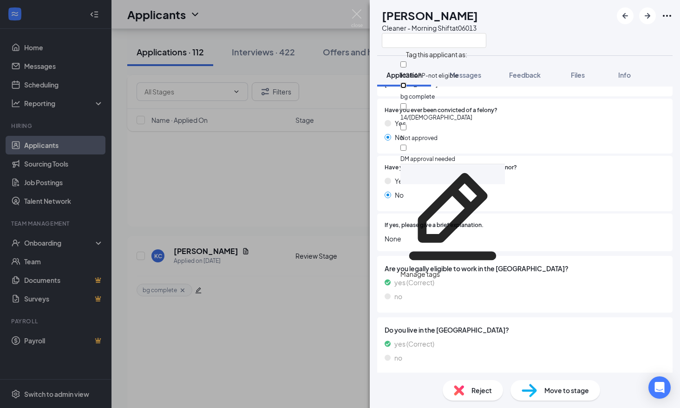
click at [407, 82] on input "bg complete" at bounding box center [404, 85] width 6 height 6
checkbox input "true"
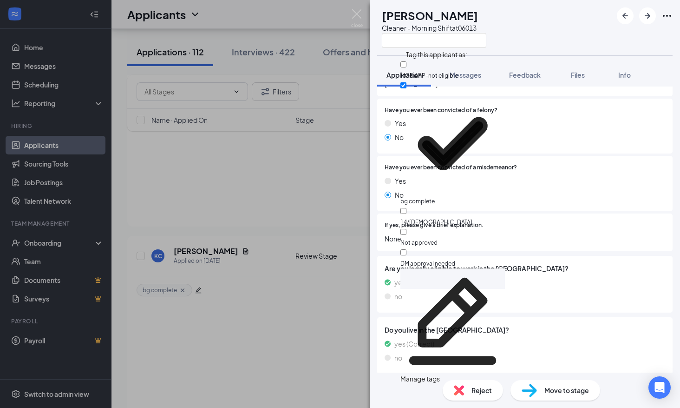
drag, startPoint x: 557, startPoint y: 244, endPoint x: 568, endPoint y: 237, distance: 12.8
click at [557, 244] on div "If yes, please give a brief explanation. None" at bounding box center [525, 232] width 296 height 38
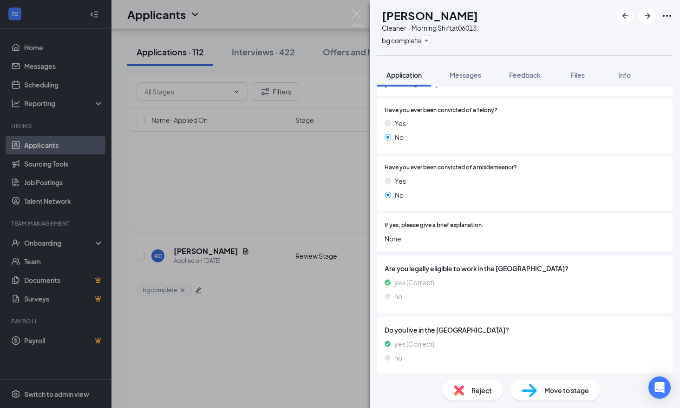
click at [548, 391] on span "Move to stage" at bounding box center [567, 390] width 45 height 10
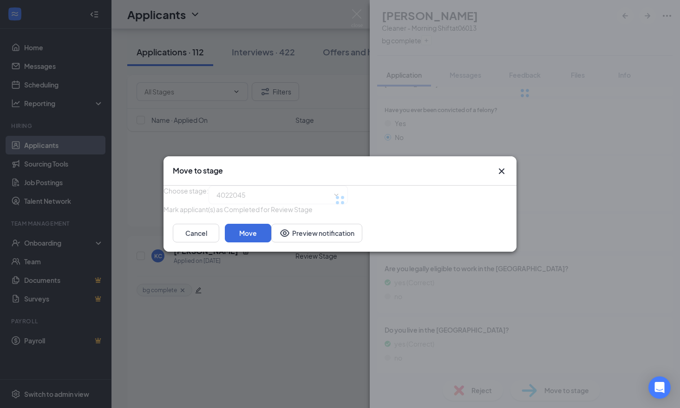
type input "Onsite Interview (next stage)"
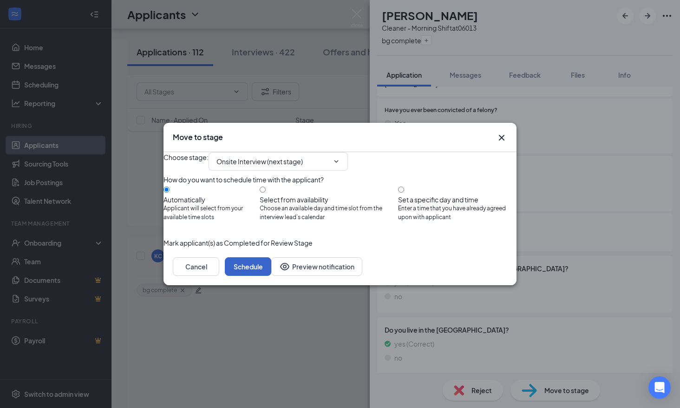
click at [271, 276] on button "Schedule" at bounding box center [248, 266] width 46 height 19
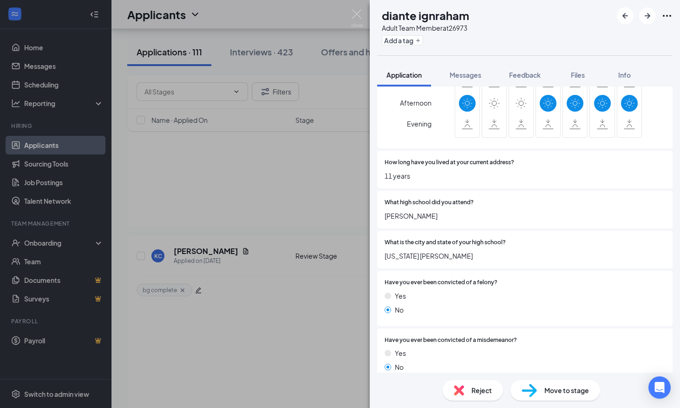
scroll to position [604, 0]
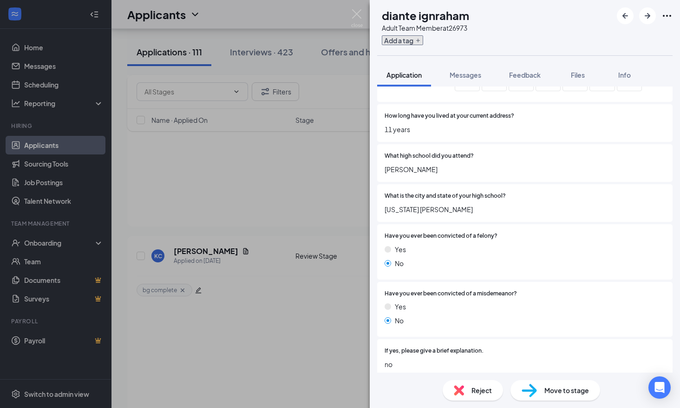
click at [423, 36] on button "Add a tag" at bounding box center [402, 40] width 41 height 10
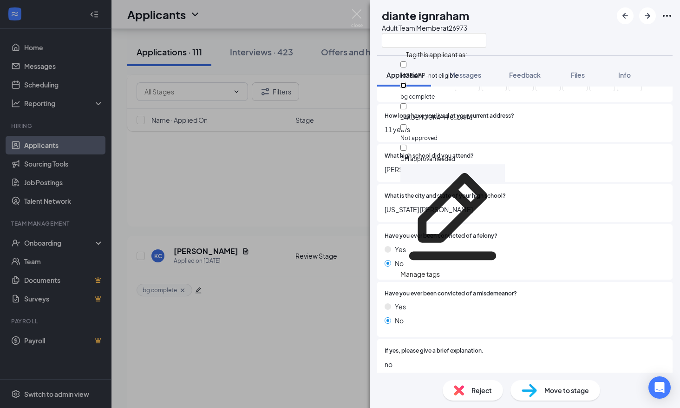
click at [407, 87] on input "bg complete" at bounding box center [404, 85] width 6 height 6
checkbox input "true"
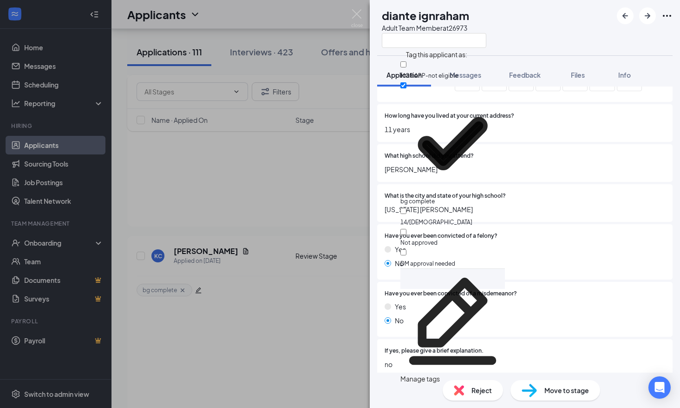
click at [522, 225] on div "Have you ever been convicted of a felony? Yes No" at bounding box center [525, 251] width 296 height 55
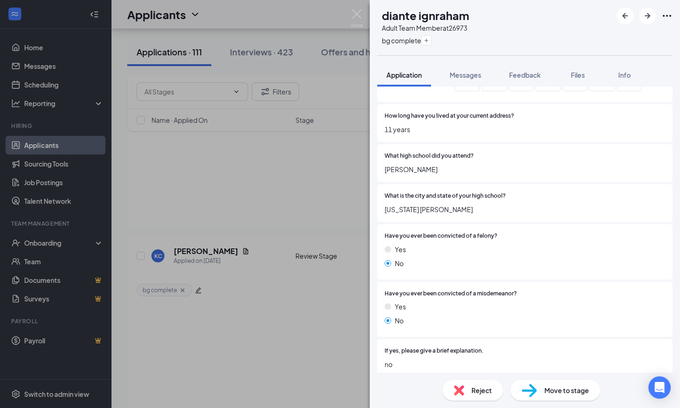
click at [561, 387] on span "Move to stage" at bounding box center [567, 390] width 45 height 10
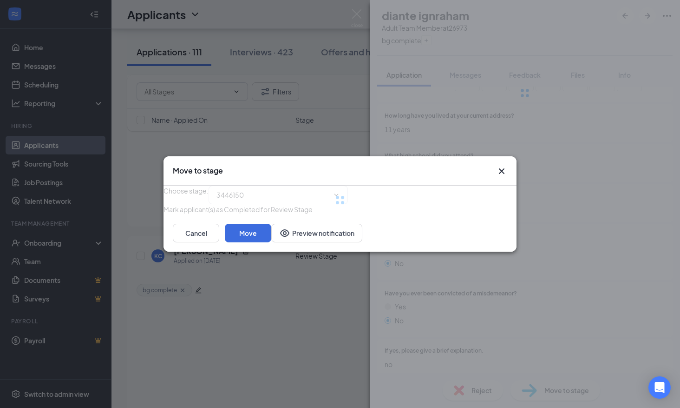
type input "Onsite Interview (next stage)"
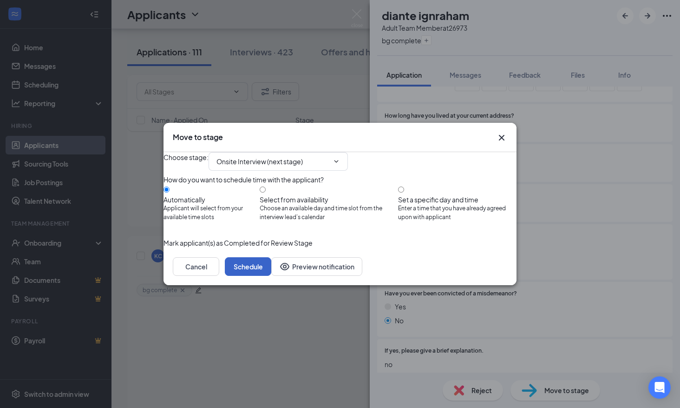
click at [271, 276] on button "Schedule" at bounding box center [248, 266] width 46 height 19
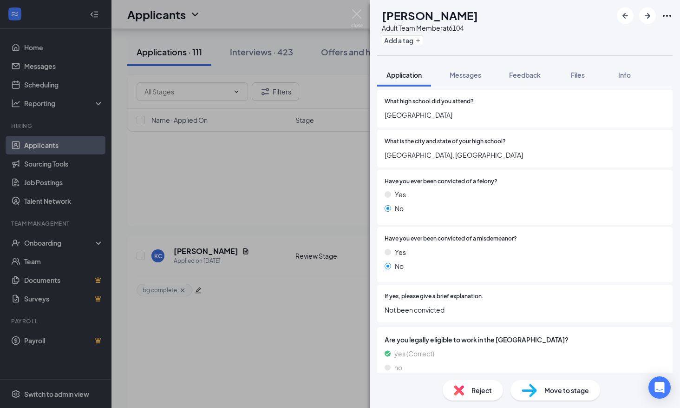
scroll to position [697, 0]
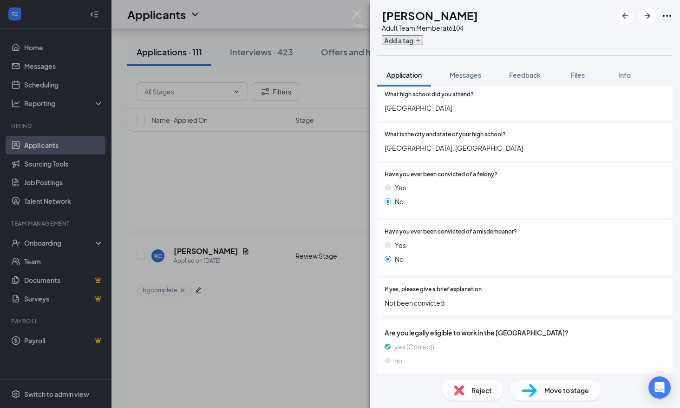
click at [423, 42] on button "Add a tag" at bounding box center [402, 40] width 41 height 10
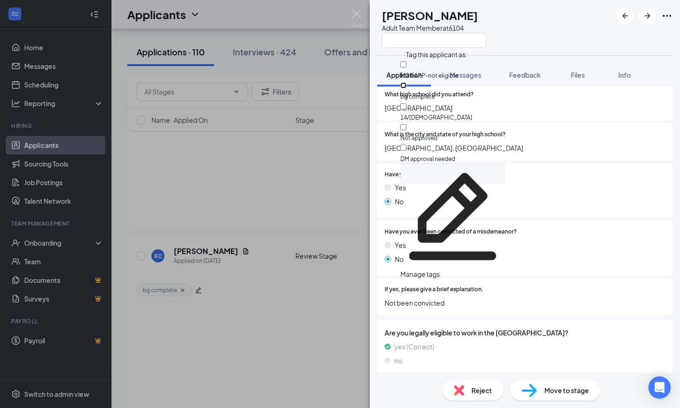
click at [407, 85] on input "bg complete" at bounding box center [404, 85] width 6 height 6
checkbox input "true"
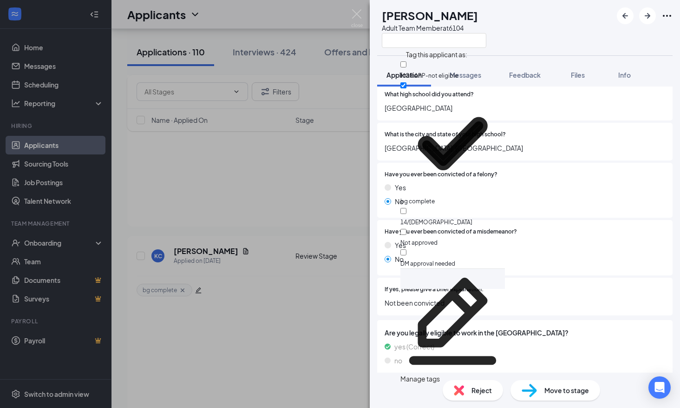
click at [522, 217] on div "Have you ever been convicted of a felony? Yes No" at bounding box center [525, 190] width 296 height 55
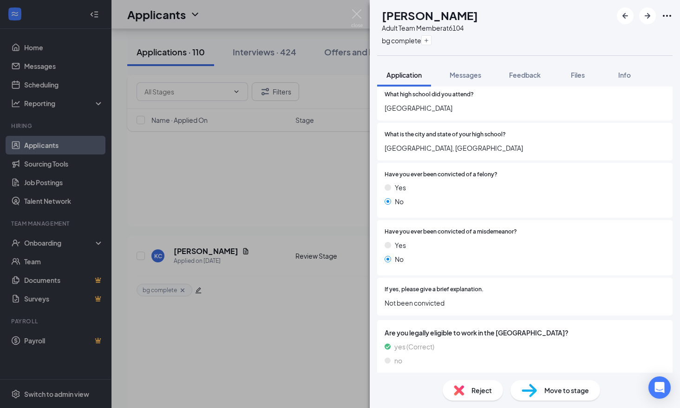
click at [570, 384] on div "Move to stage" at bounding box center [556, 390] width 90 height 20
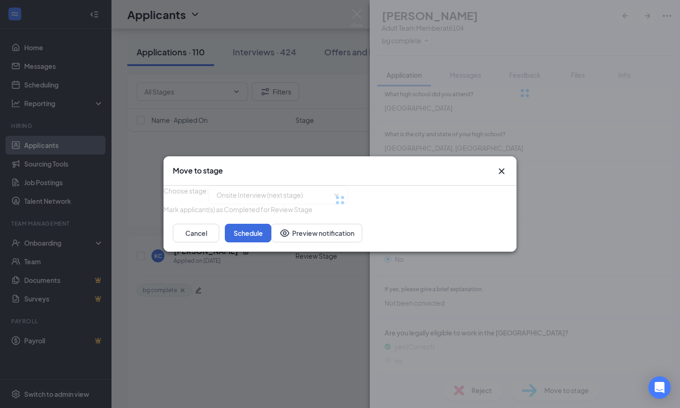
type input "Onsite Interview (next stage)"
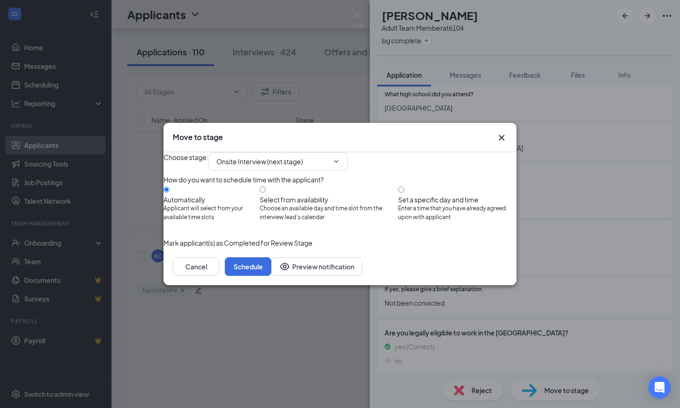
click at [495, 269] on div "Cancel Schedule Preview notification" at bounding box center [340, 266] width 353 height 37
click at [271, 276] on button "Schedule" at bounding box center [248, 266] width 46 height 19
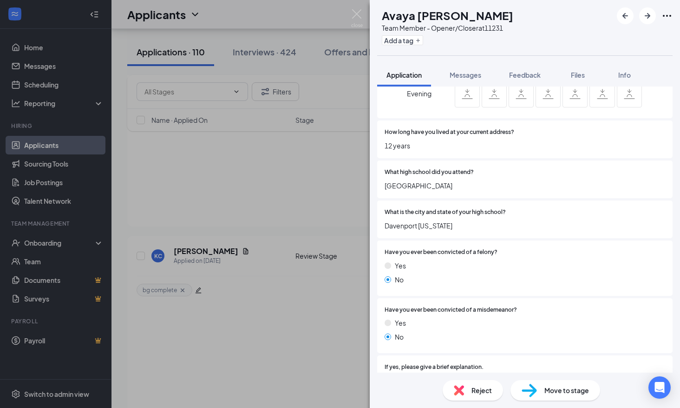
scroll to position [604, 0]
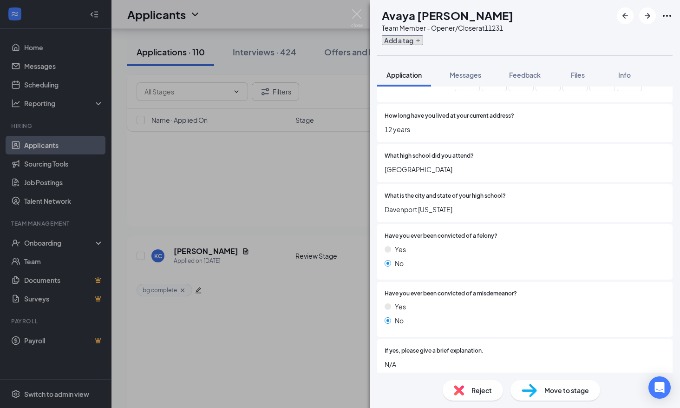
click at [422, 40] on button "Add a tag" at bounding box center [402, 40] width 41 height 10
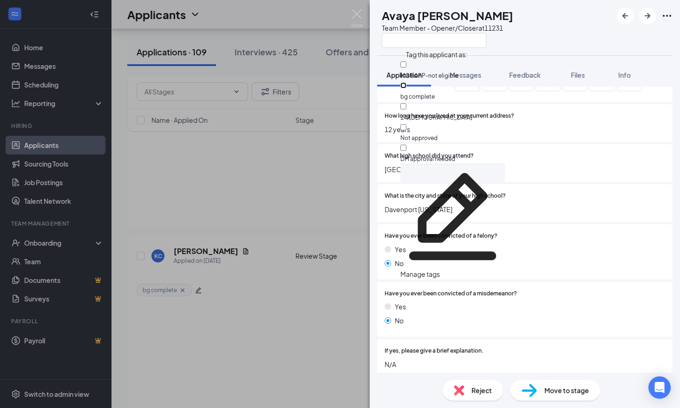
click at [407, 82] on input "bg complete" at bounding box center [404, 85] width 6 height 6
checkbox input "true"
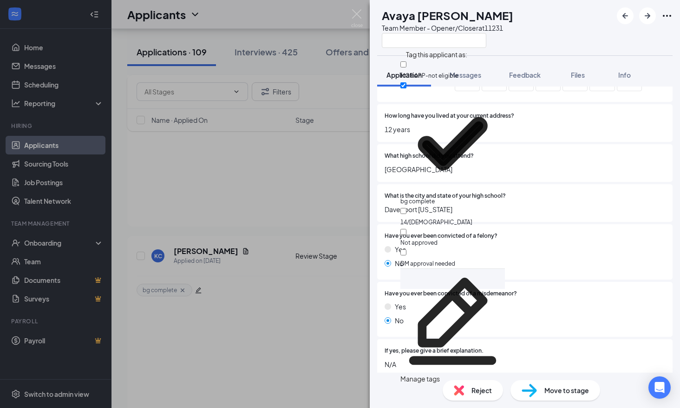
click at [492, 207] on span "Davenport [US_STATE]" at bounding box center [525, 209] width 281 height 10
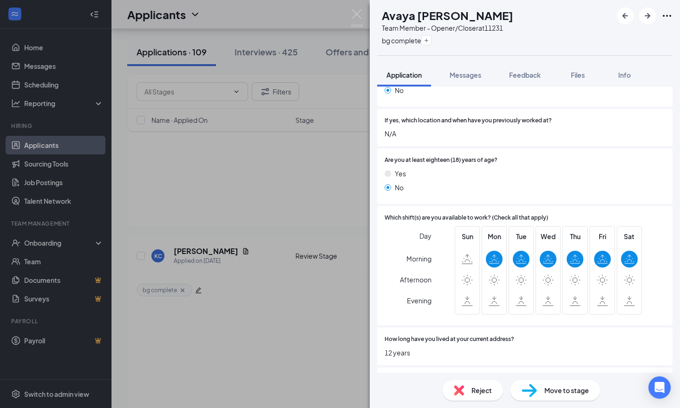
scroll to position [372, 0]
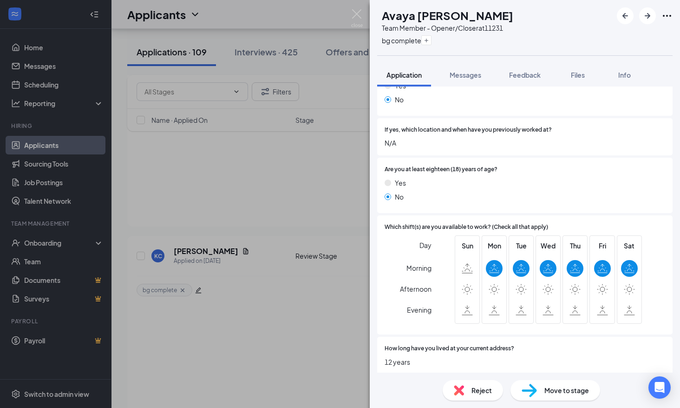
click at [564, 383] on div "Move to stage" at bounding box center [556, 390] width 90 height 20
type input "Onsite Interview (next stage)"
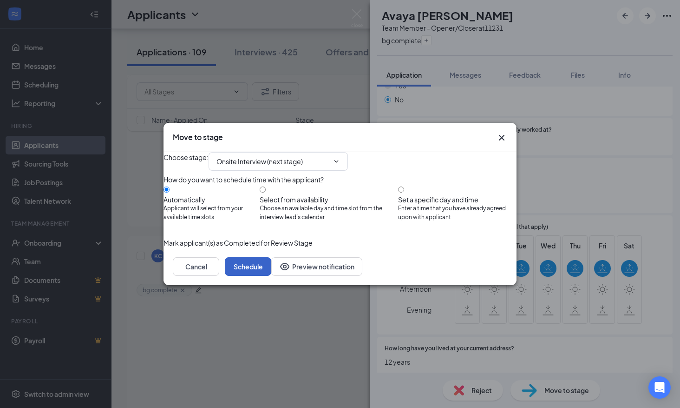
click at [271, 276] on button "Schedule" at bounding box center [248, 266] width 46 height 19
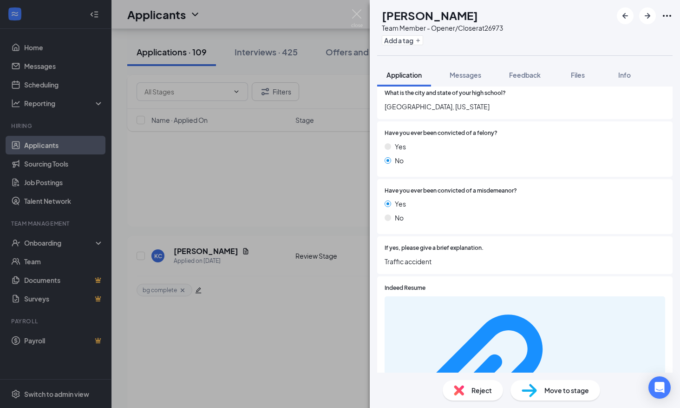
scroll to position [697, 0]
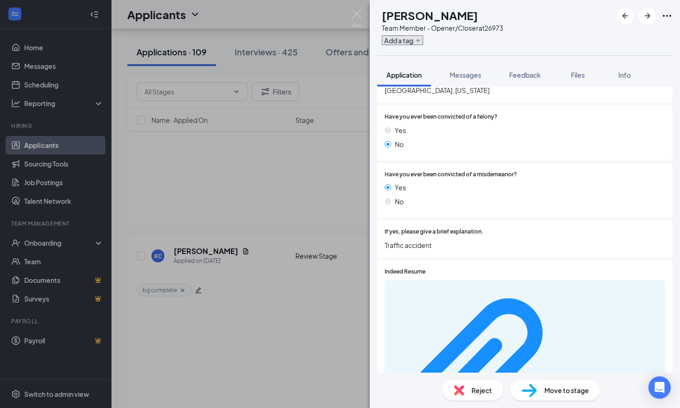
click at [417, 43] on button "Add a tag" at bounding box center [402, 40] width 41 height 10
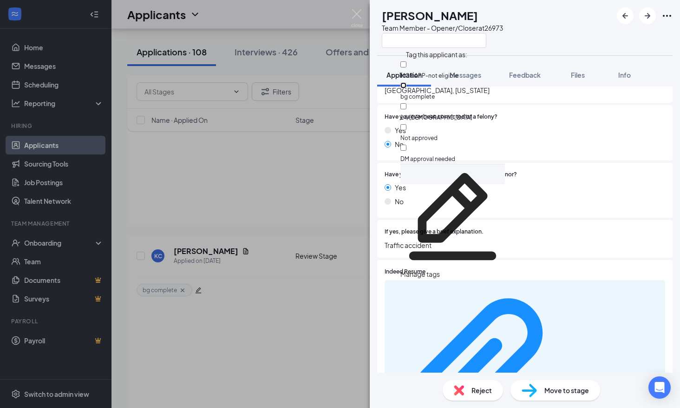
click at [407, 82] on input "bg complete" at bounding box center [404, 85] width 6 height 6
checkbox input "true"
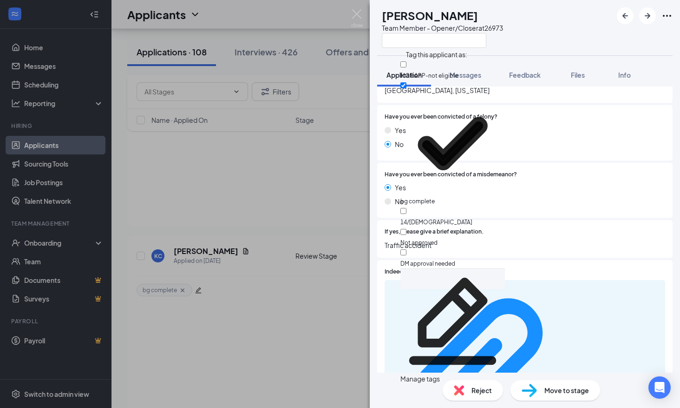
click at [490, 235] on div at bounding box center [575, 231] width 182 height 9
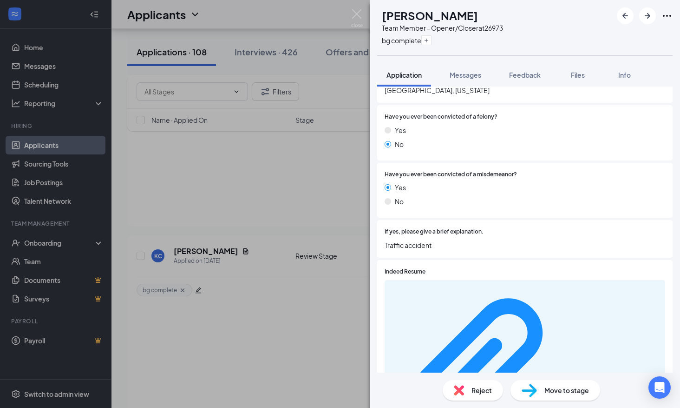
click at [556, 391] on span "Move to stage" at bounding box center [567, 390] width 45 height 10
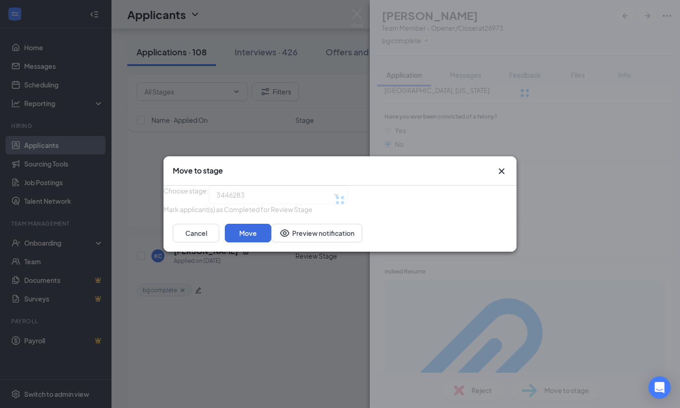
type input "Onsite Interview (next stage)"
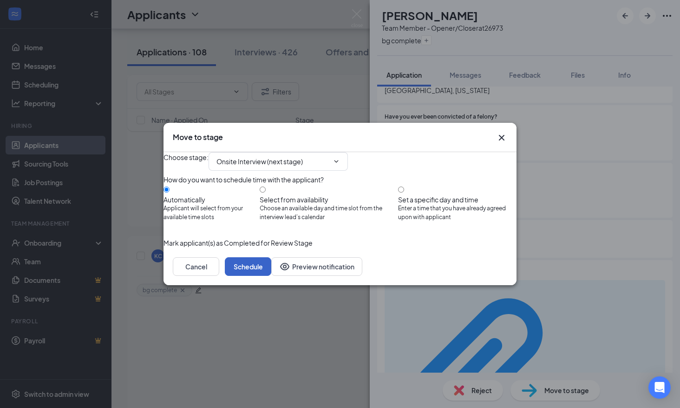
click at [271, 276] on button "Schedule" at bounding box center [248, 266] width 46 height 19
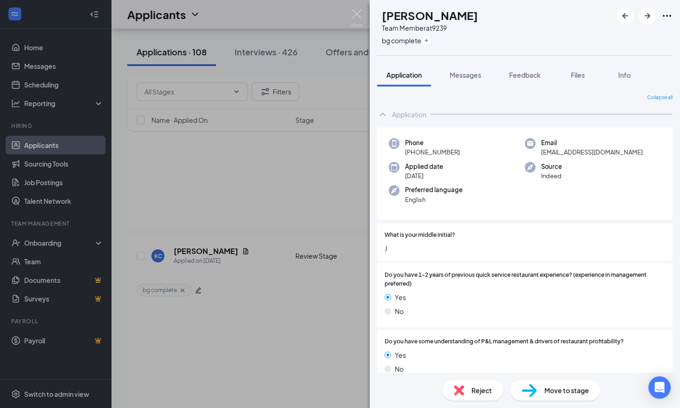
click at [287, 233] on div "CS [PERSON_NAME] Team Member at 9239 bg complete Application Messages Feedback …" at bounding box center [340, 204] width 680 height 408
